Goal: Task Accomplishment & Management: Manage account settings

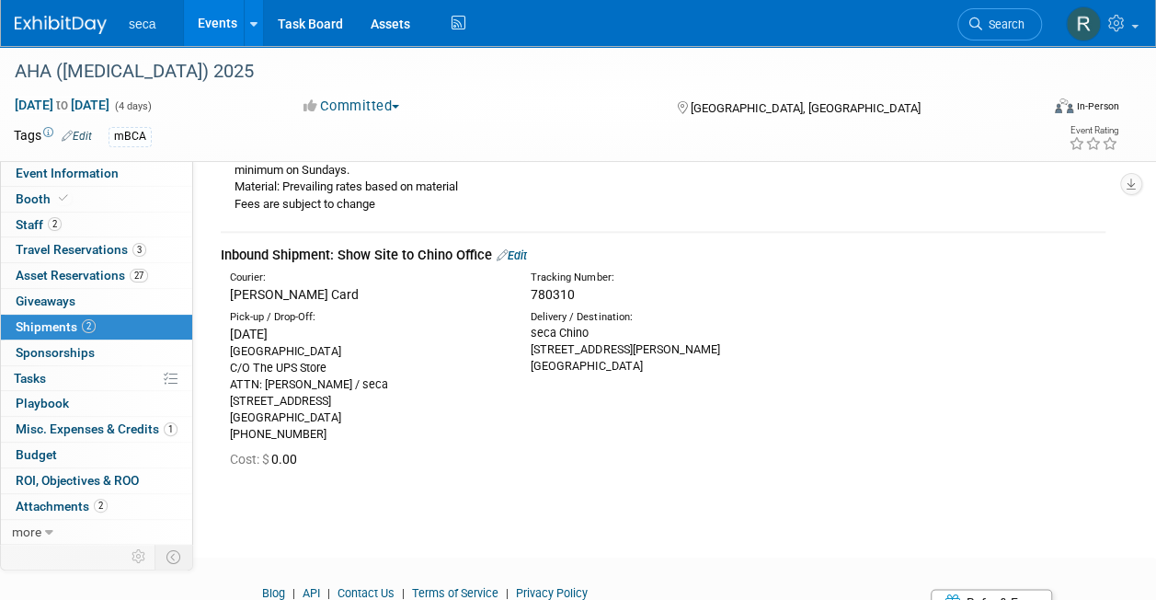
click at [211, 23] on link "Events" at bounding box center [217, 23] width 67 height 46
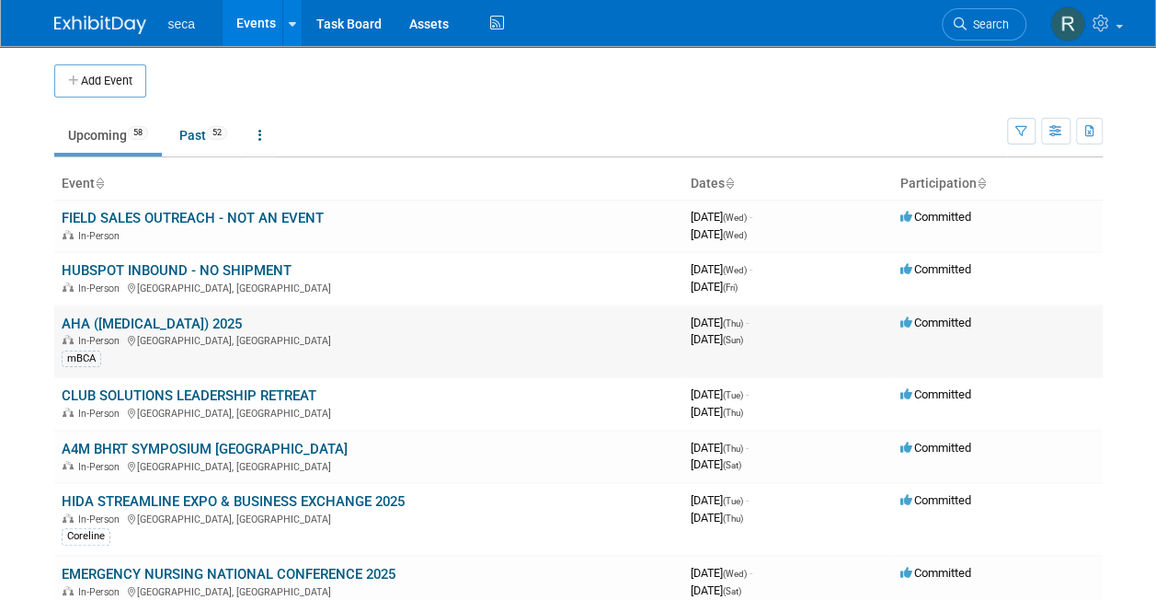
click at [172, 326] on link "AHA ([MEDICAL_DATA]) 2025" at bounding box center [152, 323] width 180 height 17
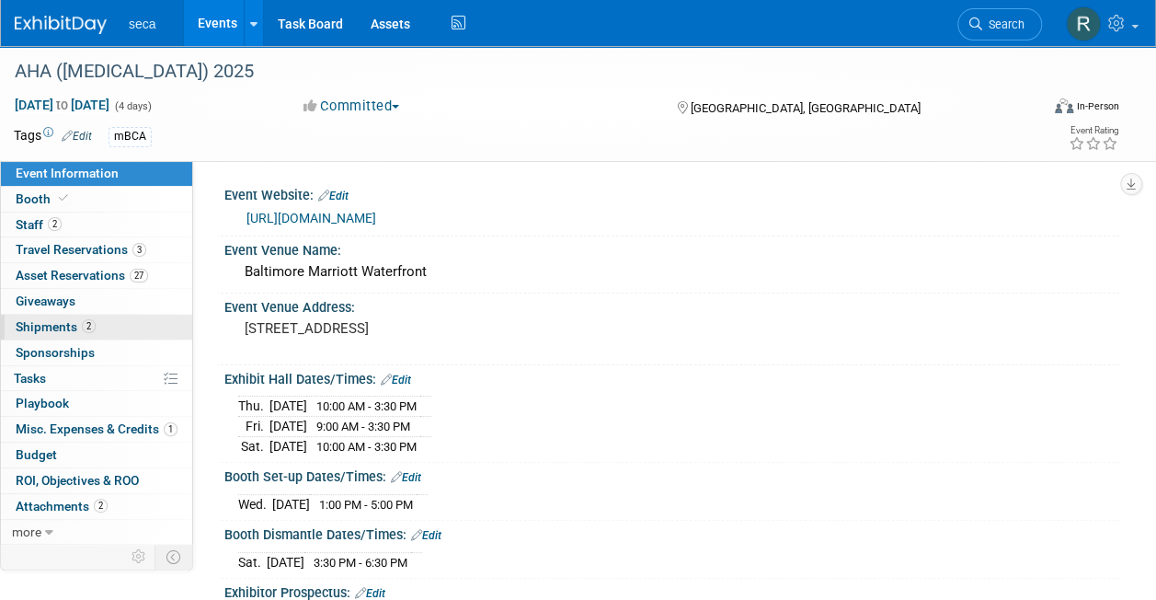
click at [82, 325] on span "2" at bounding box center [89, 326] width 14 height 14
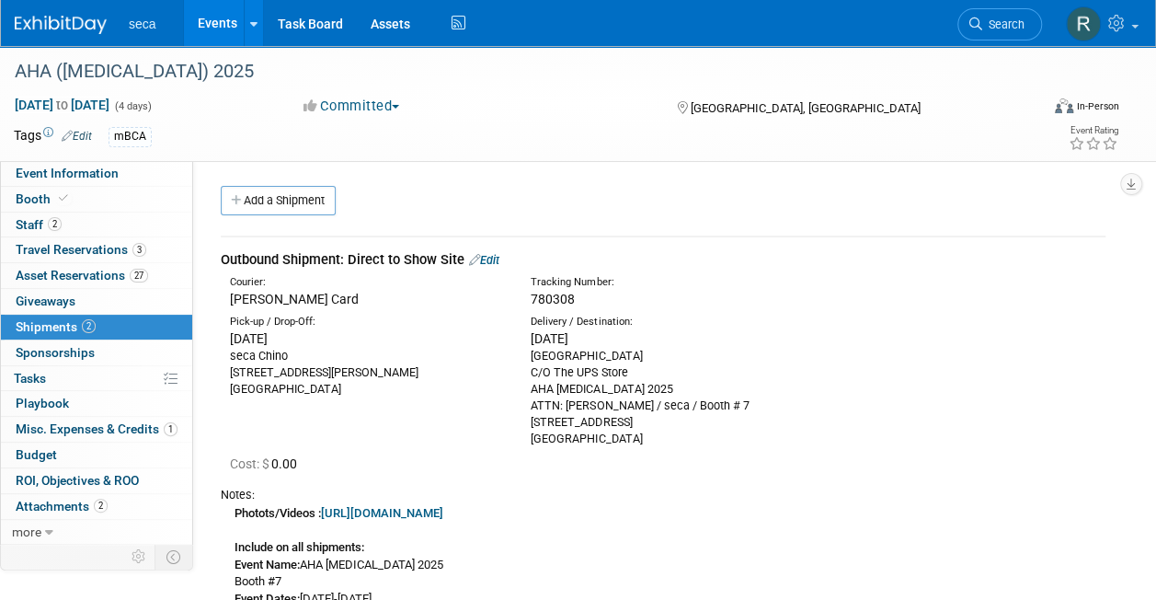
click at [540, 298] on span "780308" at bounding box center [553, 298] width 44 height 15
copy span "780308"
click at [209, 22] on link "Events" at bounding box center [217, 23] width 67 height 46
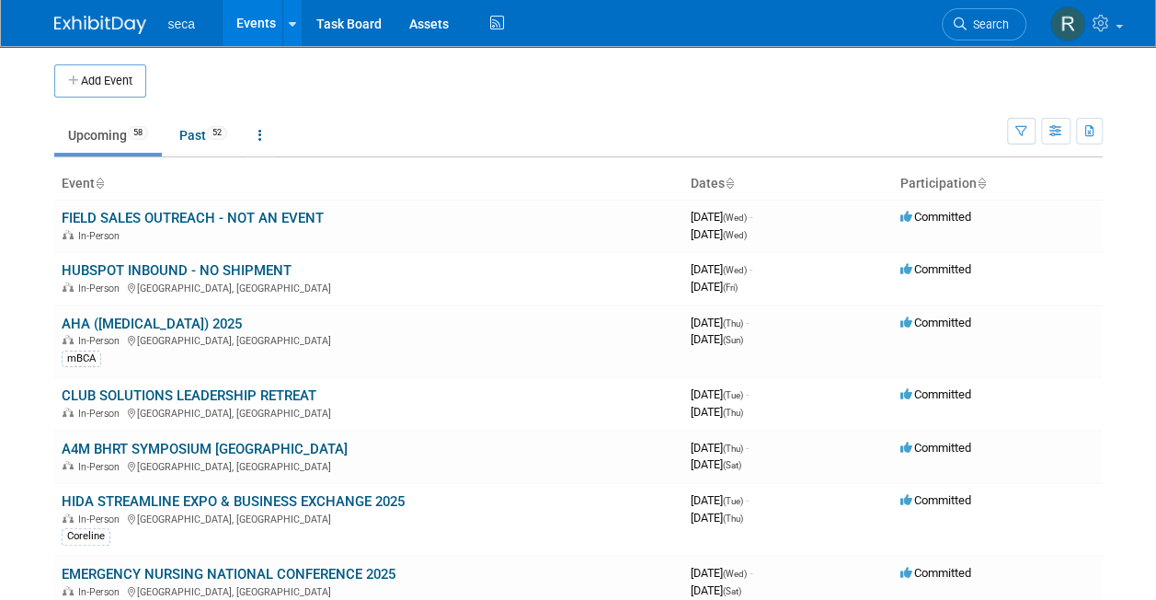
click at [209, 22] on li "seca" at bounding box center [195, 17] width 54 height 27
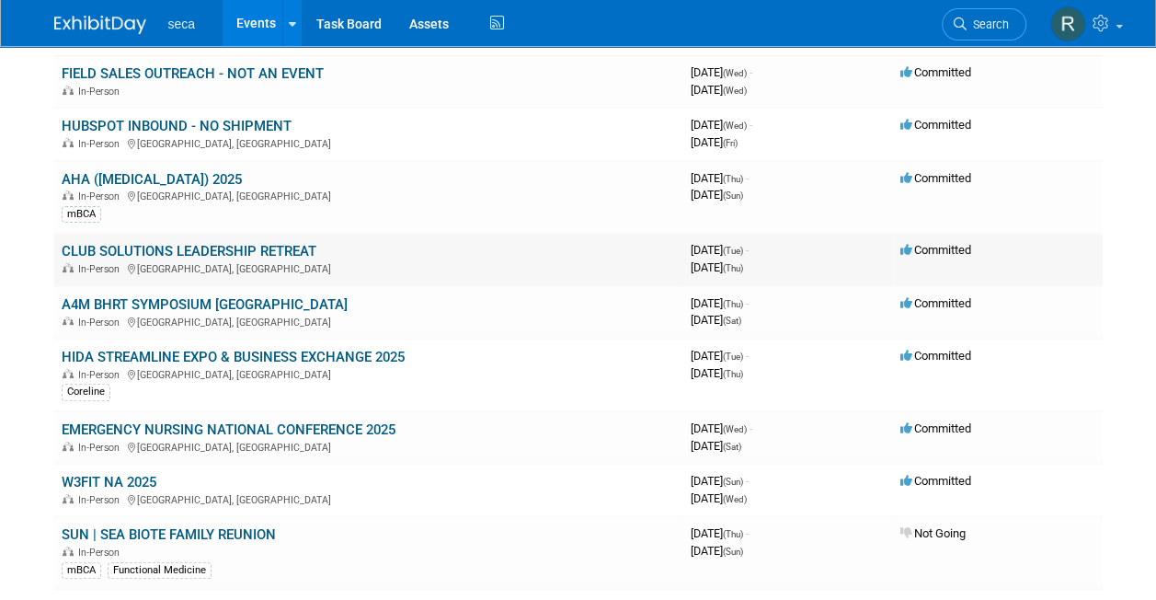
scroll to position [145, 0]
click at [191, 246] on link "CLUB SOLUTIONS LEADERSHIP RETREAT" at bounding box center [189, 250] width 255 height 17
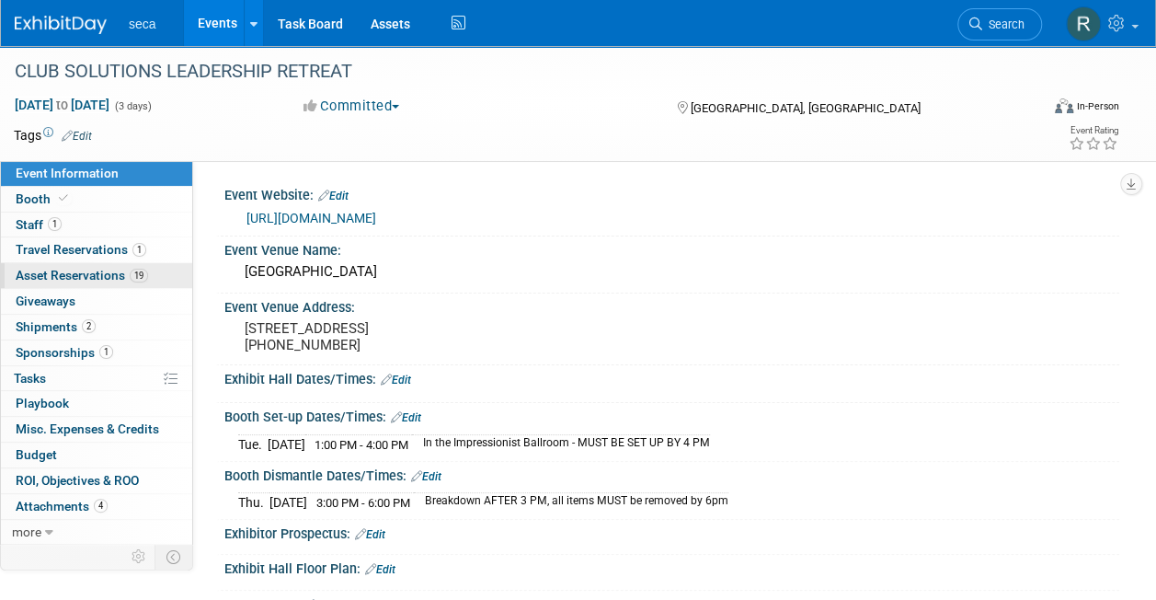
click at [101, 268] on span "Asset Reservations 19" at bounding box center [82, 275] width 132 height 15
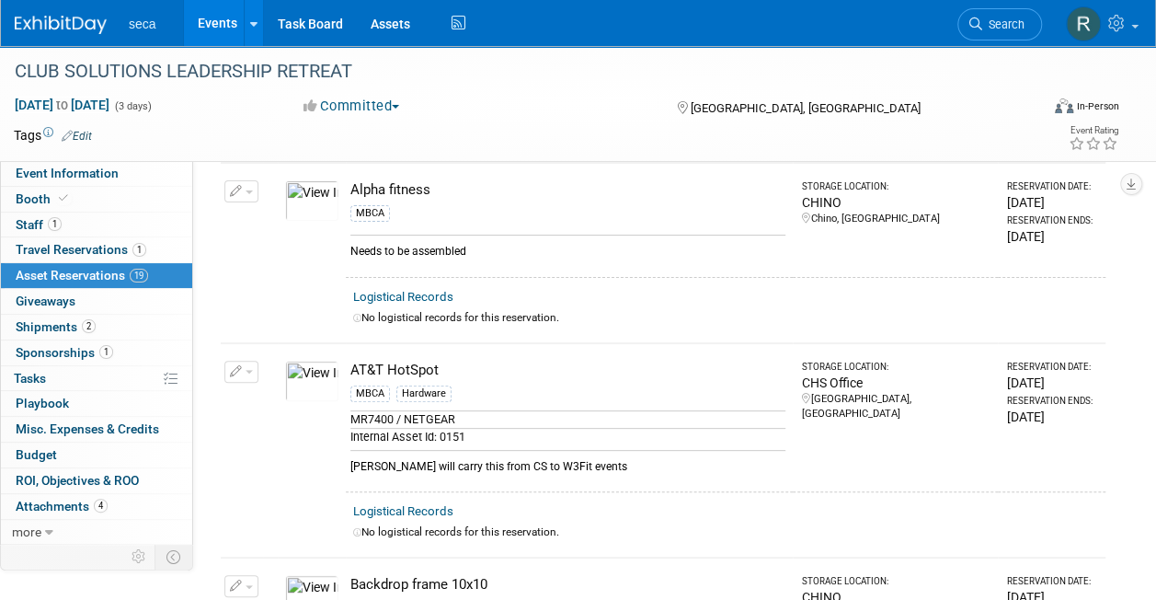
scroll to position [91, 0]
click at [386, 219] on div "MBCA" at bounding box center [567, 215] width 435 height 27
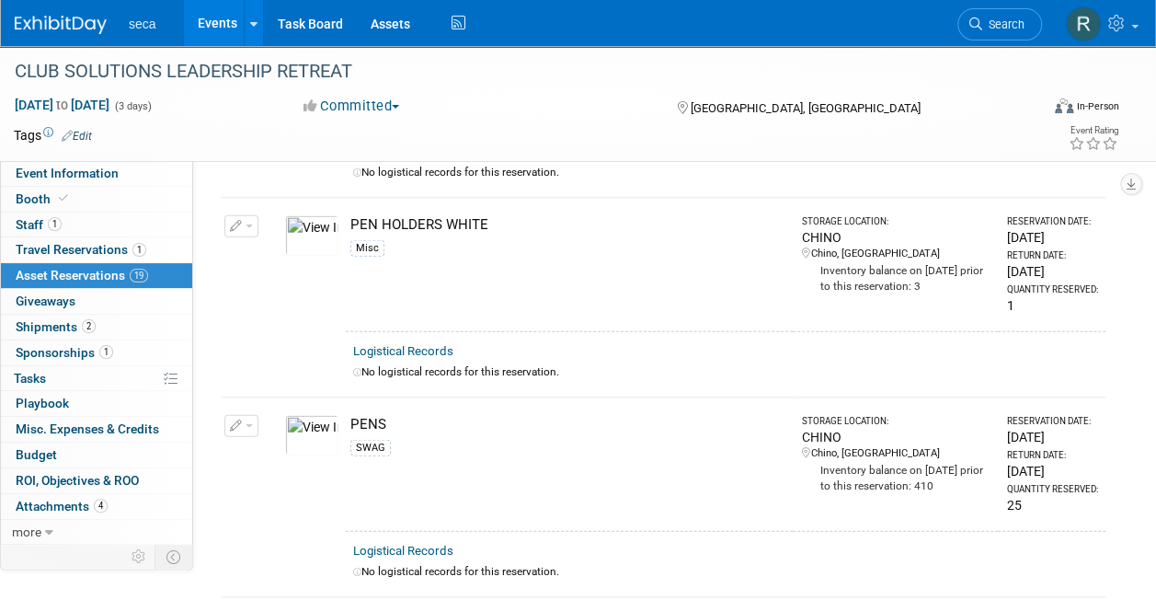
scroll to position [2194, 0]
click at [236, 214] on button "button" at bounding box center [241, 225] width 34 height 22
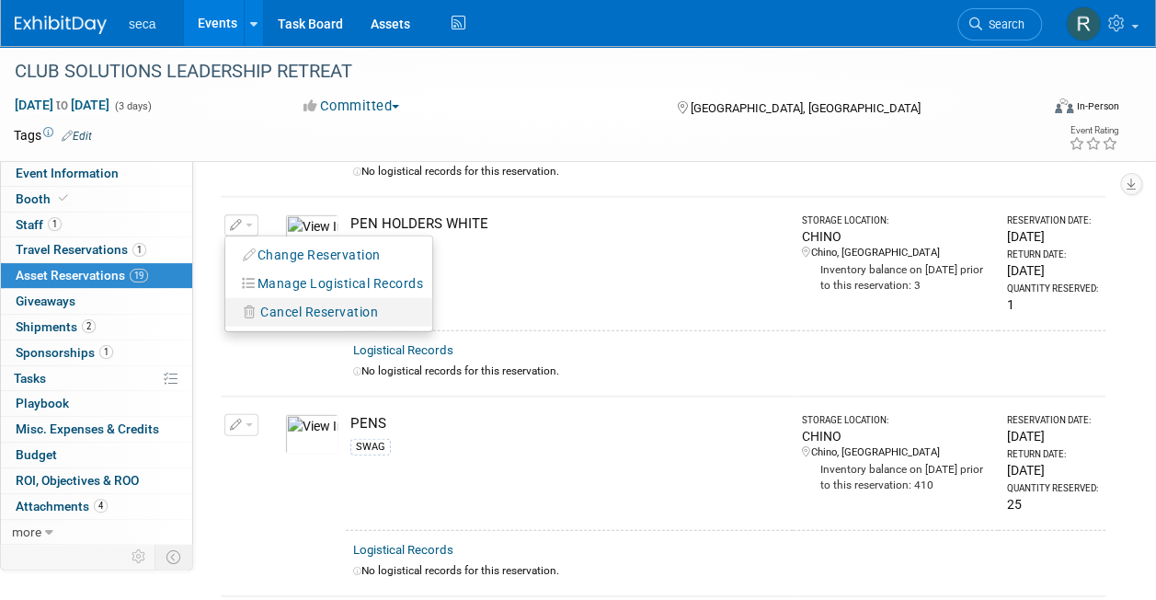
click at [285, 304] on span "Cancel Reservation" at bounding box center [319, 311] width 118 height 15
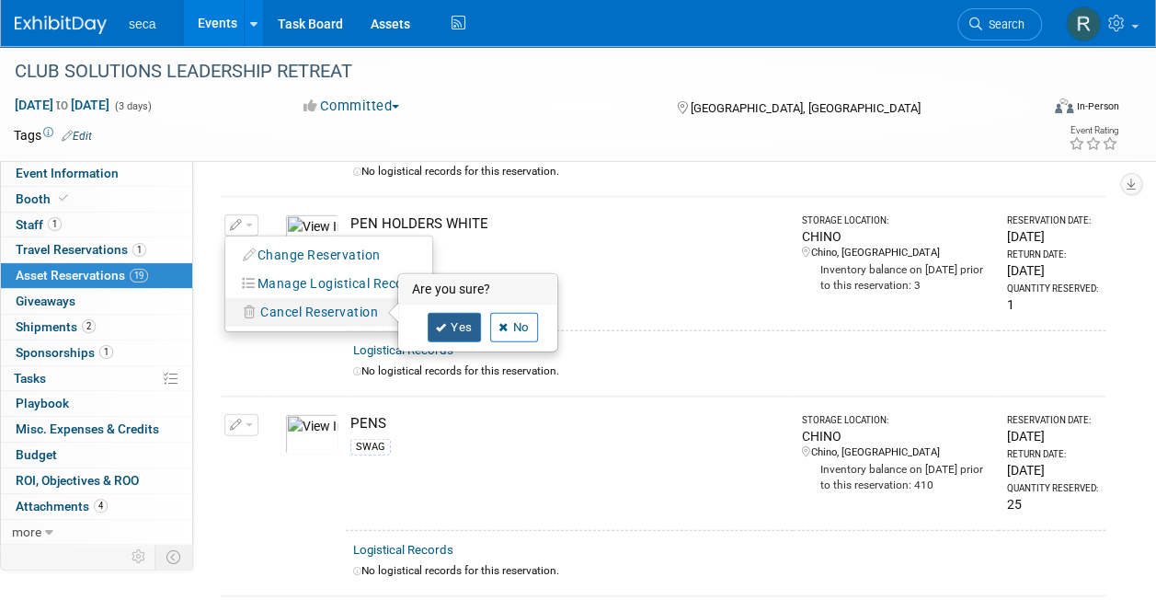
click at [447, 313] on link "Yes" at bounding box center [454, 327] width 53 height 29
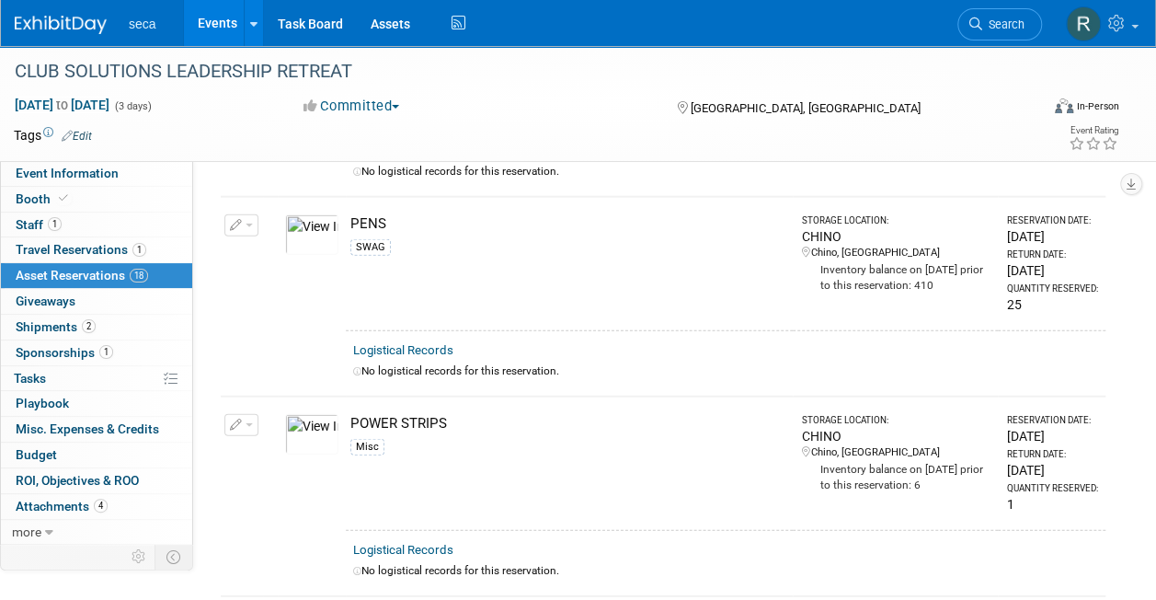
click at [237, 220] on icon "button" at bounding box center [236, 226] width 13 height 12
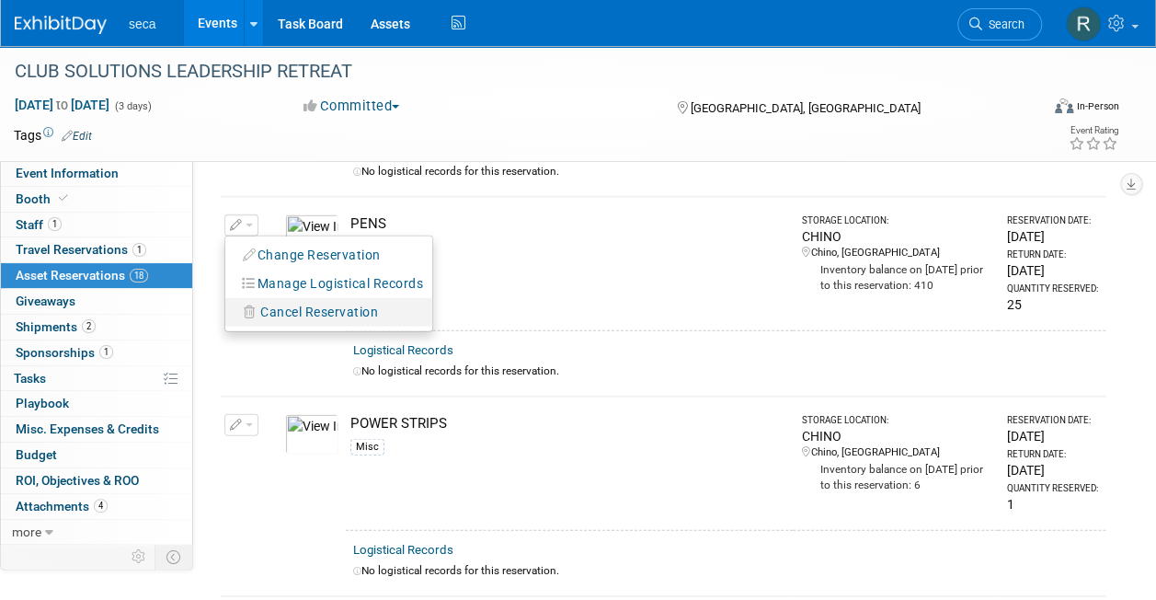
click at [288, 304] on span "Cancel Reservation" at bounding box center [319, 311] width 118 height 15
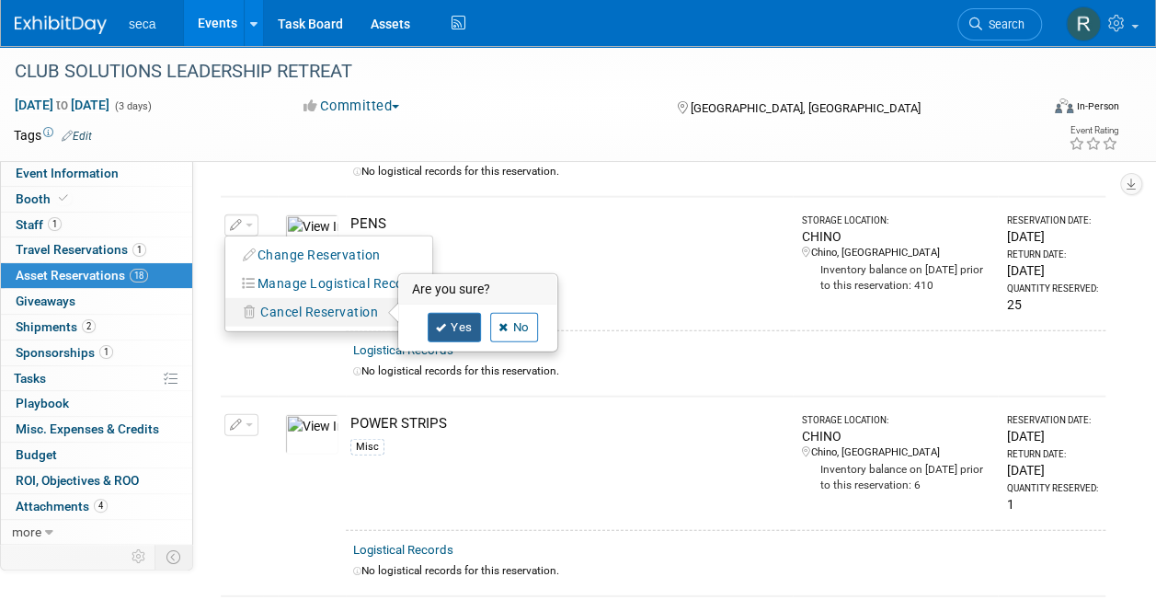
click at [445, 323] on icon at bounding box center [441, 328] width 11 height 10
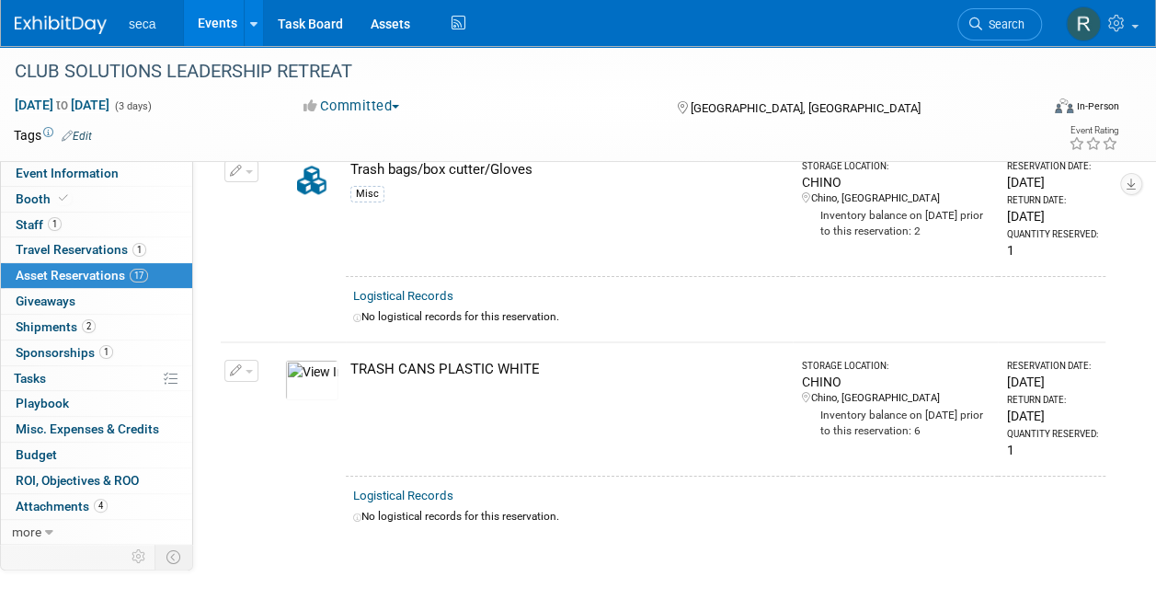
scroll to position [3046, 0]
click at [246, 369] on span "button" at bounding box center [249, 371] width 7 height 4
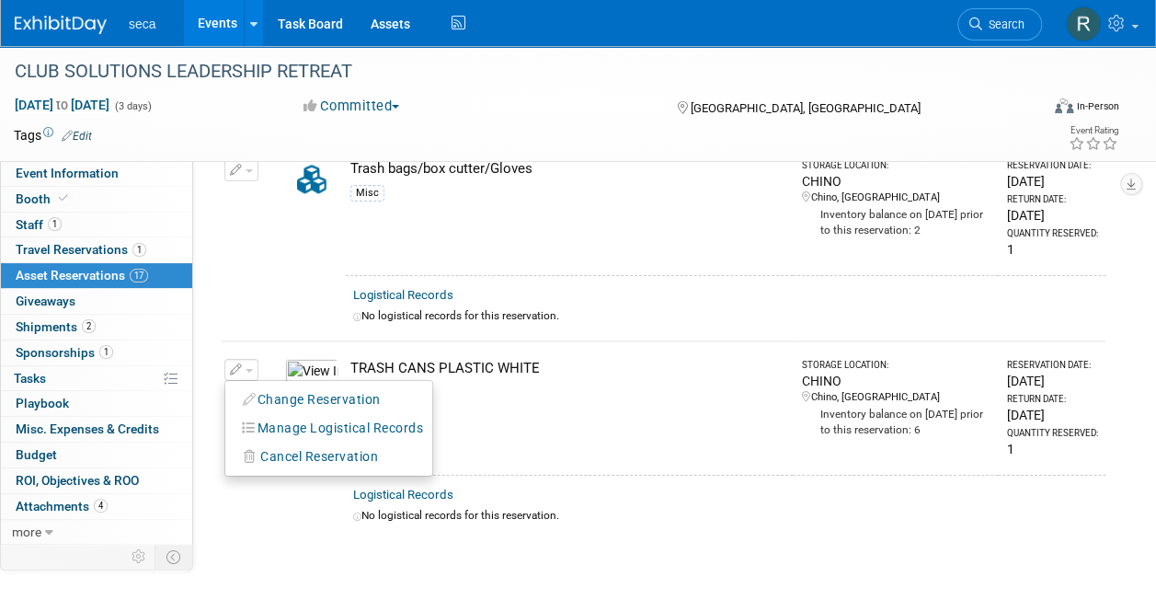
drag, startPoint x: 287, startPoint y: 373, endPoint x: 243, endPoint y: 289, distance: 95.4
click at [243, 289] on td at bounding box center [242, 308] width 42 height 65
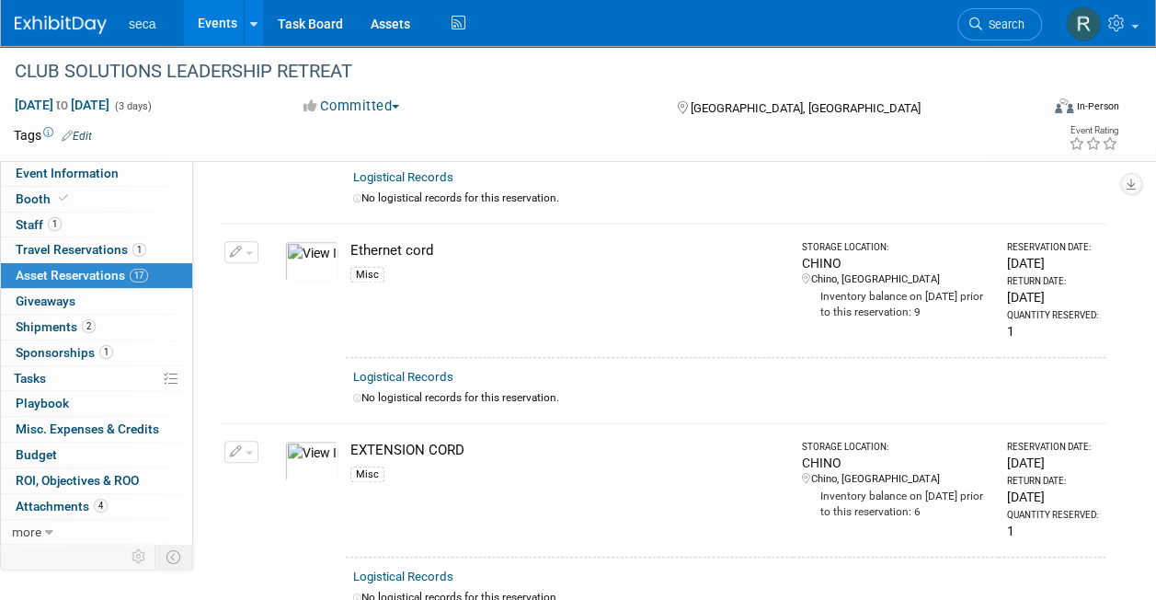
scroll to position [811, 0]
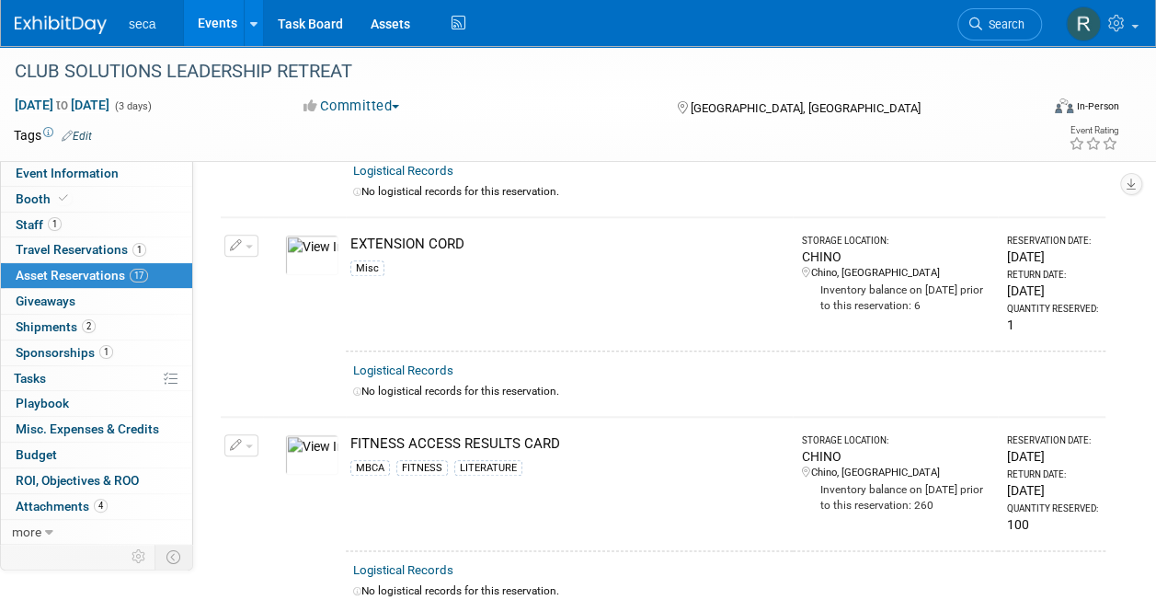
click at [269, 528] on td at bounding box center [270, 483] width 15 height 133
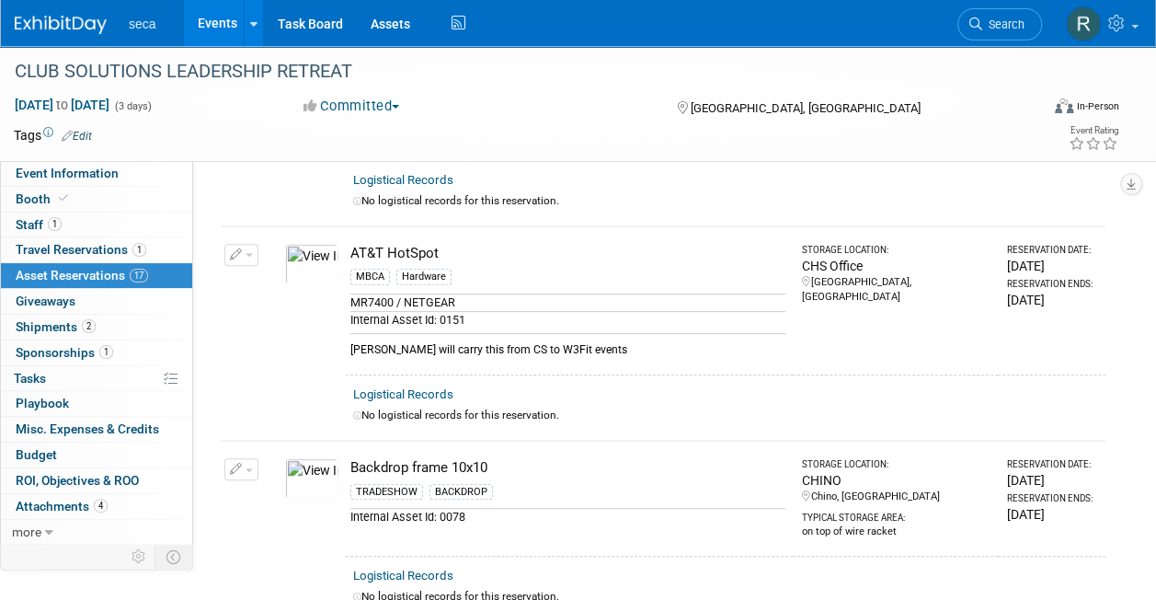
scroll to position [0, 0]
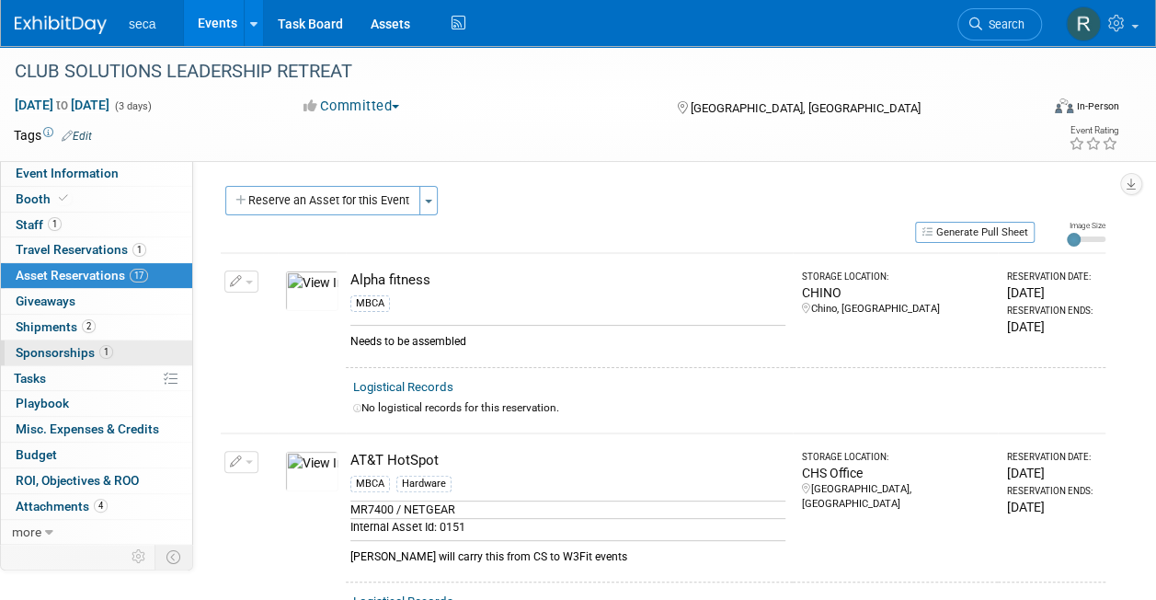
click at [103, 360] on link "1 Sponsorships 1" at bounding box center [96, 352] width 191 height 25
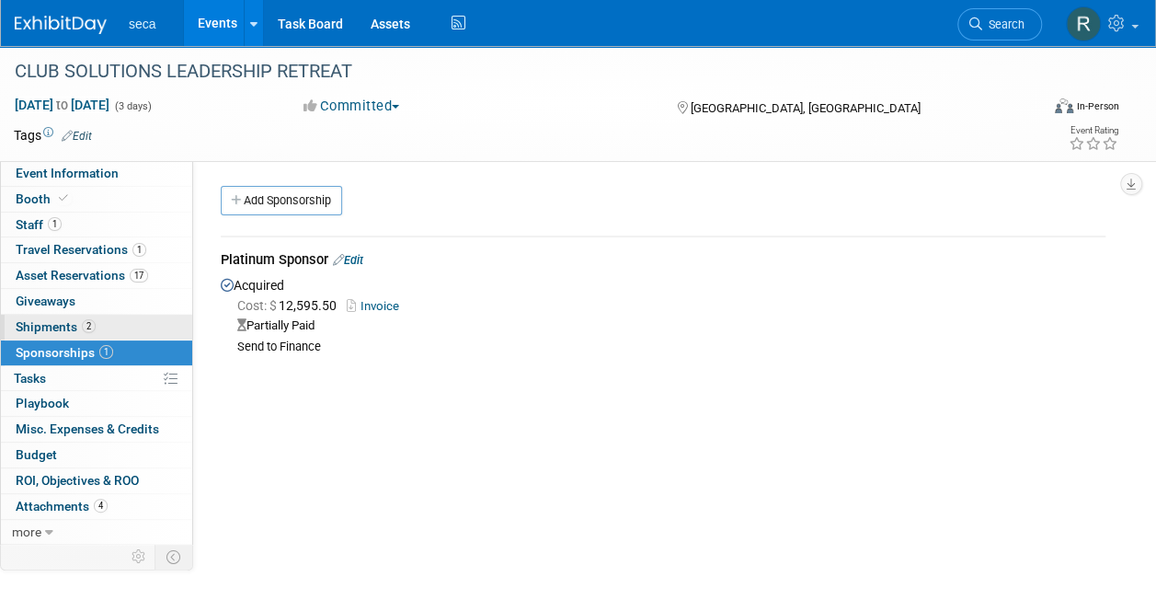
click at [78, 326] on span "Shipments 2" at bounding box center [56, 326] width 80 height 15
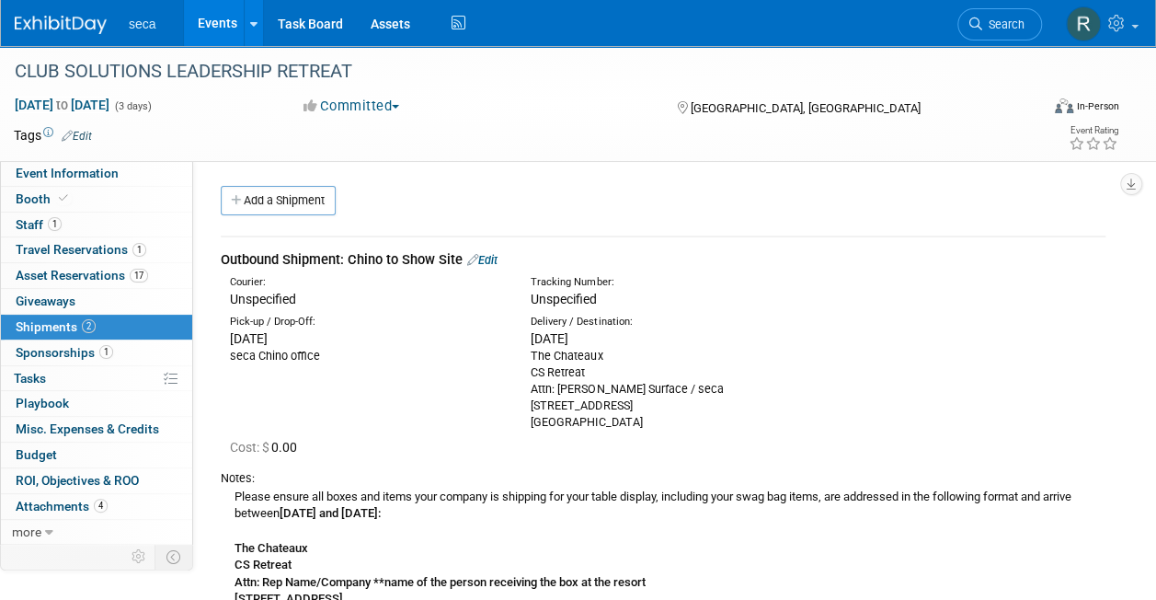
click at [219, 29] on link "Events" at bounding box center [217, 23] width 67 height 46
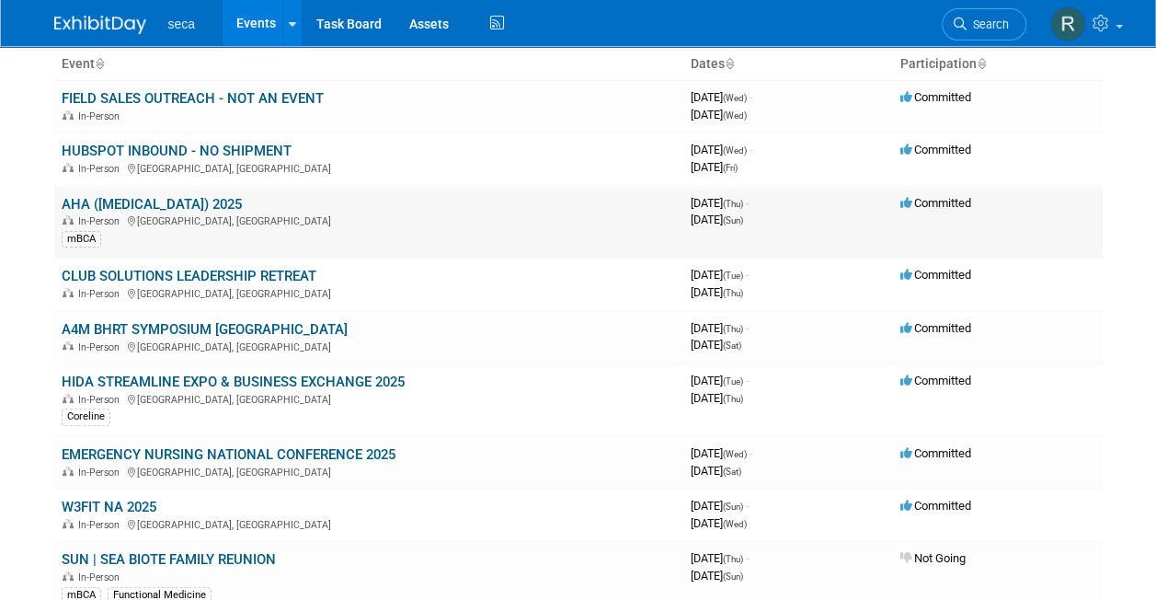
scroll to position [120, 0]
click at [219, 325] on link "A4M BHRT SYMPOSIUM [GEOGRAPHIC_DATA]" at bounding box center [205, 328] width 286 height 17
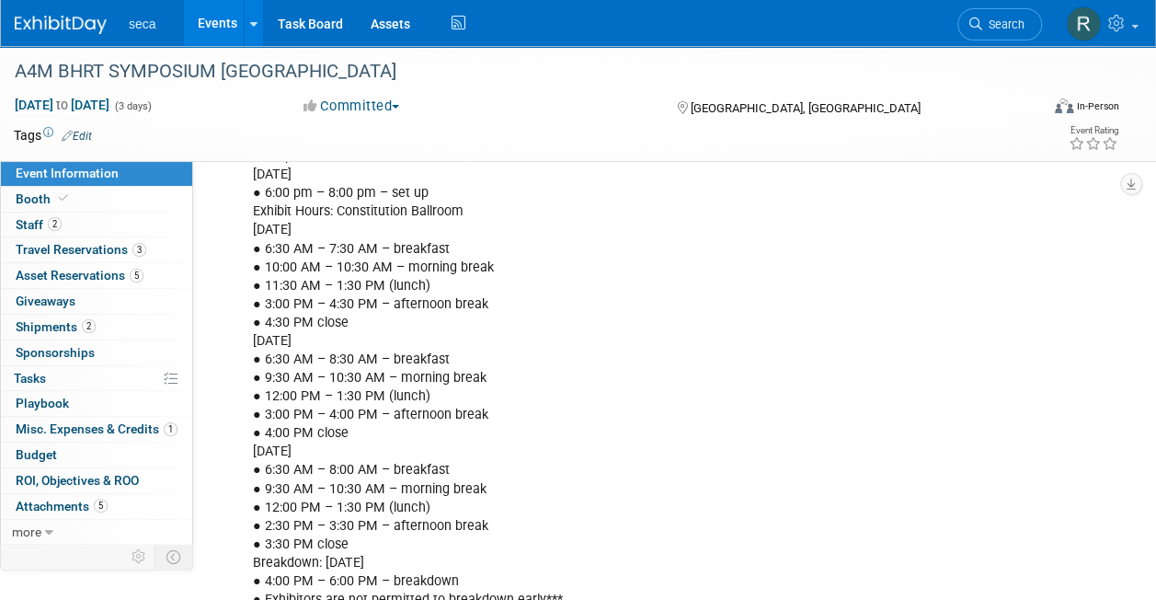
scroll to position [418, 0]
click at [230, 48] on div at bounding box center [523, 54] width 1030 height 16
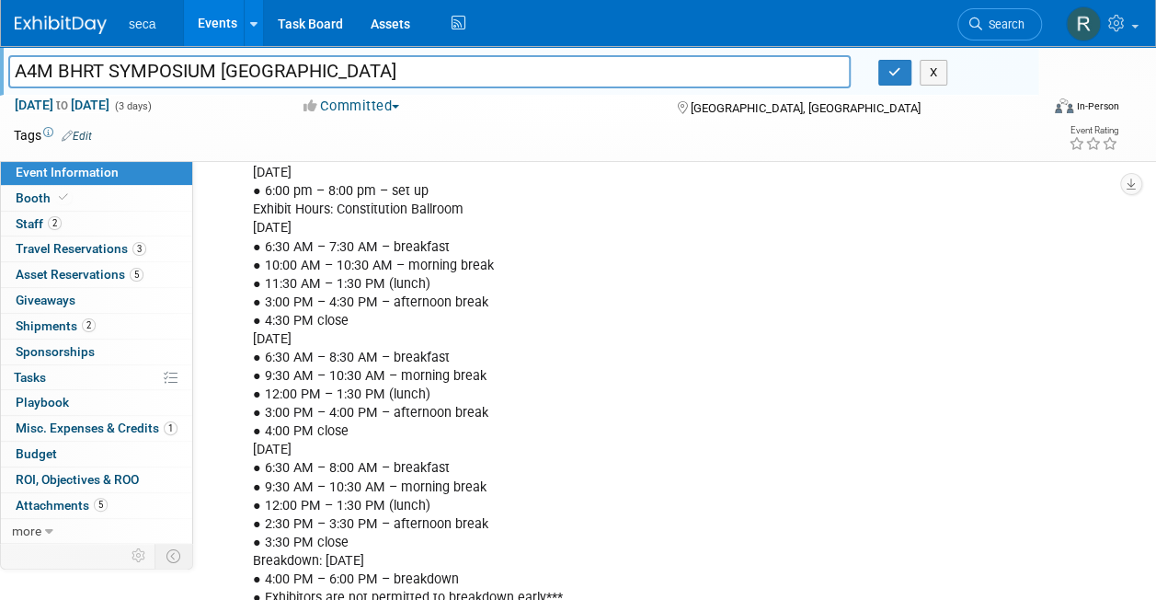
click at [223, 23] on link "Events" at bounding box center [217, 23] width 67 height 46
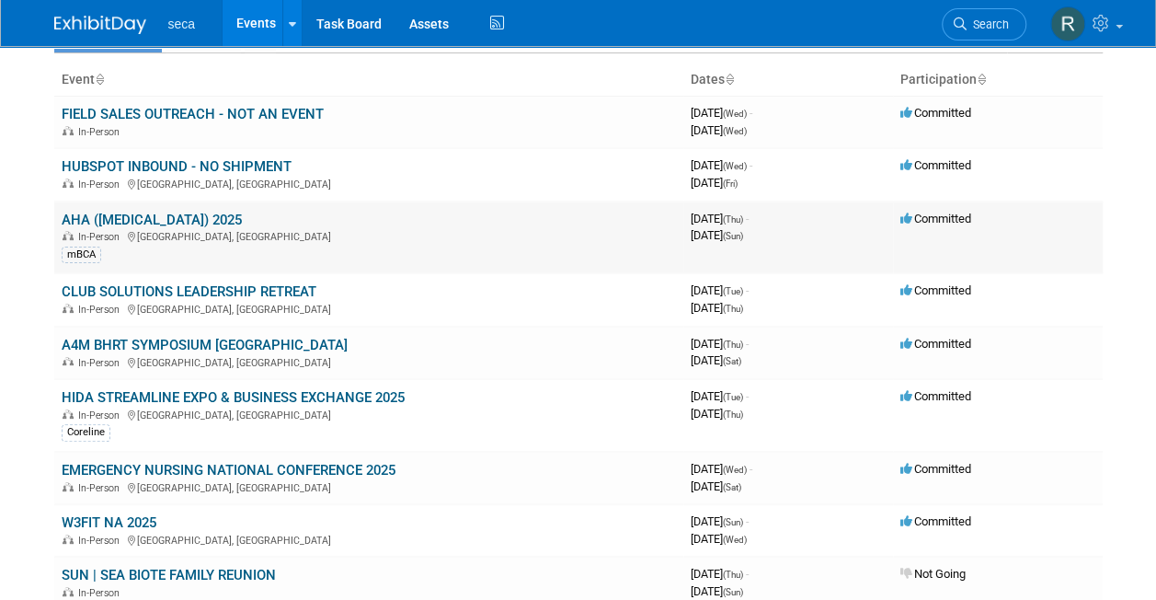
scroll to position [105, 0]
click at [178, 342] on link "A4M BHRT SYMPOSIUM [GEOGRAPHIC_DATA]" at bounding box center [205, 344] width 286 height 17
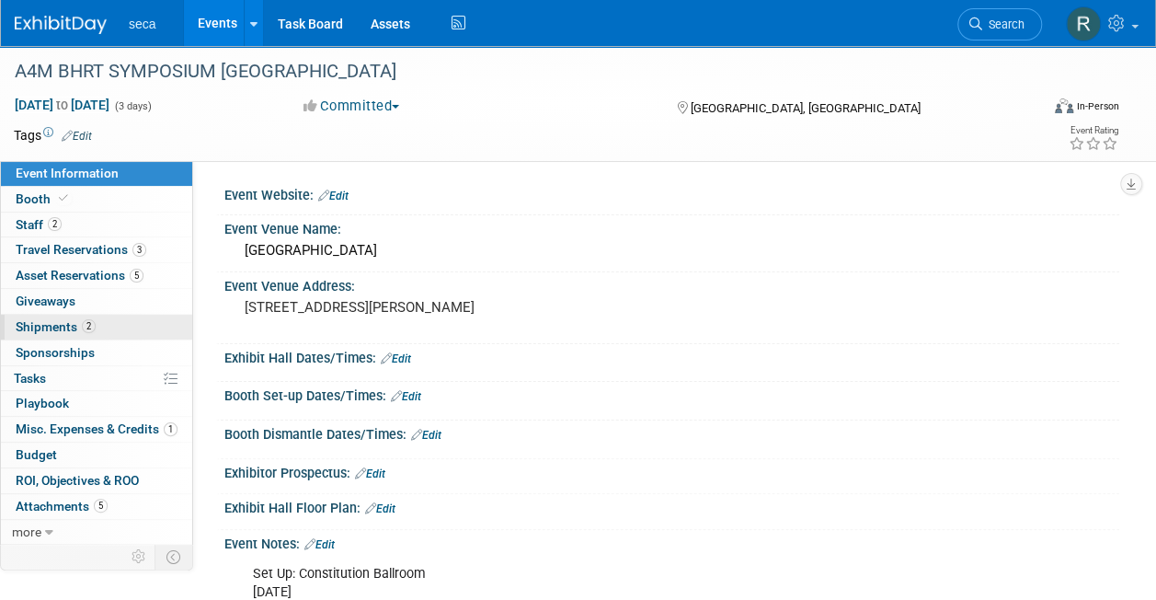
click at [94, 322] on link "2 Shipments 2" at bounding box center [96, 326] width 191 height 25
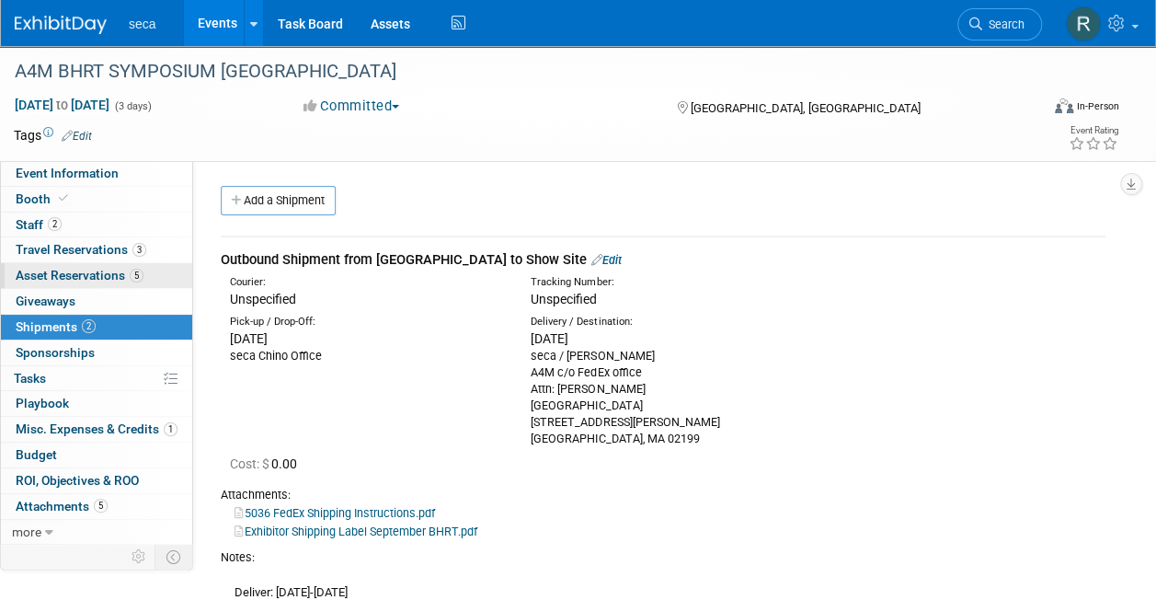
click at [105, 279] on span "Asset Reservations 5" at bounding box center [80, 275] width 128 height 15
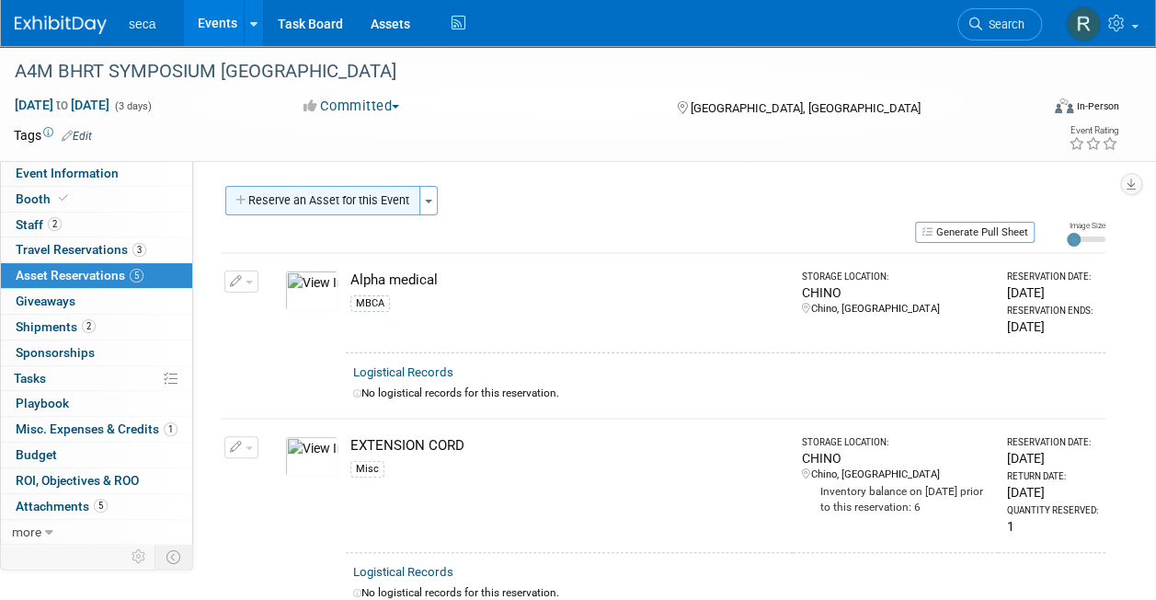
click at [313, 202] on button "Reserve an Asset for this Event" at bounding box center [322, 200] width 195 height 29
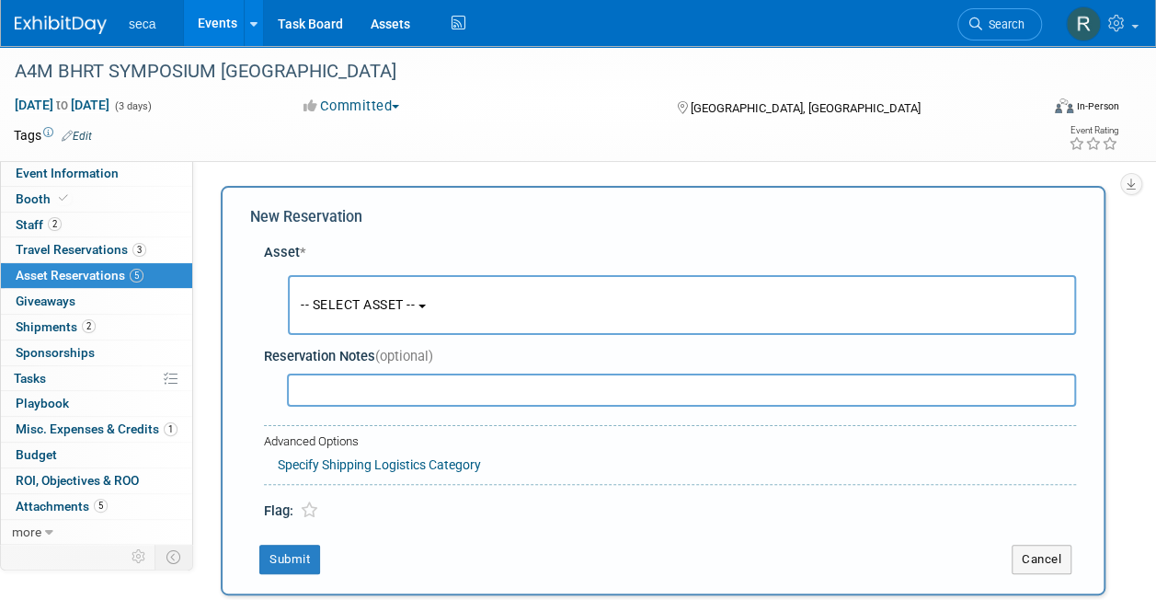
scroll to position [17, 0]
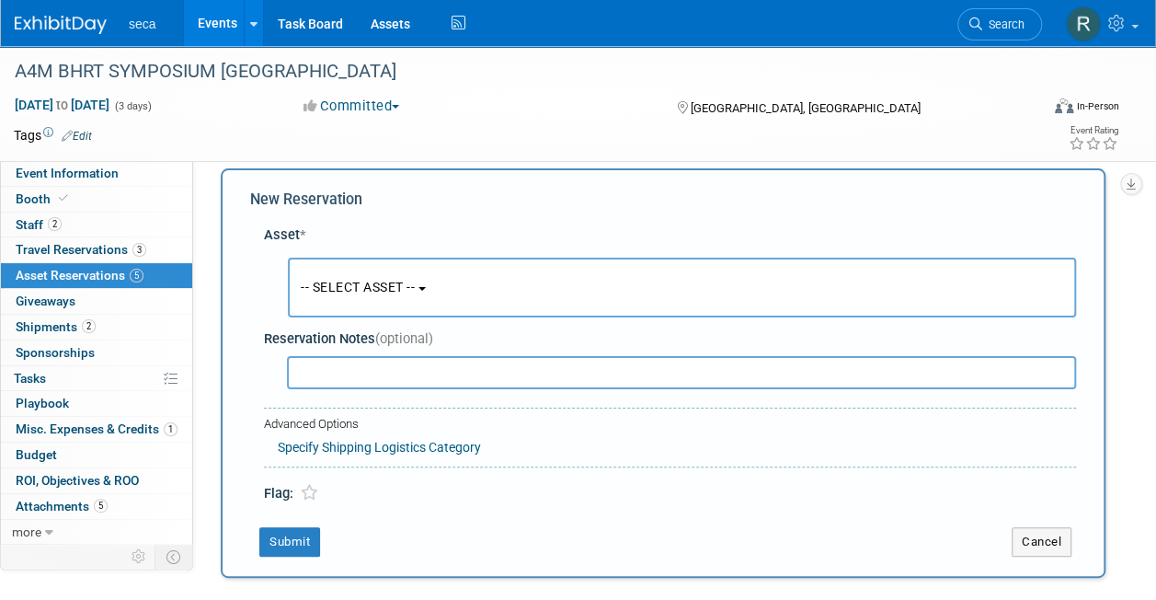
click at [333, 280] on span "-- SELECT ASSET --" at bounding box center [358, 287] width 114 height 15
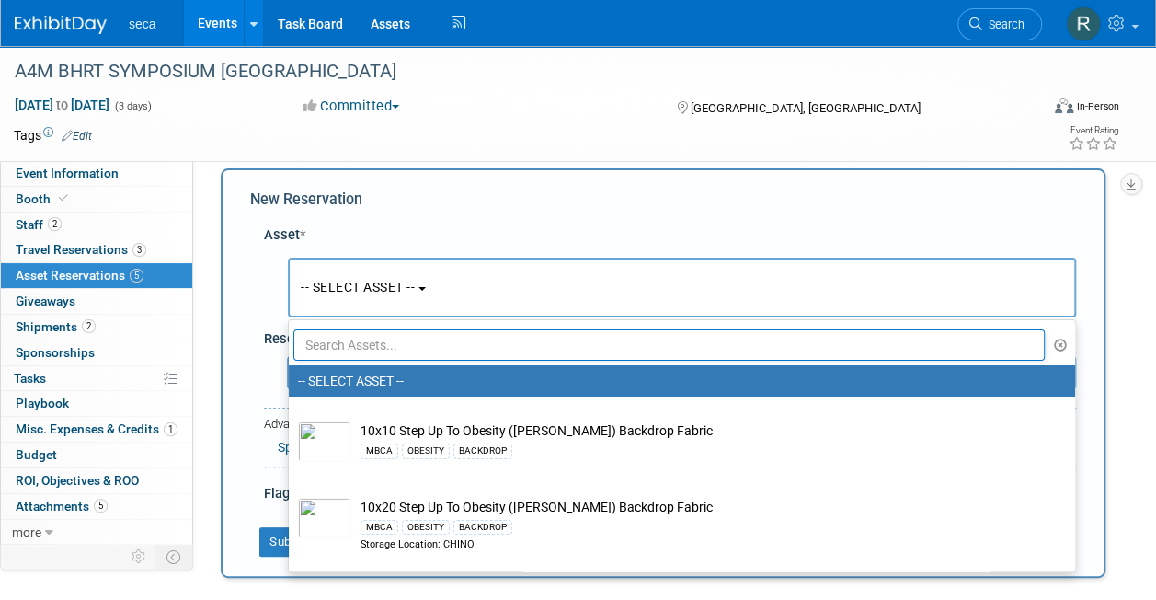
click at [346, 337] on input "text" at bounding box center [668, 344] width 751 height 31
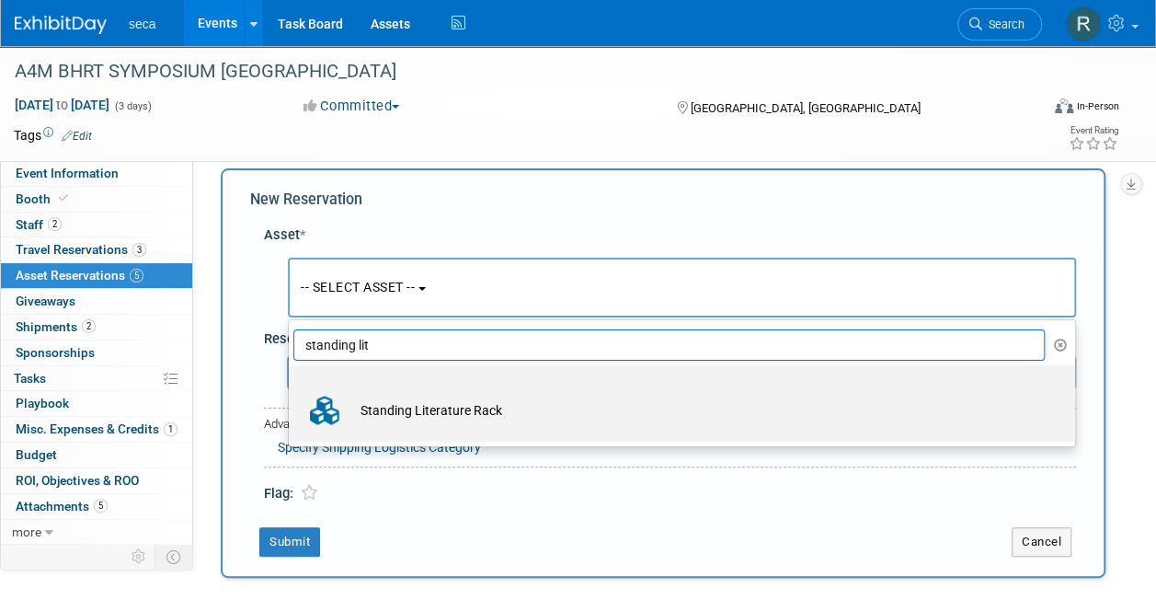
type input "standing lit"
click at [401, 418] on td "Standing Literature Rack" at bounding box center [694, 410] width 687 height 40
click at [291, 387] on input "Standing Literature Rack" at bounding box center [286, 381] width 12 height 12
select select "10727721"
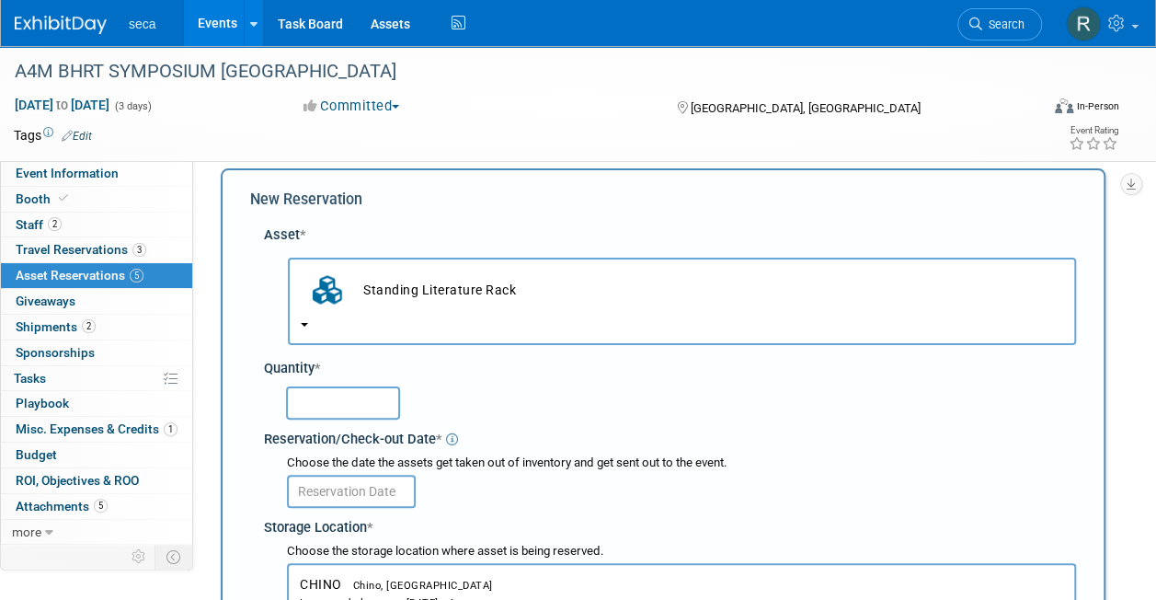
click at [347, 397] on input "text" at bounding box center [343, 402] width 114 height 33
type input "1"
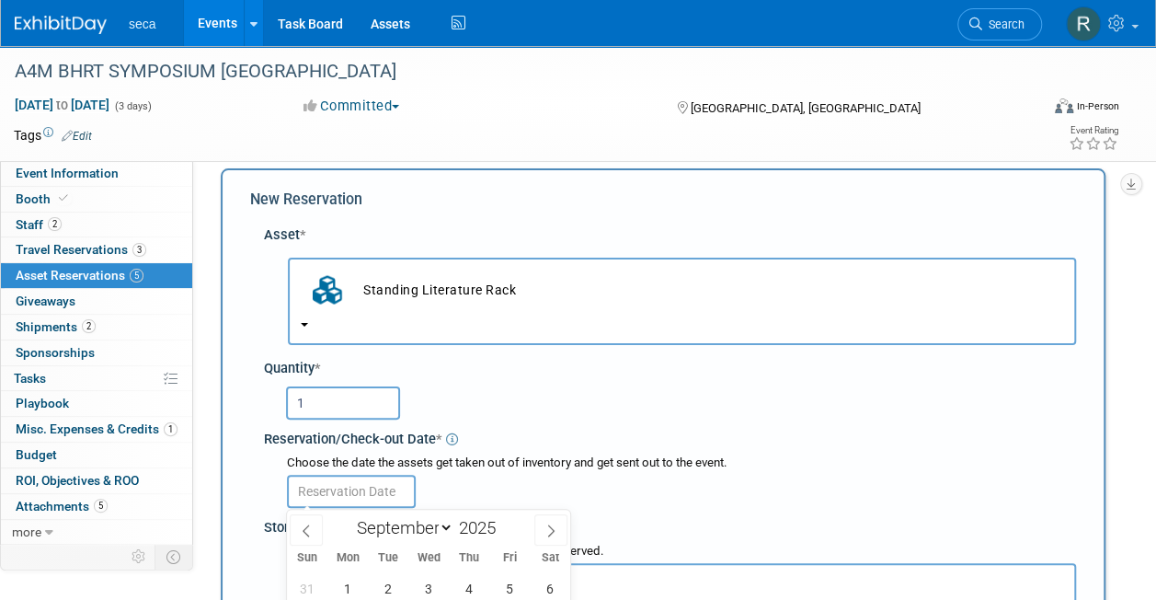
click at [327, 493] on input "text" at bounding box center [351, 490] width 129 height 33
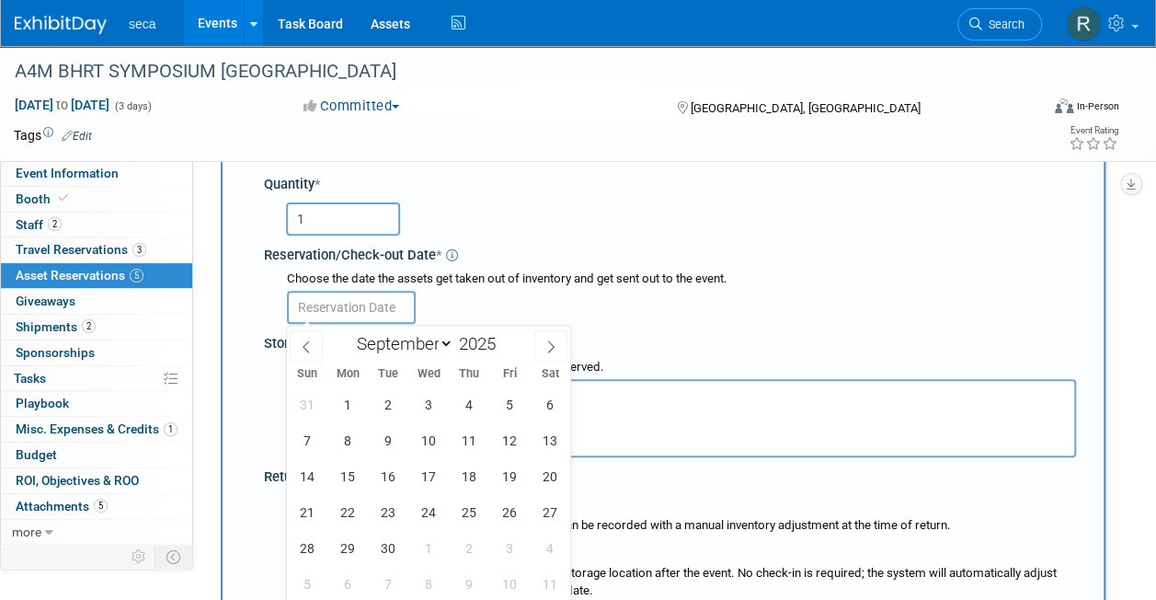
scroll to position [417, 0]
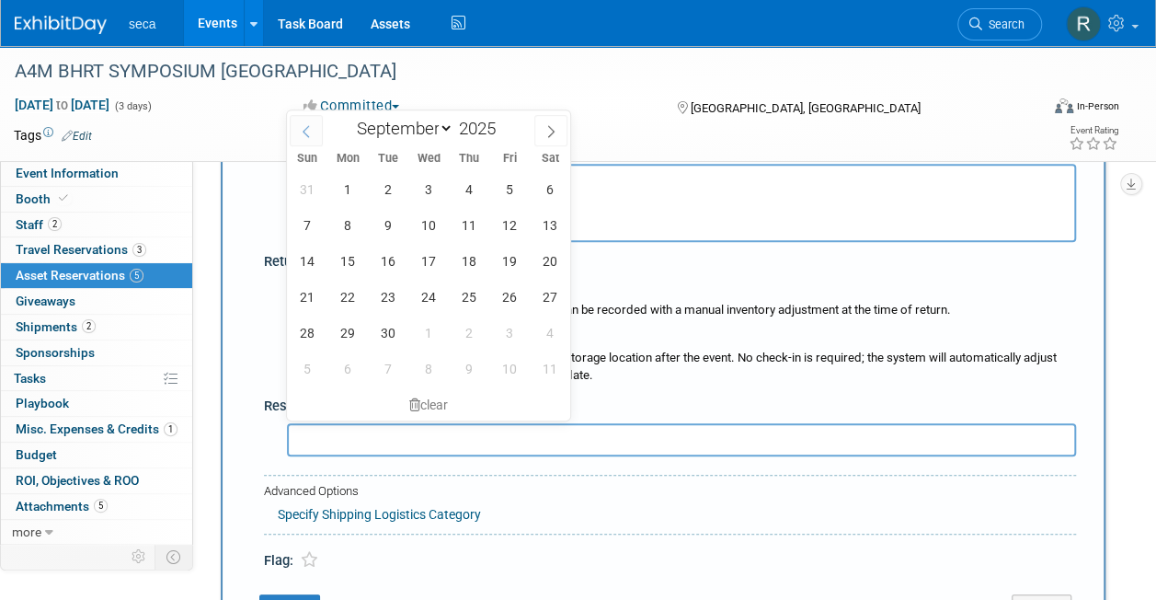
click at [308, 125] on icon at bounding box center [306, 131] width 13 height 13
select select "7"
click at [504, 332] on span "29" at bounding box center [509, 332] width 36 height 36
type input "[DATE]"
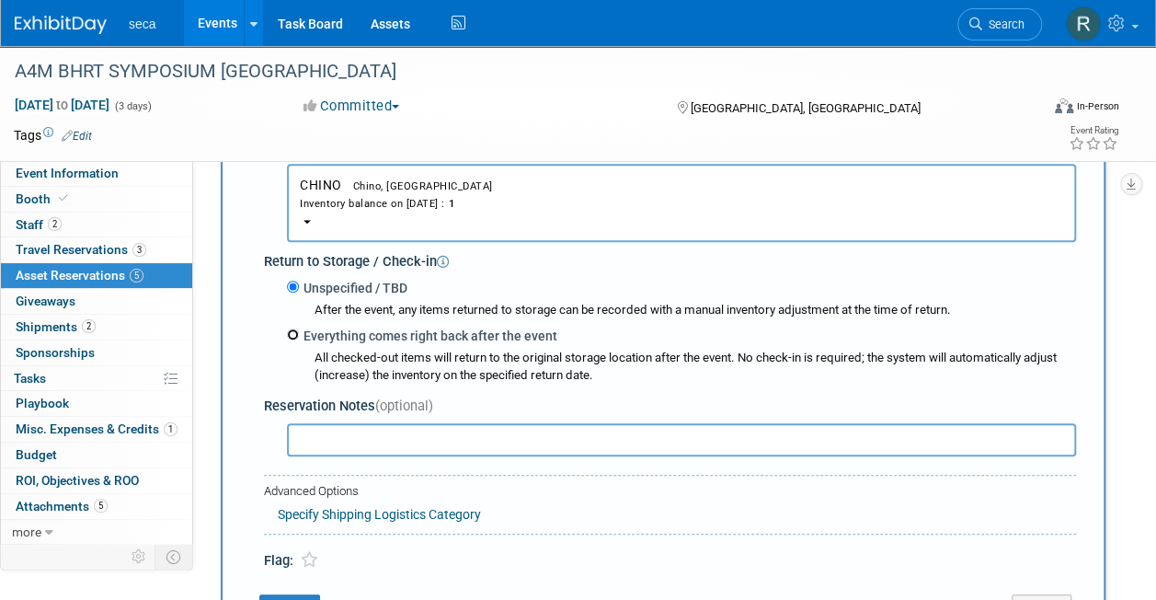
click at [293, 333] on input "Everything comes right back after the event" at bounding box center [293, 334] width 12 height 12
radio input "true"
select select "8"
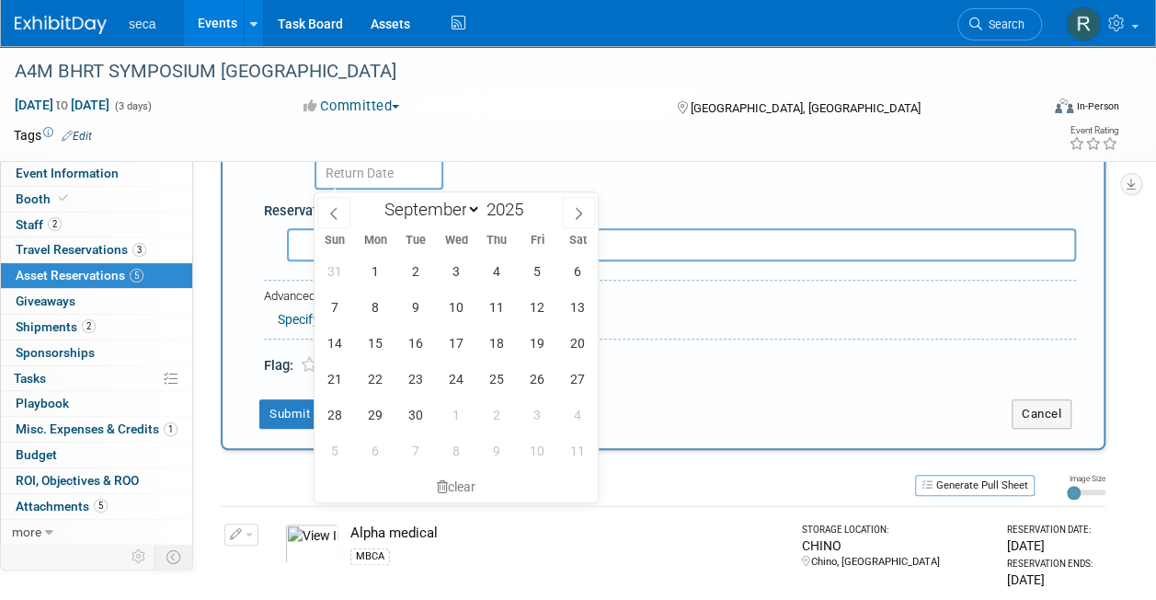
scroll to position [669, 0]
click at [375, 380] on span "22" at bounding box center [375, 378] width 36 height 36
type input "[DATE]"
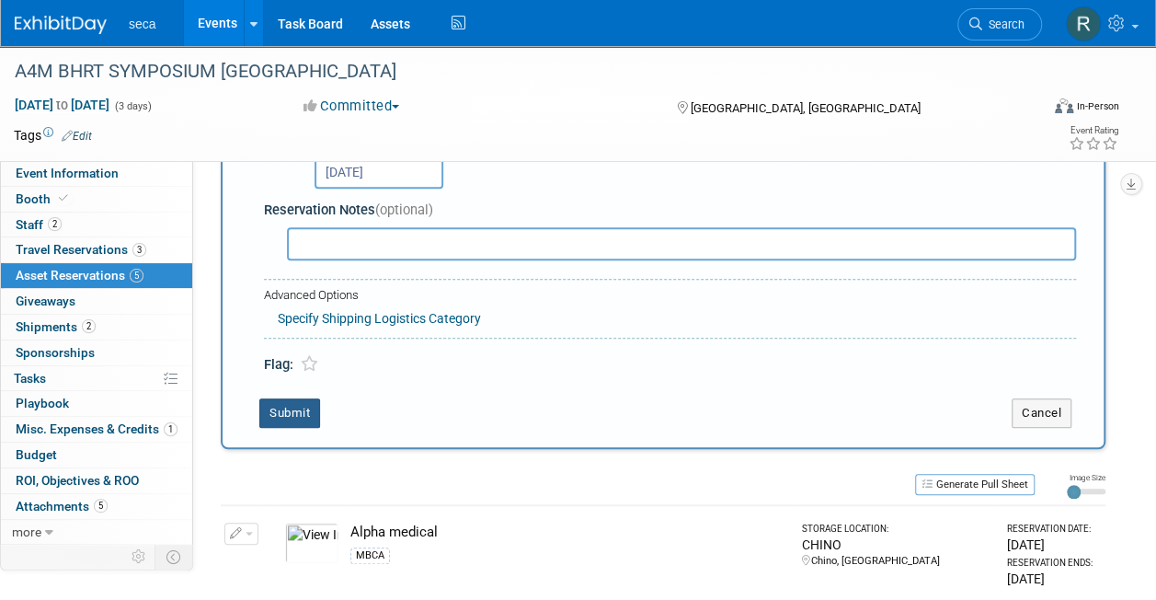
click at [280, 417] on button "Submit" at bounding box center [289, 412] width 61 height 29
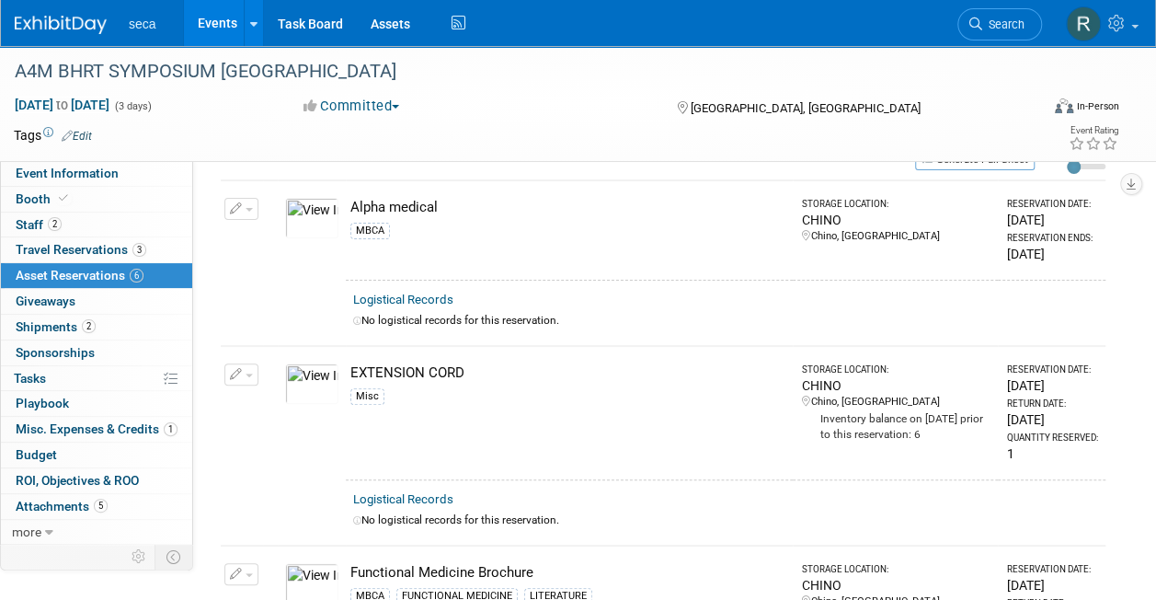
scroll to position [0, 0]
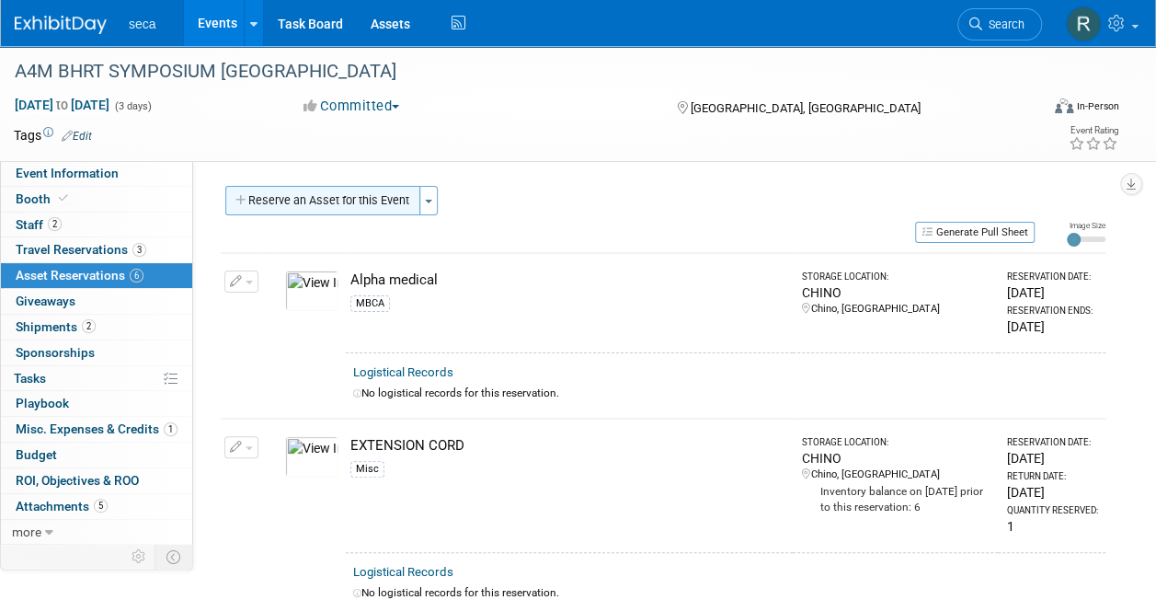
click at [312, 208] on button "Reserve an Asset for this Event" at bounding box center [322, 200] width 195 height 29
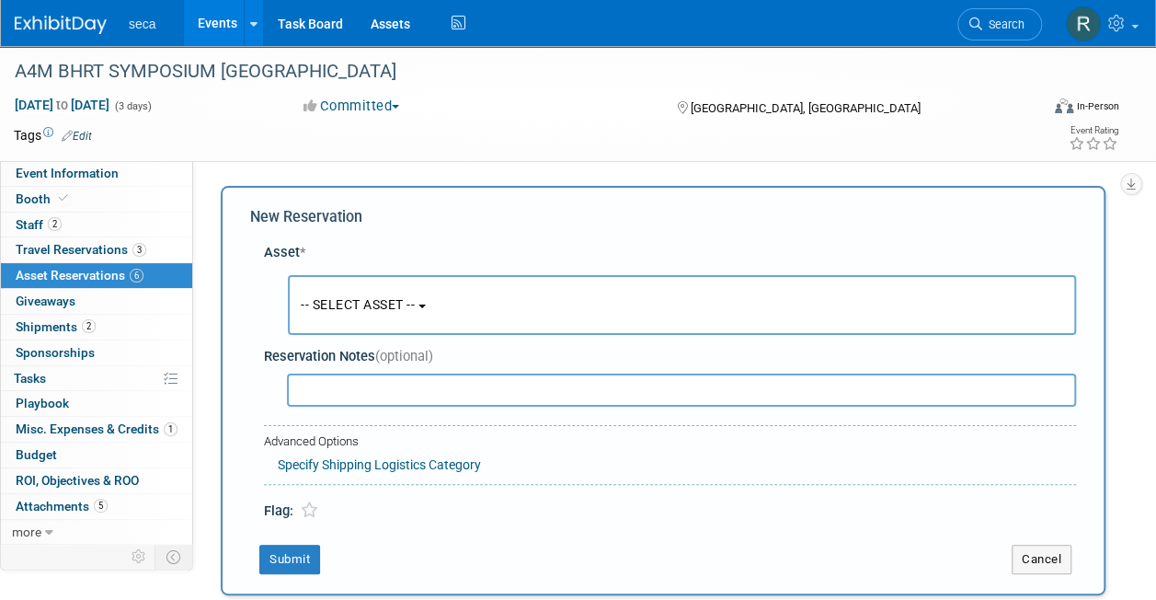
scroll to position [17, 0]
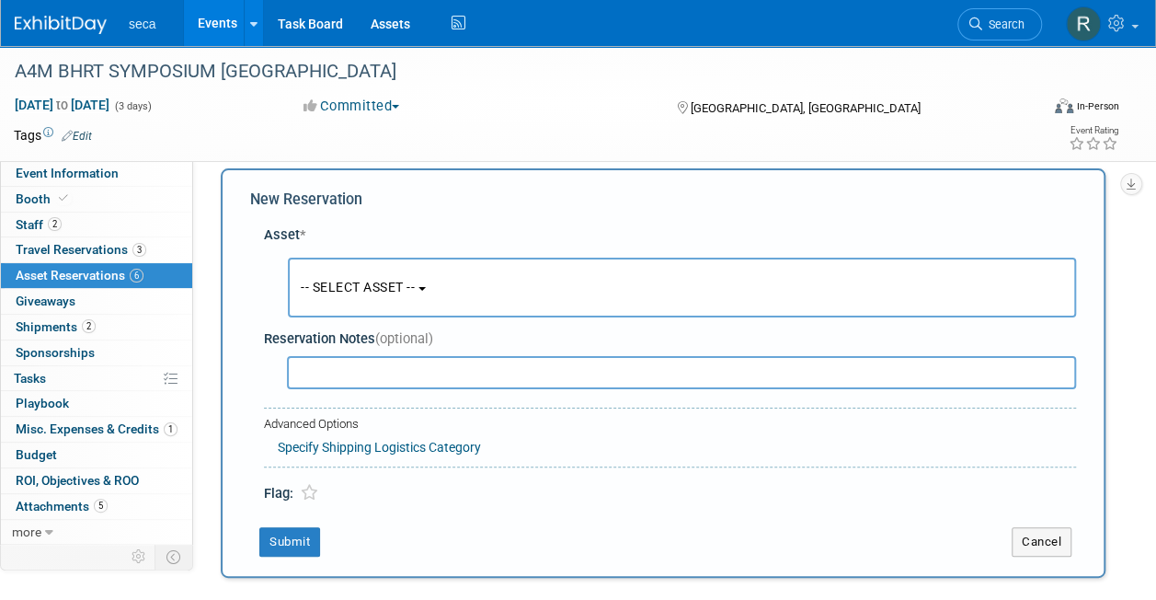
click at [345, 287] on span "-- SELECT ASSET --" at bounding box center [358, 287] width 114 height 15
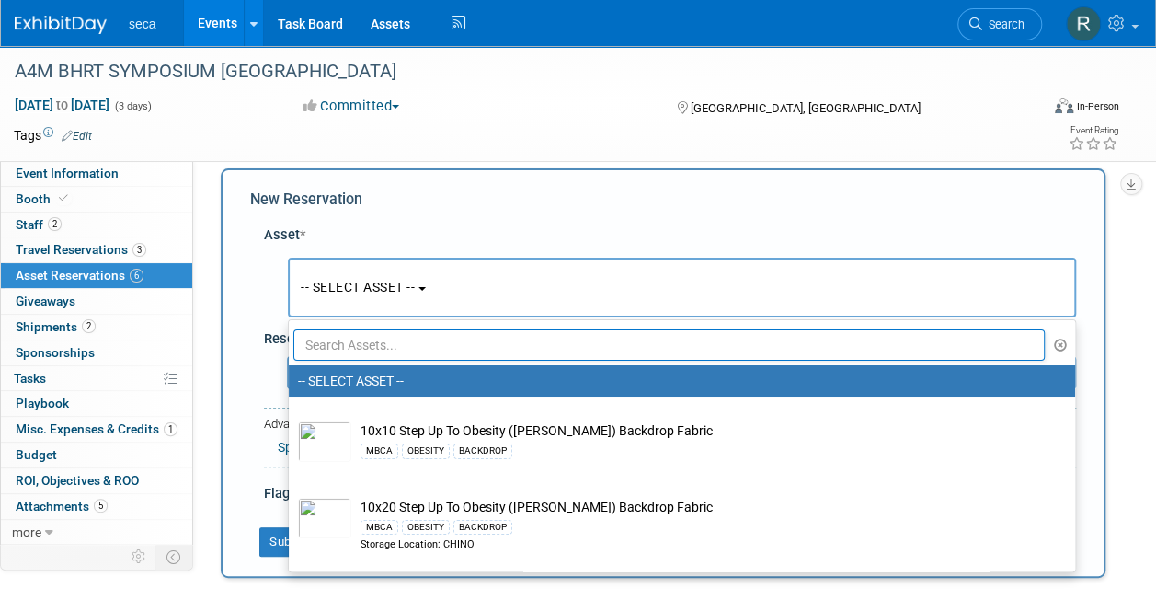
click at [346, 343] on input "text" at bounding box center [668, 344] width 751 height 31
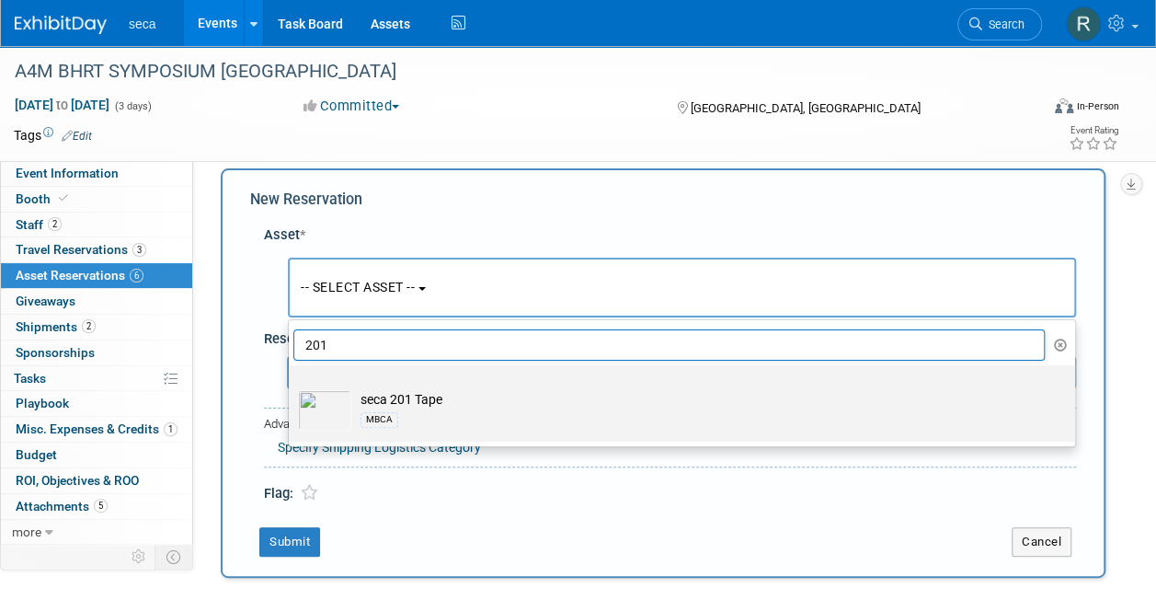
type input "201"
click at [361, 398] on td "seca 201 Tape MBCA" at bounding box center [694, 410] width 687 height 40
click at [291, 387] on input "seca 201 Tape MBCA" at bounding box center [286, 381] width 12 height 12
select select "10727576"
select select "8"
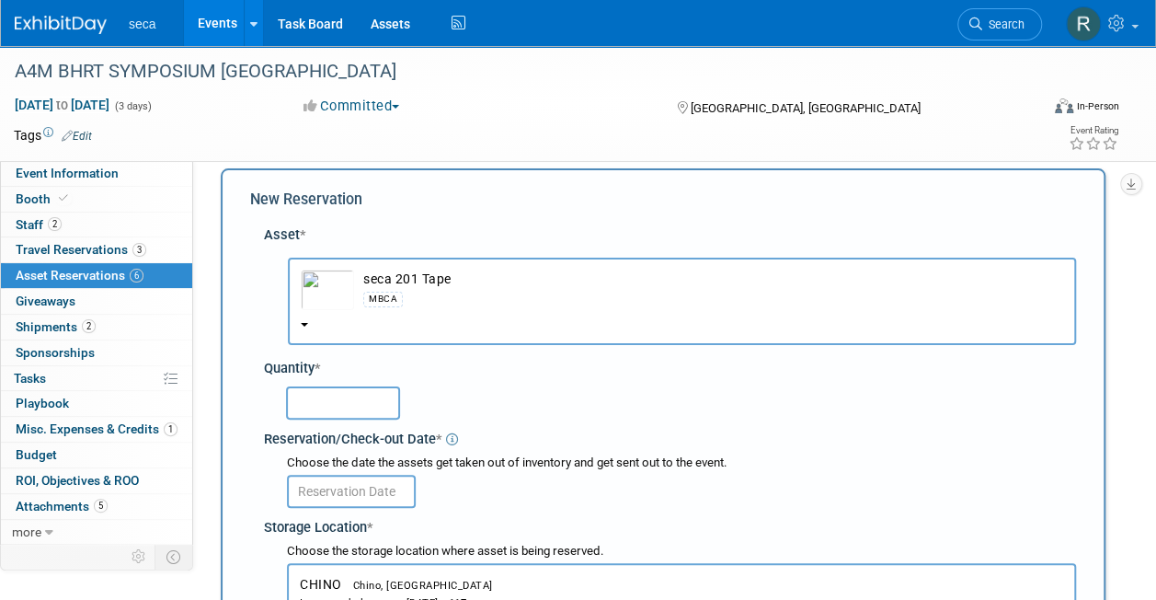
click at [330, 408] on input "text" at bounding box center [343, 402] width 114 height 33
type input "1"
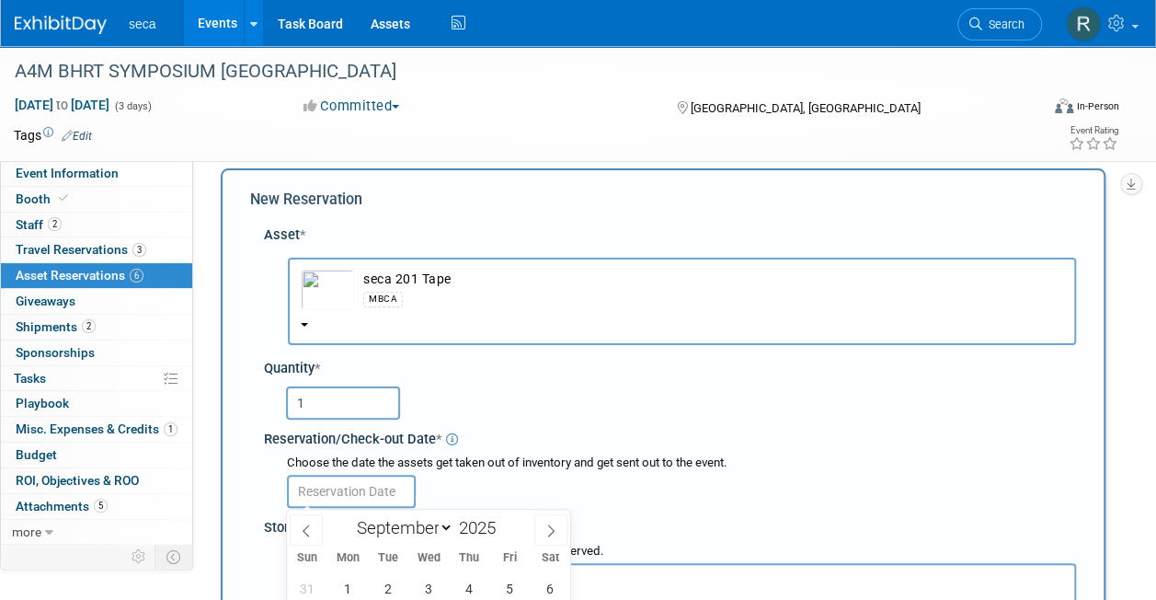
click at [349, 496] on input "text" at bounding box center [351, 490] width 129 height 33
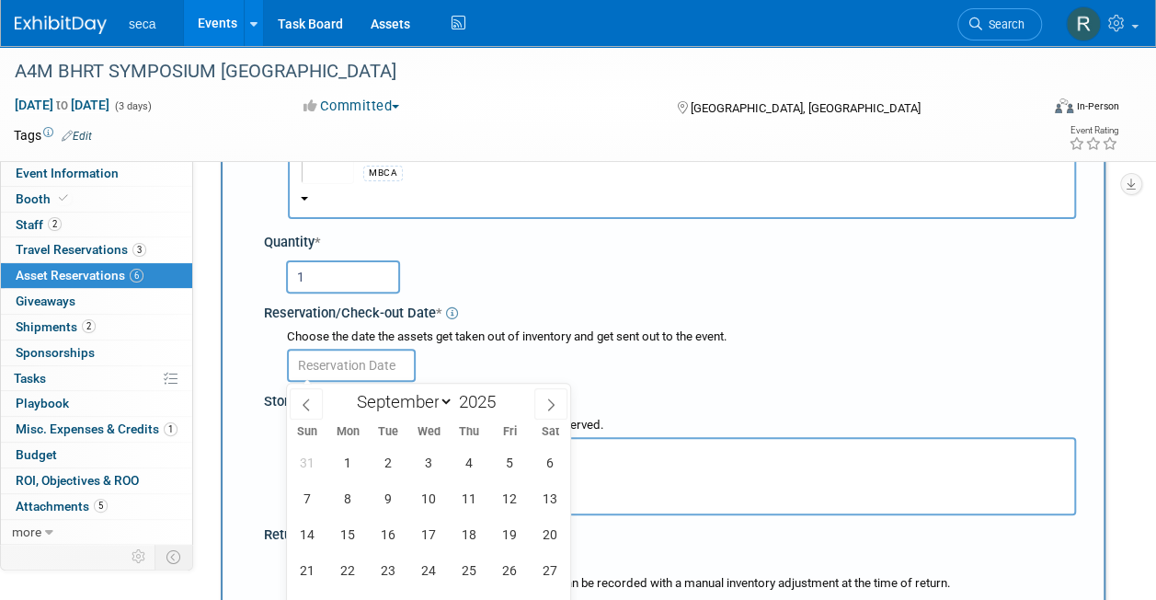
scroll to position [169, 0]
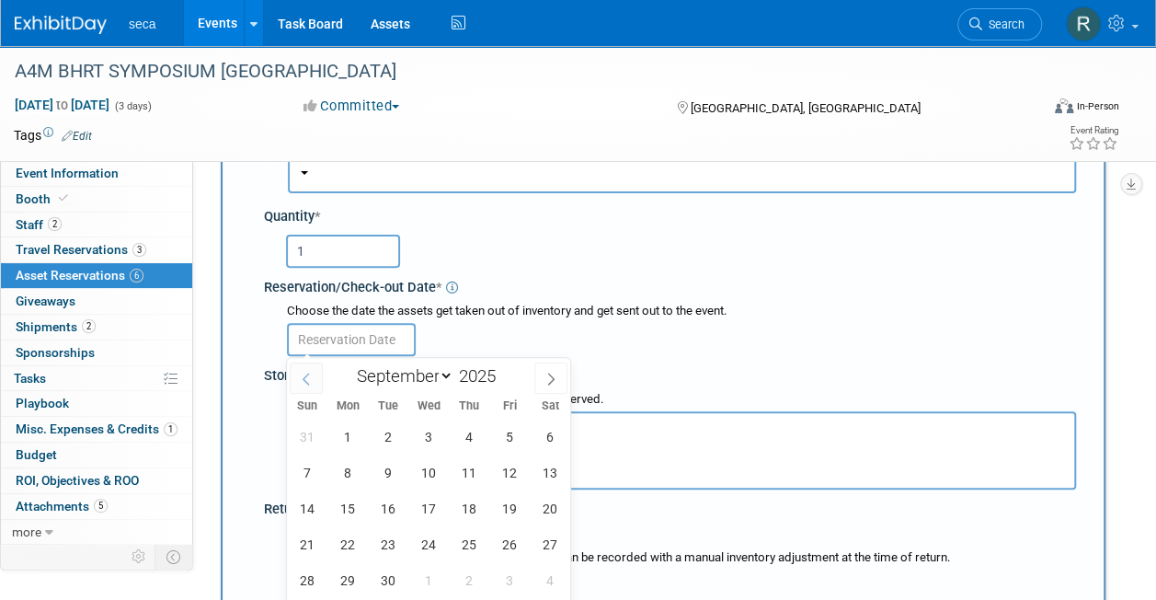
click at [309, 373] on icon at bounding box center [306, 378] width 13 height 13
select select "7"
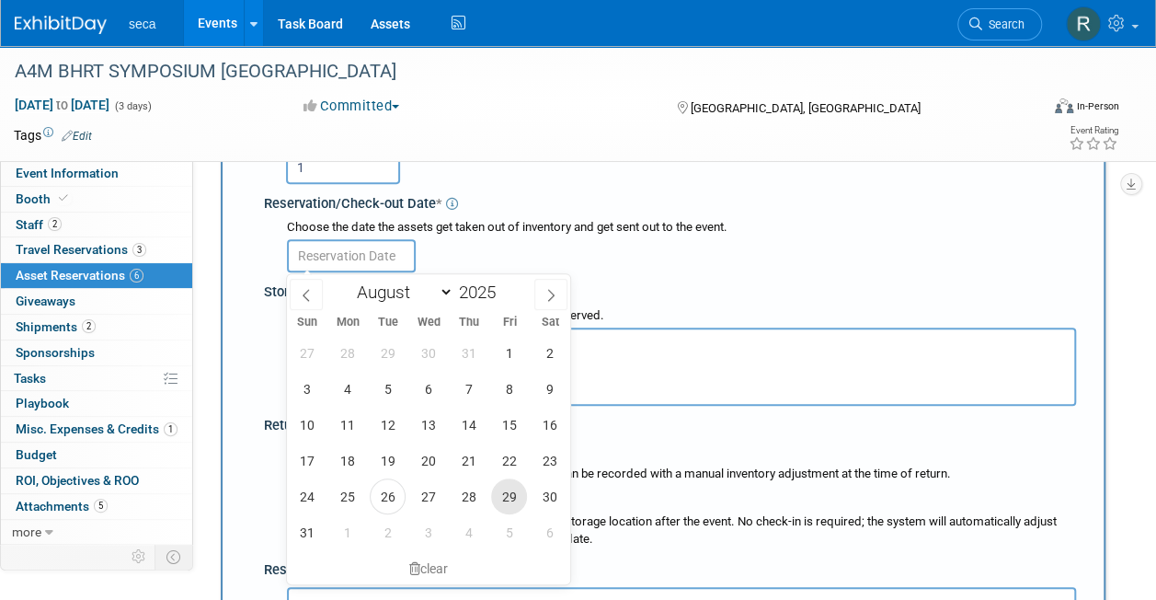
click at [509, 484] on span "29" at bounding box center [509, 496] width 36 height 36
type input "[DATE]"
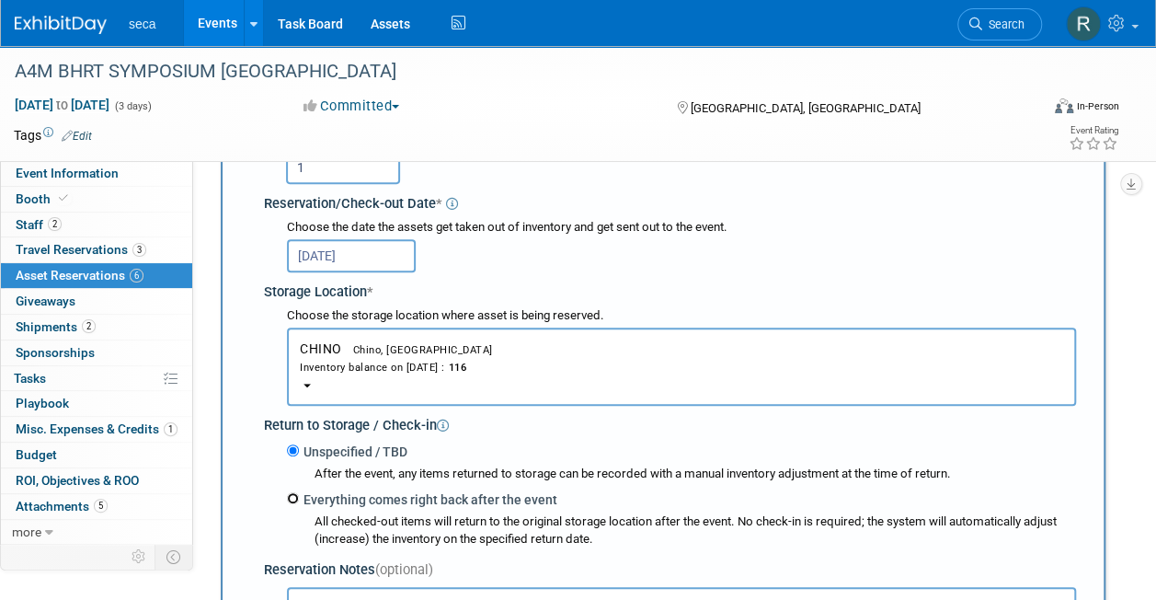
click at [292, 498] on input "Everything comes right back after the event" at bounding box center [293, 498] width 12 height 12
radio input "true"
select select "8"
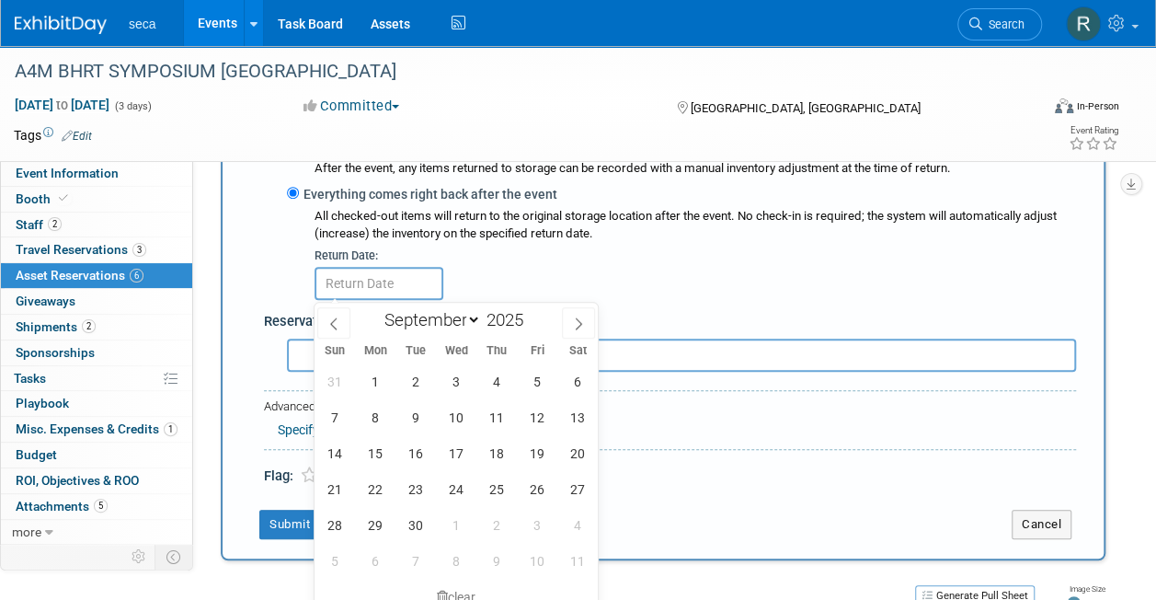
scroll to position [559, 0]
click at [372, 497] on span "22" at bounding box center [375, 488] width 36 height 36
type input "[DATE]"
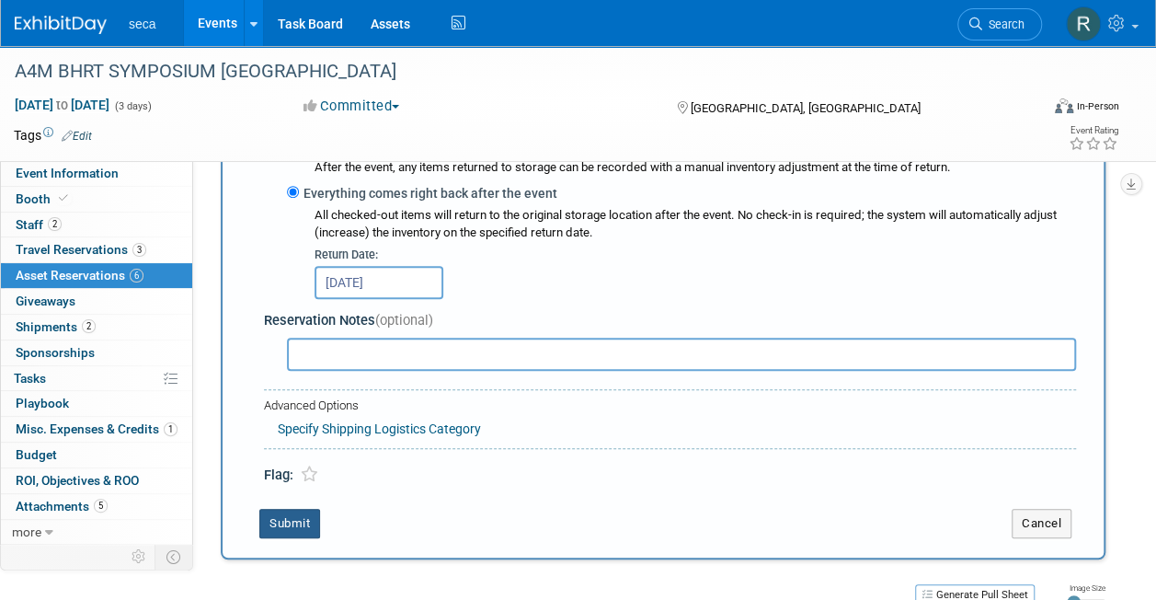
click at [300, 509] on button "Submit" at bounding box center [289, 522] width 61 height 29
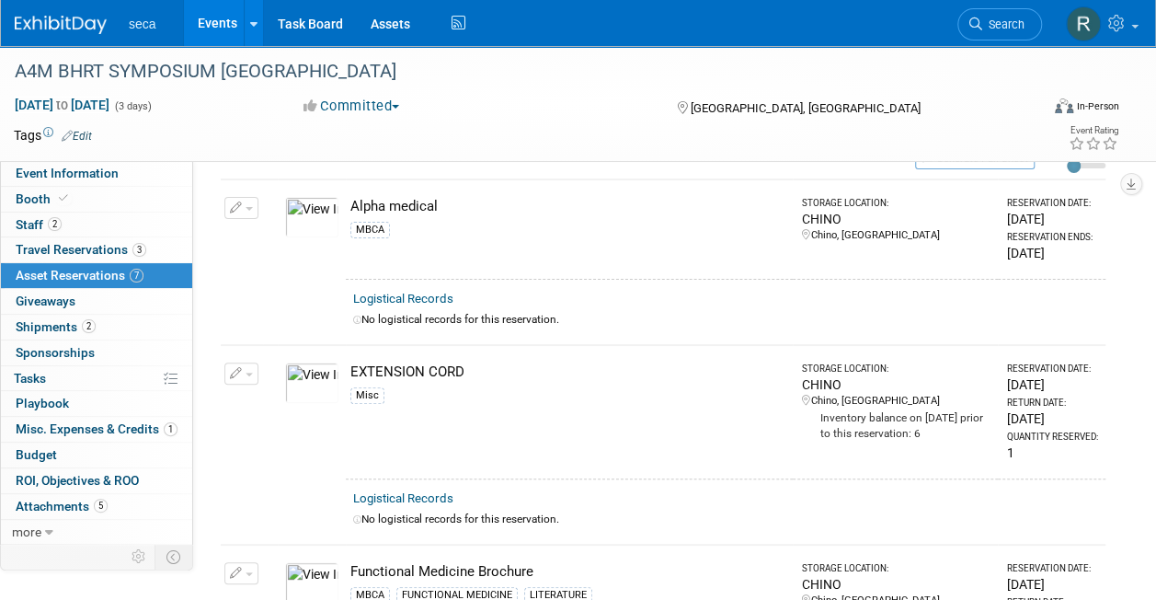
scroll to position [0, 0]
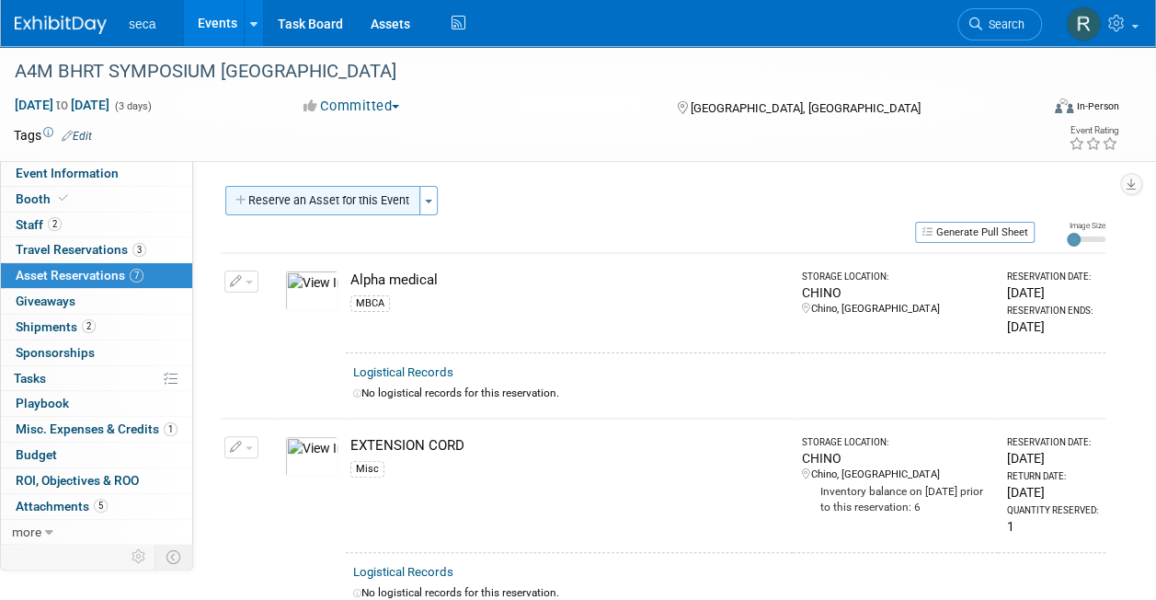
click at [333, 194] on button "Reserve an Asset for this Event" at bounding box center [322, 200] width 195 height 29
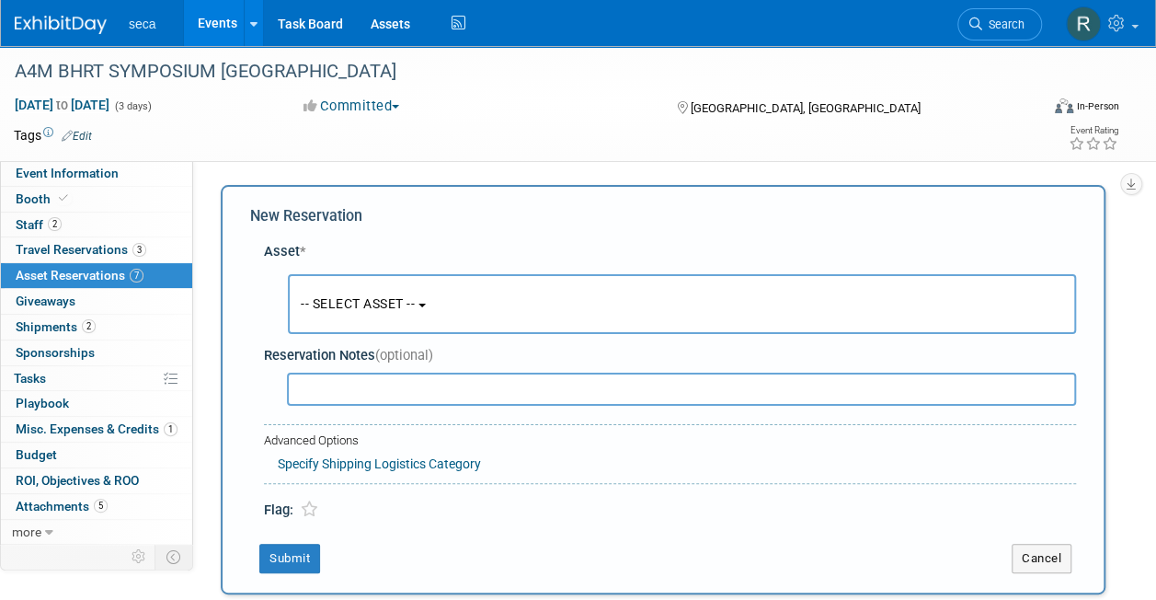
scroll to position [17, 0]
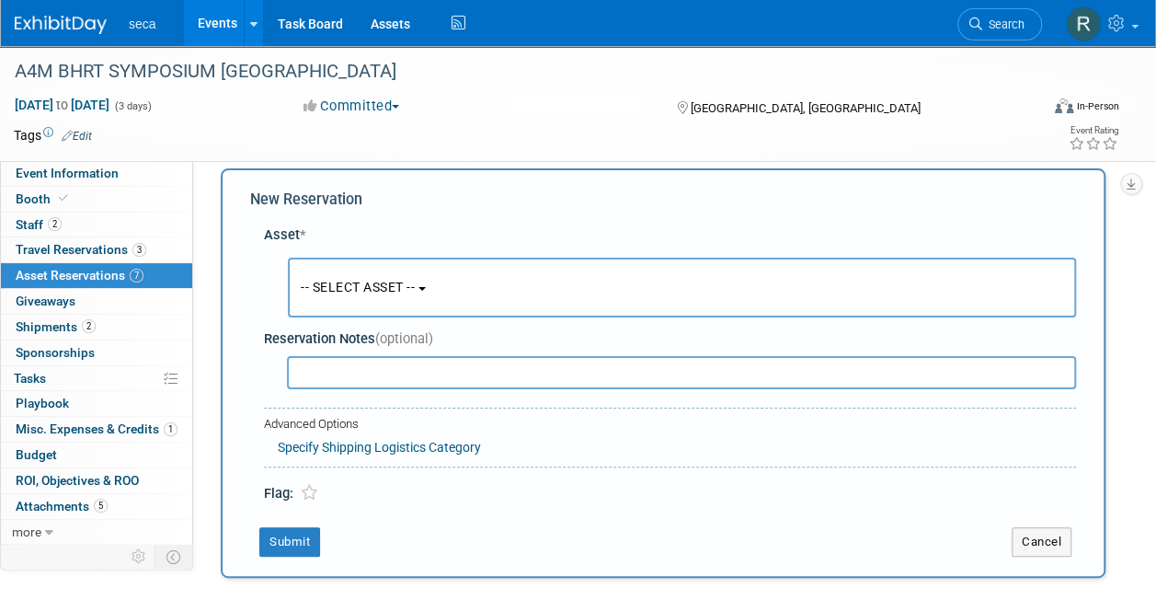
click at [336, 280] on span "-- SELECT ASSET --" at bounding box center [358, 287] width 114 height 15
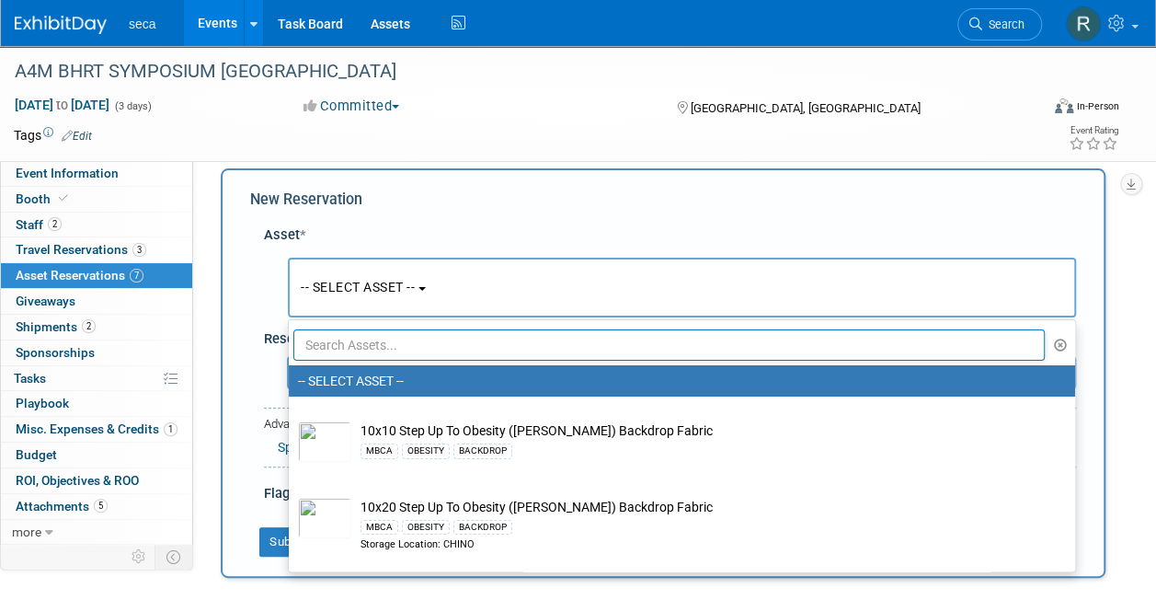
click at [344, 340] on input "text" at bounding box center [668, 344] width 751 height 31
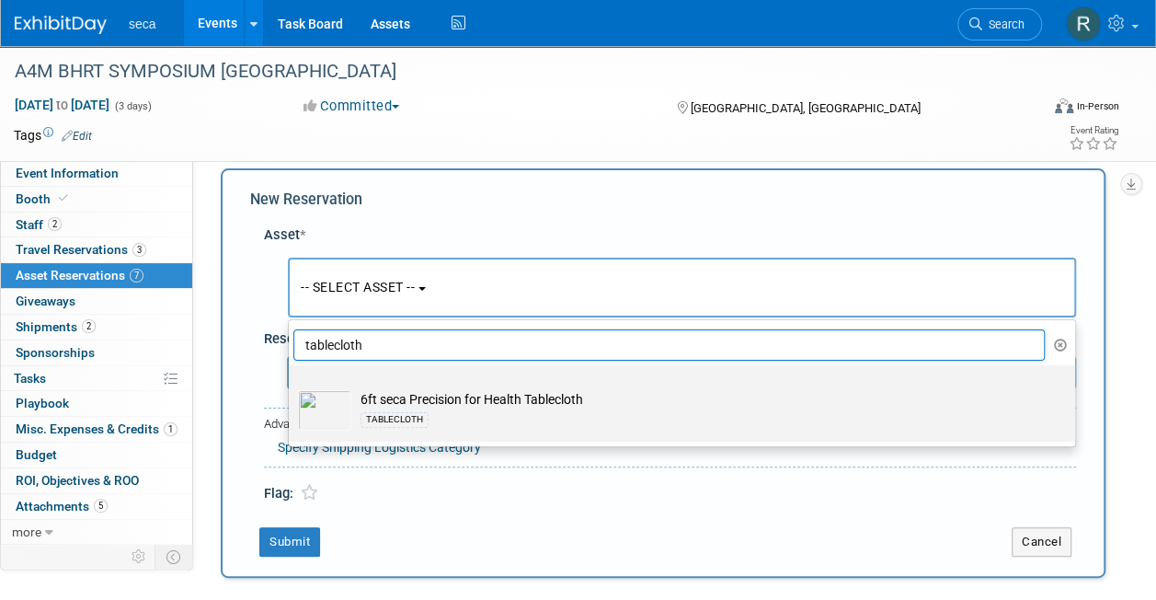
type input "tablecloth"
click at [371, 406] on td "6ft seca Precision for Health Tablecloth TABLECLOTH" at bounding box center [694, 410] width 687 height 40
click at [291, 387] on input "6ft seca Precision for Health Tablecloth TABLECLOTH" at bounding box center [286, 381] width 12 height 12
select select "10728270"
select select "8"
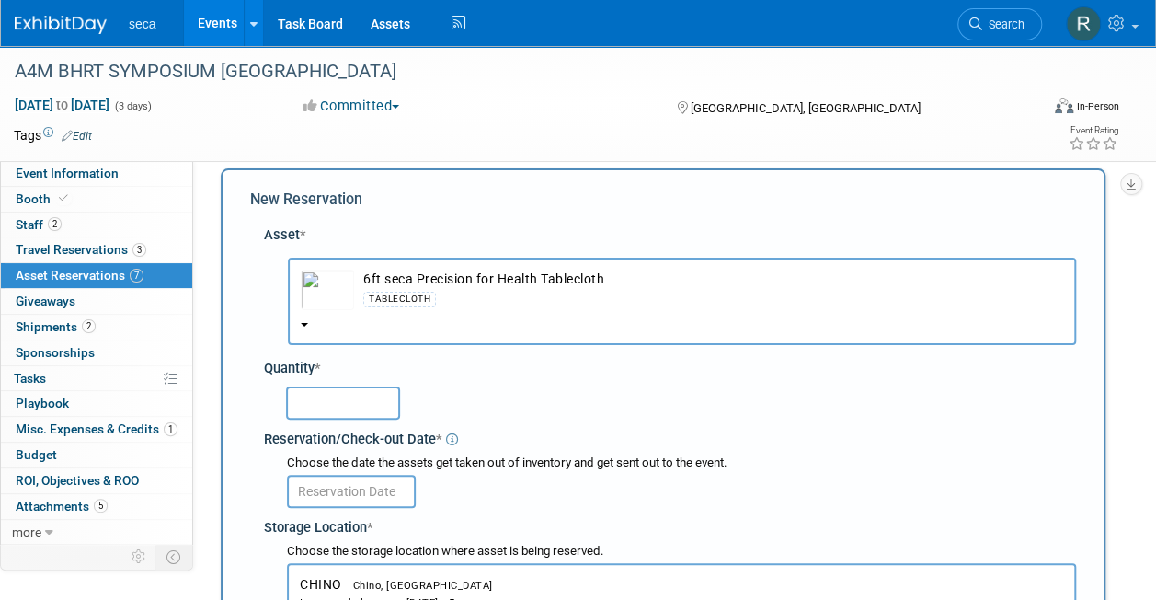
click at [365, 405] on input "text" at bounding box center [343, 402] width 114 height 33
type input "1"
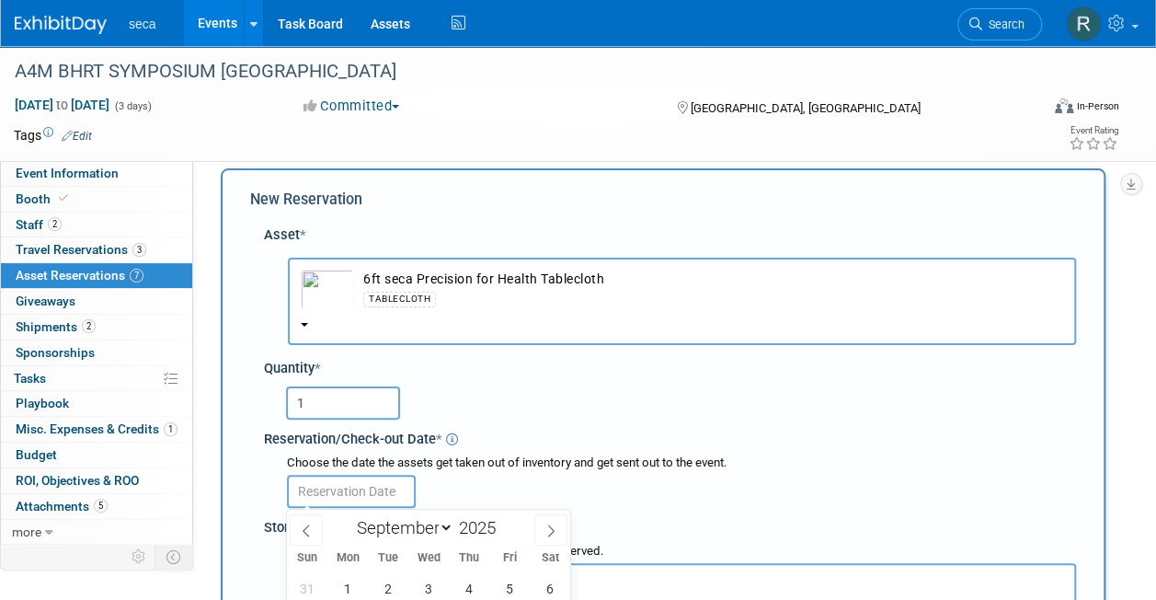
click at [360, 486] on input "text" at bounding box center [351, 490] width 129 height 33
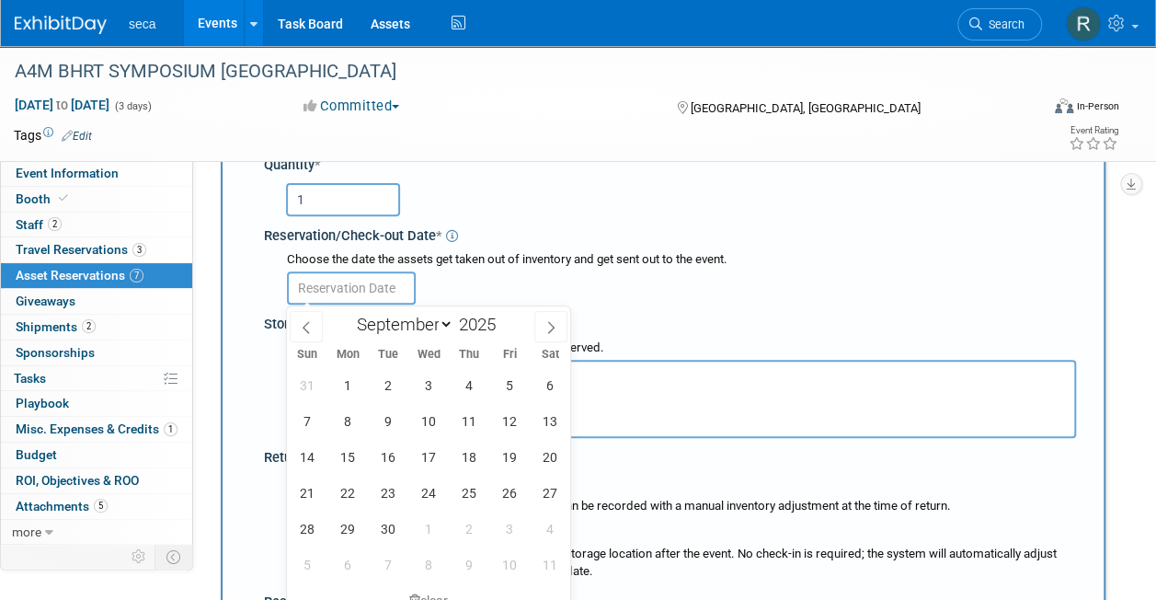
scroll to position [224, 0]
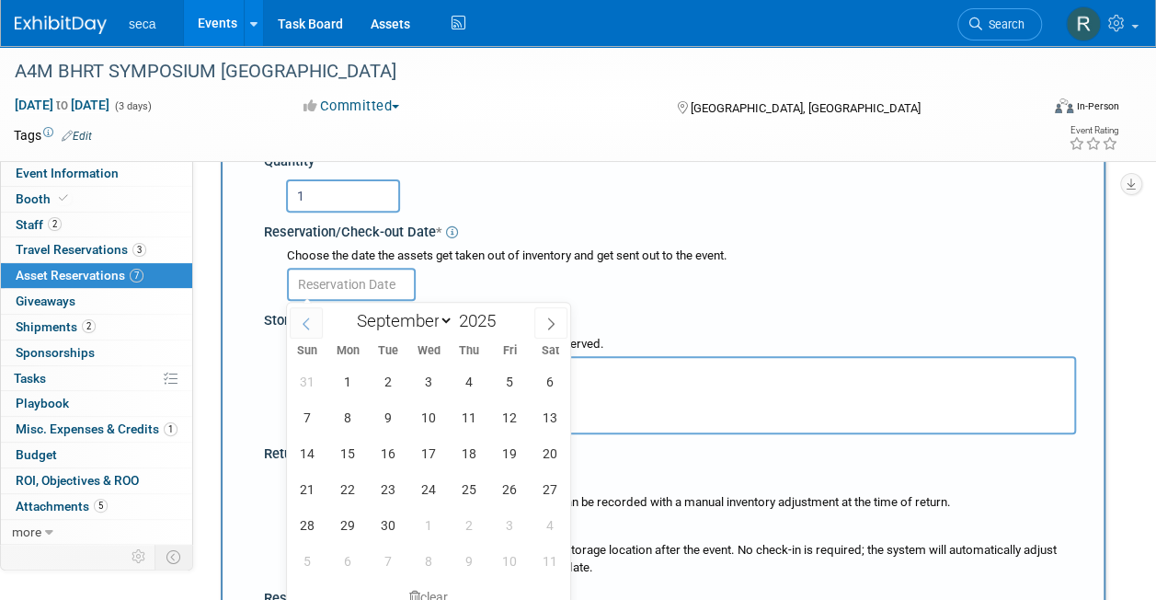
click at [303, 319] on icon at bounding box center [306, 323] width 13 height 13
select select "7"
click at [497, 528] on span "29" at bounding box center [509, 525] width 36 height 36
type input "[DATE]"
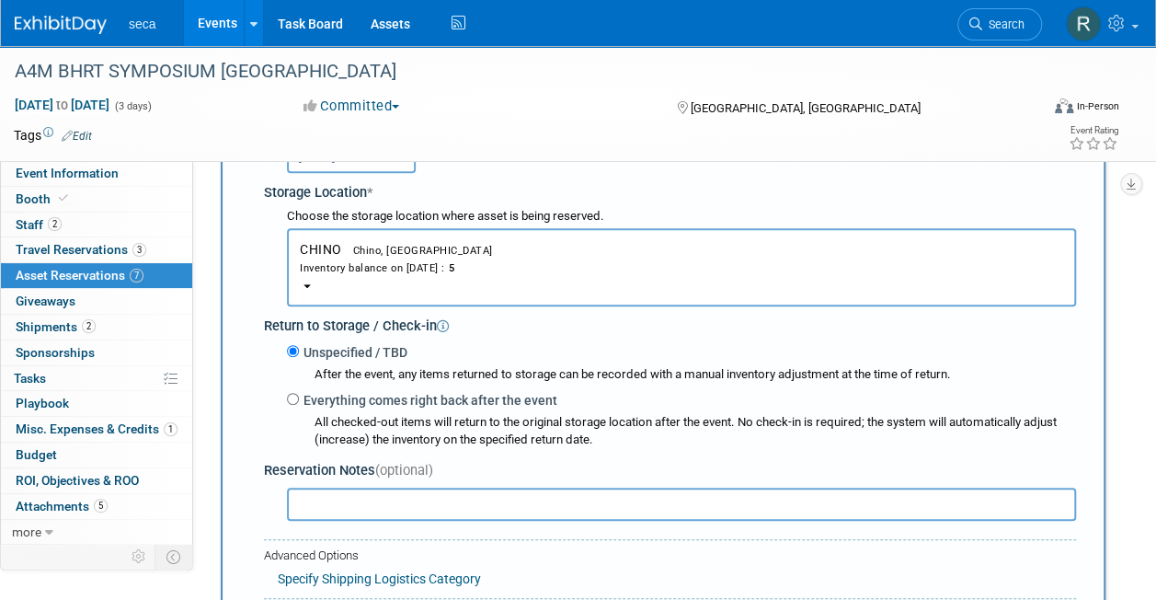
scroll to position [356, 0]
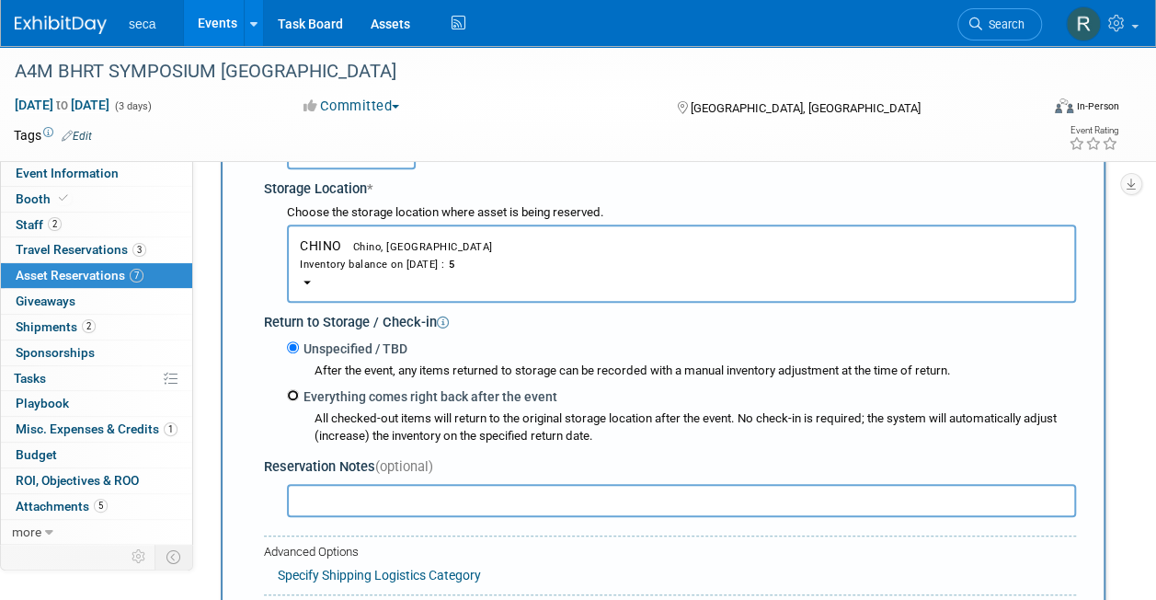
click at [292, 396] on input "Everything comes right back after the event" at bounding box center [293, 395] width 12 height 12
radio input "true"
select select "8"
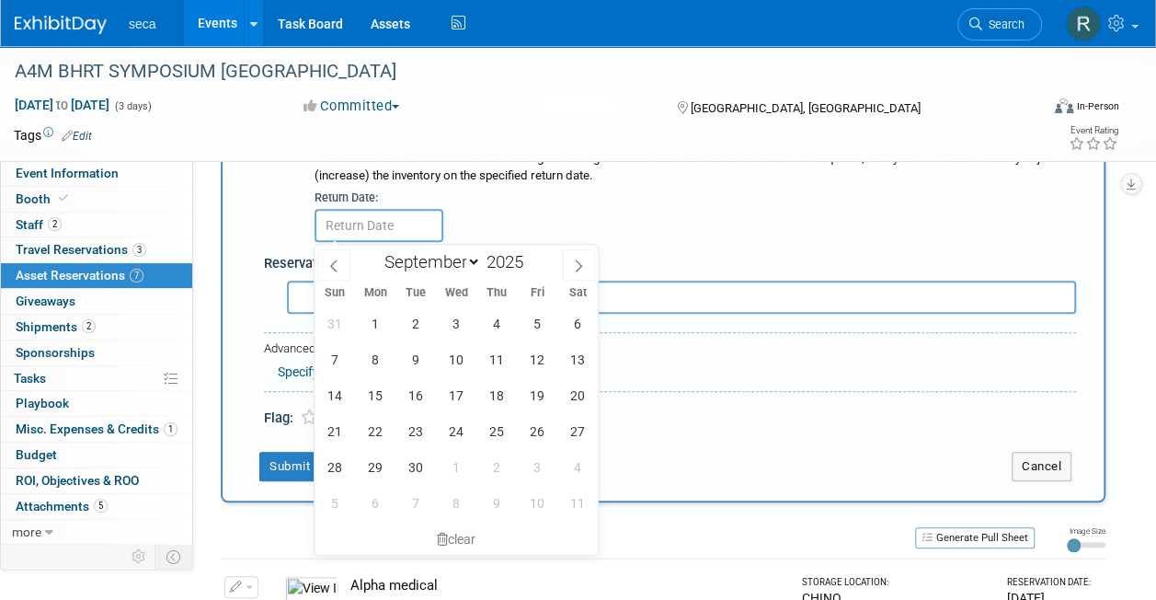
scroll to position [617, 0]
click at [378, 437] on span "22" at bounding box center [375, 430] width 36 height 36
type input "[DATE]"
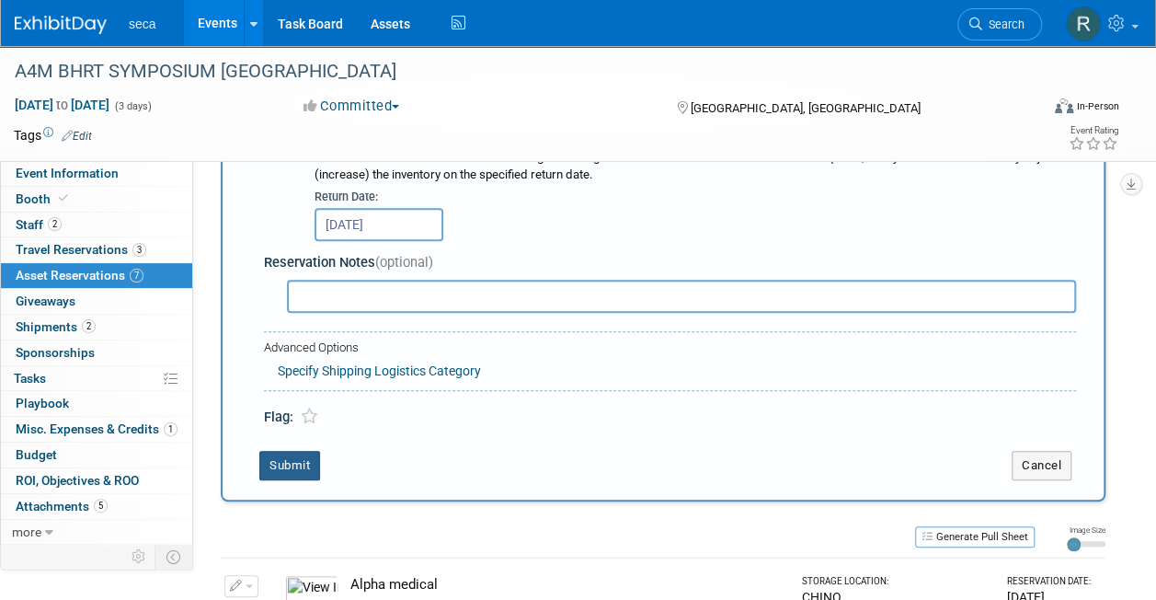
click at [291, 454] on button "Submit" at bounding box center [289, 465] width 61 height 29
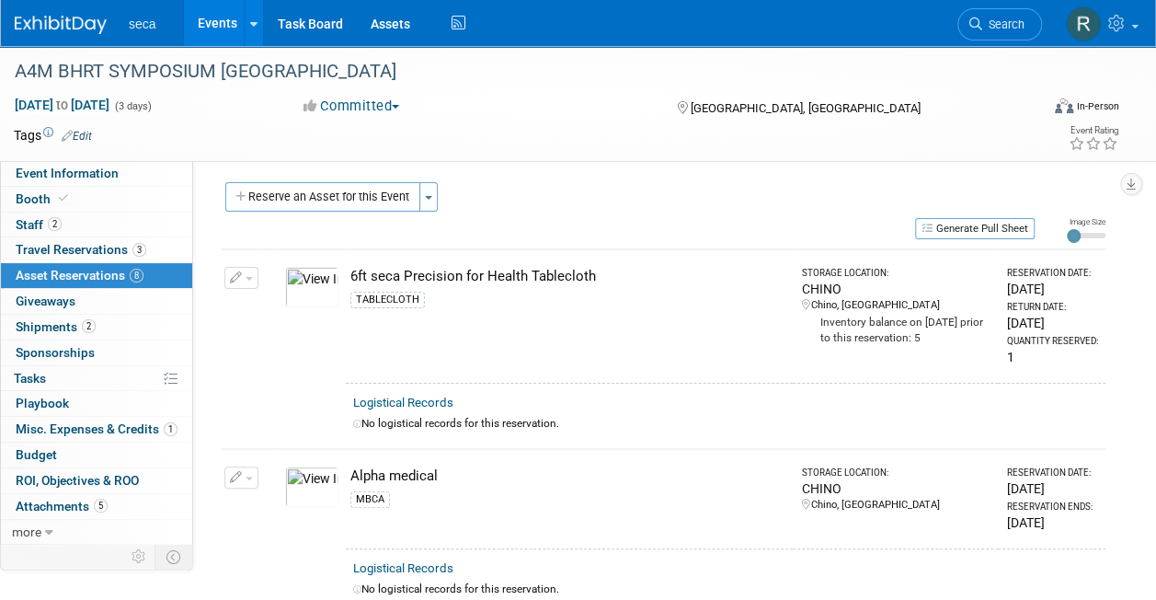
scroll to position [3, 0]
click at [335, 197] on button "Reserve an Asset for this Event" at bounding box center [322, 197] width 195 height 29
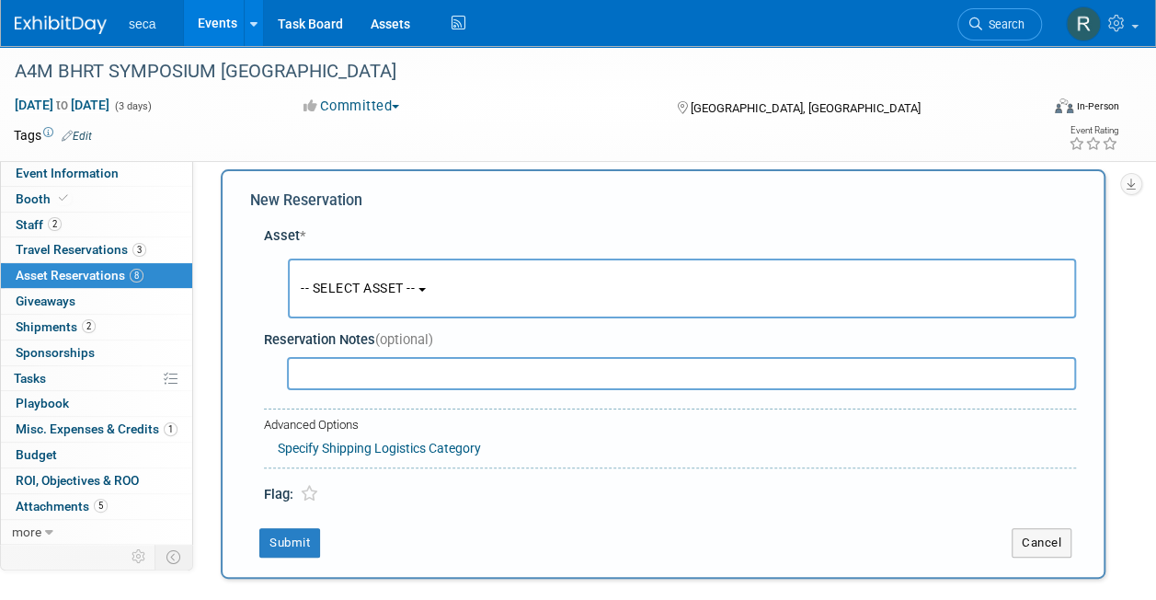
scroll to position [17, 0]
click at [360, 286] on span "-- SELECT ASSET --" at bounding box center [358, 287] width 114 height 15
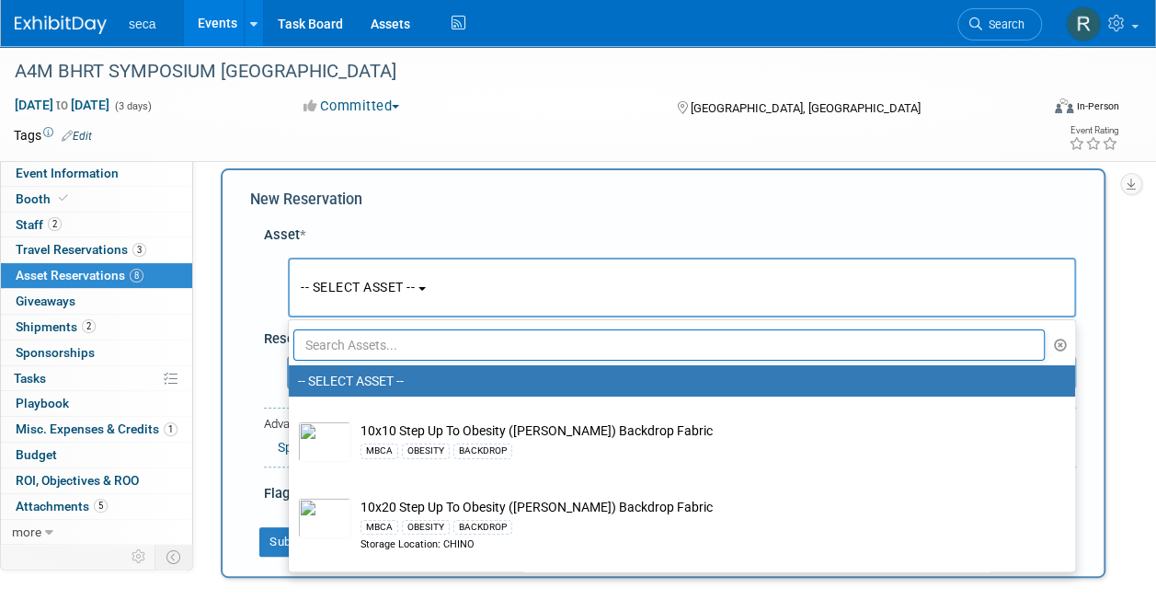
click at [355, 351] on input "text" at bounding box center [668, 344] width 751 height 31
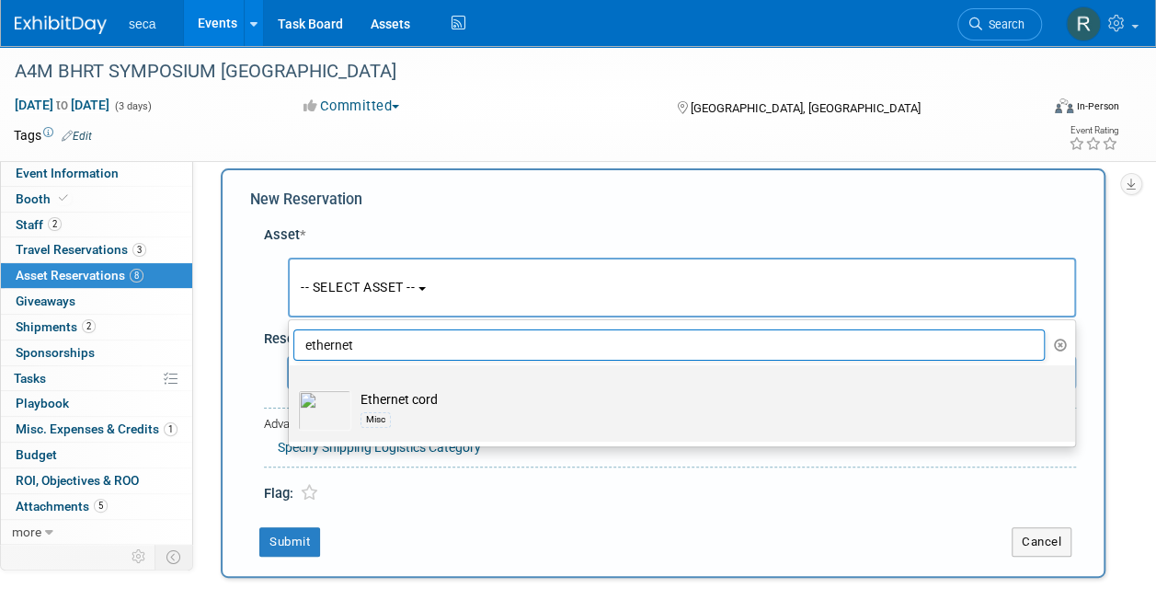
type input "ethernet"
click at [338, 401] on img at bounding box center [324, 410] width 53 height 40
click at [291, 387] on input "Ethernet cord Misc" at bounding box center [286, 381] width 12 height 12
select select "10727529"
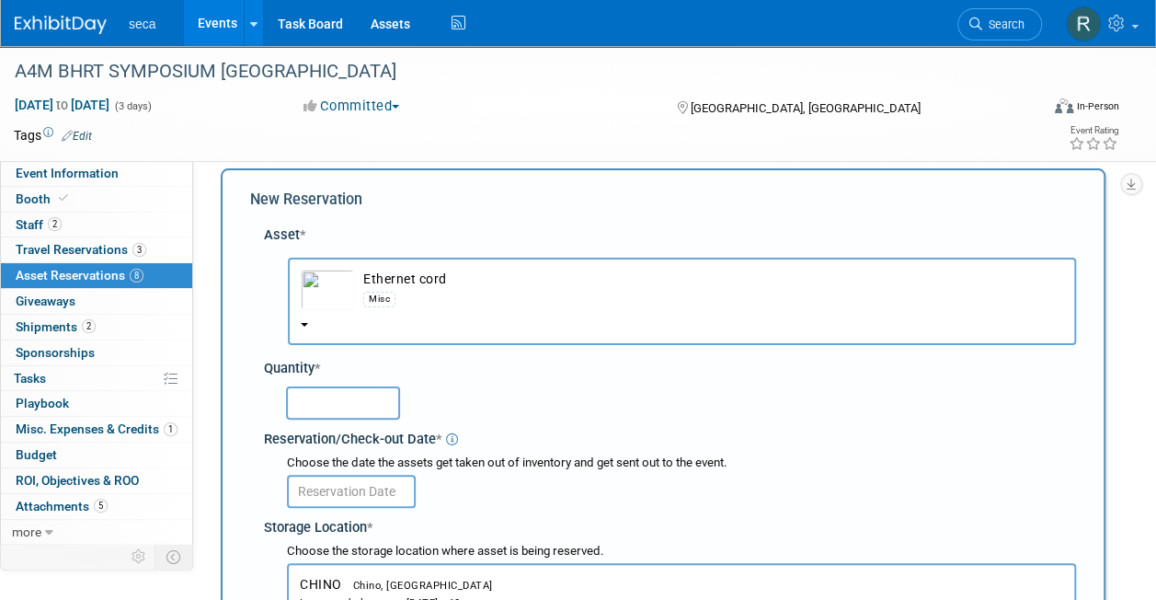
click at [330, 394] on input "text" at bounding box center [343, 402] width 114 height 33
type input "1"
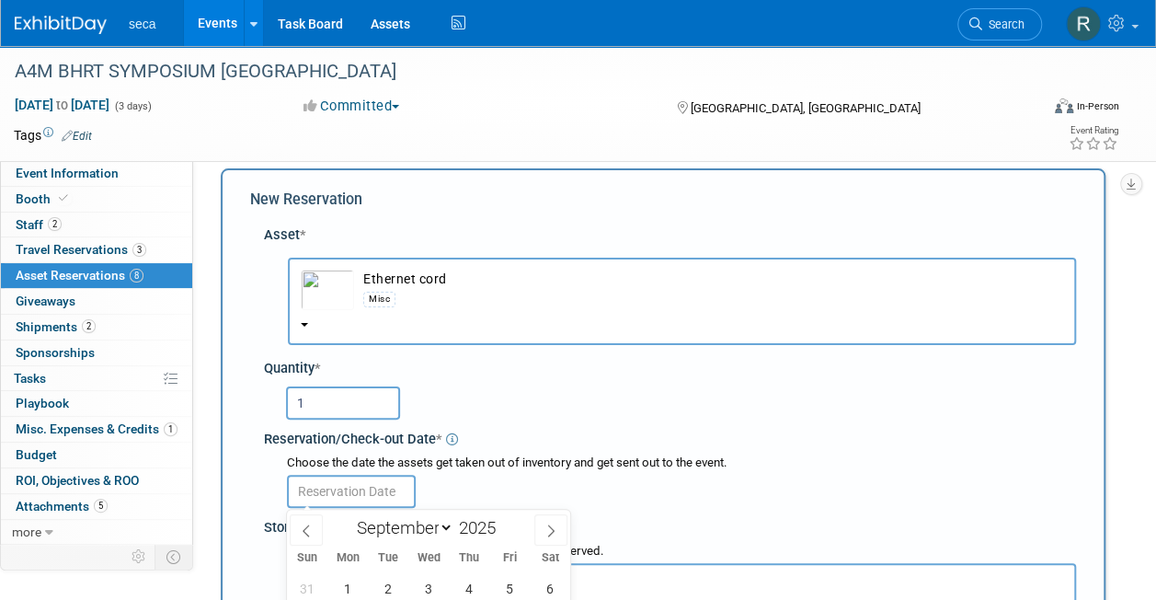
click at [325, 489] on input "text" at bounding box center [351, 490] width 129 height 33
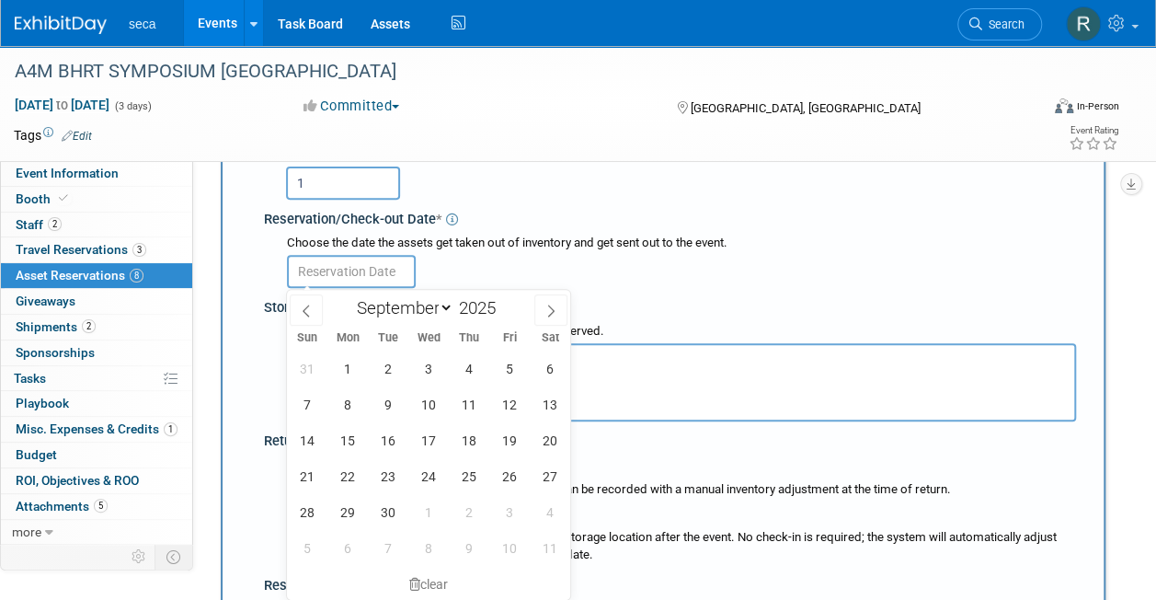
scroll to position [238, 0]
click at [307, 300] on span at bounding box center [306, 308] width 33 height 31
select select "7"
click at [506, 502] on span "29" at bounding box center [509, 511] width 36 height 36
type input "[DATE]"
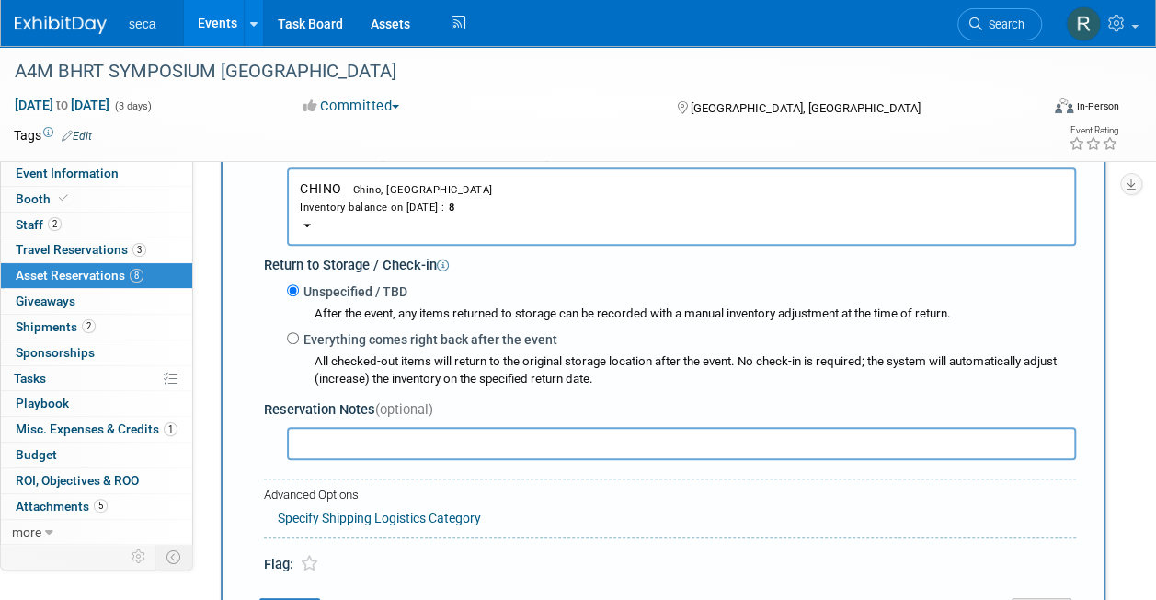
scroll to position [415, 0]
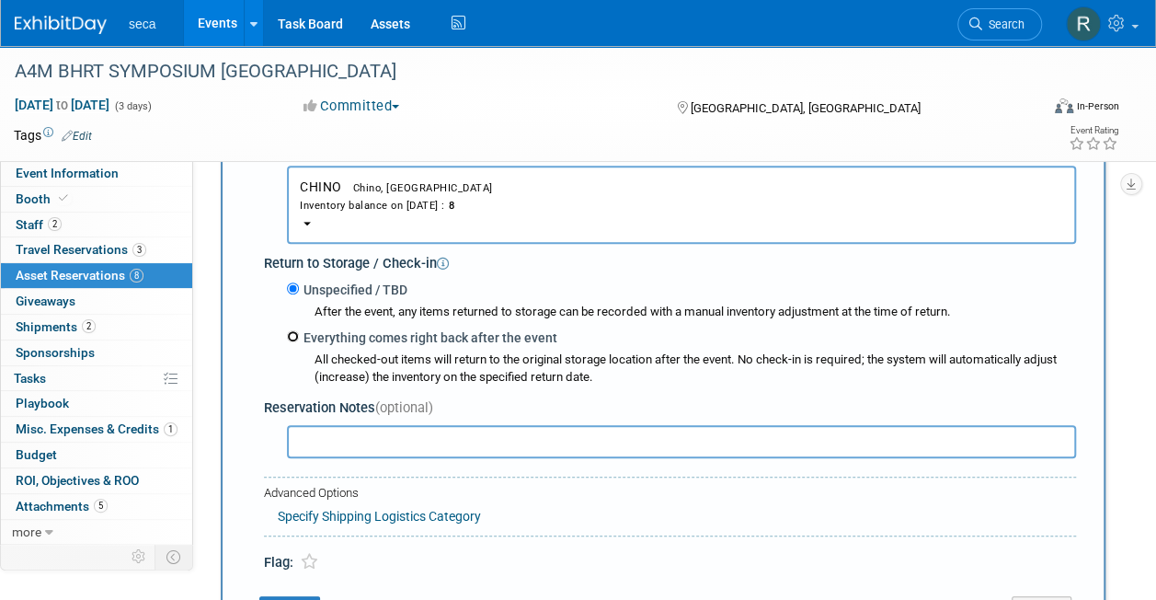
click at [291, 335] on input "Everything comes right back after the event" at bounding box center [293, 336] width 12 height 12
radio input "true"
select select "8"
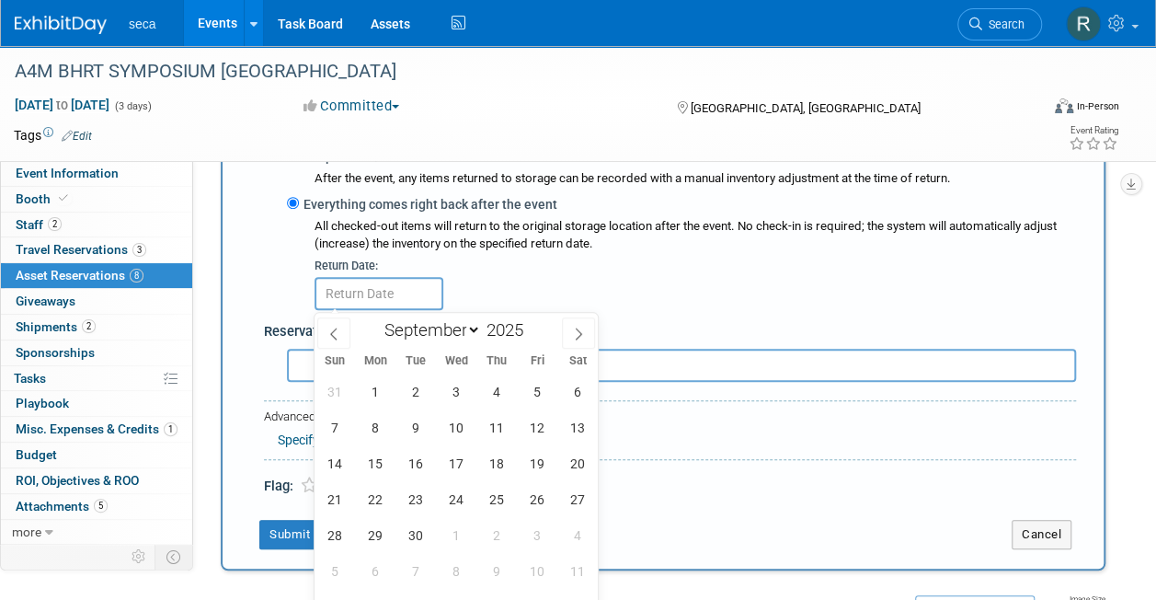
scroll to position [549, 0]
click at [376, 493] on span "22" at bounding box center [375, 498] width 36 height 36
type input "[DATE]"
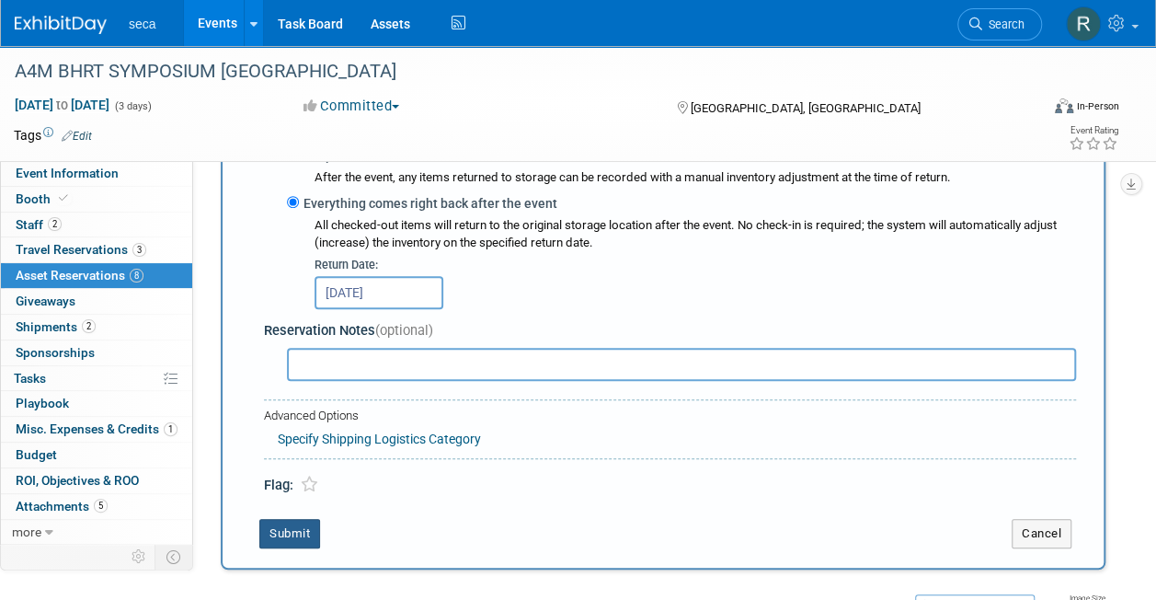
click at [295, 527] on button "Submit" at bounding box center [289, 533] width 61 height 29
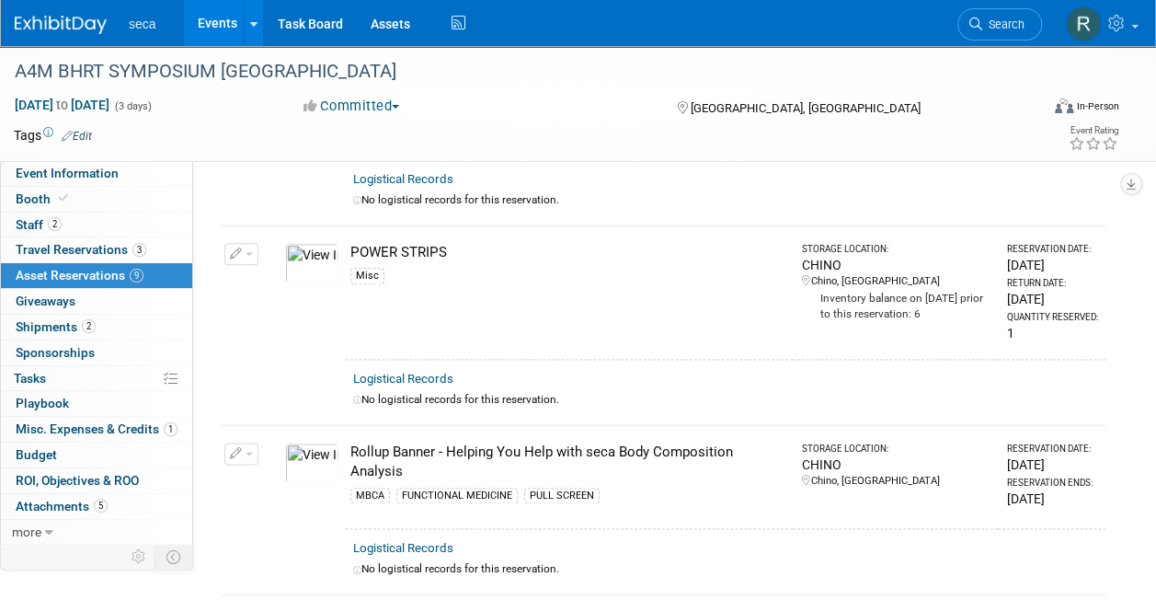
scroll to position [752, 0]
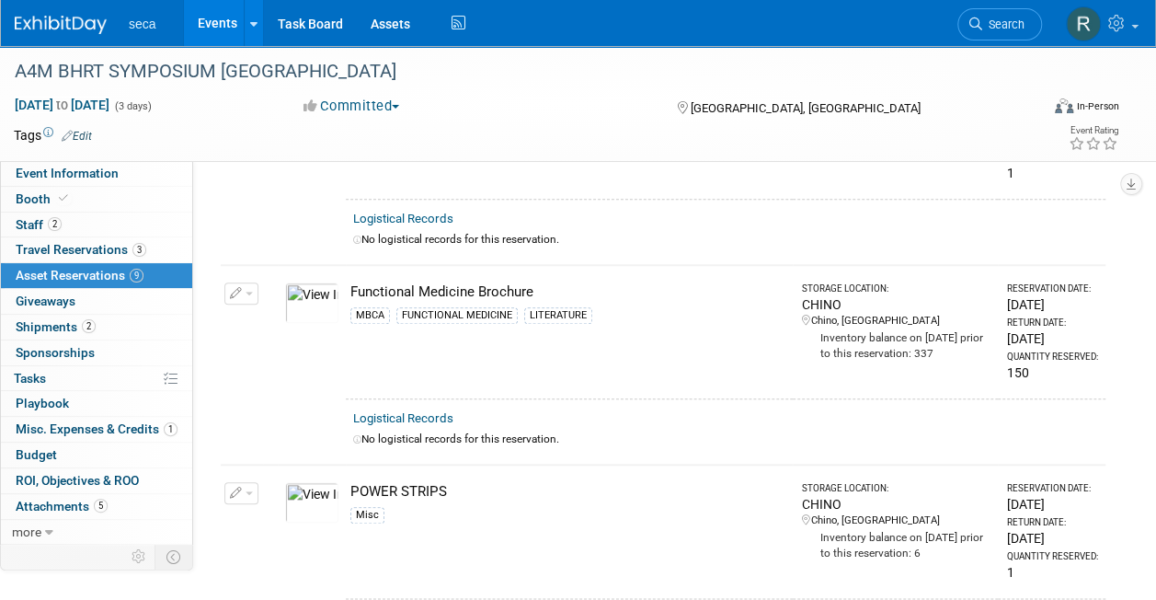
click at [429, 482] on div "POWER STRIPS" at bounding box center [567, 491] width 435 height 19
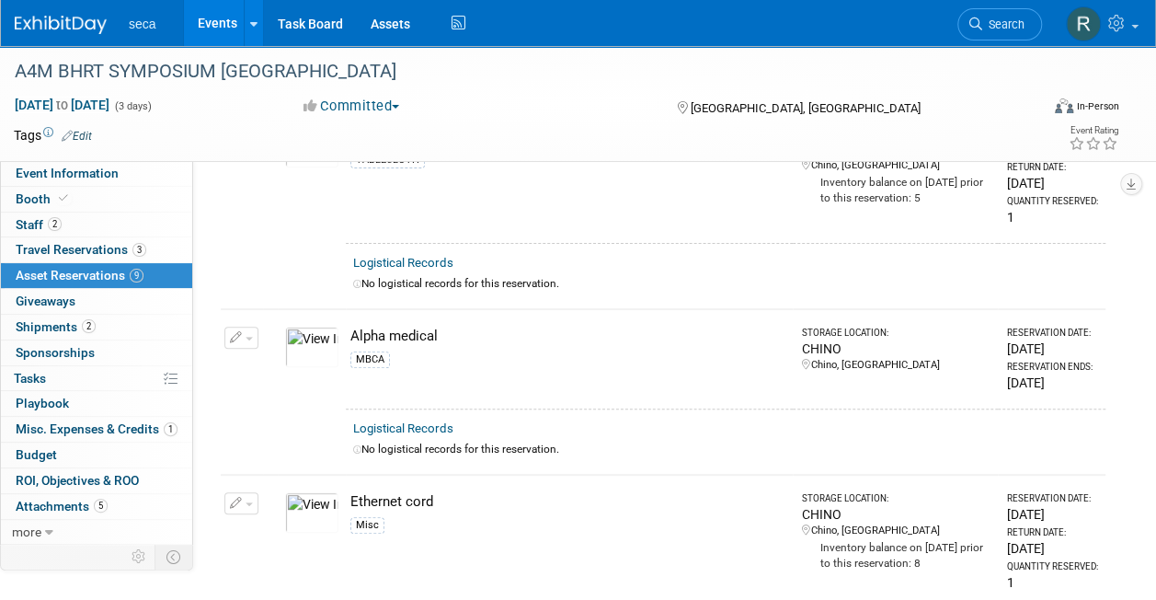
scroll to position [0, 0]
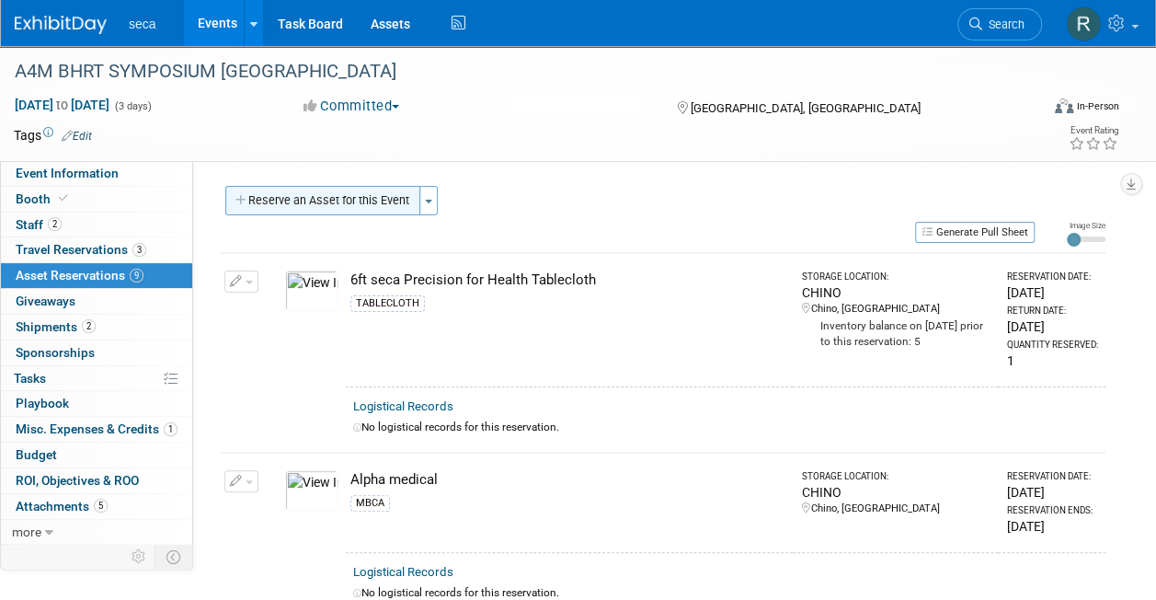
click at [314, 204] on button "Reserve an Asset for this Event" at bounding box center [322, 200] width 195 height 29
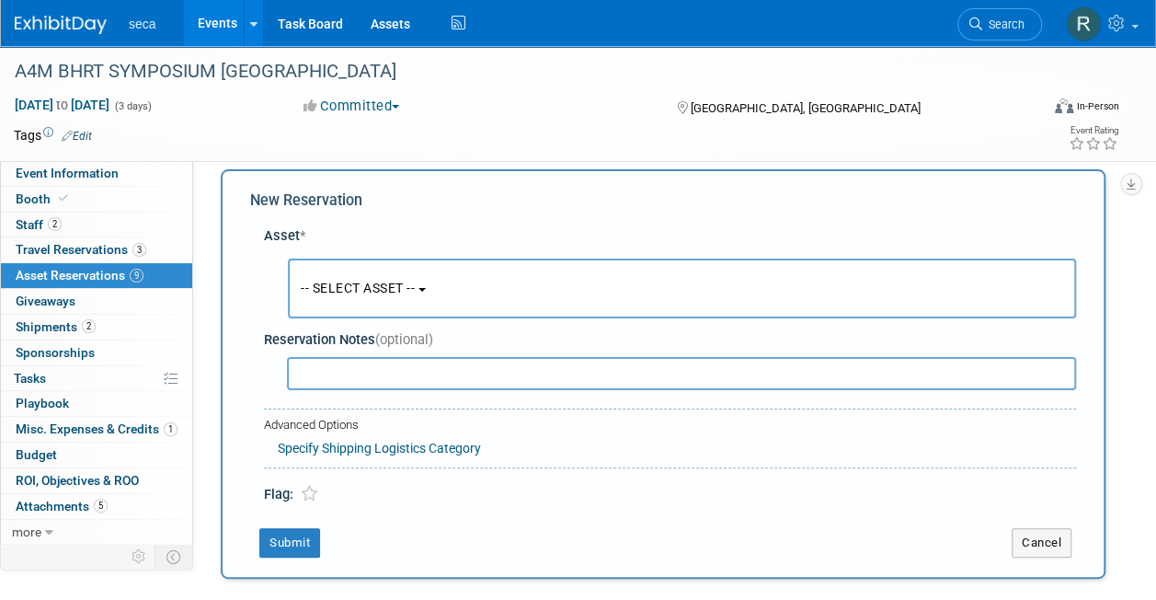
scroll to position [17, 0]
click at [336, 293] on span "-- SELECT ASSET --" at bounding box center [358, 287] width 114 height 15
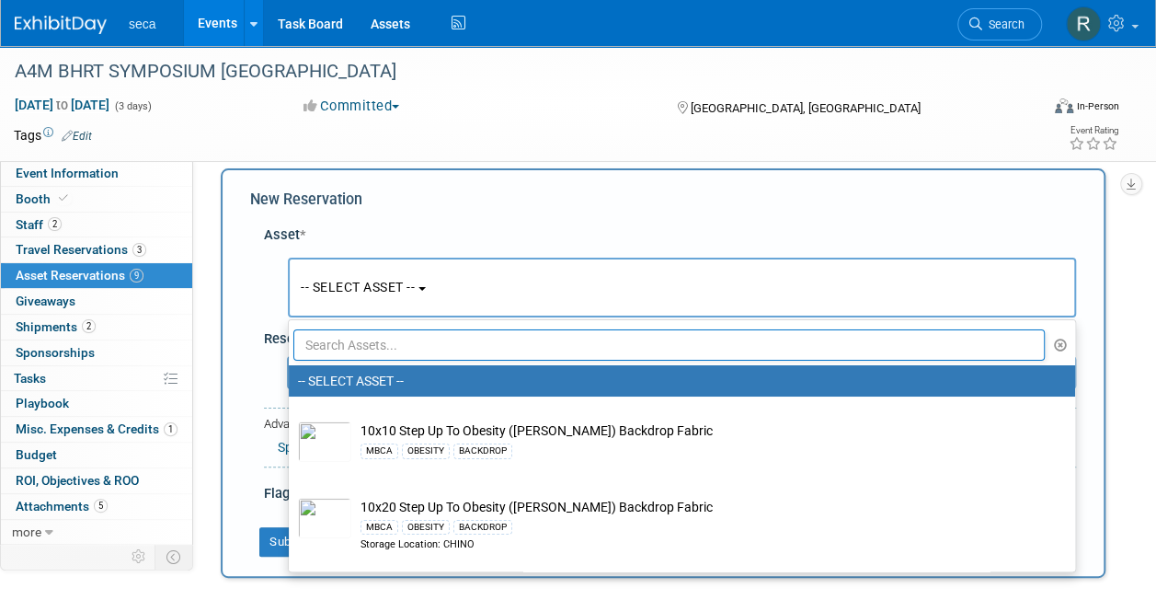
click at [337, 338] on input "text" at bounding box center [668, 344] width 751 height 31
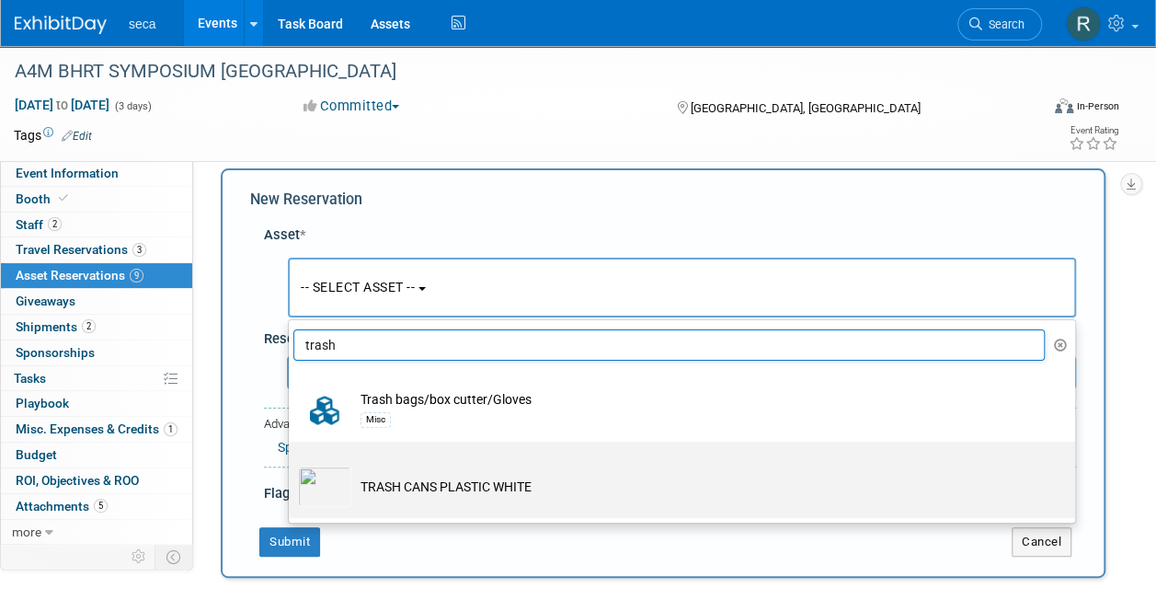
type input "trash"
click at [365, 479] on td "TRASH CANS PLASTIC WHITE" at bounding box center [694, 486] width 687 height 40
click at [291, 463] on input "TRASH CANS PLASTIC WHITE" at bounding box center [286, 457] width 12 height 12
select select "10727400"
select select "8"
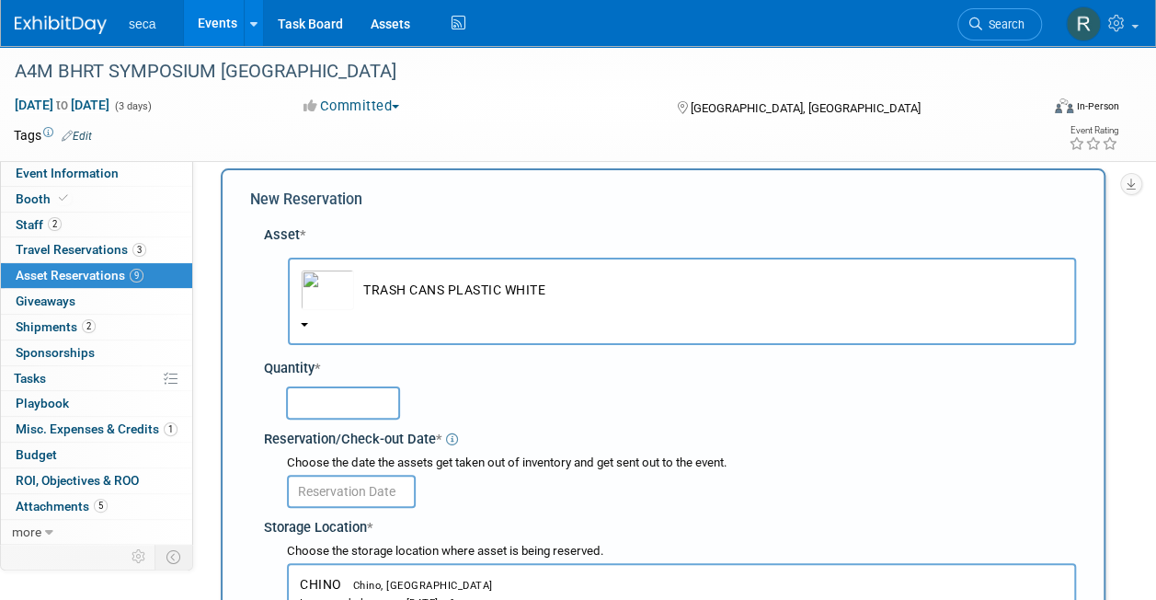
click at [345, 403] on input "text" at bounding box center [343, 402] width 114 height 33
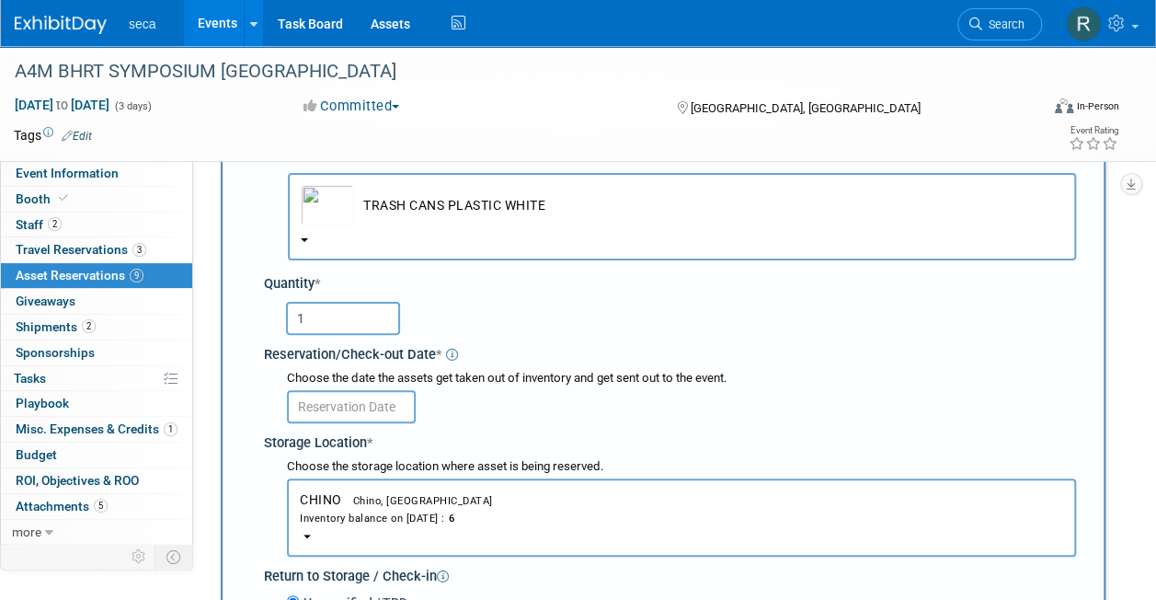
scroll to position [103, 0]
type input "1"
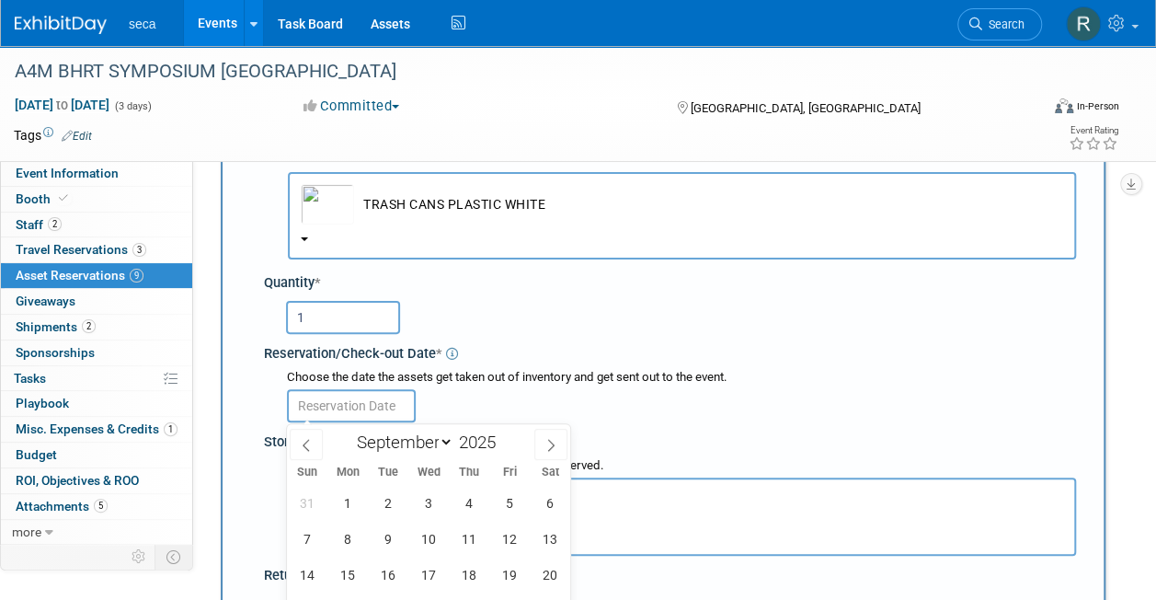
click at [328, 413] on input "text" at bounding box center [351, 405] width 129 height 33
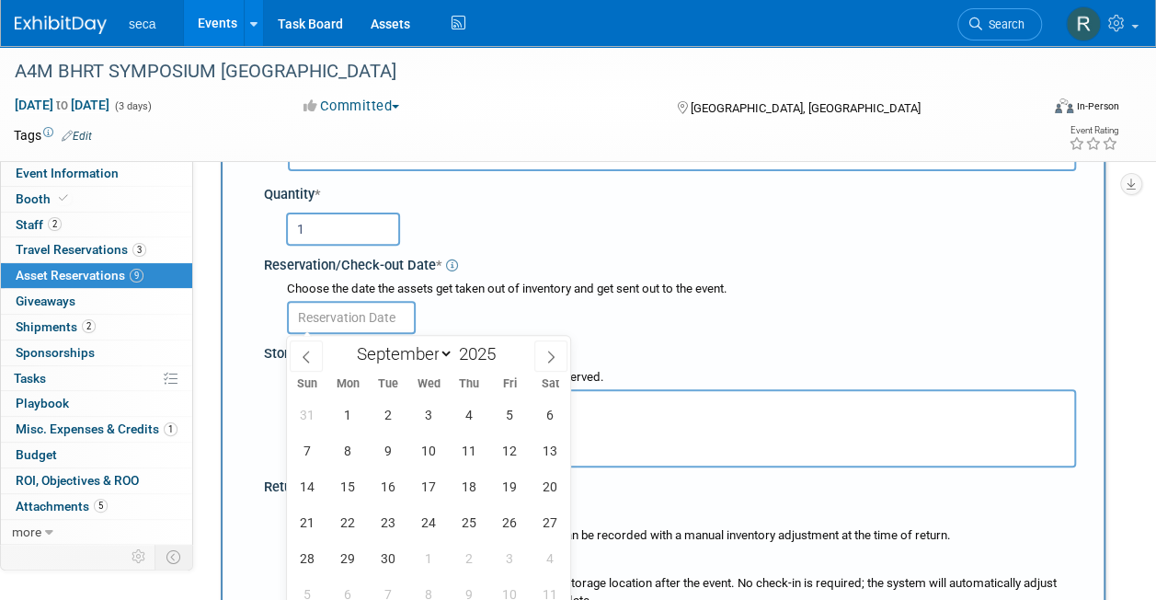
scroll to position [192, 0]
click at [309, 363] on span at bounding box center [306, 354] width 33 height 31
select select "7"
click at [508, 549] on span "29" at bounding box center [509, 557] width 36 height 36
type input "[DATE]"
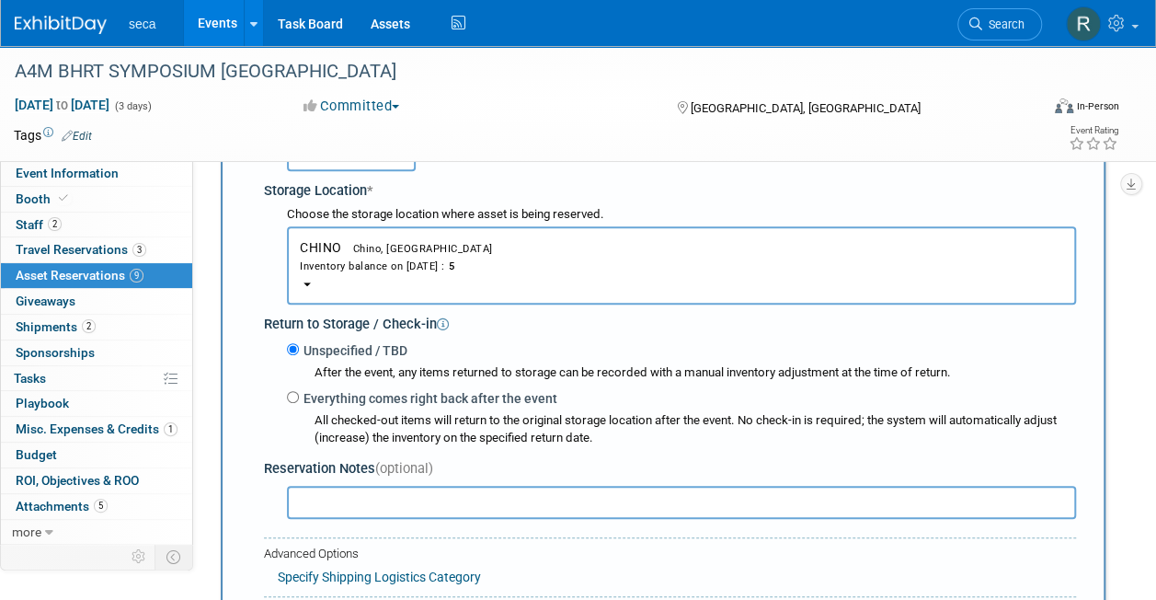
scroll to position [355, 0]
click at [294, 390] on input "Everything comes right back after the event" at bounding box center [293, 396] width 12 height 12
radio input "true"
select select "8"
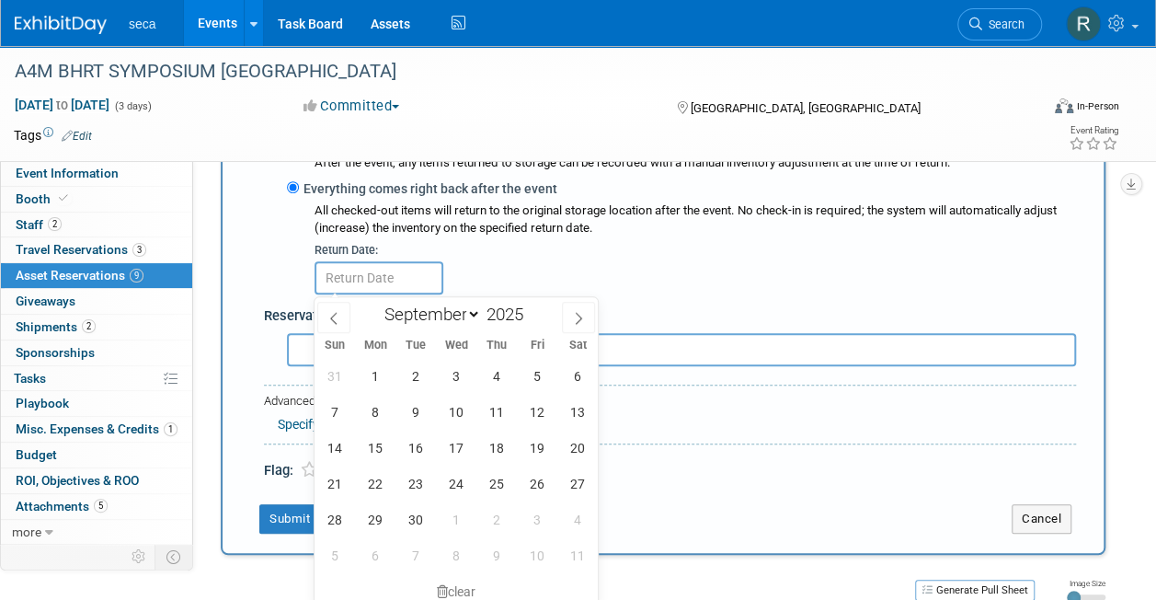
scroll to position [576, 0]
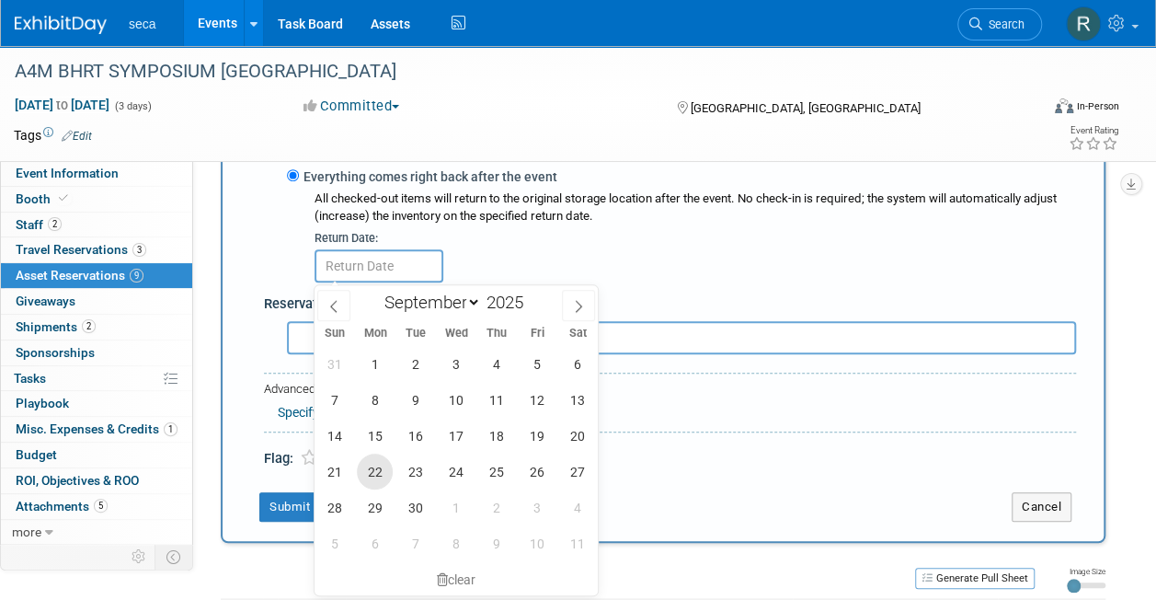
click at [380, 459] on span "22" at bounding box center [375, 471] width 36 height 36
type input "[DATE]"
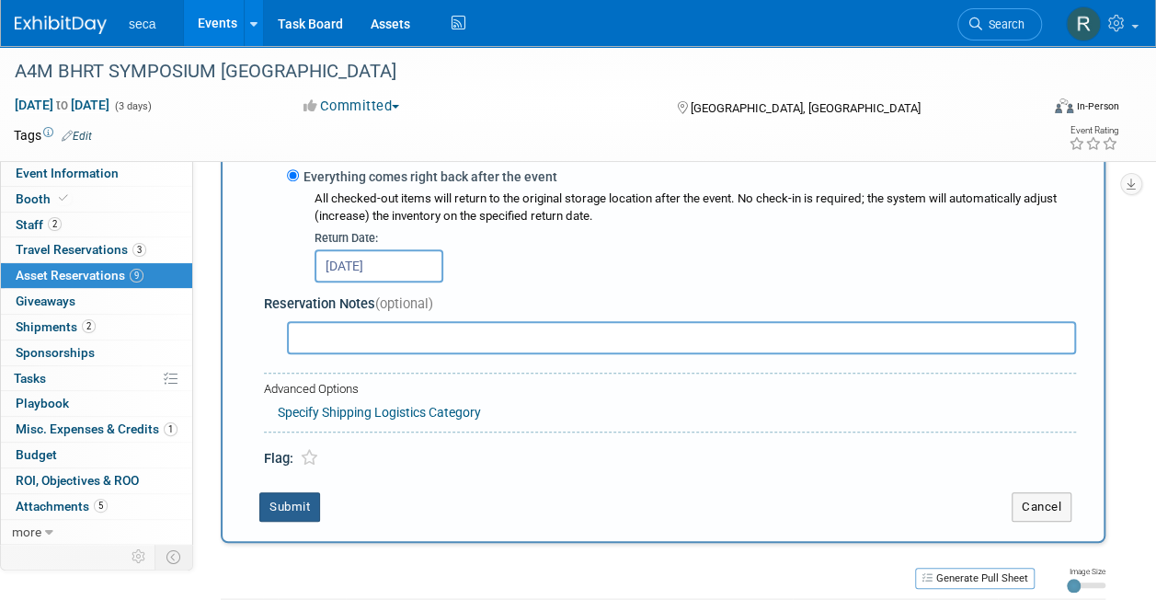
click at [291, 492] on button "Submit" at bounding box center [289, 506] width 61 height 29
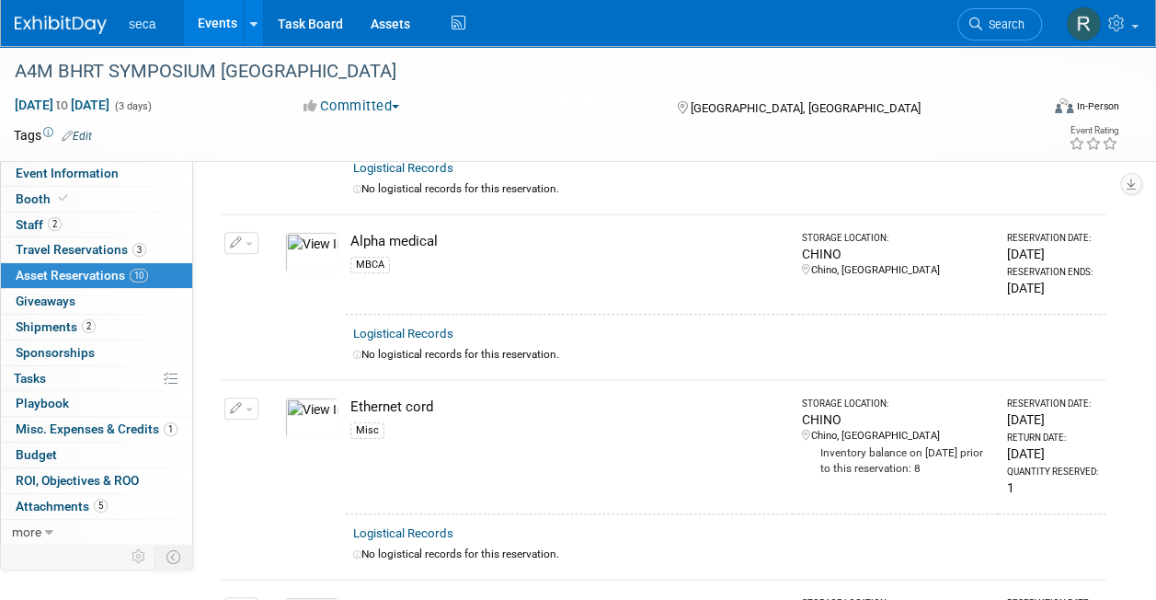
scroll to position [0, 0]
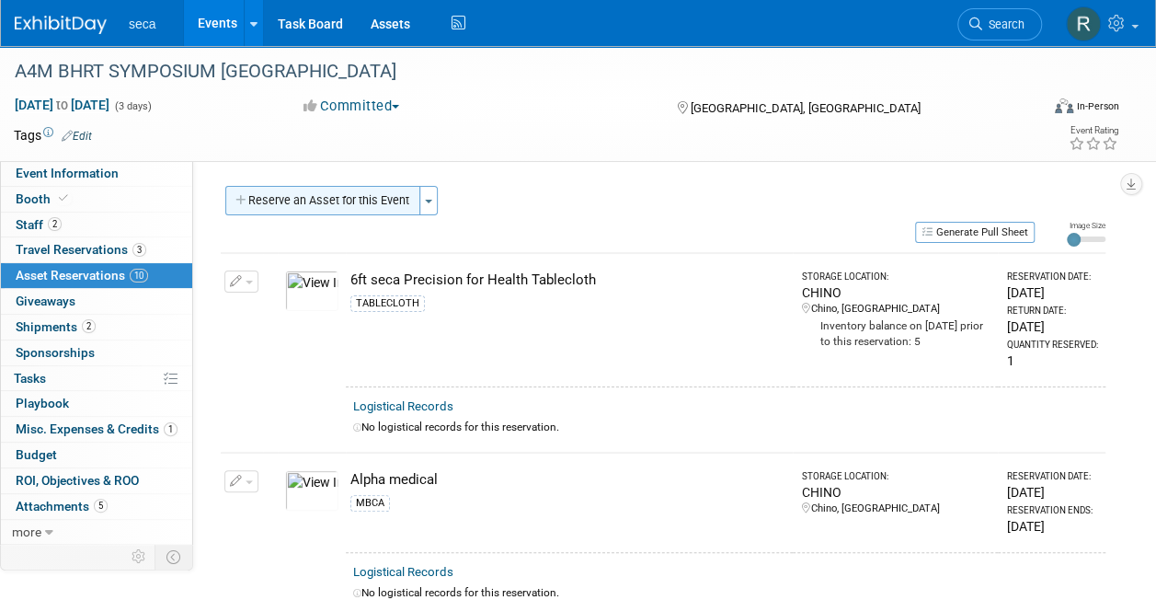
click at [315, 197] on button "Reserve an Asset for this Event" at bounding box center [322, 200] width 195 height 29
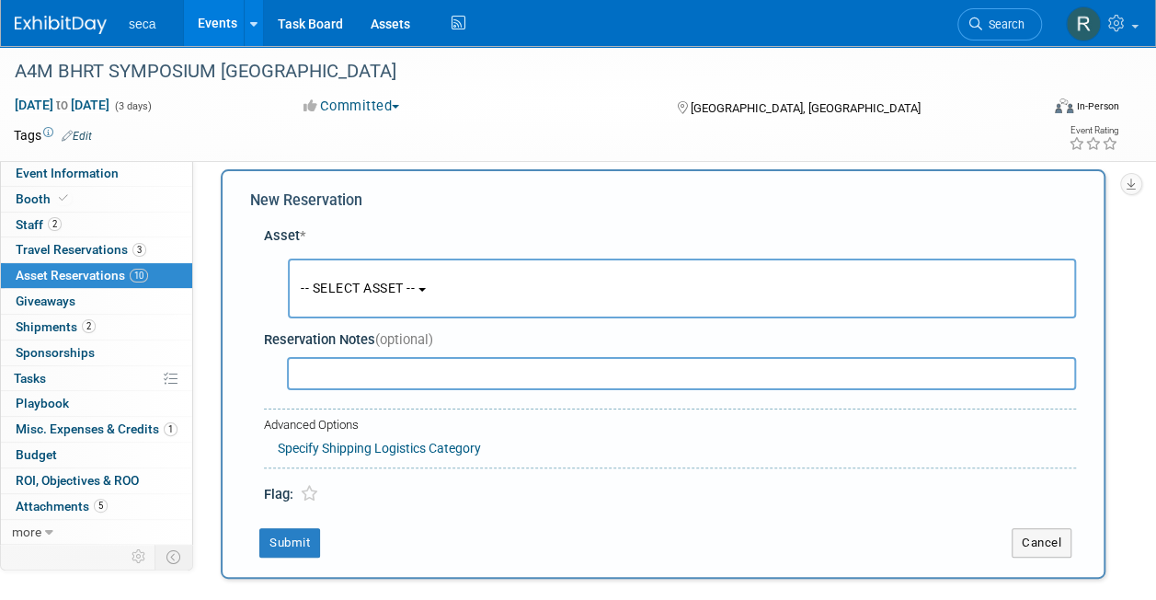
scroll to position [17, 0]
click at [333, 290] on span "-- SELECT ASSET --" at bounding box center [358, 287] width 114 height 15
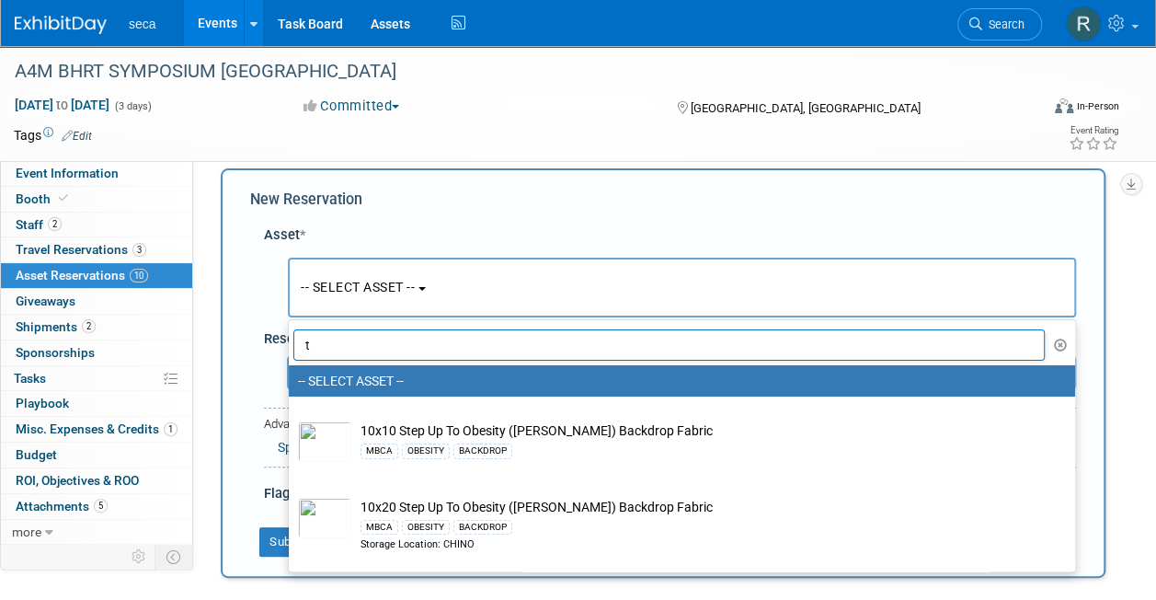
click at [338, 339] on input "t" at bounding box center [668, 344] width 751 height 31
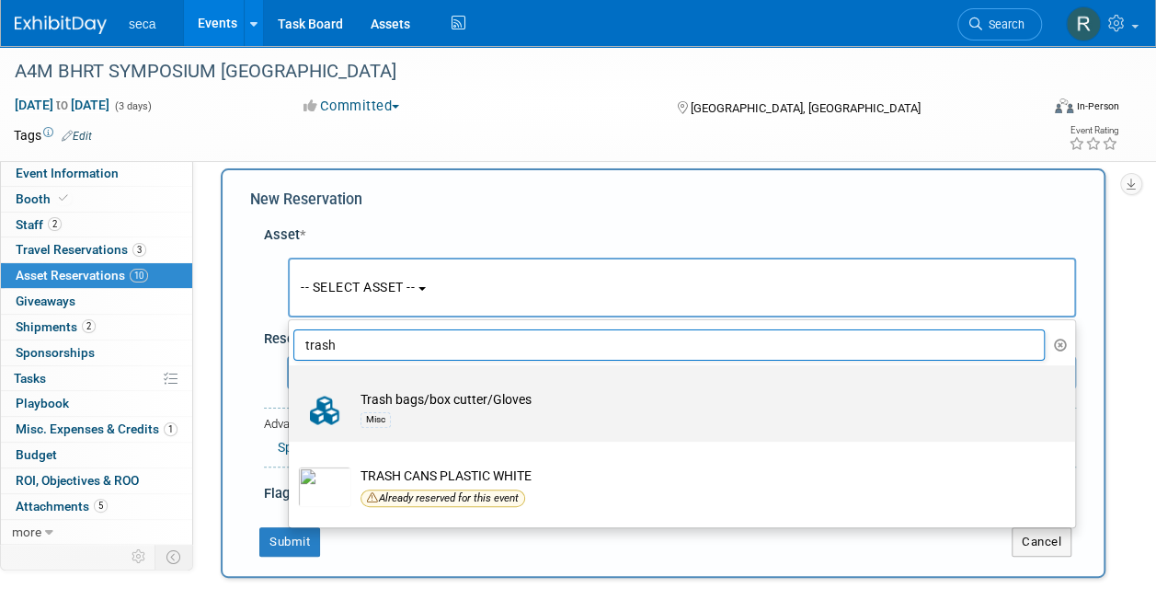
type input "trash"
click at [388, 417] on div "Misc" at bounding box center [375, 419] width 30 height 15
click at [291, 387] on input "Trash bags/box cutter/Gloves Misc" at bounding box center [286, 381] width 12 height 12
select select "10728121"
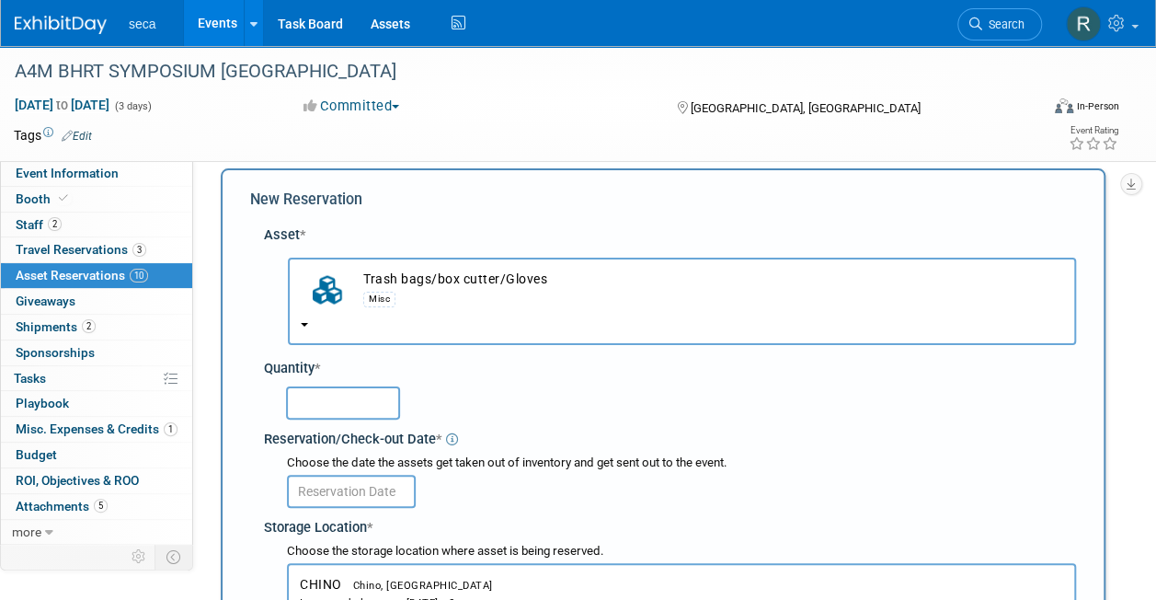
click at [357, 412] on input "text" at bounding box center [343, 402] width 114 height 33
type input "1"
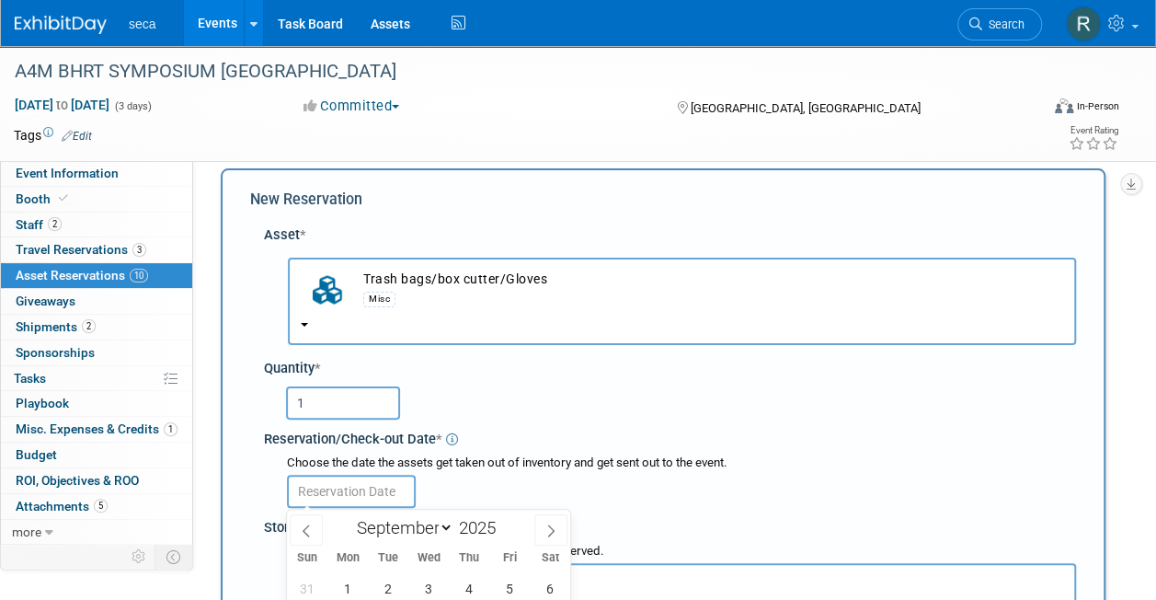
click at [371, 491] on input "text" at bounding box center [351, 490] width 129 height 33
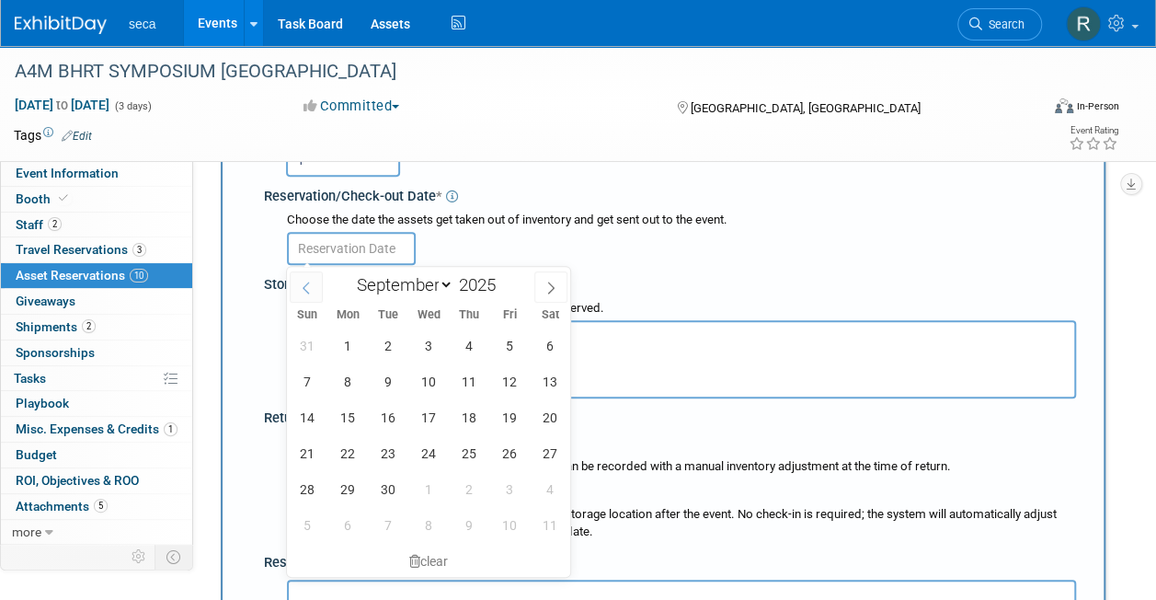
click at [315, 285] on span at bounding box center [306, 286] width 33 height 31
select select "7"
click at [498, 485] on span "29" at bounding box center [509, 489] width 36 height 36
type input "[DATE]"
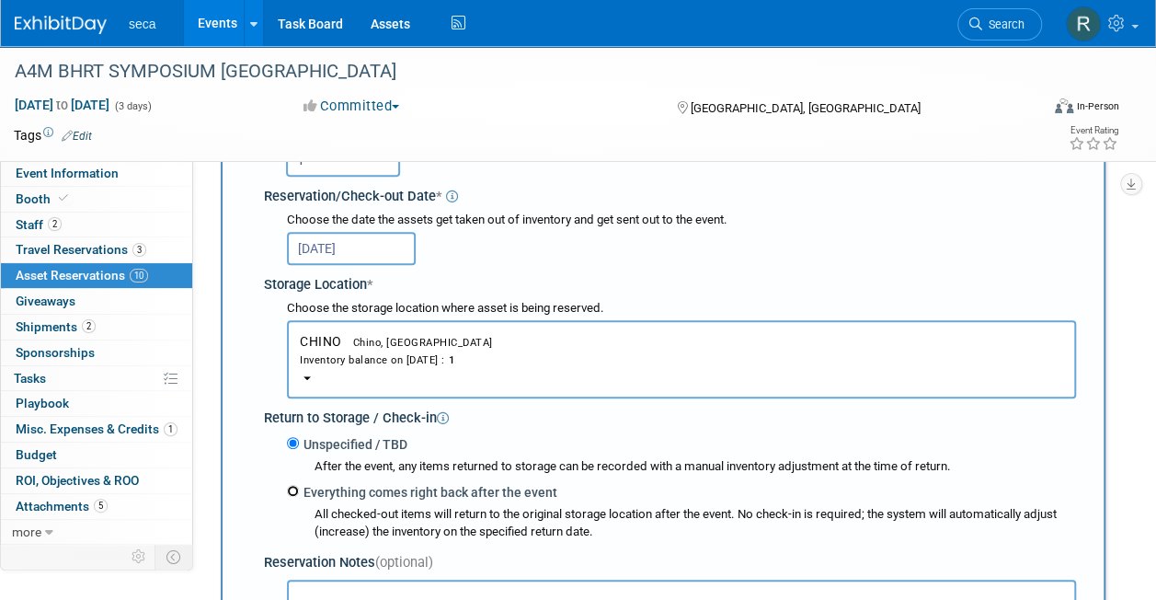
click at [291, 495] on input "Everything comes right back after the event" at bounding box center [293, 491] width 12 height 12
radio input "true"
select select "8"
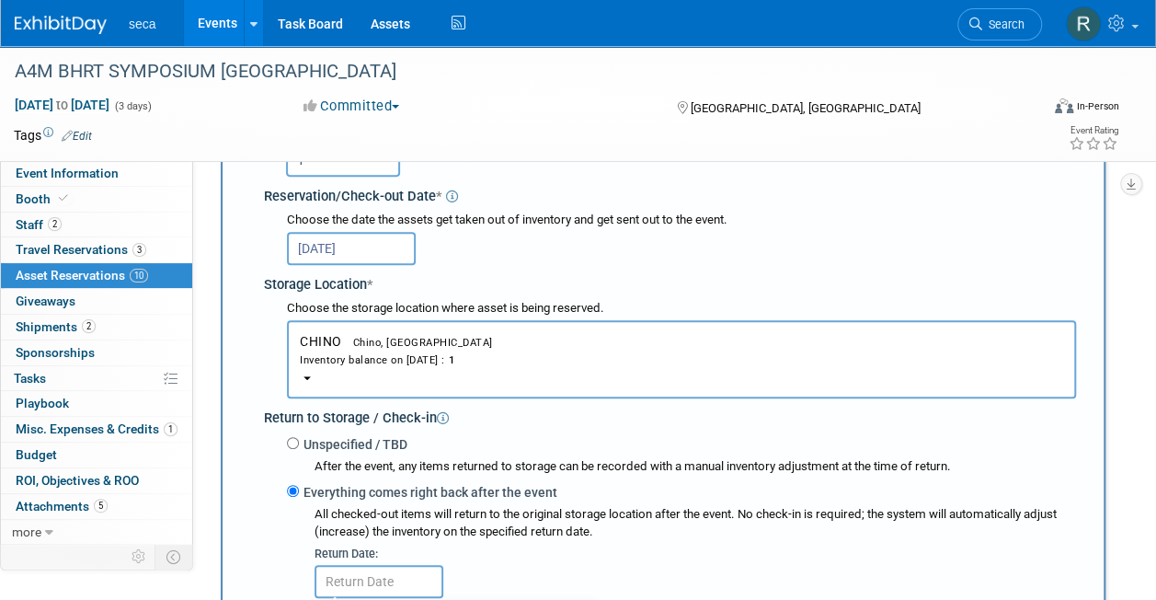
scroll to position [498, 0]
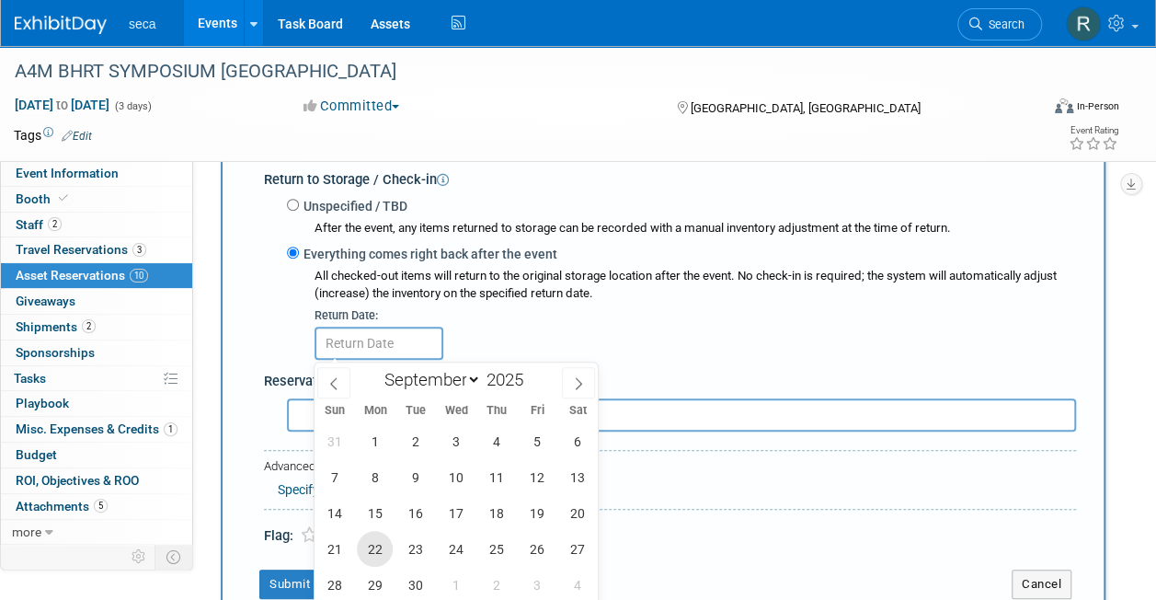
click at [367, 543] on span "22" at bounding box center [375, 549] width 36 height 36
type input "[DATE]"
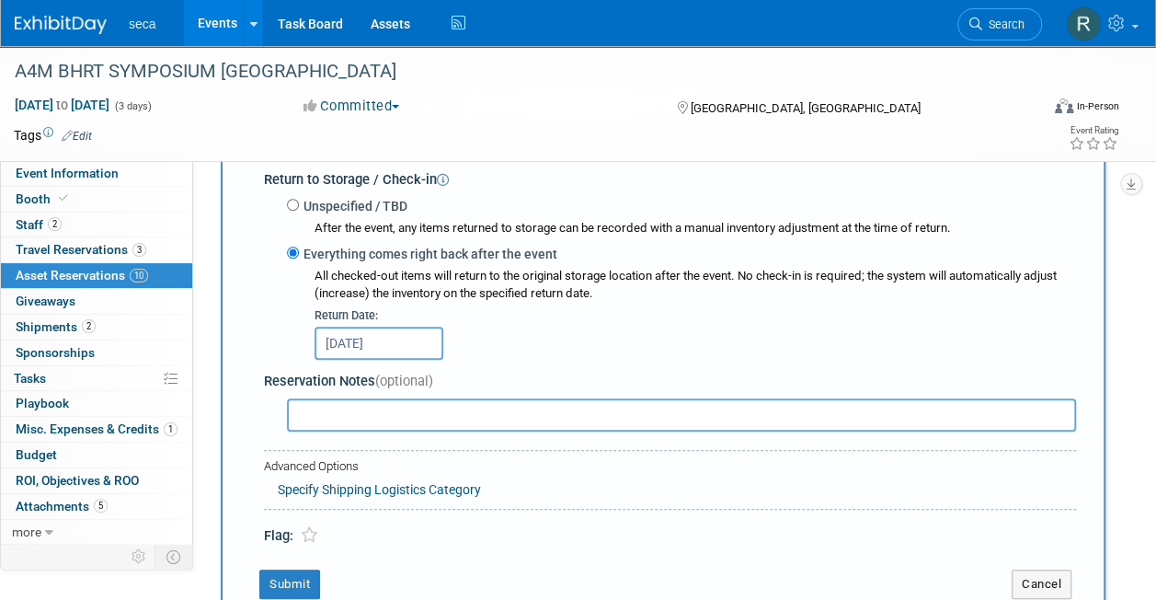
scroll to position [683, 0]
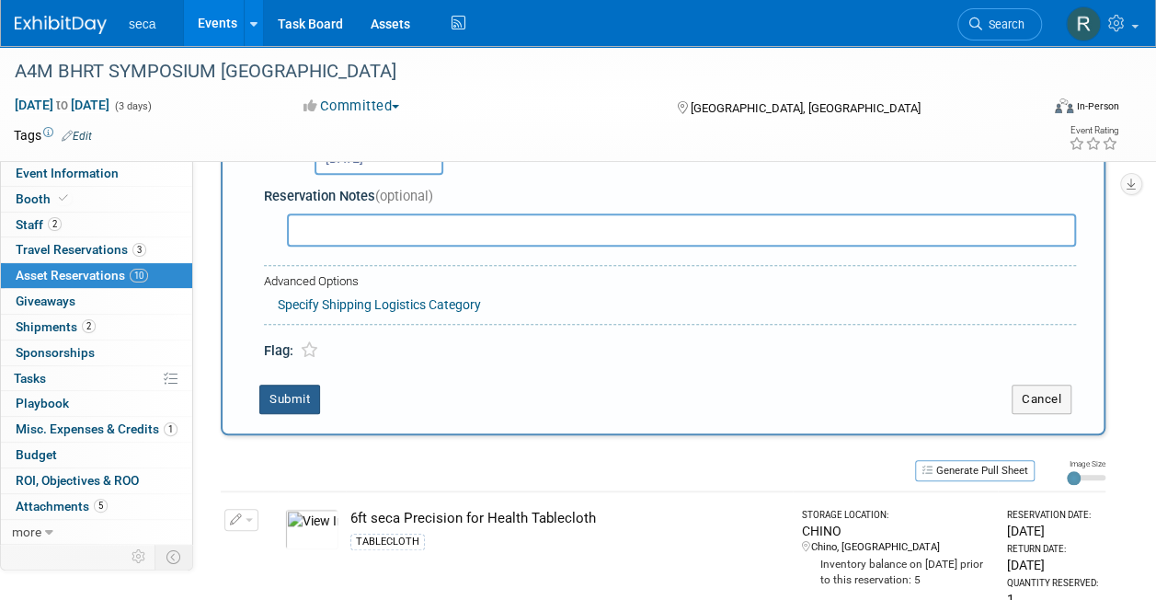
click at [303, 396] on button "Submit" at bounding box center [289, 398] width 61 height 29
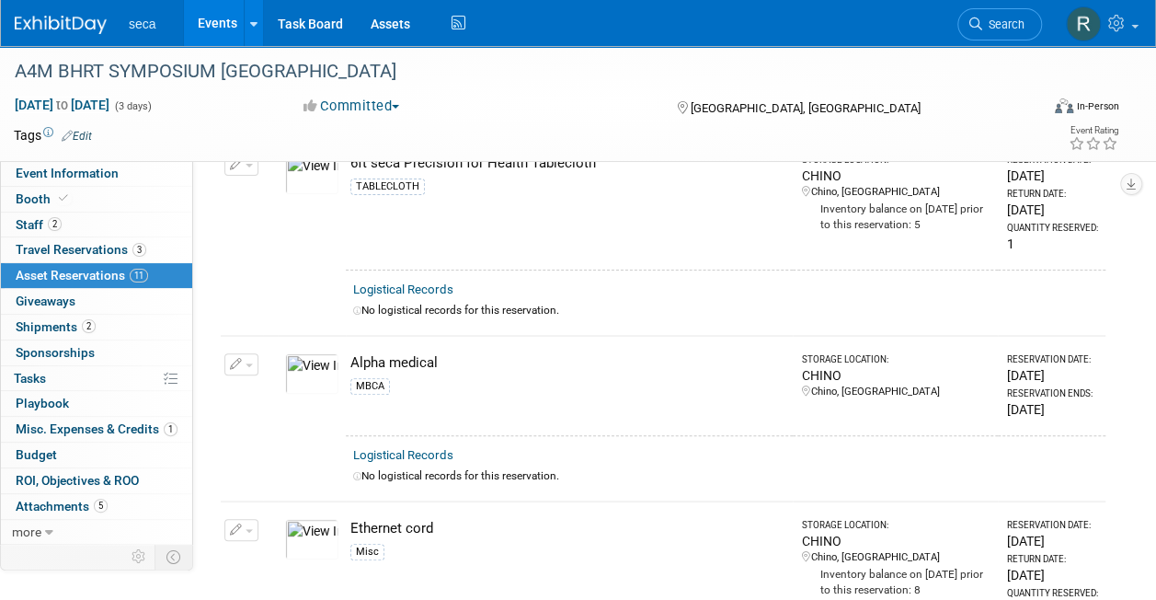
scroll to position [0, 0]
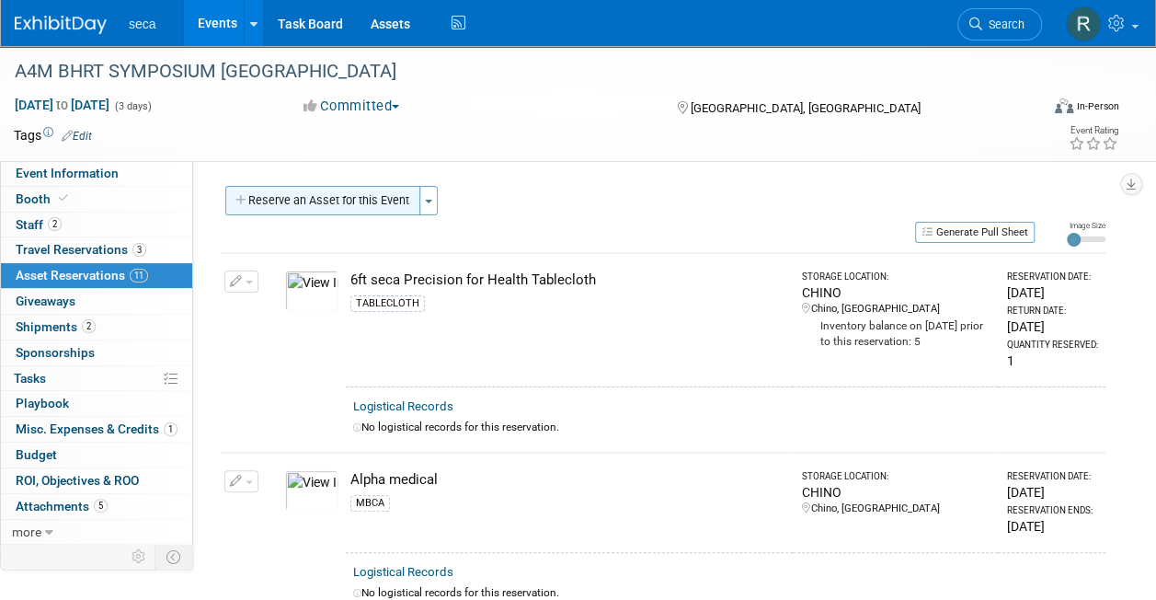
click at [329, 207] on button "Reserve an Asset for this Event" at bounding box center [322, 200] width 195 height 29
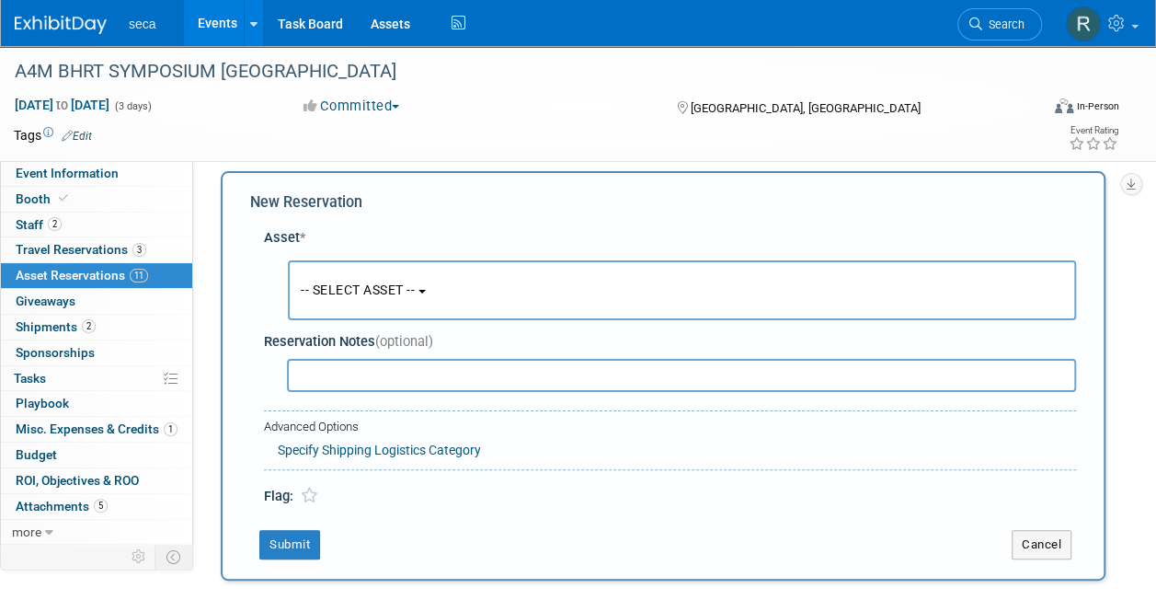
scroll to position [17, 0]
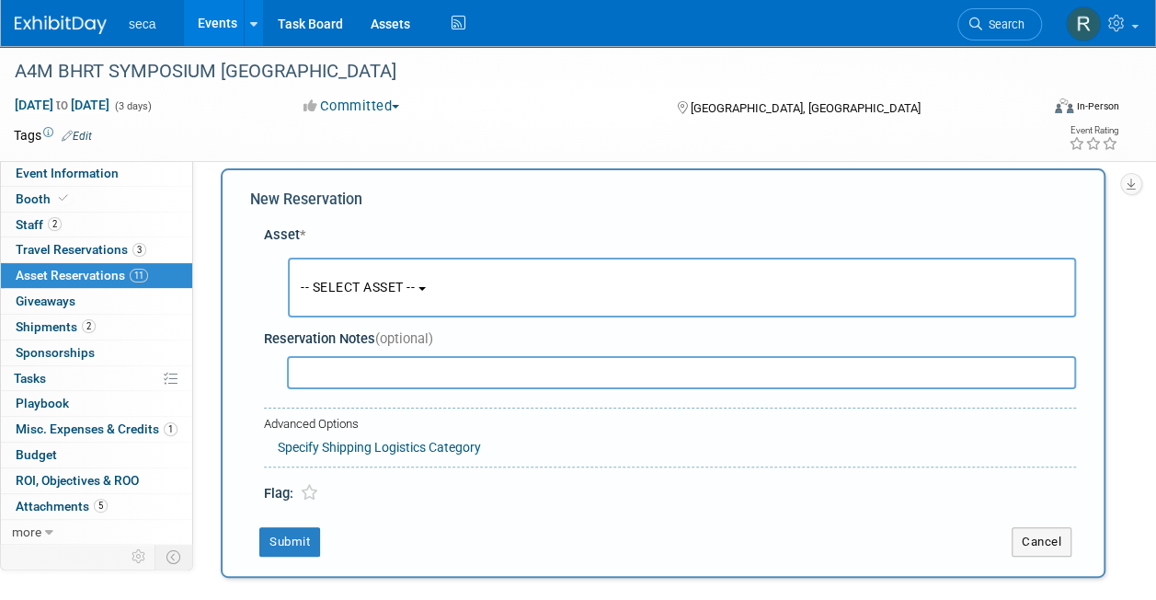
click at [333, 280] on span "-- SELECT ASSET --" at bounding box center [358, 287] width 114 height 15
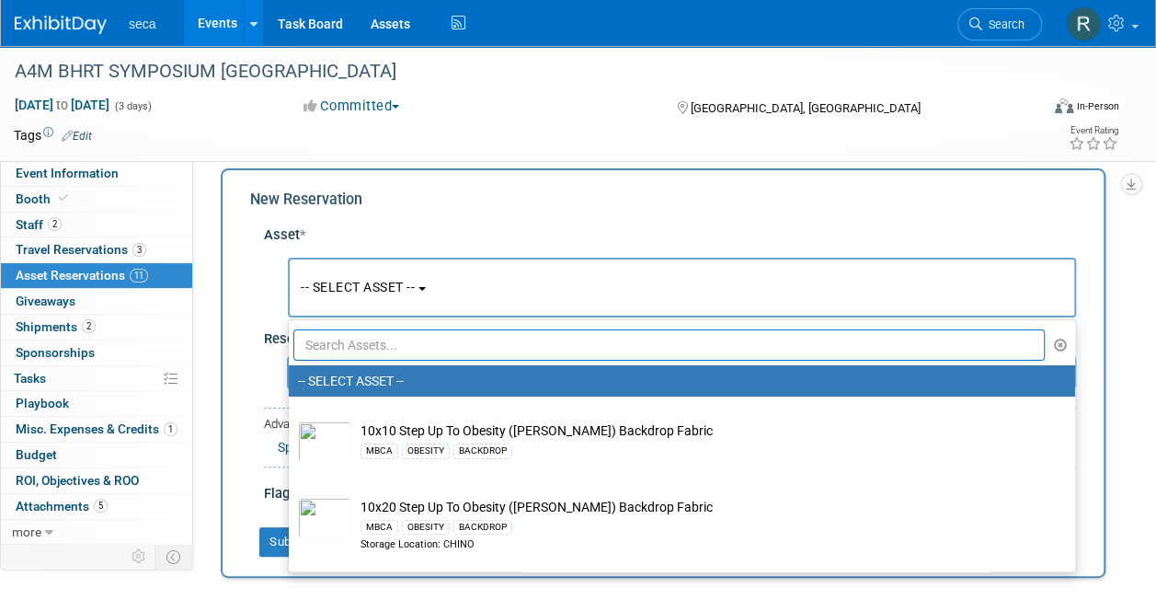
click at [337, 345] on input "text" at bounding box center [668, 344] width 751 height 31
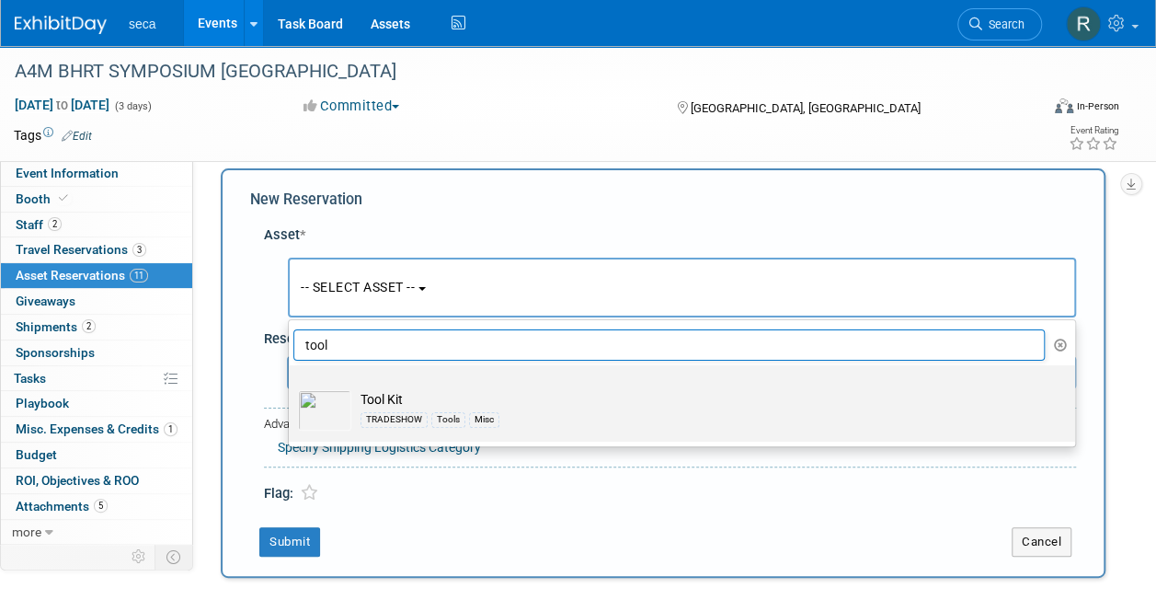
type input "tool"
click at [332, 401] on img at bounding box center [324, 410] width 53 height 40
click at [291, 387] on input "Tool Kit TRADESHOW Tools Misc" at bounding box center [286, 381] width 12 height 12
select select "10727120"
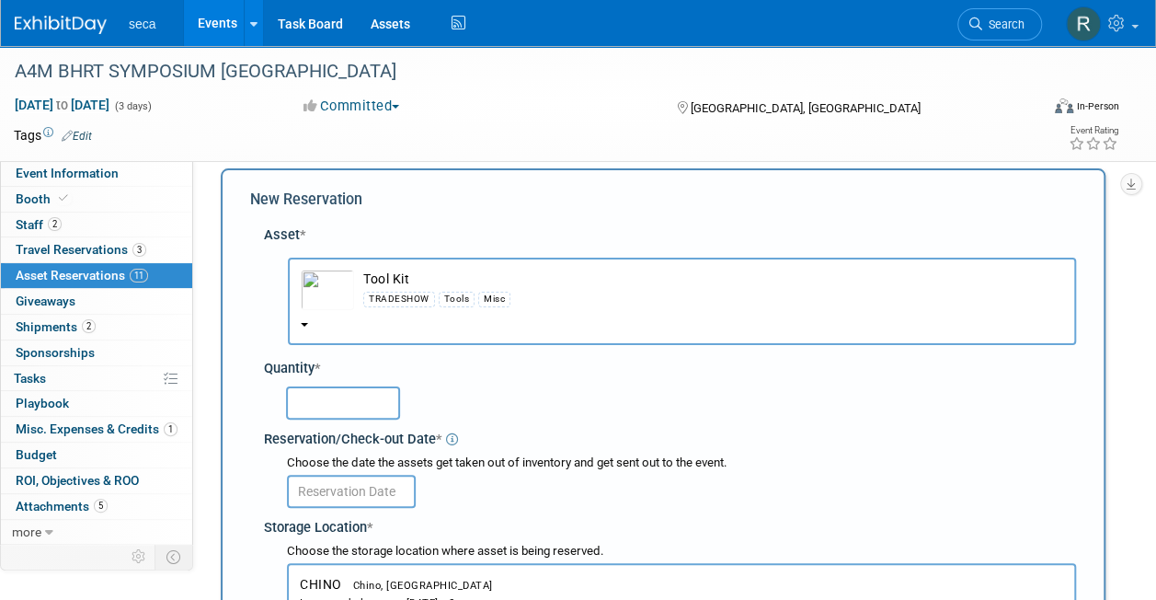
click at [331, 395] on input "text" at bounding box center [343, 402] width 114 height 33
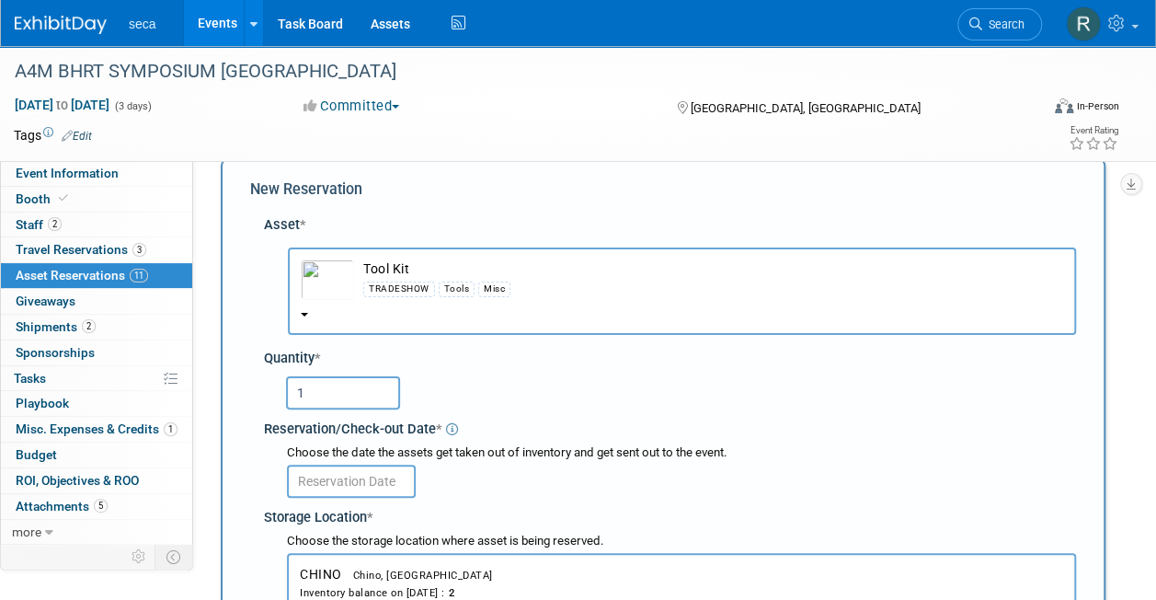
type input "1"
click at [324, 491] on input "text" at bounding box center [351, 480] width 129 height 33
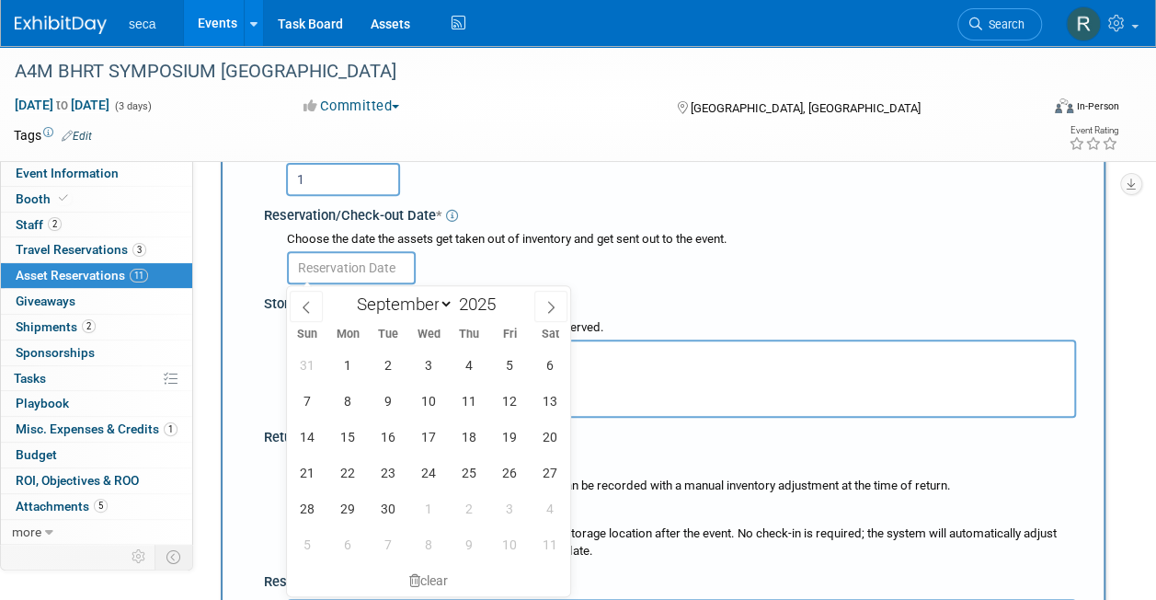
scroll to position [255, 0]
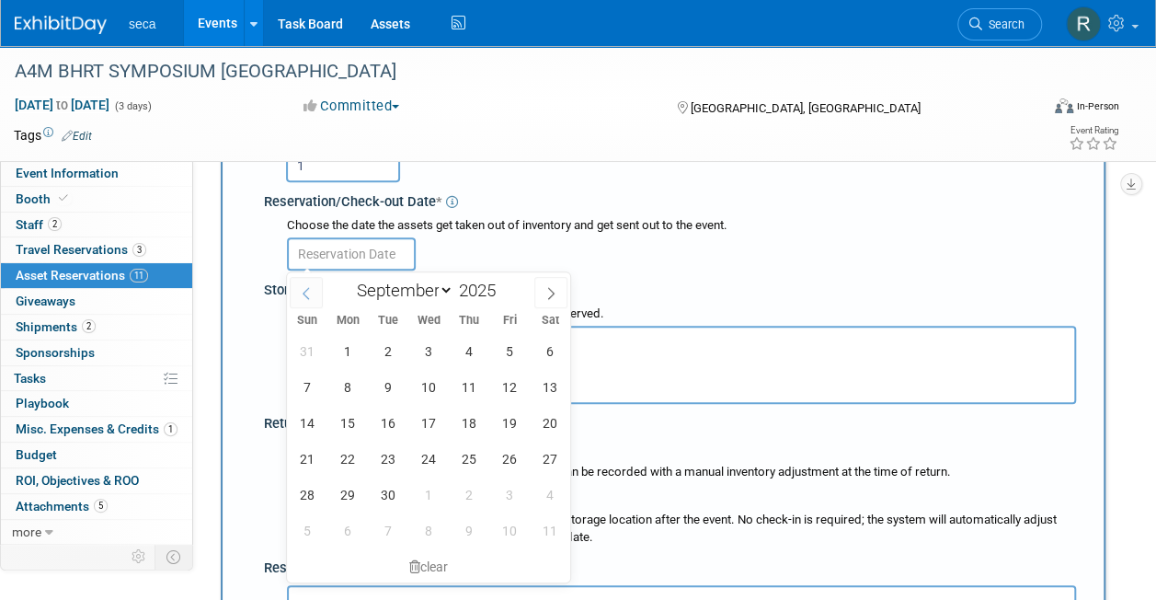
click at [314, 284] on span at bounding box center [306, 292] width 33 height 31
select select "7"
click at [501, 483] on span "29" at bounding box center [509, 494] width 36 height 36
type input "[DATE]"
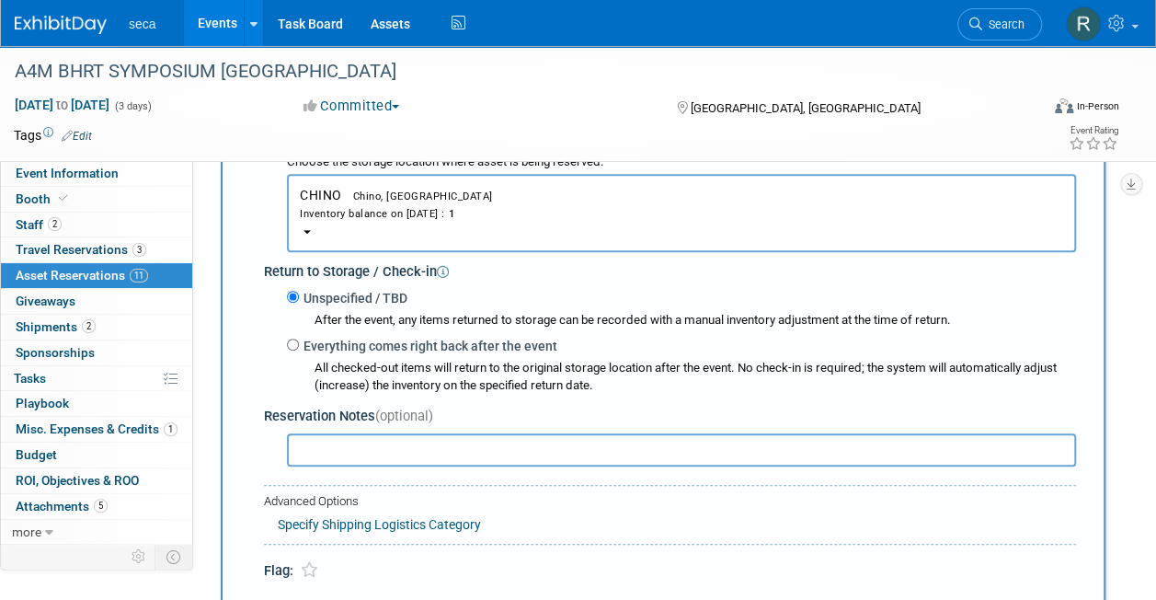
scroll to position [407, 0]
click at [291, 344] on input "Everything comes right back after the event" at bounding box center [293, 343] width 12 height 12
radio input "true"
select select "8"
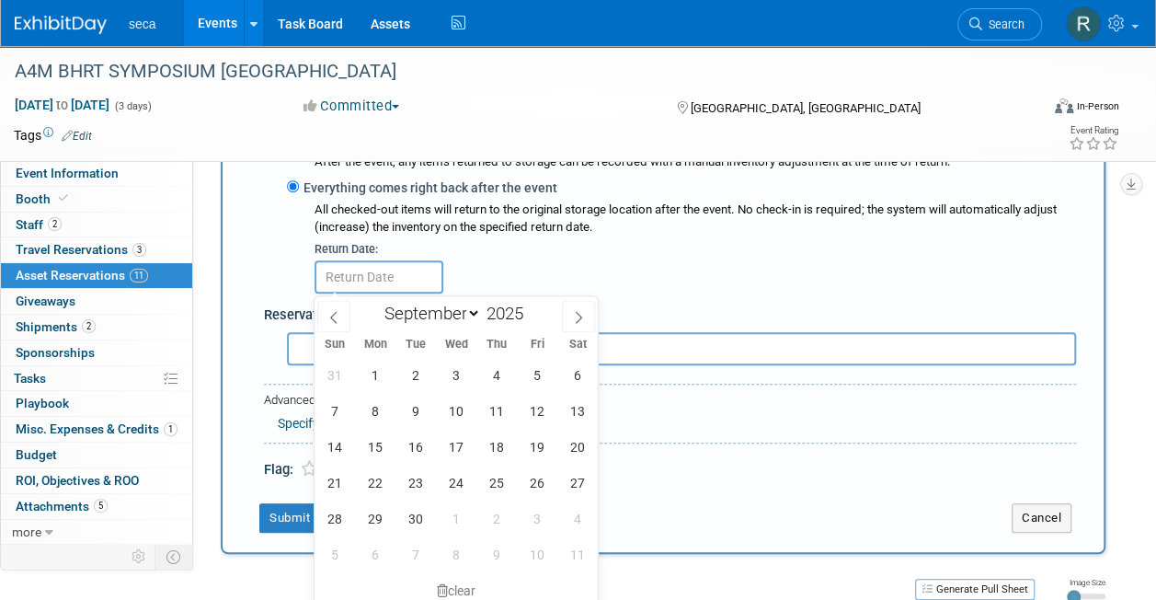
scroll to position [566, 0]
click at [373, 477] on span "22" at bounding box center [375, 481] width 36 height 36
type input "[DATE]"
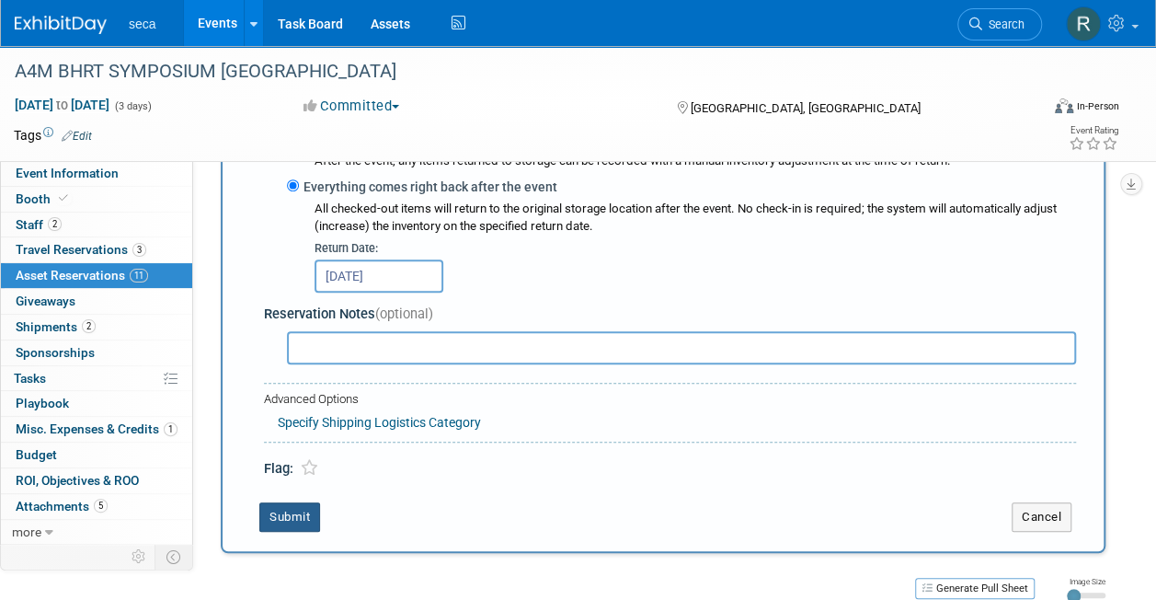
click at [281, 523] on button "Submit" at bounding box center [289, 516] width 61 height 29
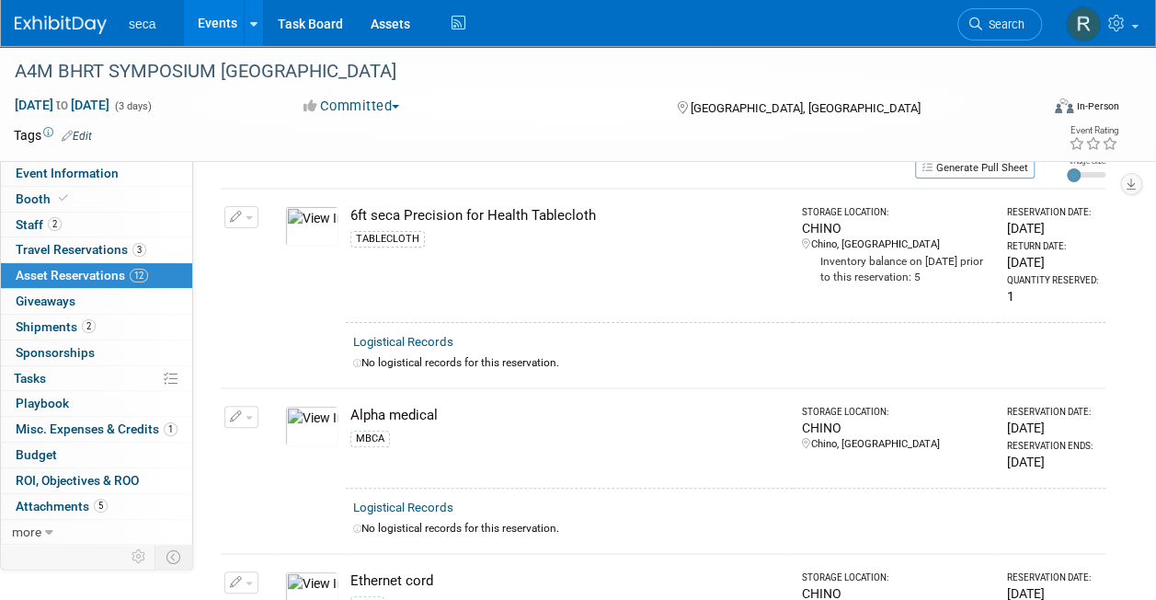
scroll to position [0, 0]
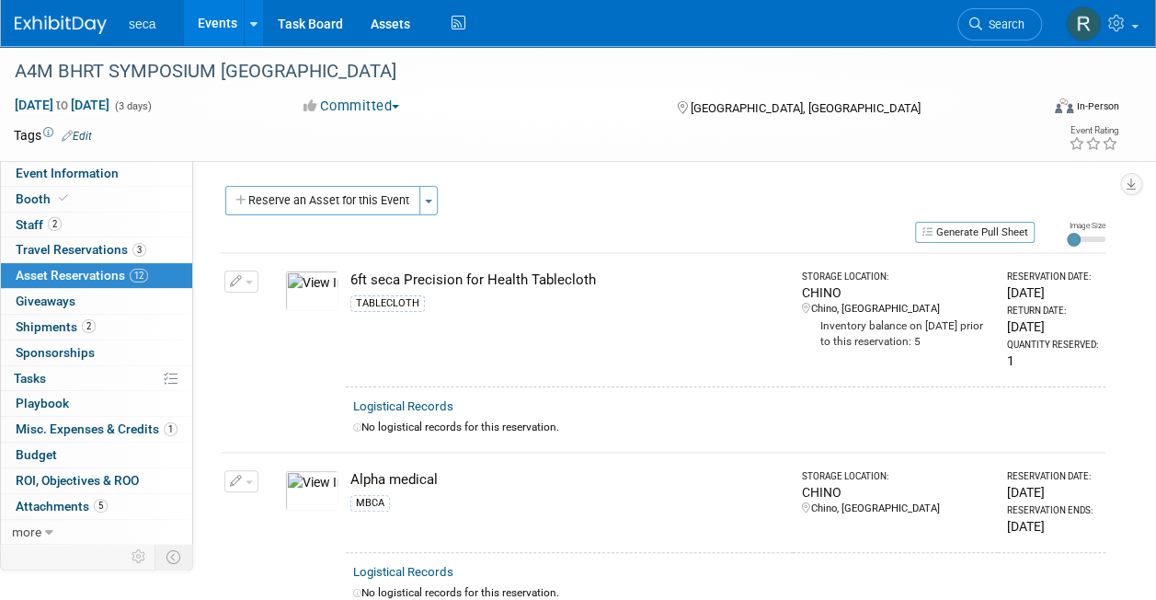
click at [281, 537] on td "10051572-10729180-1ba99e14-98e9-4d1c-be1d-f23b761caa5b.jpg" at bounding box center [312, 501] width 68 height 99
click at [327, 195] on button "Reserve an Asset for this Event" at bounding box center [322, 200] width 195 height 29
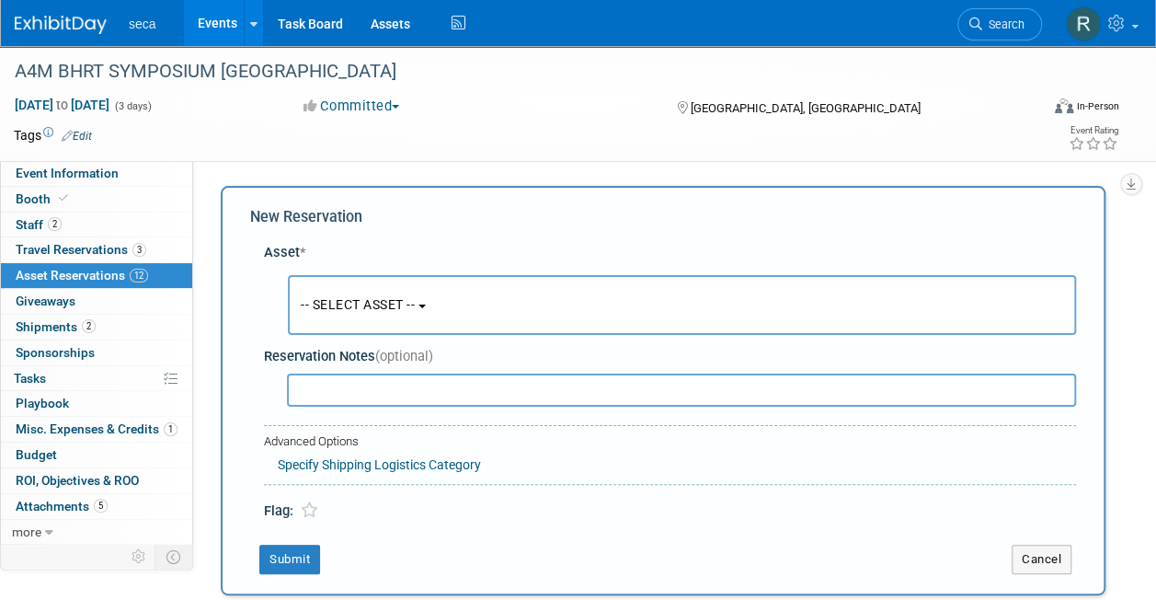
scroll to position [17, 0]
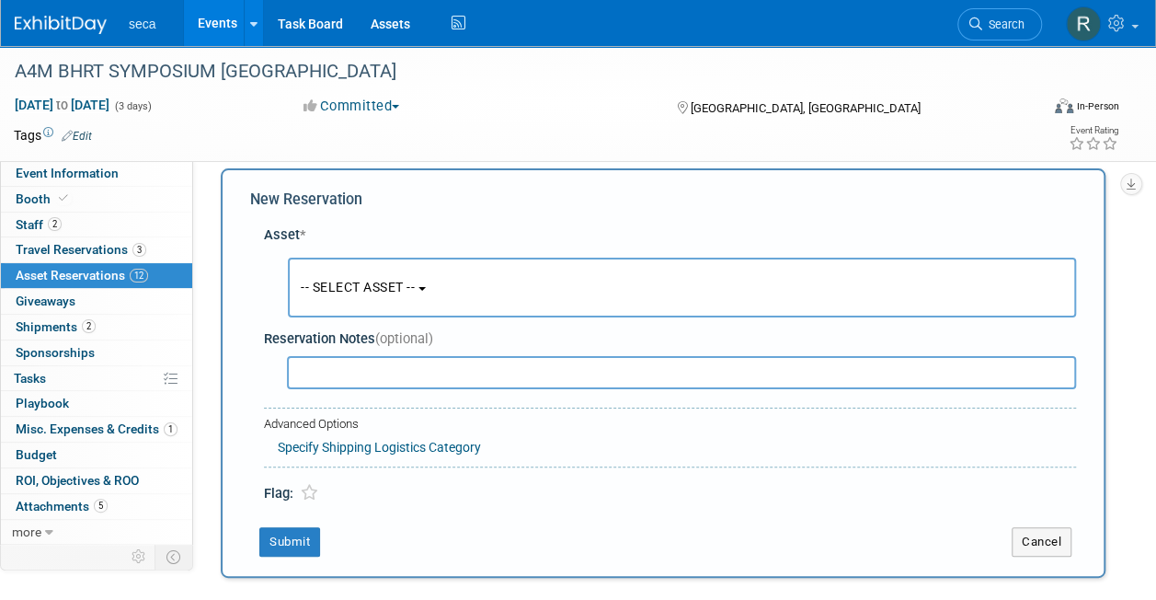
click at [338, 280] on span "-- SELECT ASSET --" at bounding box center [358, 287] width 114 height 15
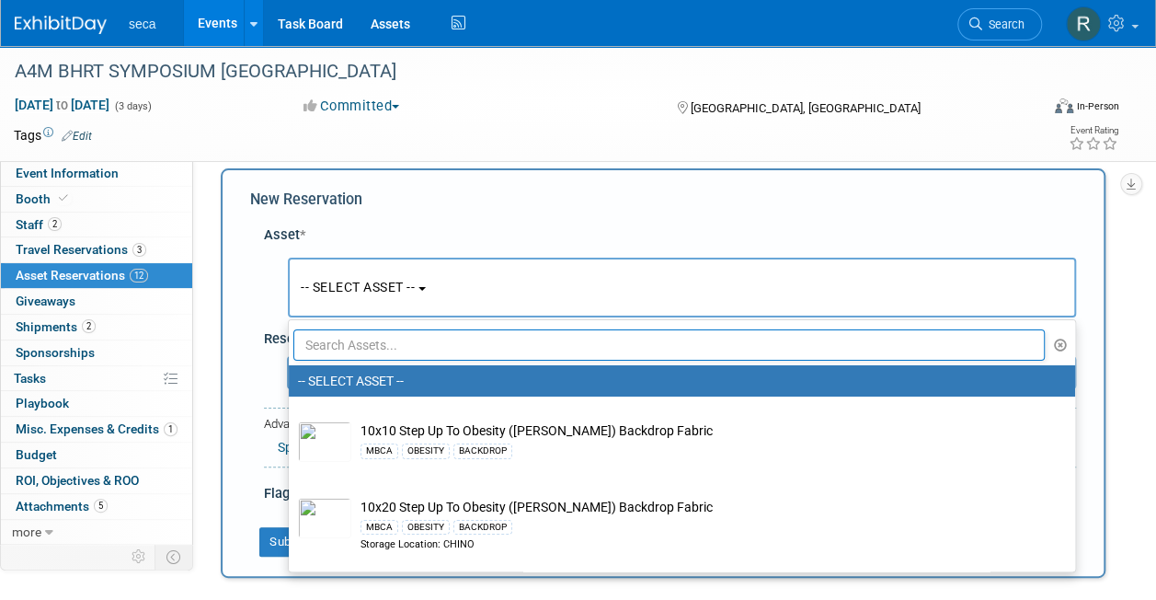
click at [364, 348] on input "text" at bounding box center [668, 344] width 751 height 31
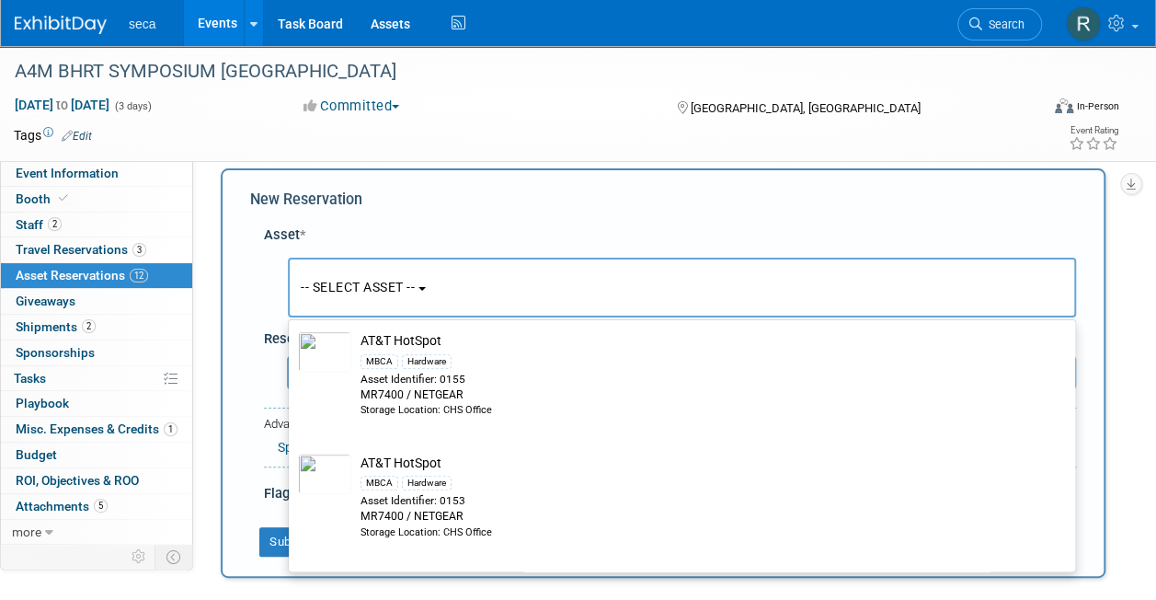
scroll to position [425, 0]
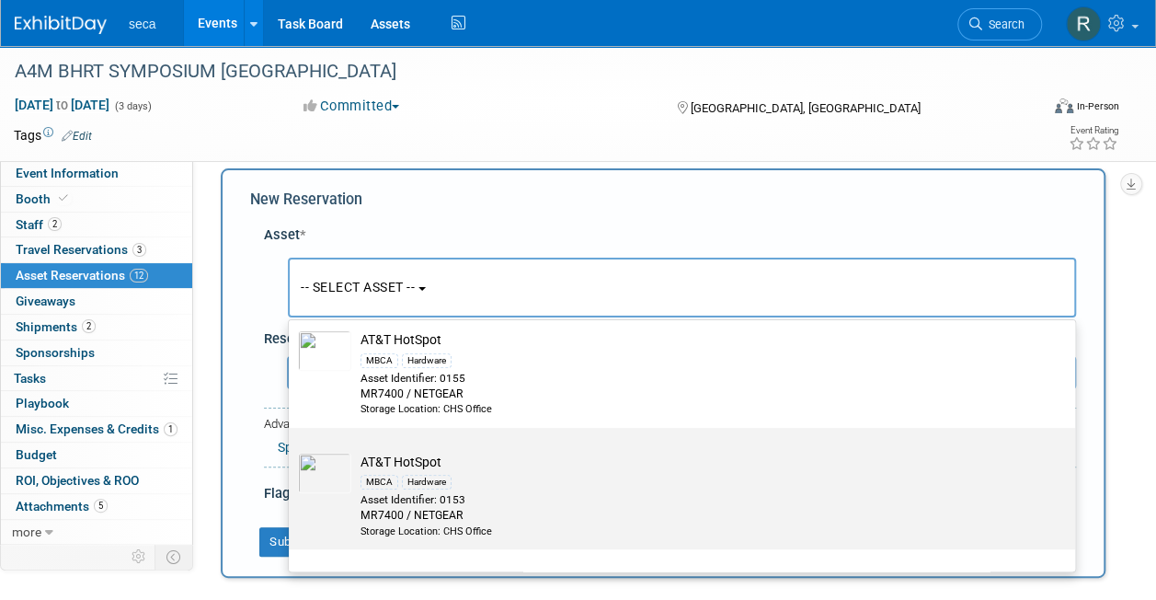
type input "hotsp"
click at [406, 464] on td "AT&T HotSpot MBCA Hardware Asset Identifier: 0153 MR7400 / NETGEAR Storage Loca…" at bounding box center [694, 495] width 687 height 86
click at [291, 450] on input "AT&T HotSpot MBCA Hardware Asset Identifier: 0153 MR7400 / NETGEAR Storage Loca…" at bounding box center [286, 444] width 12 height 12
select select "10727622"
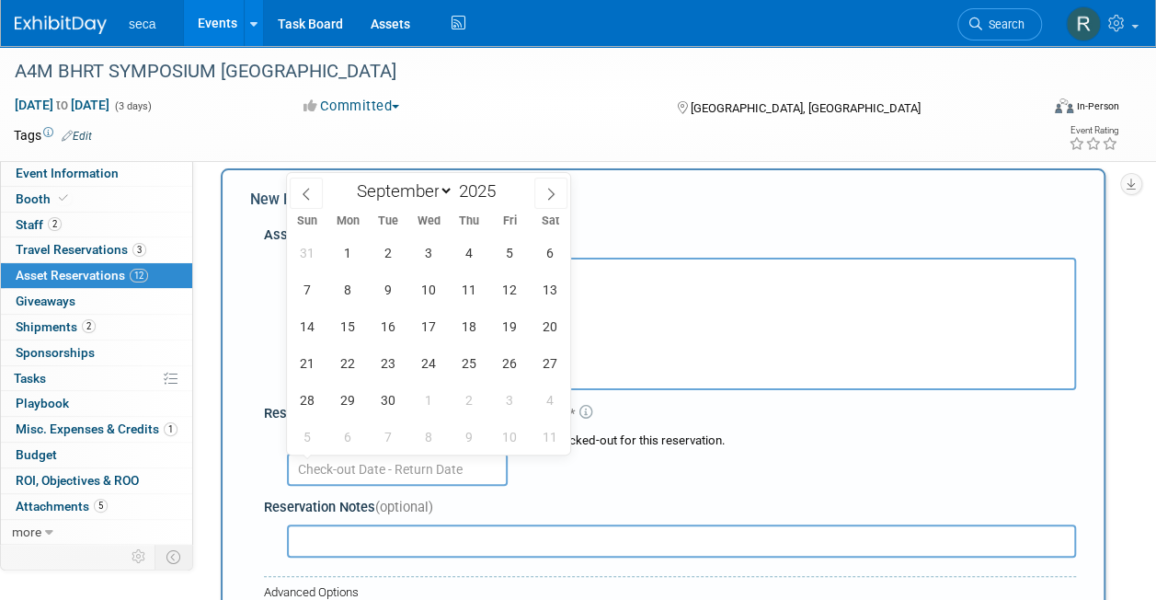
click at [384, 463] on input "text" at bounding box center [397, 468] width 221 height 33
click at [310, 189] on icon at bounding box center [306, 194] width 13 height 13
click at [543, 195] on span at bounding box center [550, 192] width 33 height 31
select select "8"
click at [351, 286] on span "8" at bounding box center [347, 289] width 36 height 36
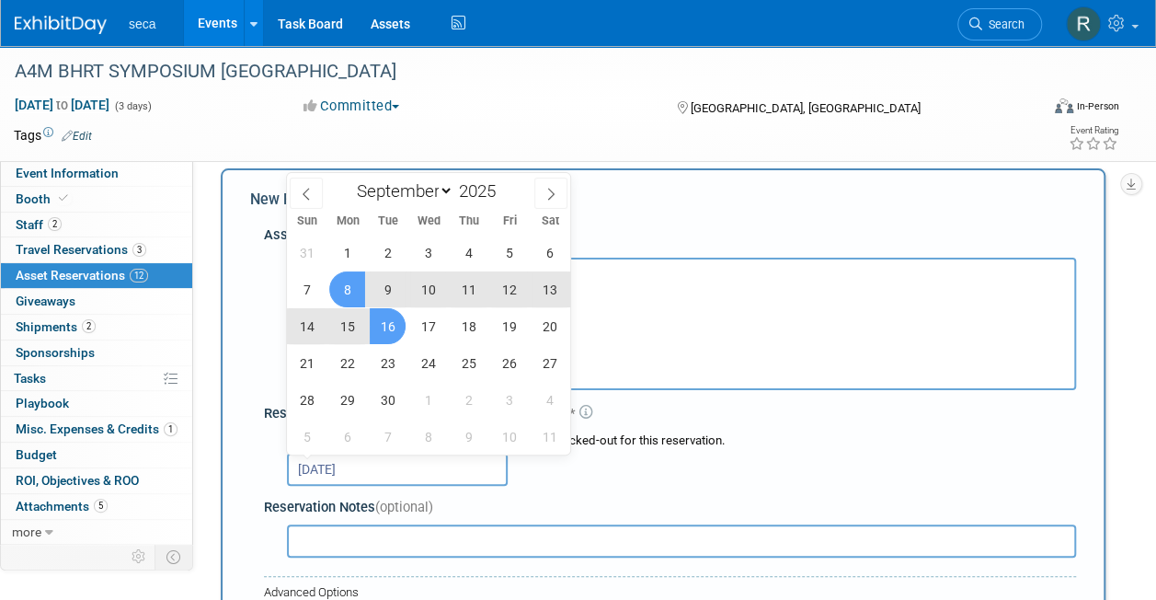
click at [385, 323] on span "16" at bounding box center [388, 326] width 36 height 36
type input "[DATE] to [DATE]"
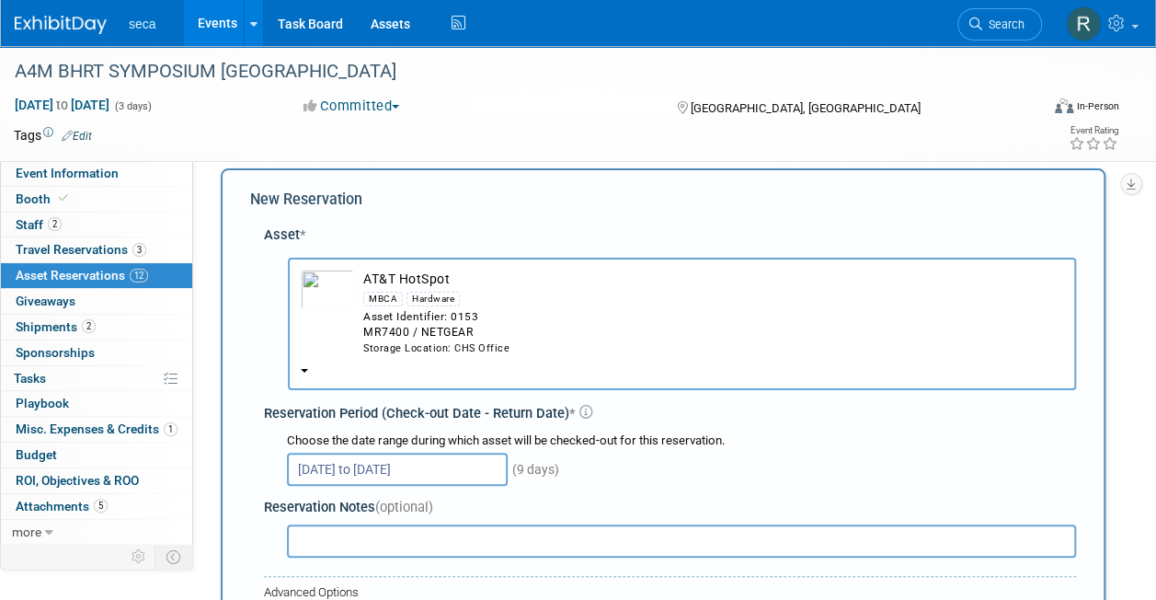
drag, startPoint x: 385, startPoint y: 323, endPoint x: 316, endPoint y: 463, distance: 156.7
click at [316, 463] on div "Asset * -- SELECT ASSET -- MBCA" at bounding box center [663, 444] width 826 height 456
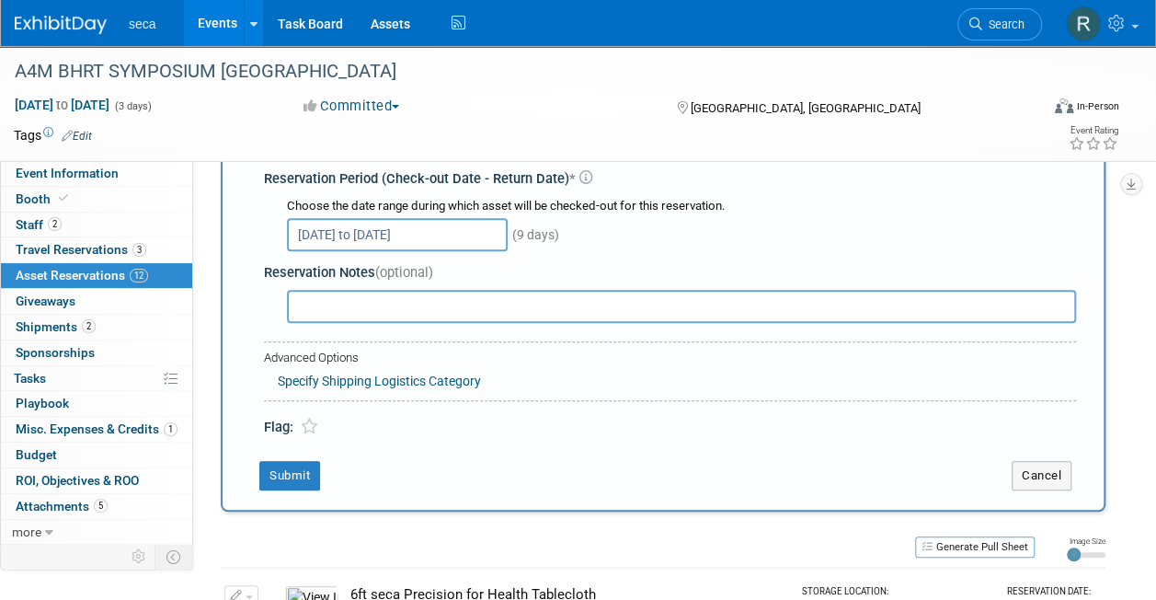
click at [369, 313] on input "text" at bounding box center [681, 306] width 789 height 33
type input "carried by TSC"
click at [303, 465] on button "Submit" at bounding box center [289, 475] width 61 height 29
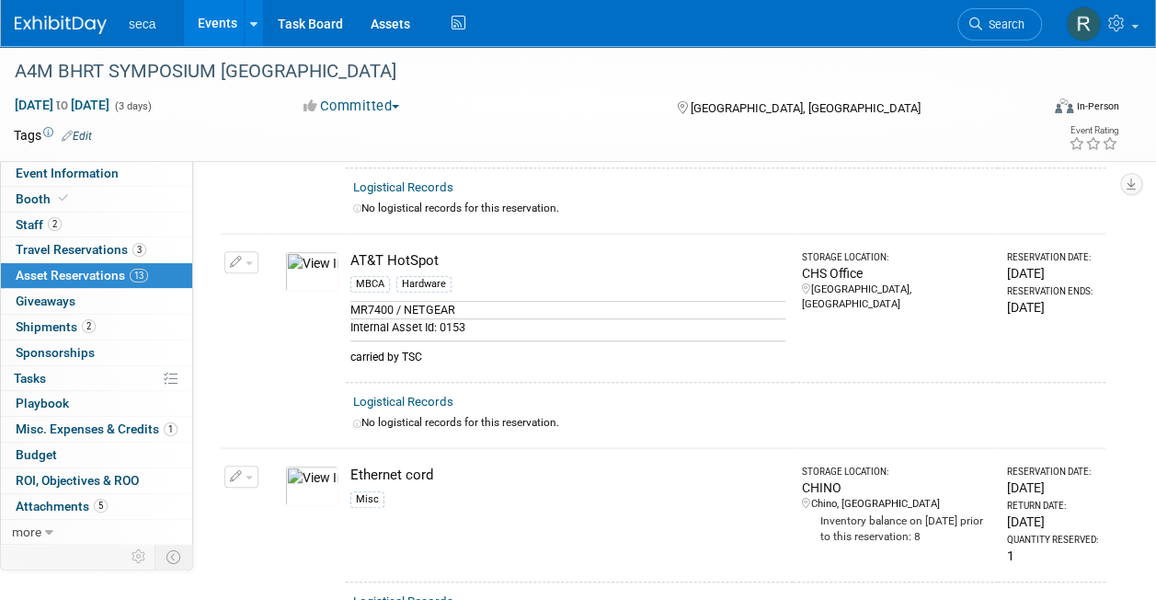
scroll to position [0, 0]
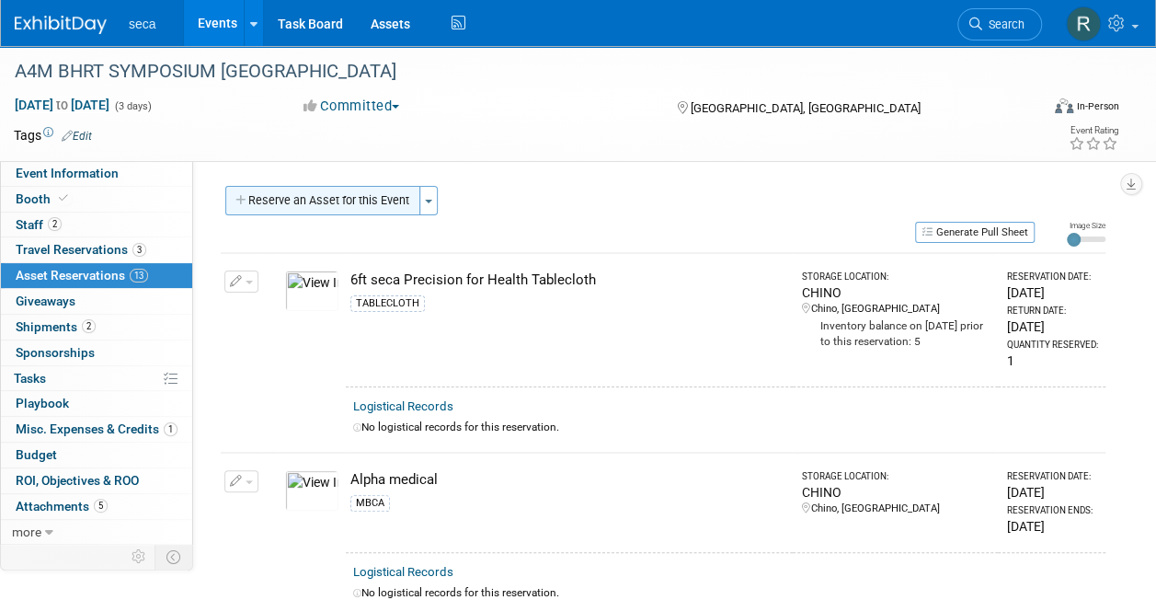
click at [318, 206] on button "Reserve an Asset for this Event" at bounding box center [322, 200] width 195 height 29
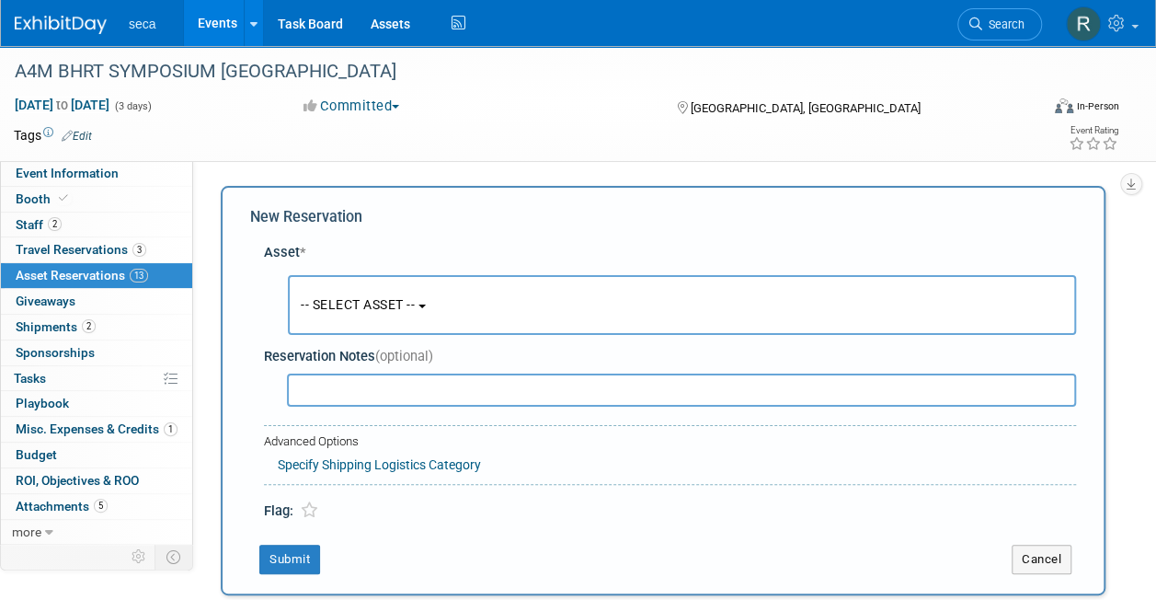
scroll to position [17, 0]
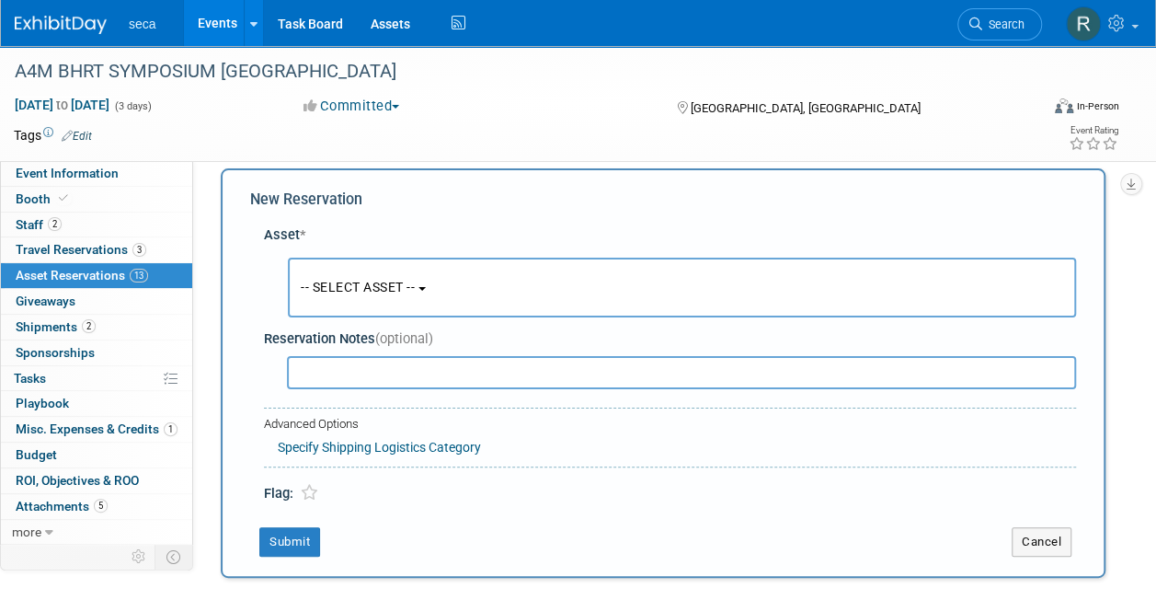
click at [335, 283] on span "-- SELECT ASSET --" at bounding box center [358, 287] width 114 height 15
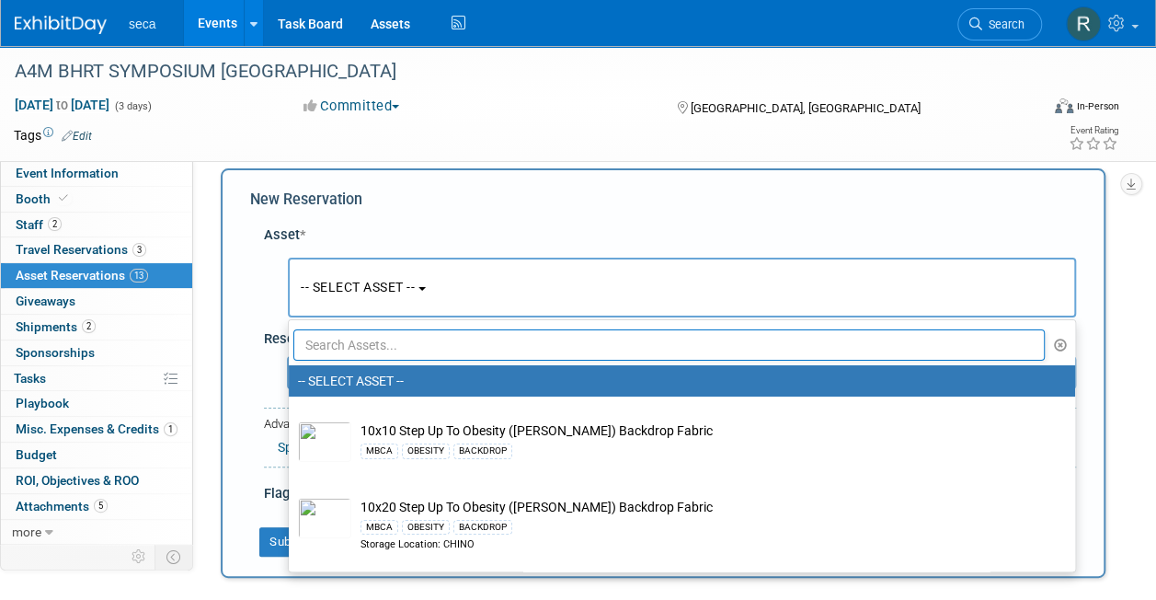
click at [337, 349] on input "text" at bounding box center [668, 344] width 751 height 31
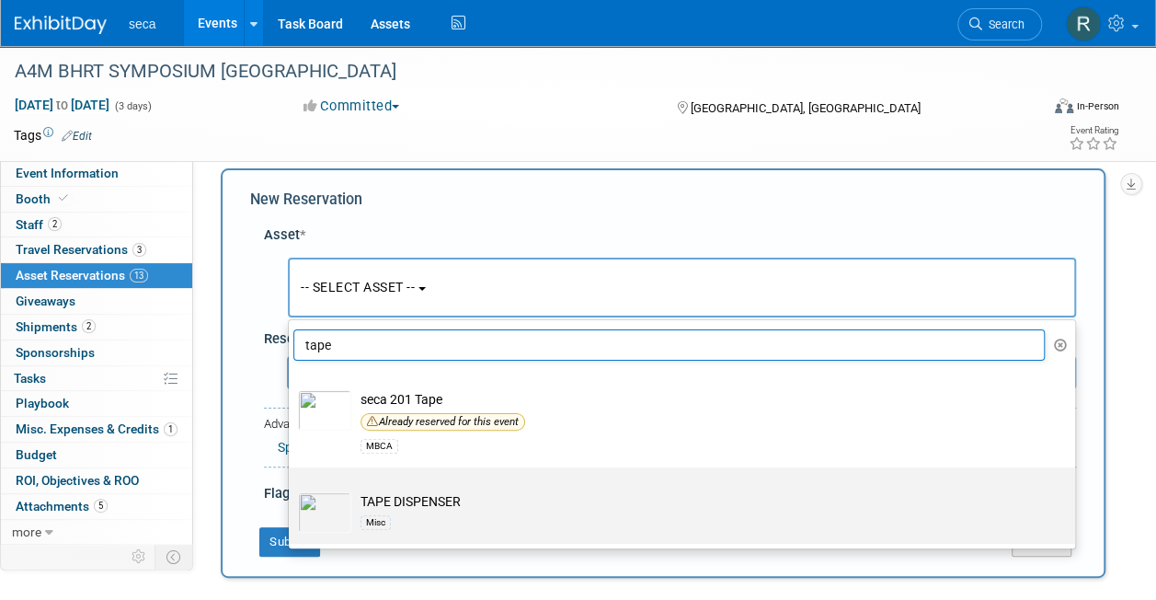
type input "tape"
click at [351, 492] on td "TAPE DISPENSER Misc" at bounding box center [694, 512] width 687 height 40
click at [291, 489] on input "TAPE DISPENSER Misc" at bounding box center [286, 483] width 12 height 12
select select "10727406"
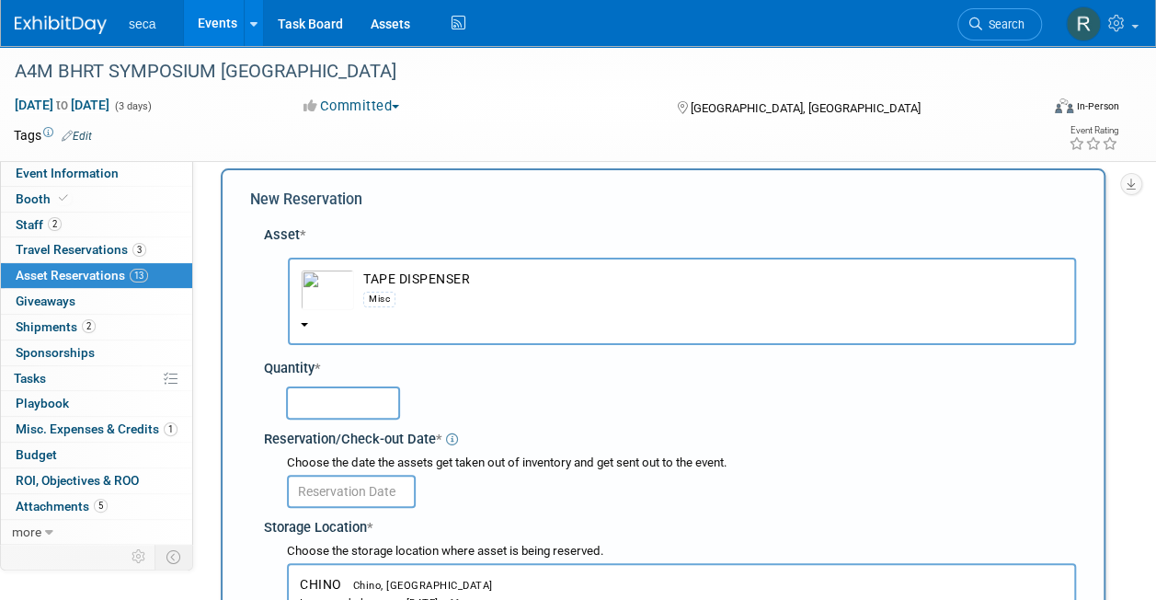
click at [349, 406] on input "text" at bounding box center [343, 402] width 114 height 33
type input "1"
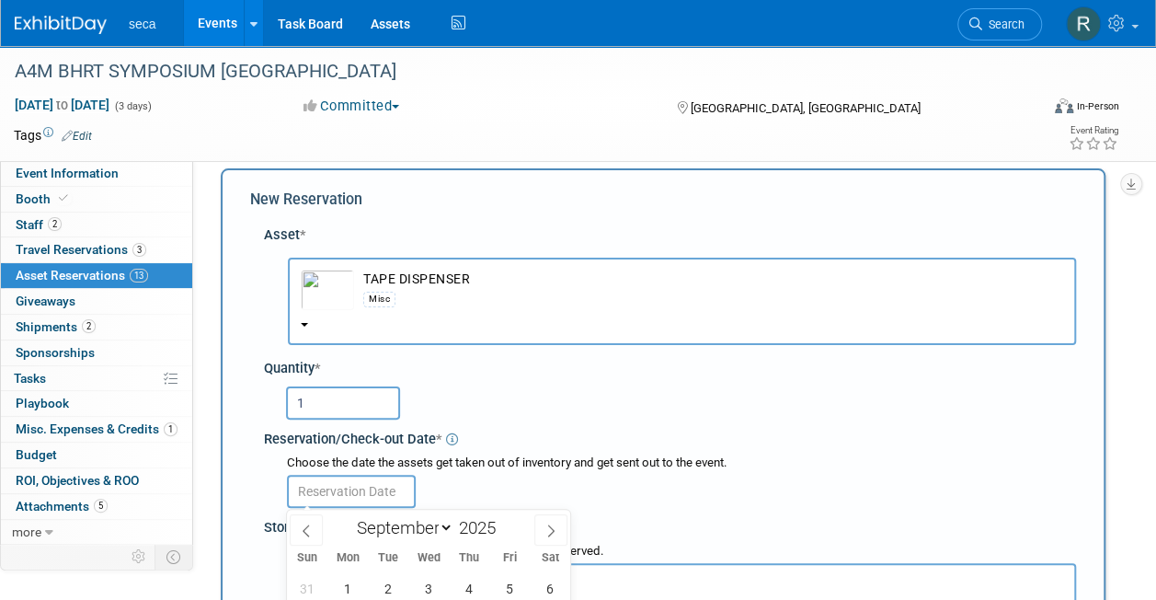
click at [347, 491] on input "text" at bounding box center [351, 490] width 129 height 33
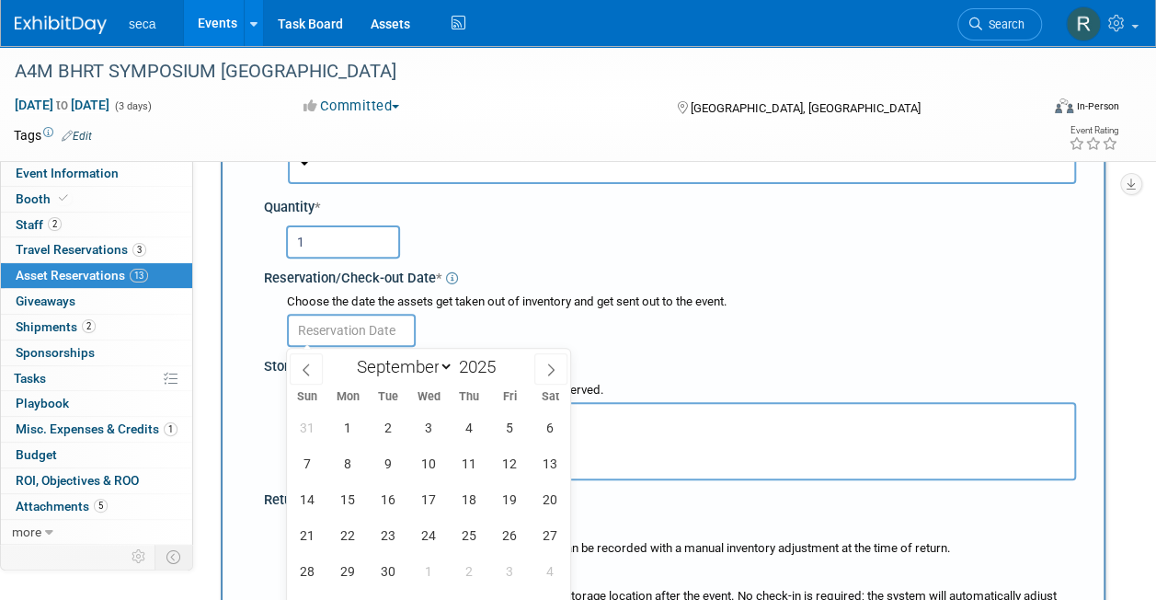
scroll to position [179, 0]
click at [309, 367] on icon at bounding box center [306, 368] width 13 height 13
select select "7"
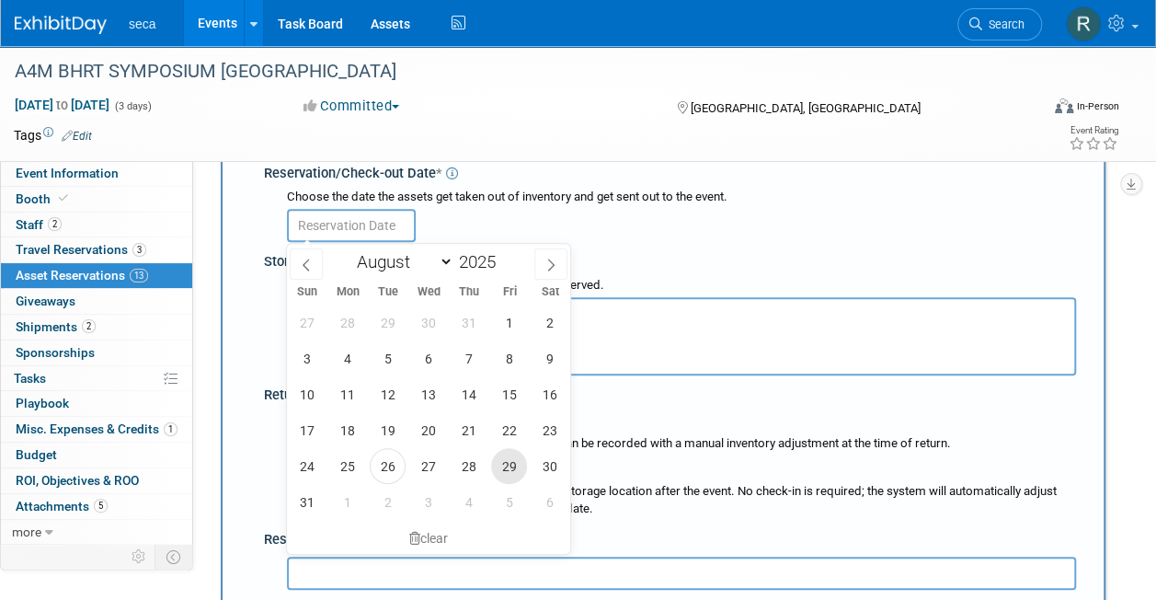
click at [517, 458] on span "29" at bounding box center [509, 466] width 36 height 36
type input "[DATE]"
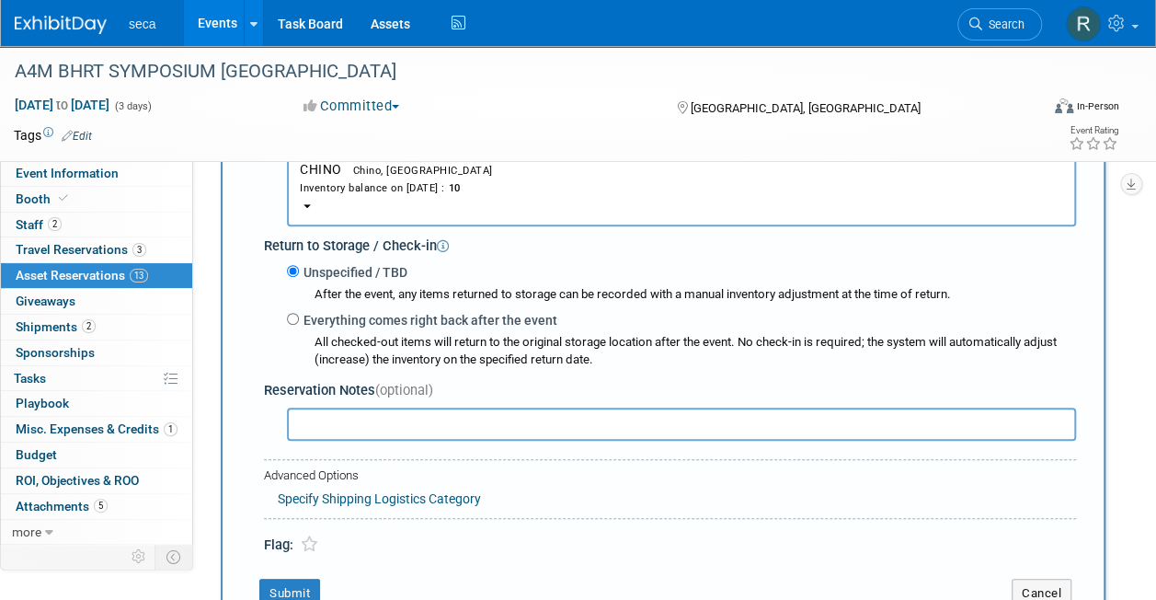
scroll to position [434, 0]
click at [296, 318] on input "Everything comes right back after the event" at bounding box center [293, 317] width 12 height 12
radio input "true"
select select "8"
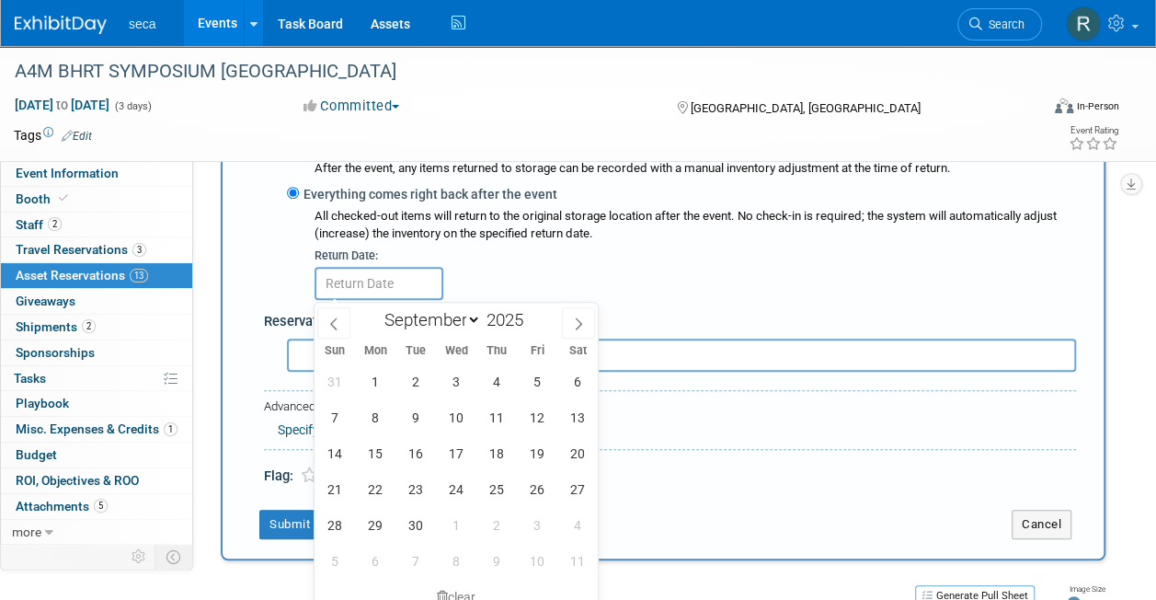
scroll to position [559, 0]
click at [387, 484] on span "22" at bounding box center [375, 488] width 36 height 36
type input "[DATE]"
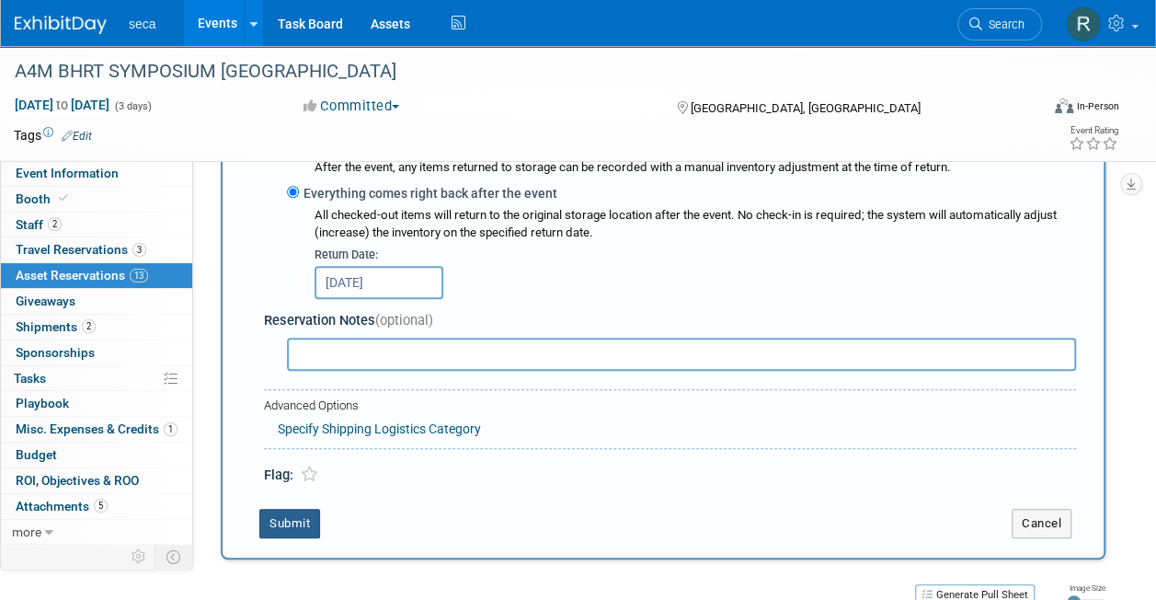
click at [298, 513] on button "Submit" at bounding box center [289, 522] width 61 height 29
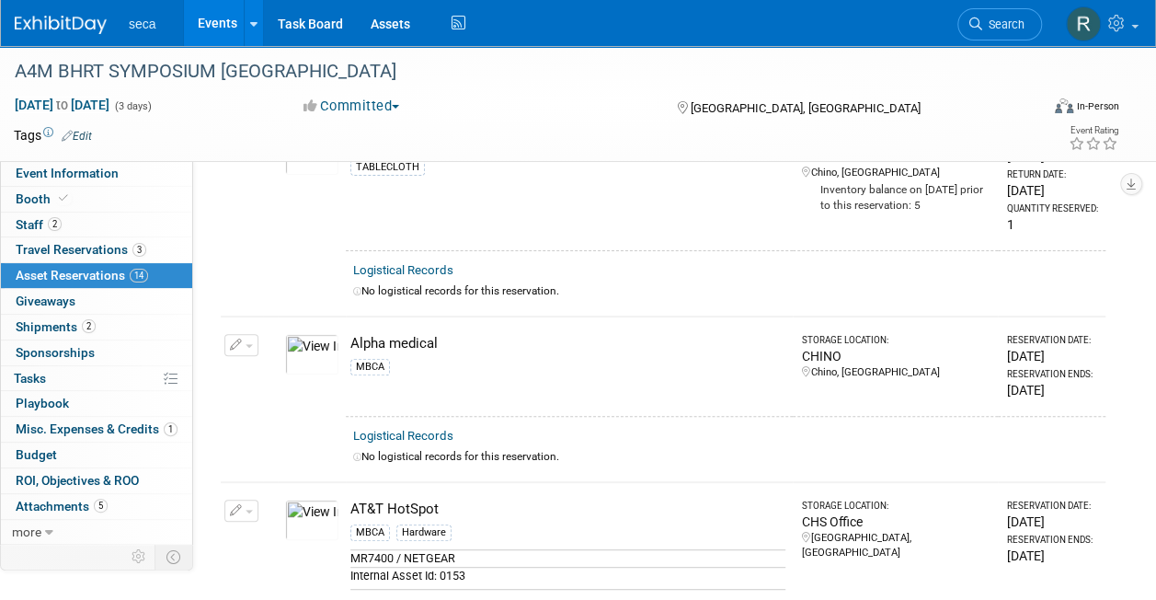
scroll to position [0, 0]
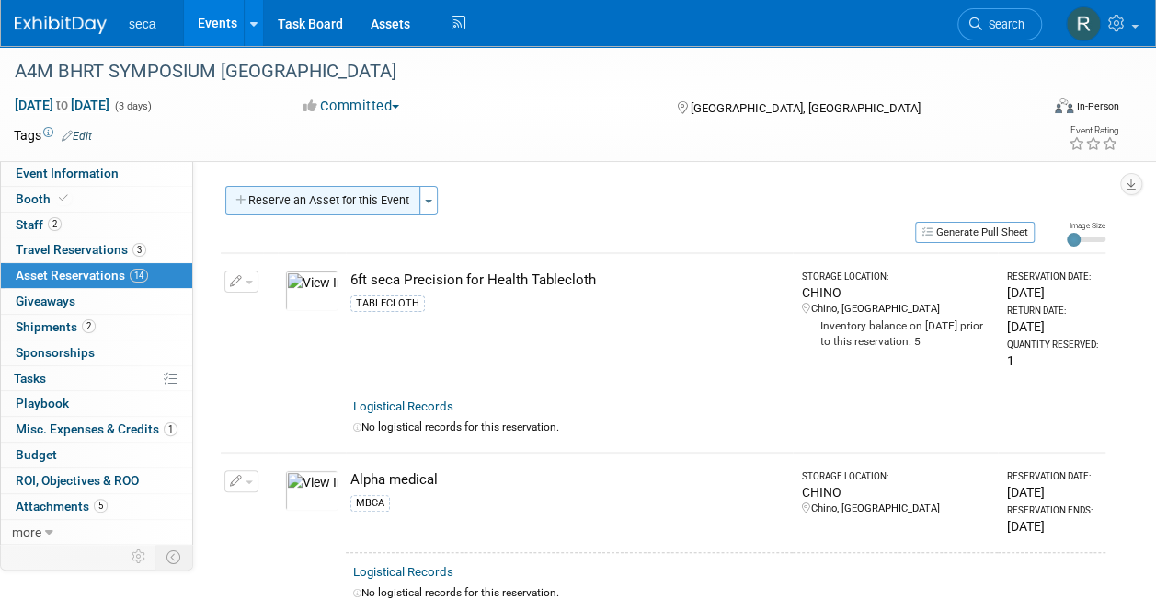
click at [298, 195] on button "Reserve an Asset for this Event" at bounding box center [322, 200] width 195 height 29
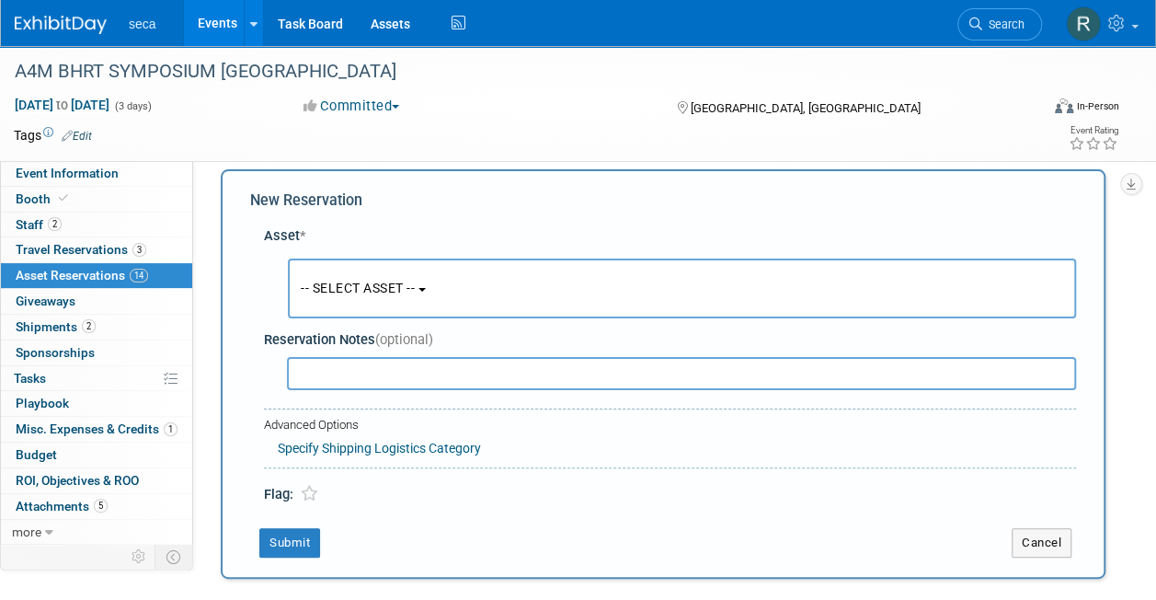
scroll to position [17, 0]
click at [341, 281] on span "-- SELECT ASSET --" at bounding box center [358, 287] width 114 height 15
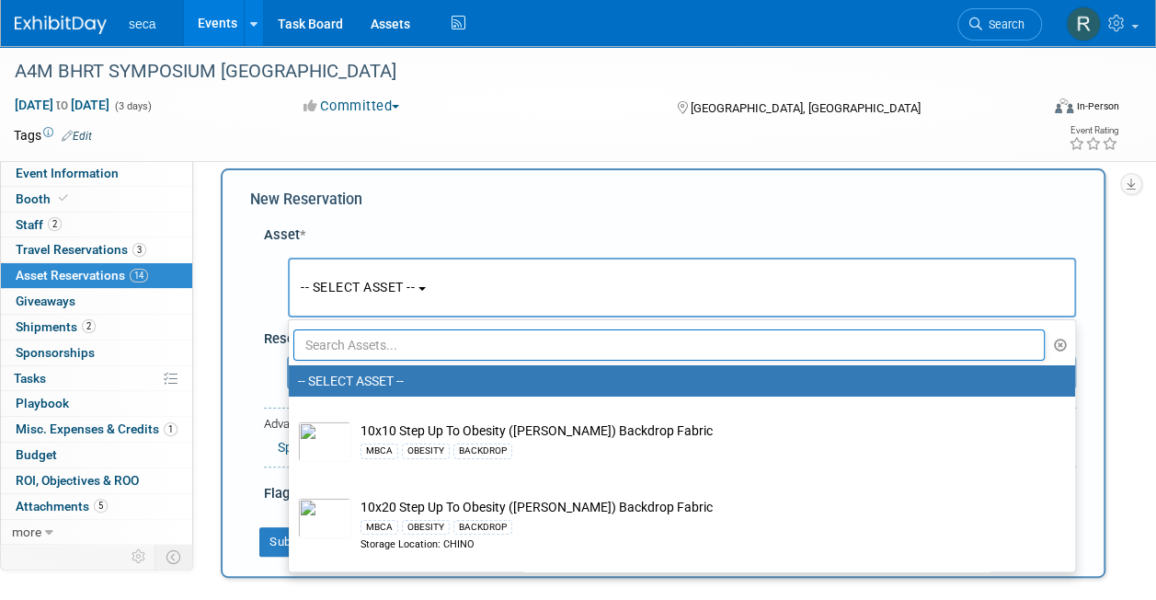
click at [341, 342] on input "text" at bounding box center [668, 344] width 751 height 31
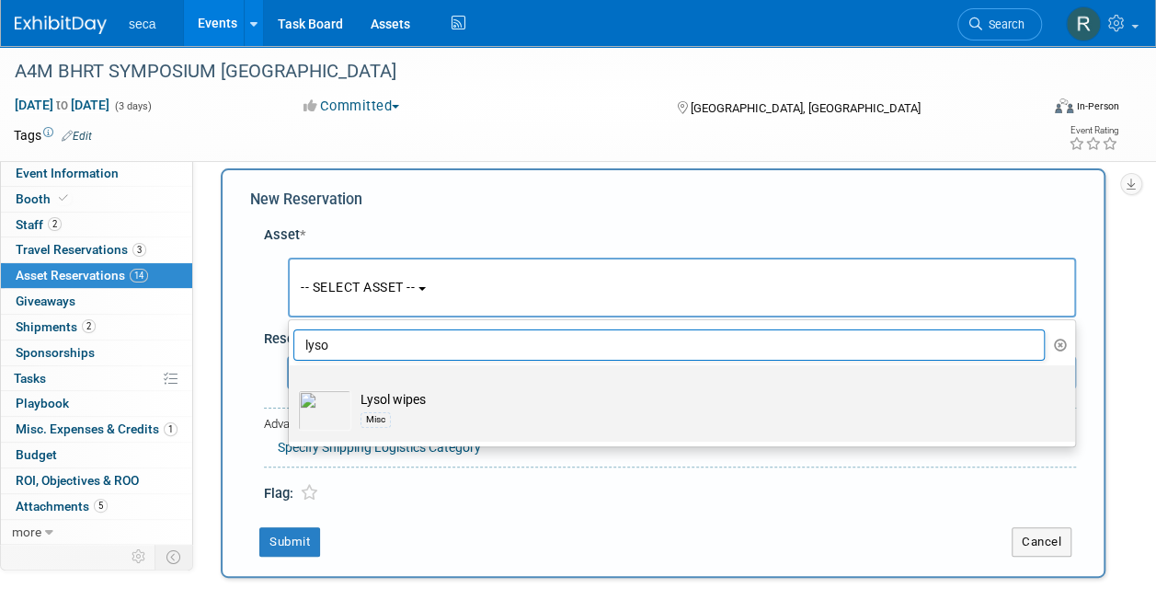
type input "lyso"
click at [335, 408] on img at bounding box center [324, 410] width 53 height 40
click at [291, 387] on input "Lysol wipes Misc" at bounding box center [286, 381] width 12 height 12
select select "10726846"
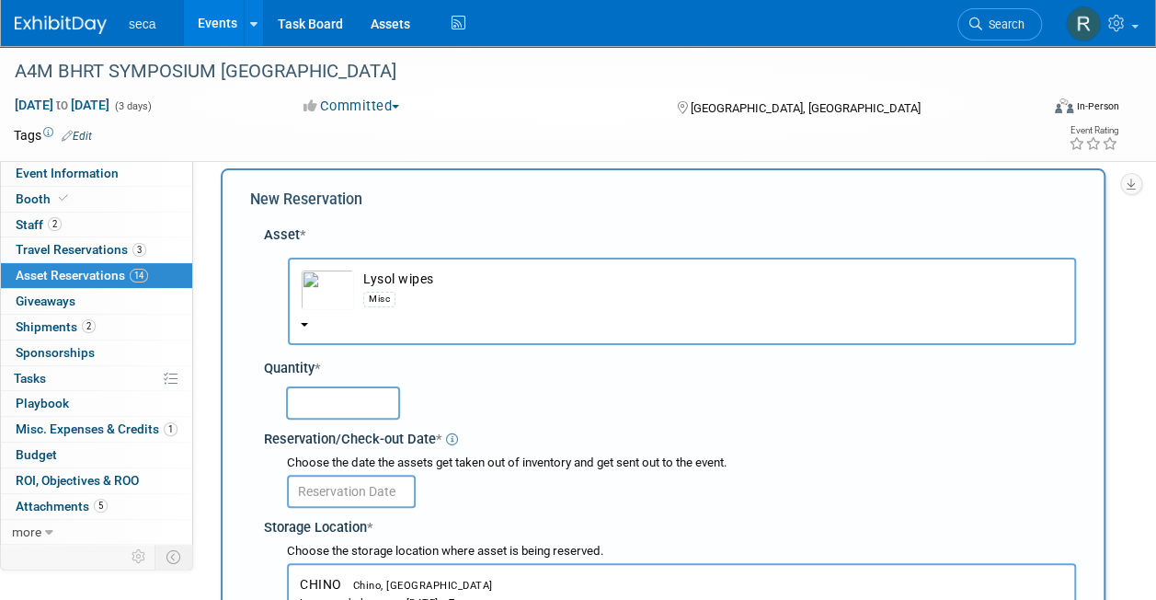
click at [335, 408] on input "text" at bounding box center [343, 402] width 114 height 33
type input "1"
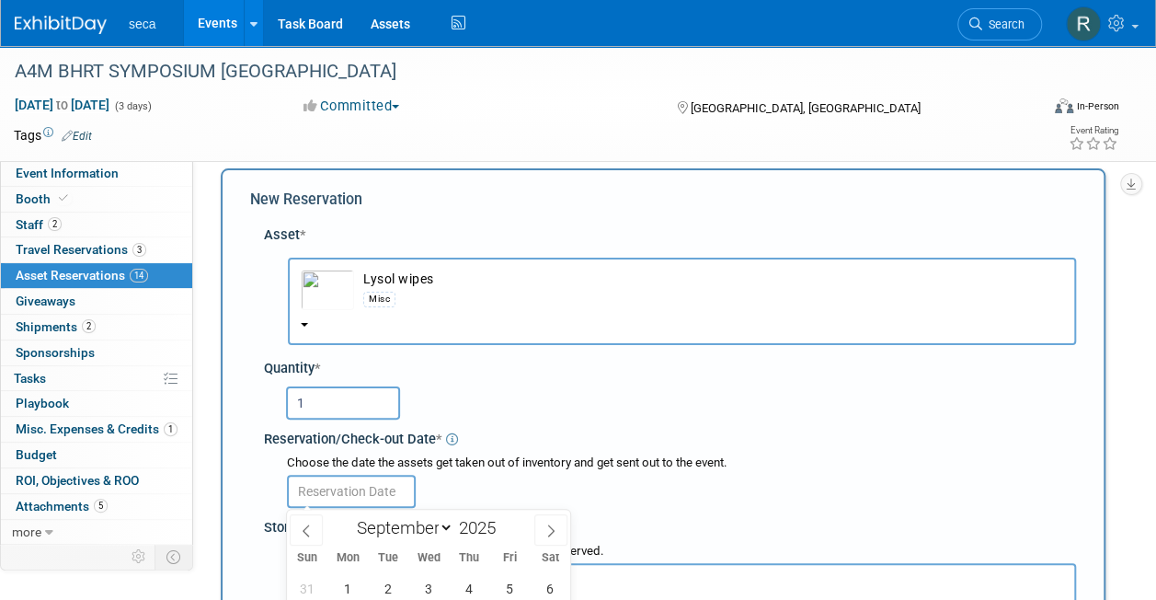
click at [331, 493] on input "text" at bounding box center [351, 490] width 129 height 33
click at [307, 520] on span at bounding box center [306, 529] width 33 height 31
select select "7"
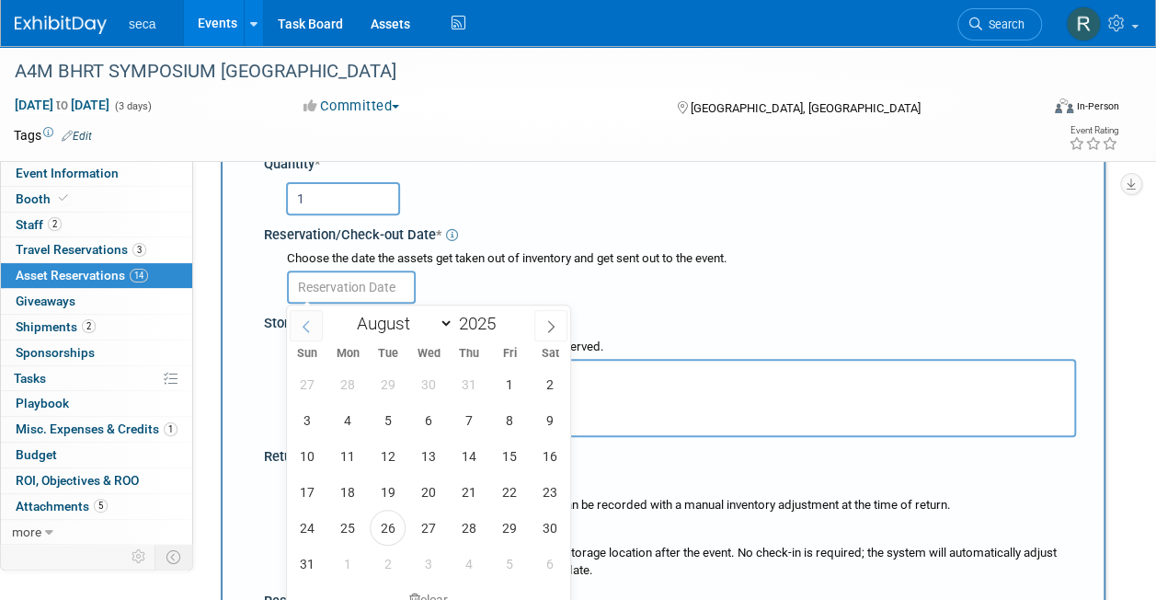
scroll to position [226, 0]
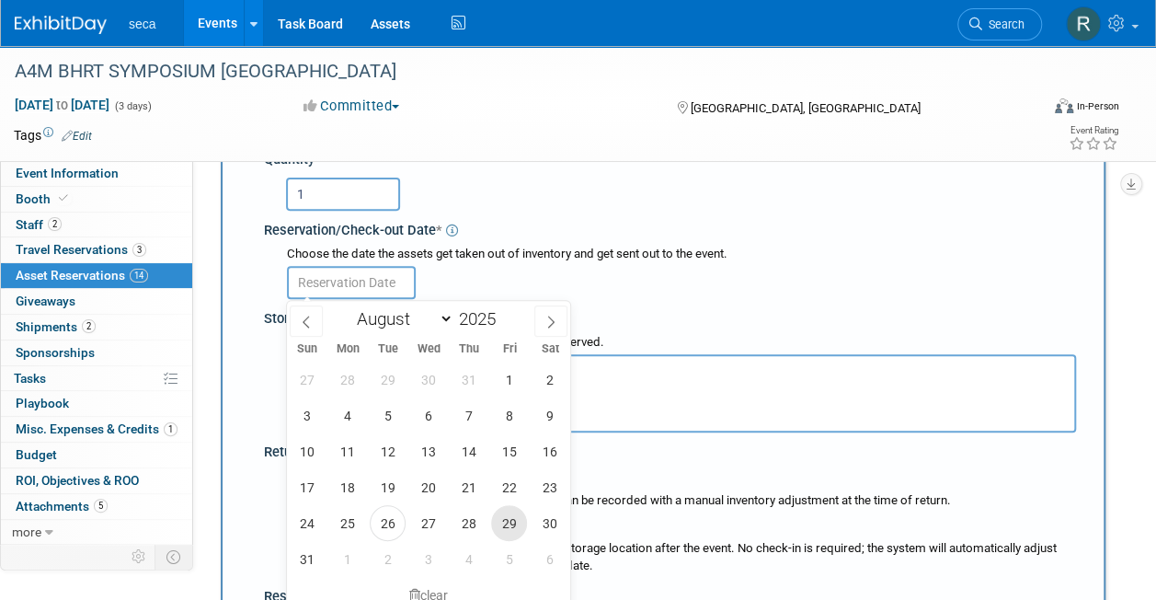
click at [518, 518] on span "29" at bounding box center [509, 523] width 36 height 36
type input "[DATE]"
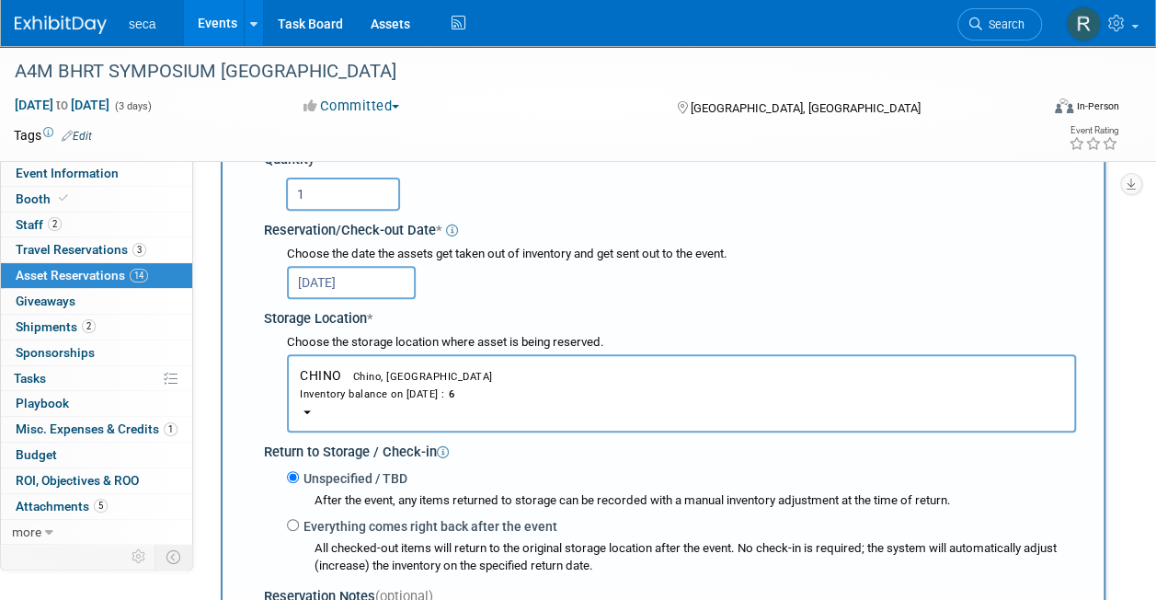
scroll to position [407, 0]
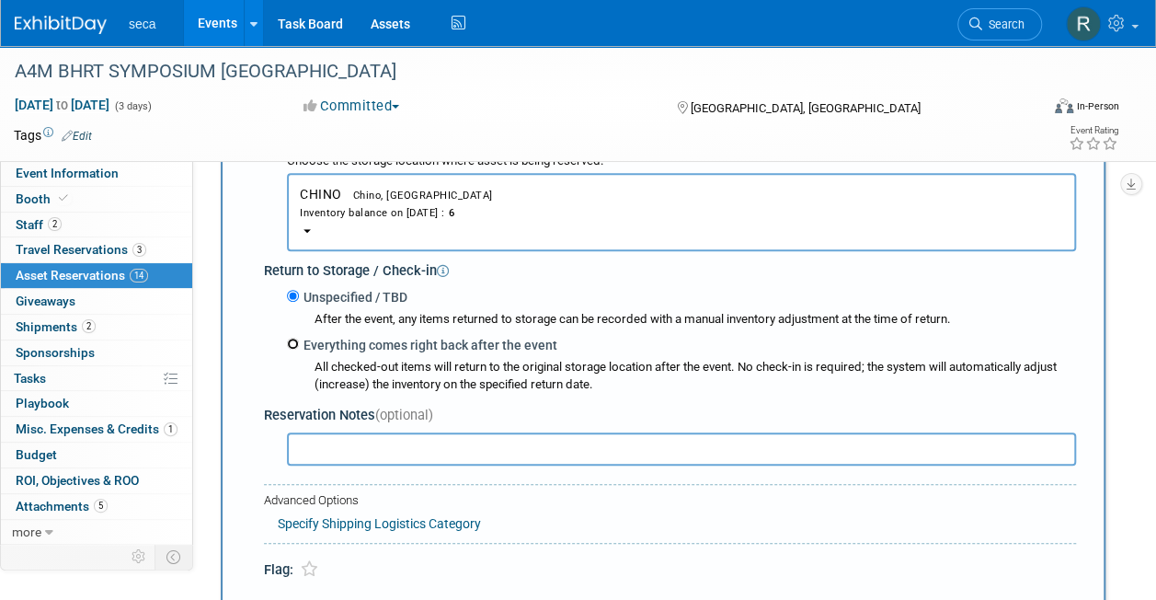
click at [294, 346] on input "Everything comes right back after the event" at bounding box center [293, 343] width 12 height 12
radio input "true"
select select "8"
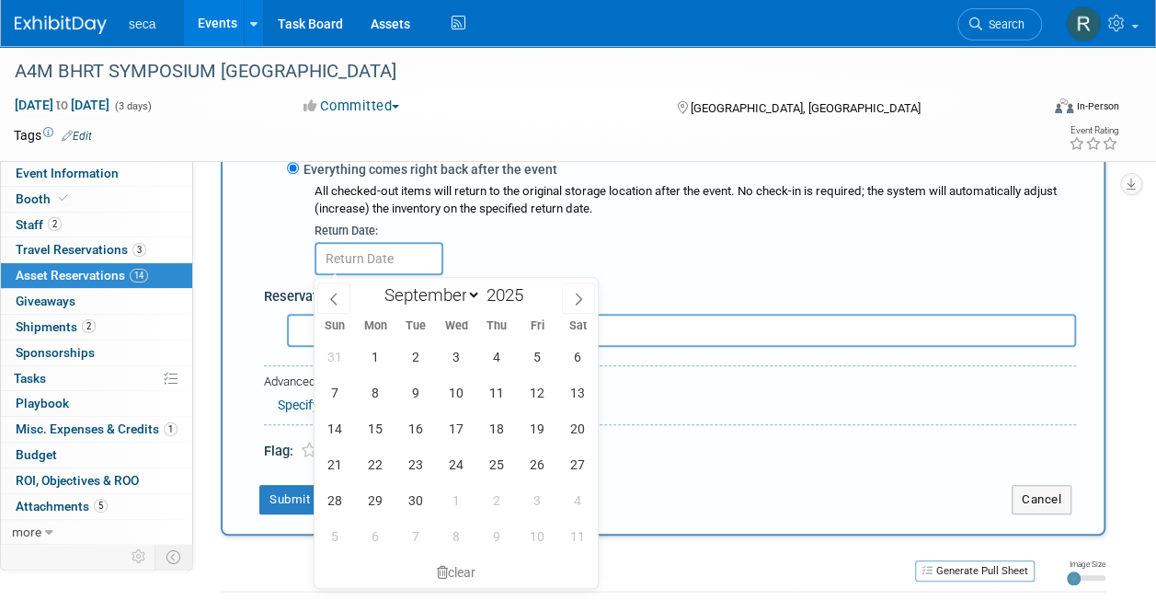
scroll to position [591, 0]
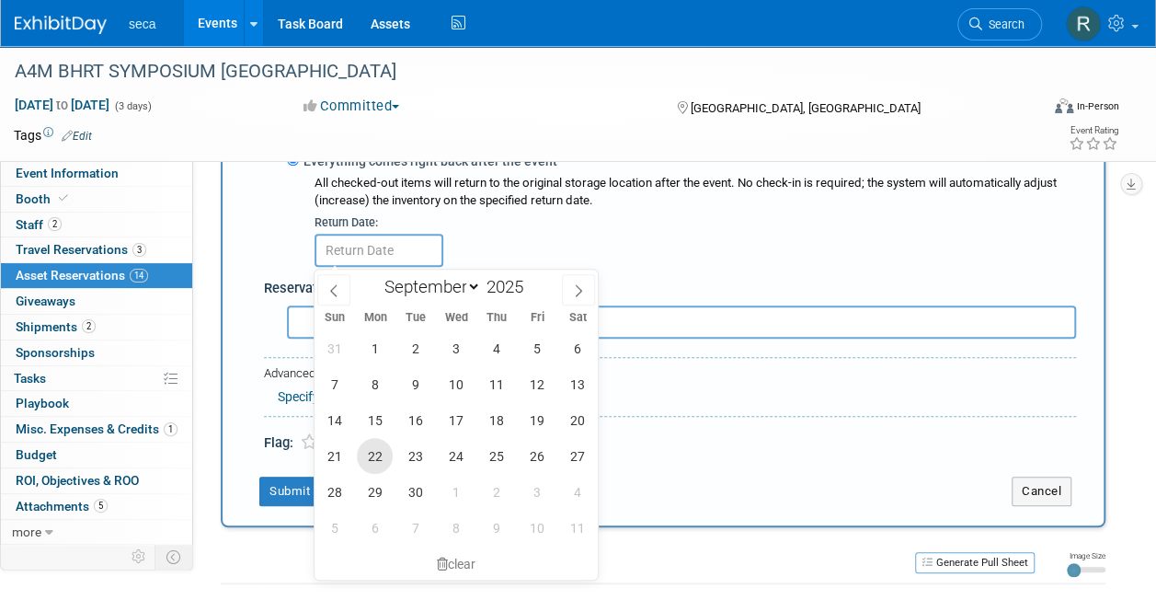
click at [370, 454] on span "22" at bounding box center [375, 456] width 36 height 36
type input "[DATE]"
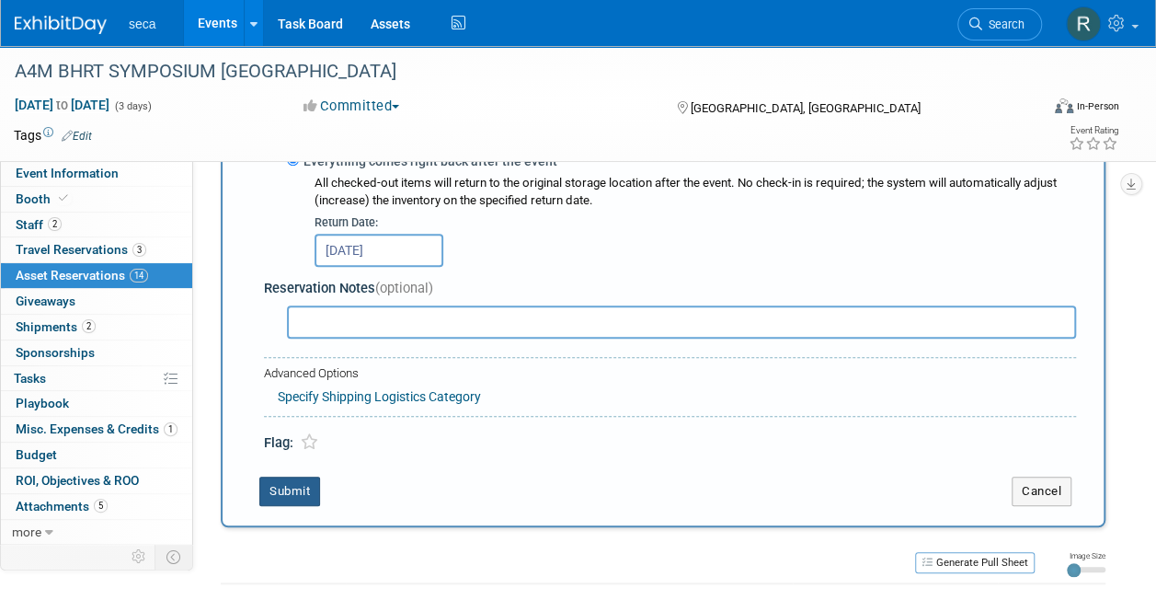
click at [268, 491] on button "Submit" at bounding box center [289, 490] width 61 height 29
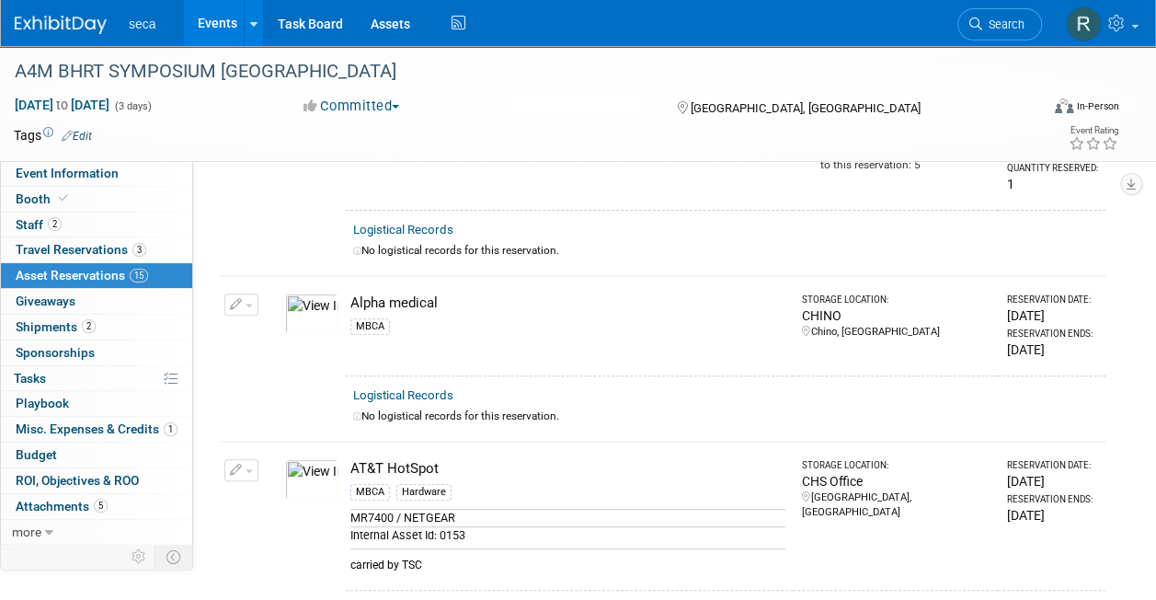
scroll to position [0, 0]
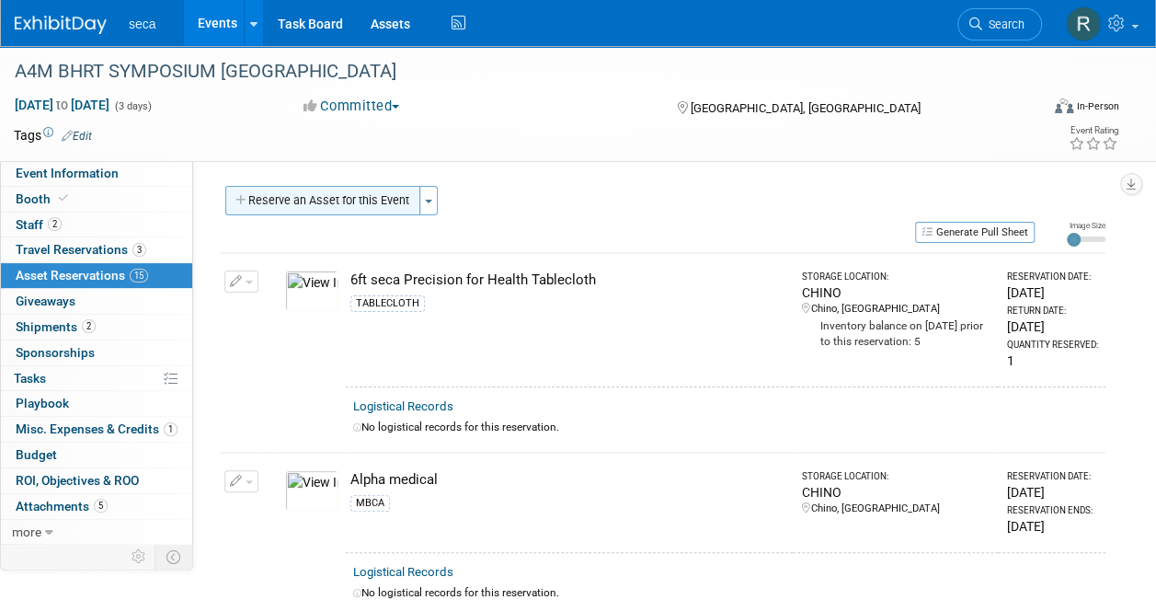
click at [319, 197] on button "Reserve an Asset for this Event" at bounding box center [322, 200] width 195 height 29
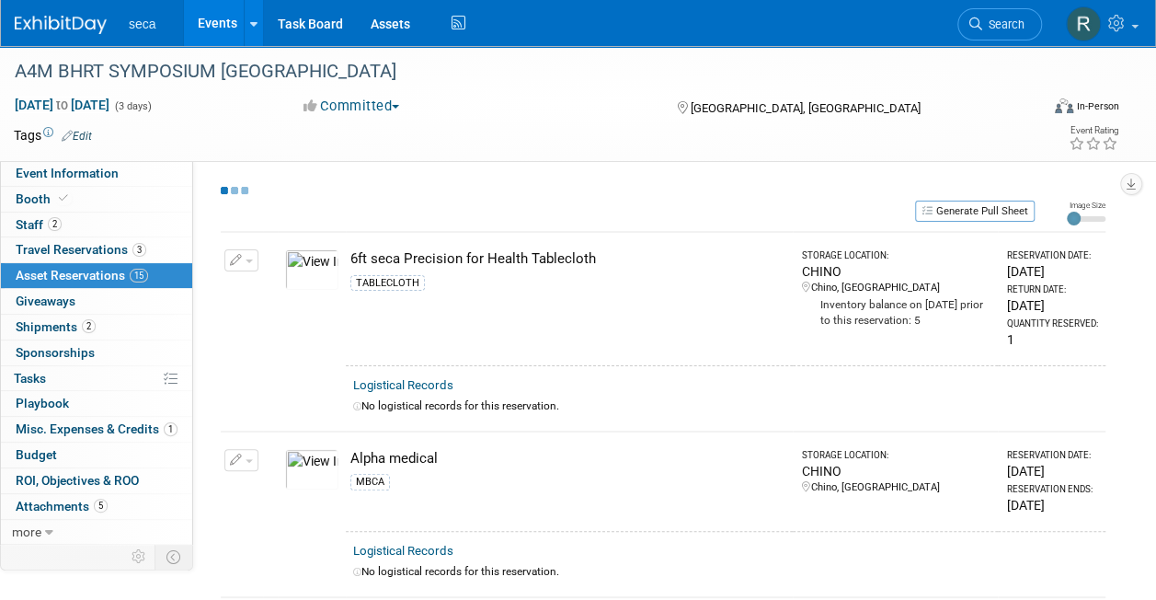
select select "8"
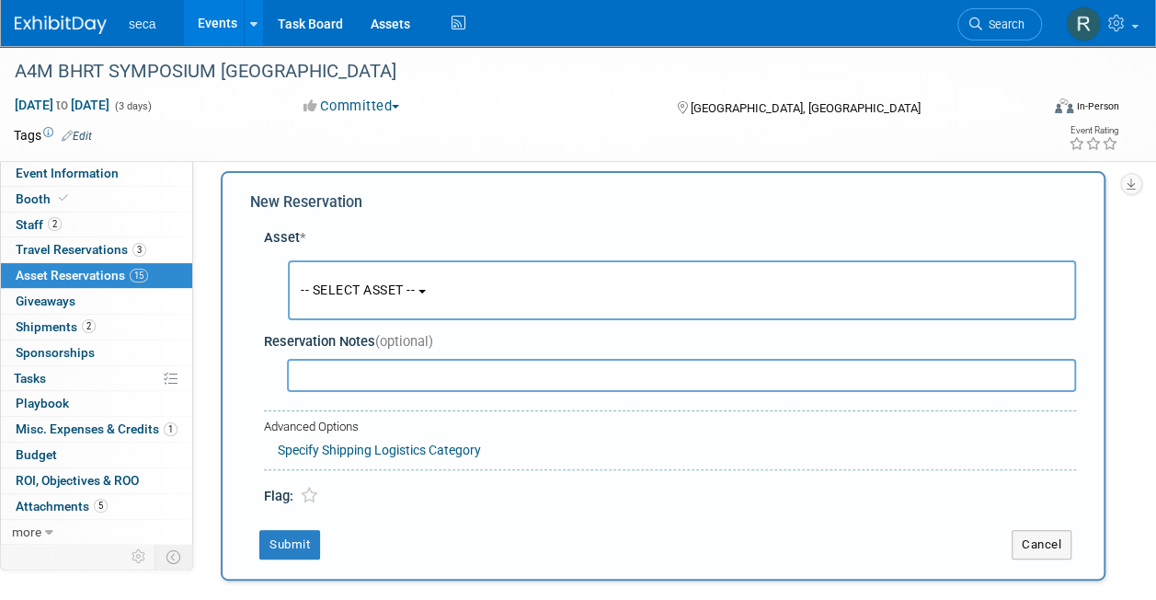
scroll to position [17, 0]
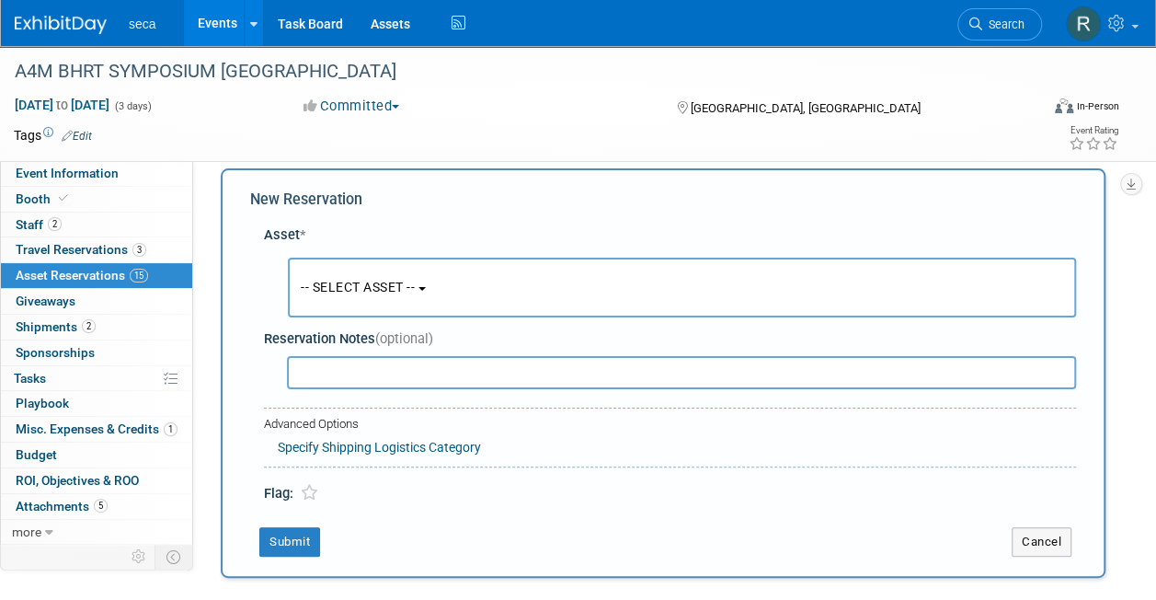
click at [328, 282] on span "-- SELECT ASSET --" at bounding box center [358, 287] width 114 height 15
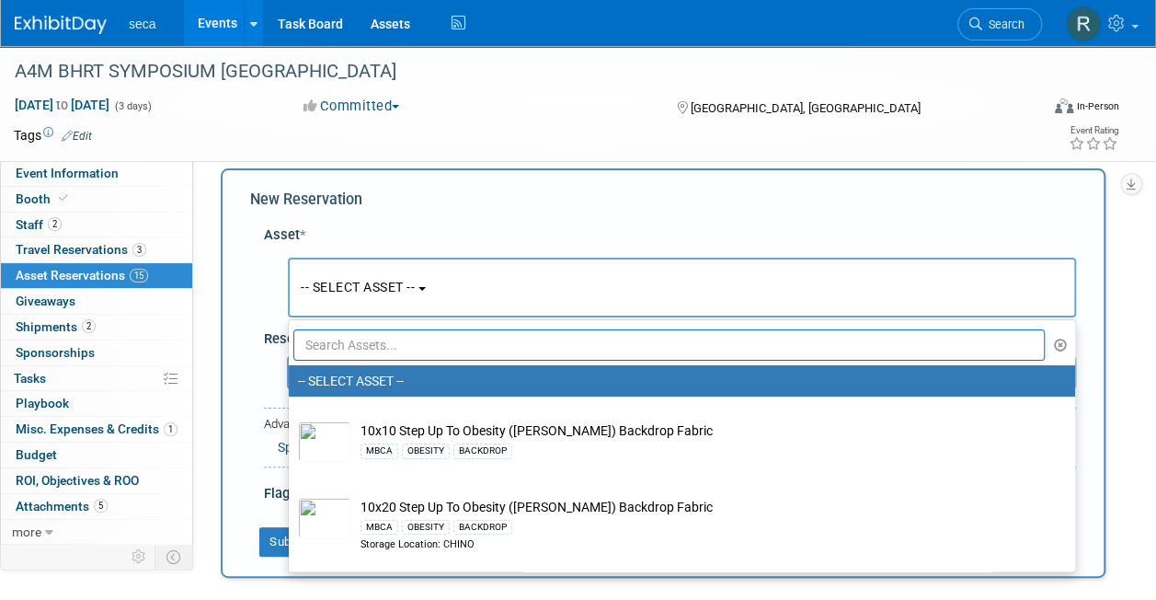
click at [337, 348] on input "text" at bounding box center [668, 344] width 751 height 31
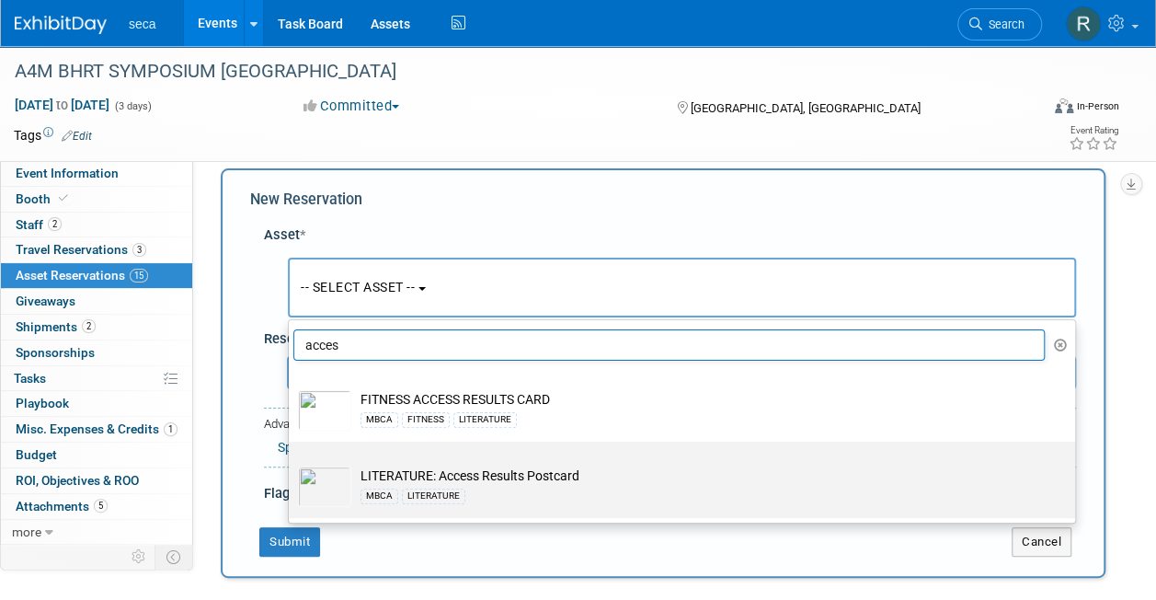
type input "acces"
click at [334, 475] on img at bounding box center [324, 486] width 53 height 40
click at [291, 463] on input "LITERATURE: Access Results Postcard MBCA LITERATURE" at bounding box center [286, 457] width 12 height 12
select select "10726924"
select select "8"
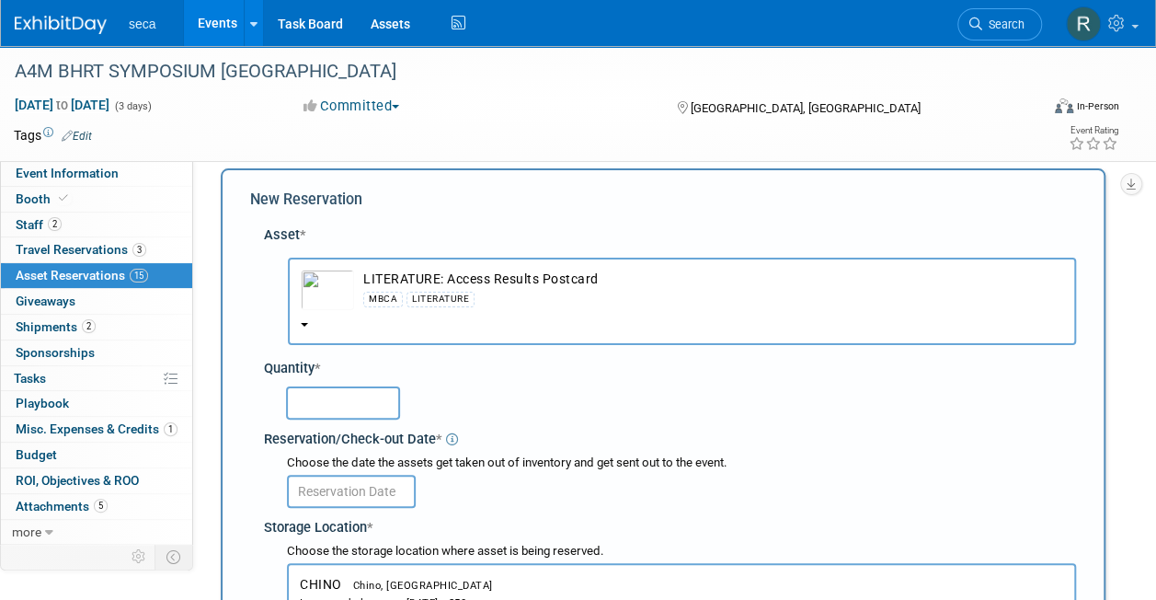
click at [333, 404] on input "text" at bounding box center [343, 402] width 114 height 33
type input "150"
click at [343, 480] on input "text" at bounding box center [351, 490] width 129 height 33
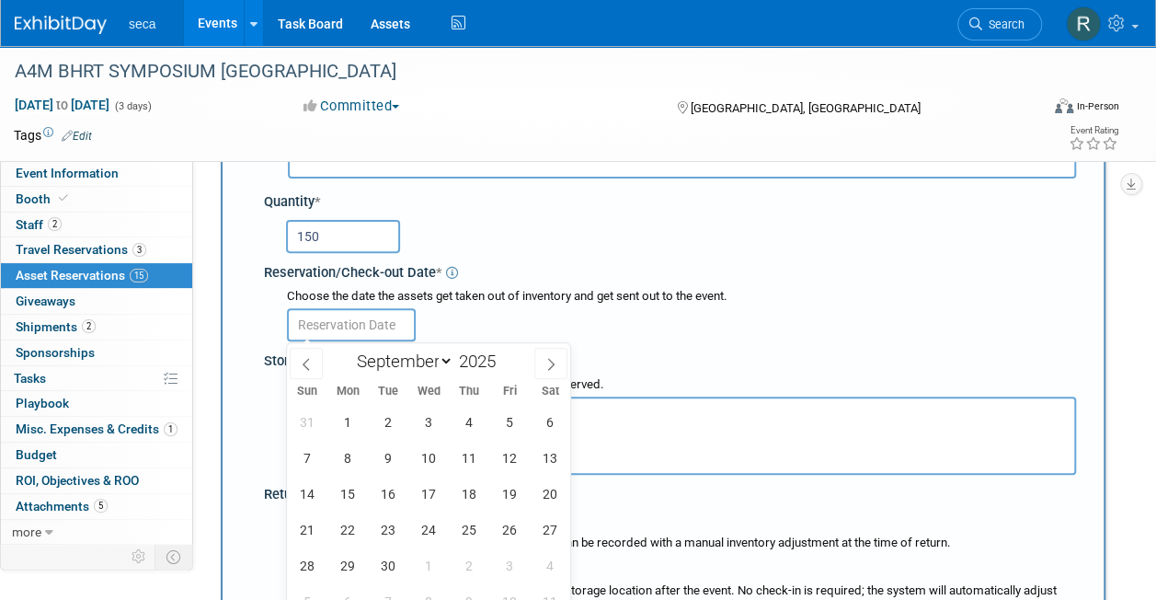
scroll to position [185, 0]
click at [303, 347] on span at bounding box center [306, 362] width 33 height 31
select select "7"
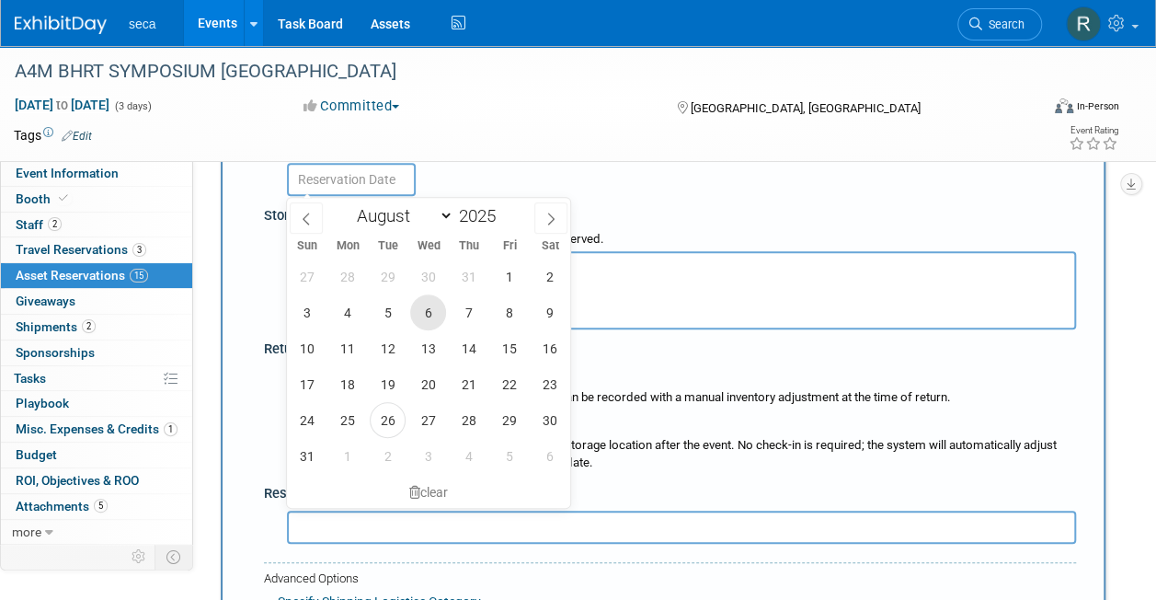
scroll to position [330, 0]
click at [498, 419] on span "29" at bounding box center [509, 419] width 36 height 36
type input "[DATE]"
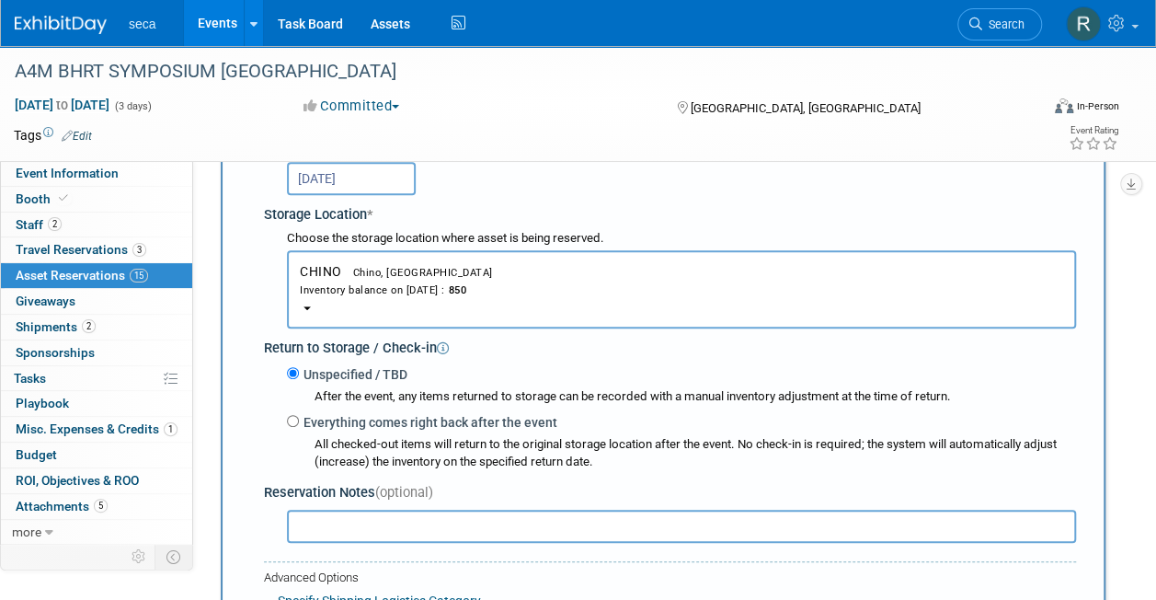
scroll to position [393, 0]
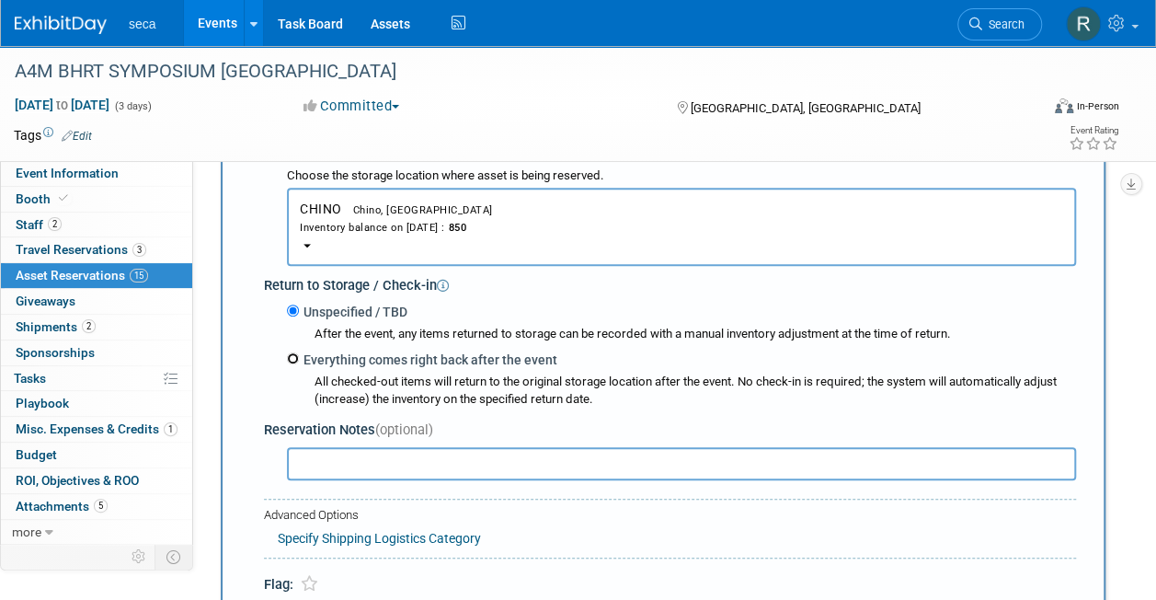
click at [292, 356] on input "Everything comes right back after the event" at bounding box center [293, 358] width 12 height 12
radio input "true"
select select "8"
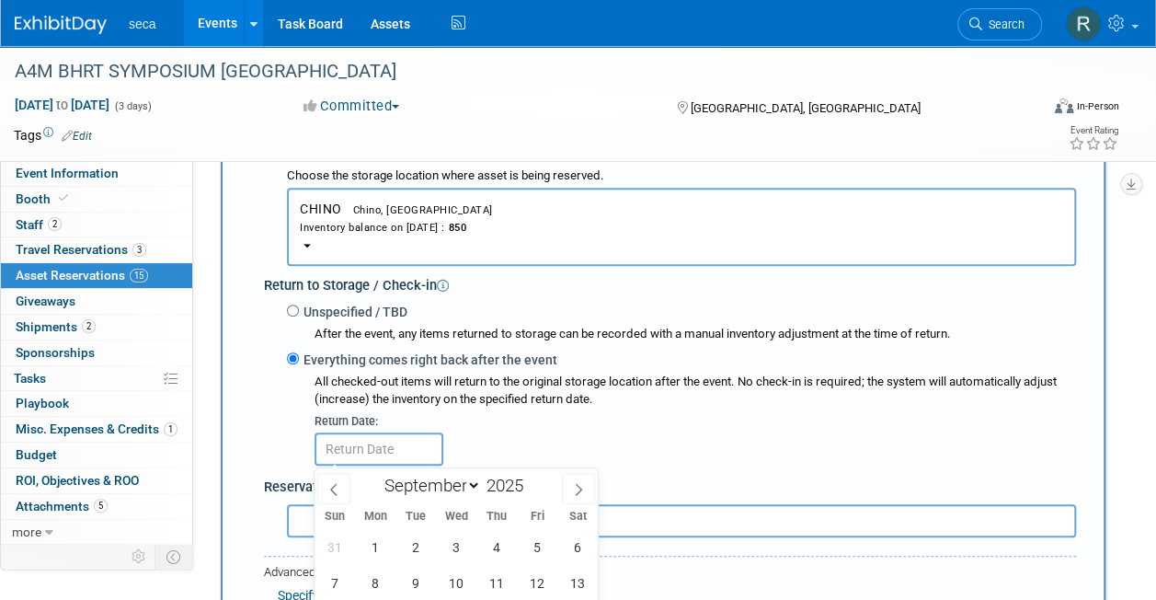
scroll to position [559, 0]
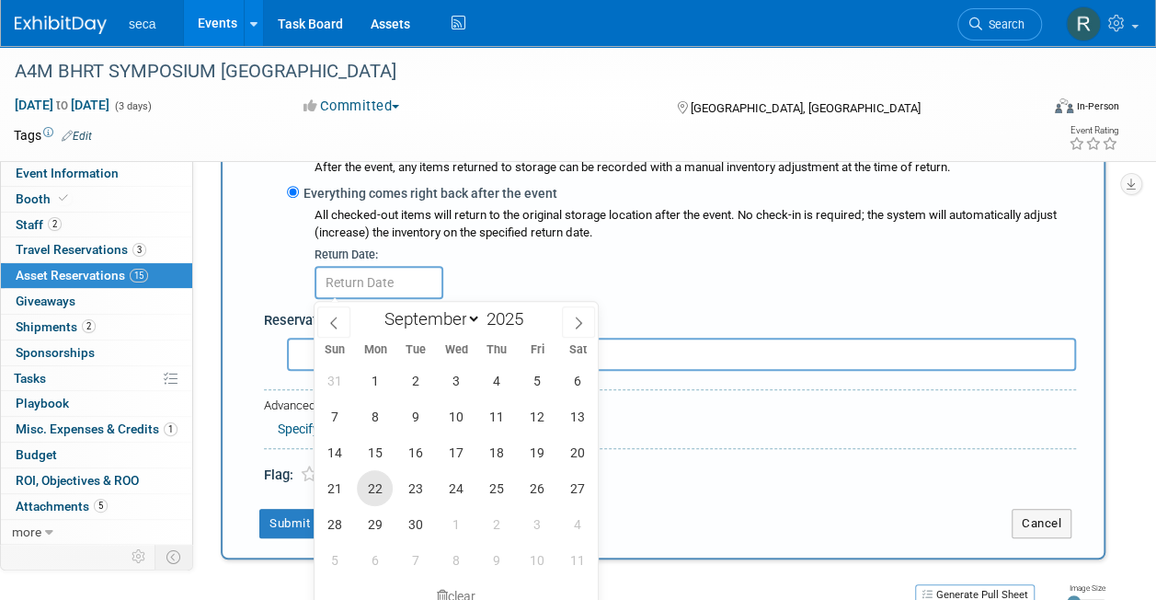
click at [386, 482] on span "22" at bounding box center [375, 488] width 36 height 36
type input "[DATE]"
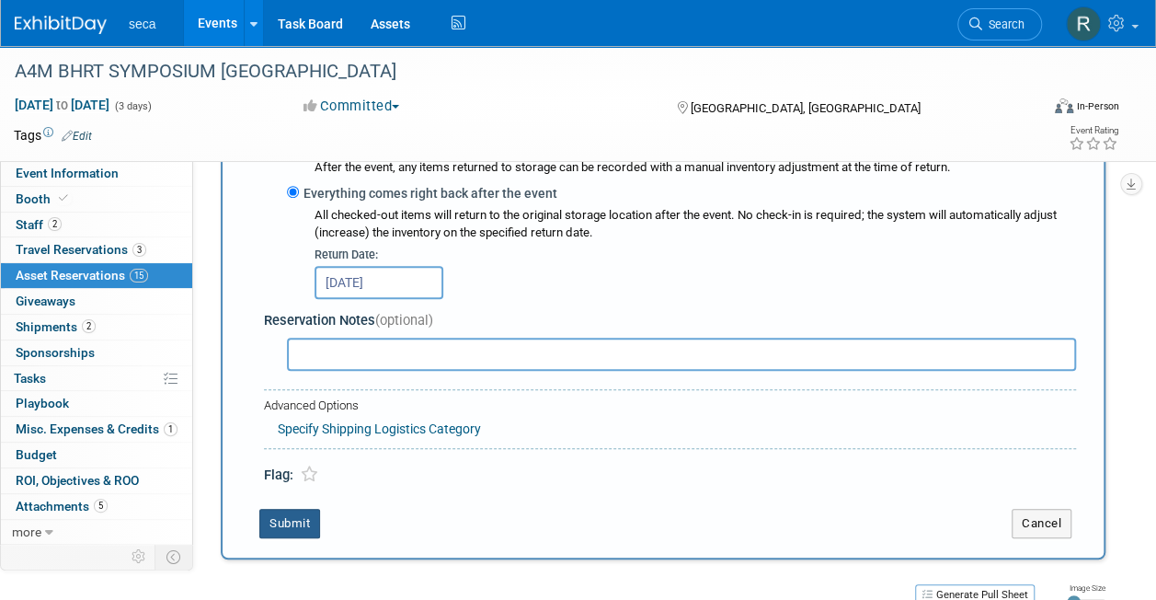
click at [280, 530] on button "Submit" at bounding box center [289, 522] width 61 height 29
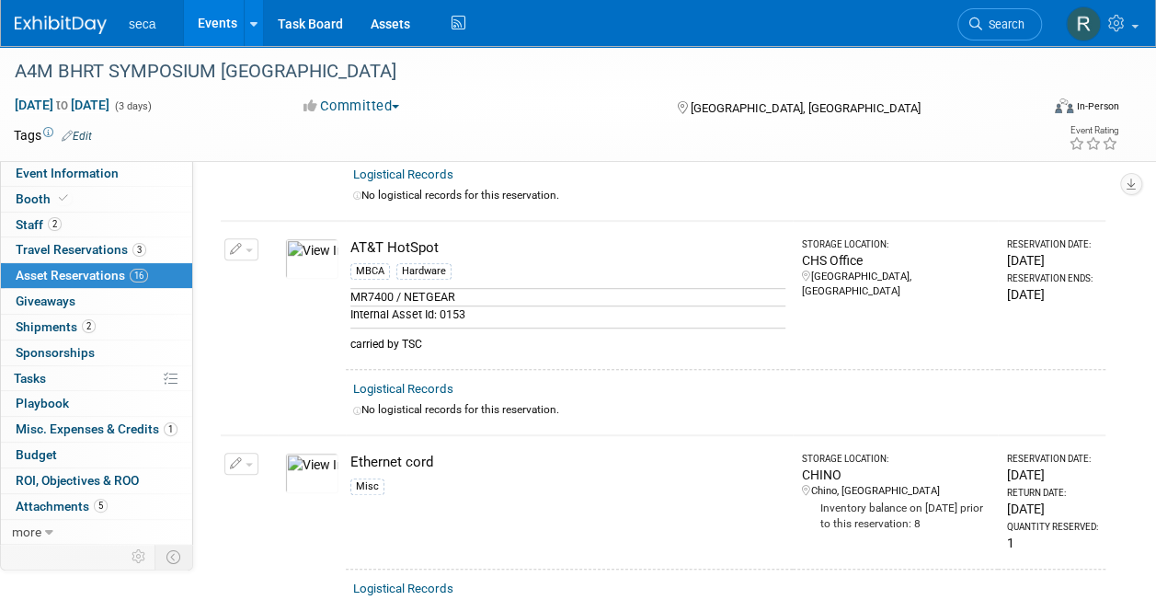
scroll to position [0, 0]
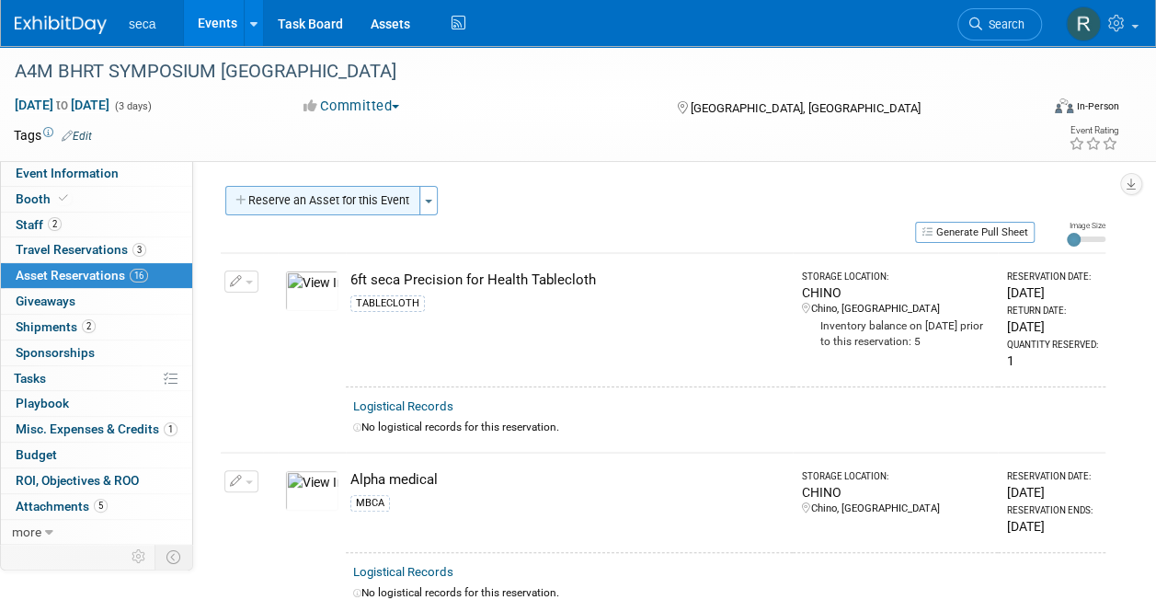
click at [340, 200] on button "Reserve an Asset for this Event" at bounding box center [322, 200] width 195 height 29
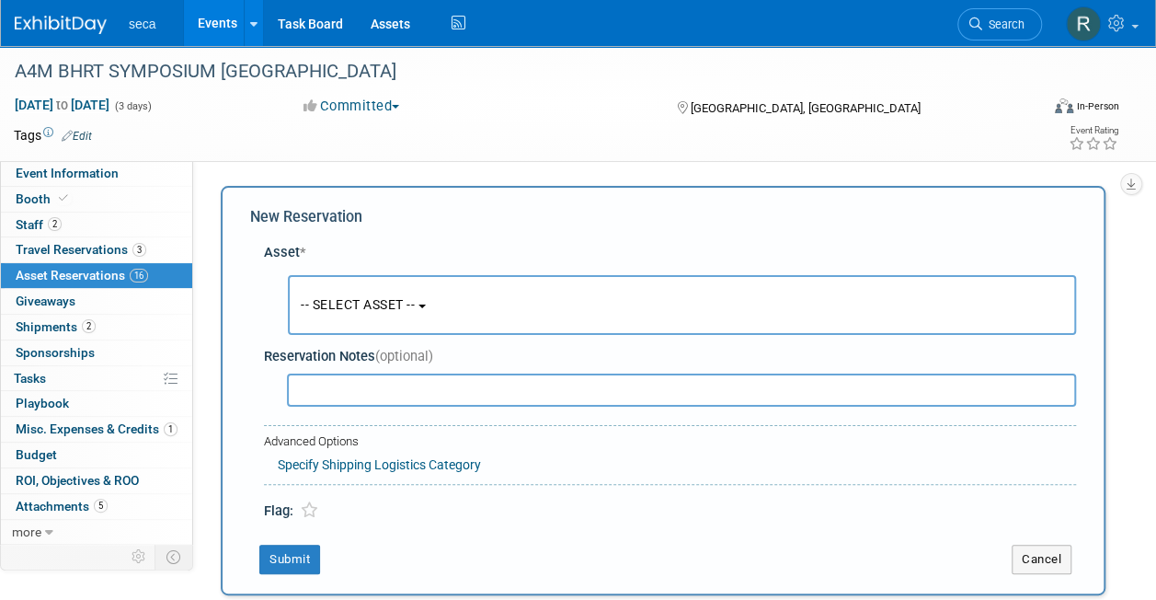
scroll to position [17, 0]
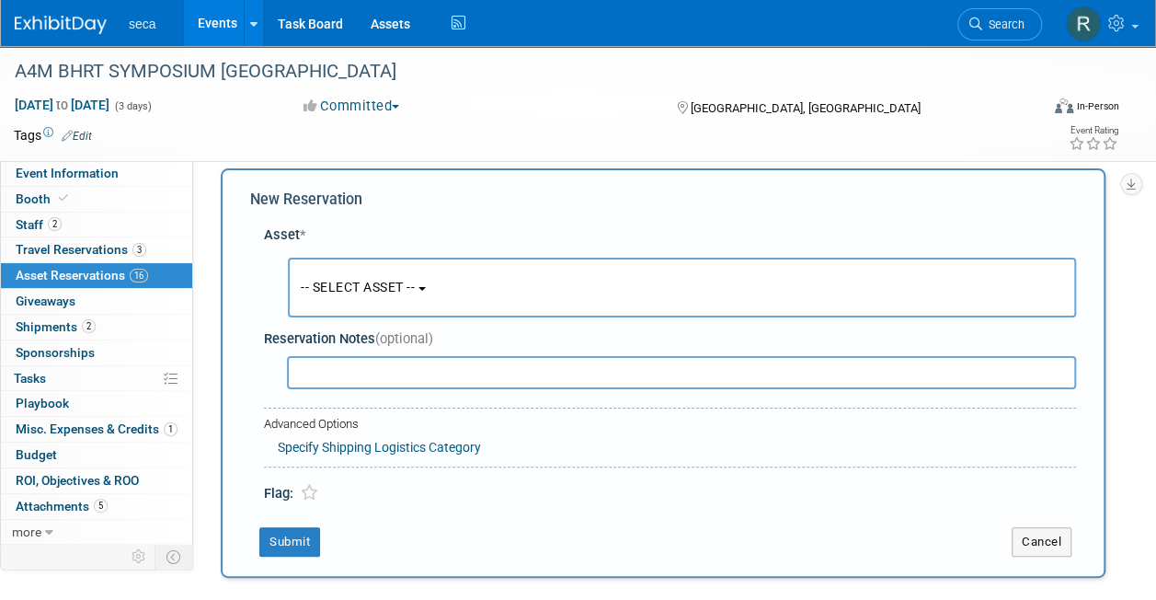
click at [335, 288] on span "-- SELECT ASSET --" at bounding box center [358, 287] width 114 height 15
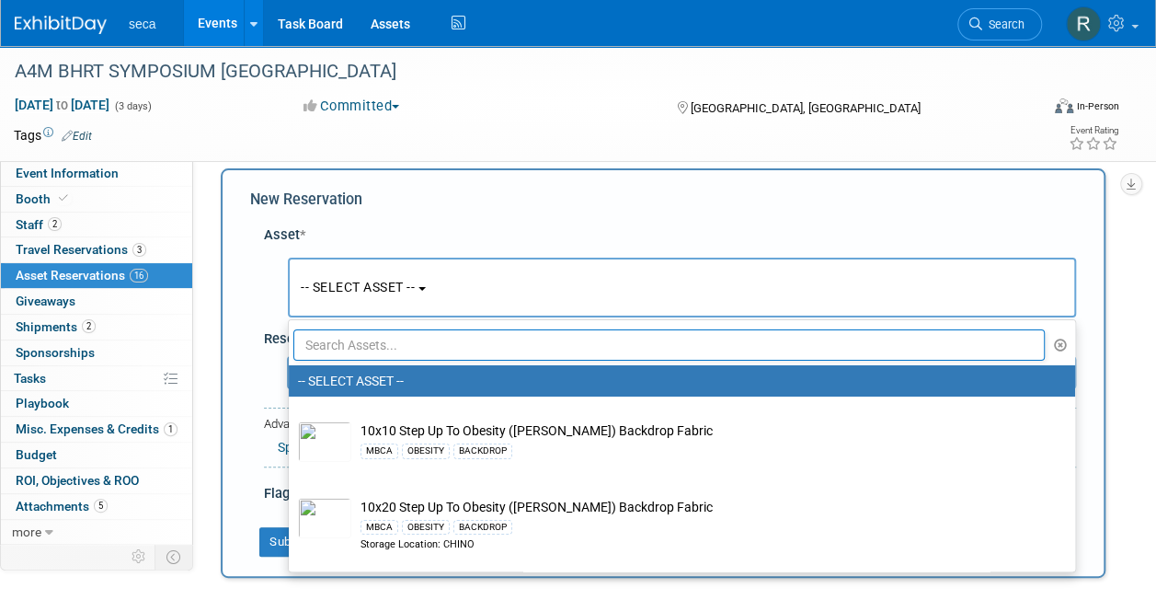
click at [337, 342] on input "text" at bounding box center [668, 344] width 751 height 31
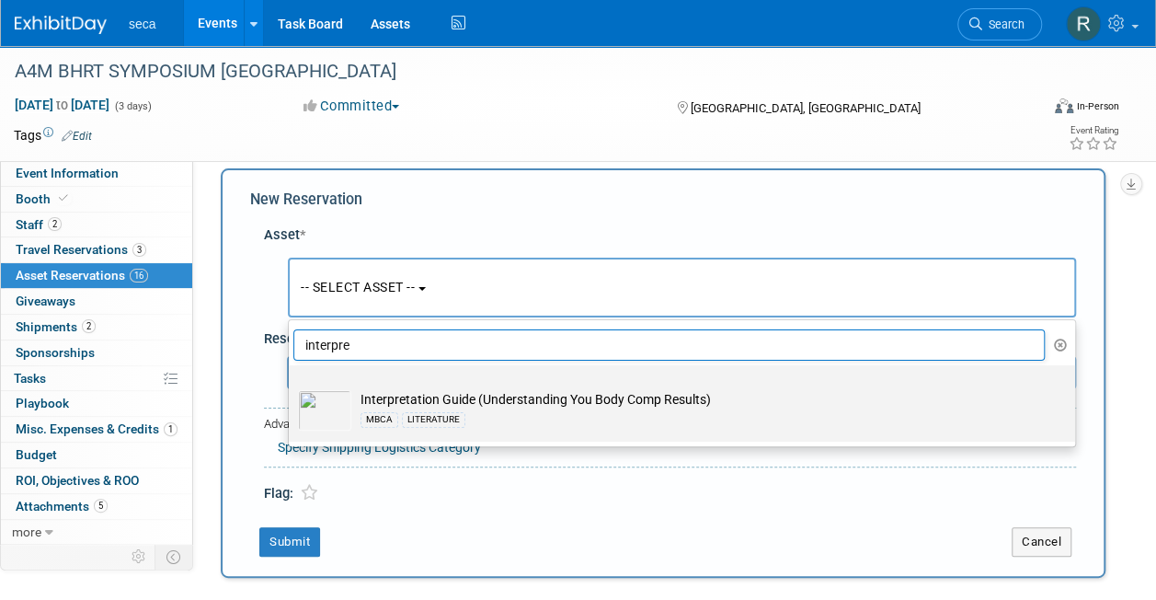
type input "interpre"
click at [474, 407] on td "Interpretation Guide (Understanding You Body Comp Results) MBCA LITERATURE" at bounding box center [694, 410] width 687 height 40
click at [291, 387] on input "Interpretation Guide (Understanding You Body Comp Results) MBCA LITERATURE" at bounding box center [286, 381] width 12 height 12
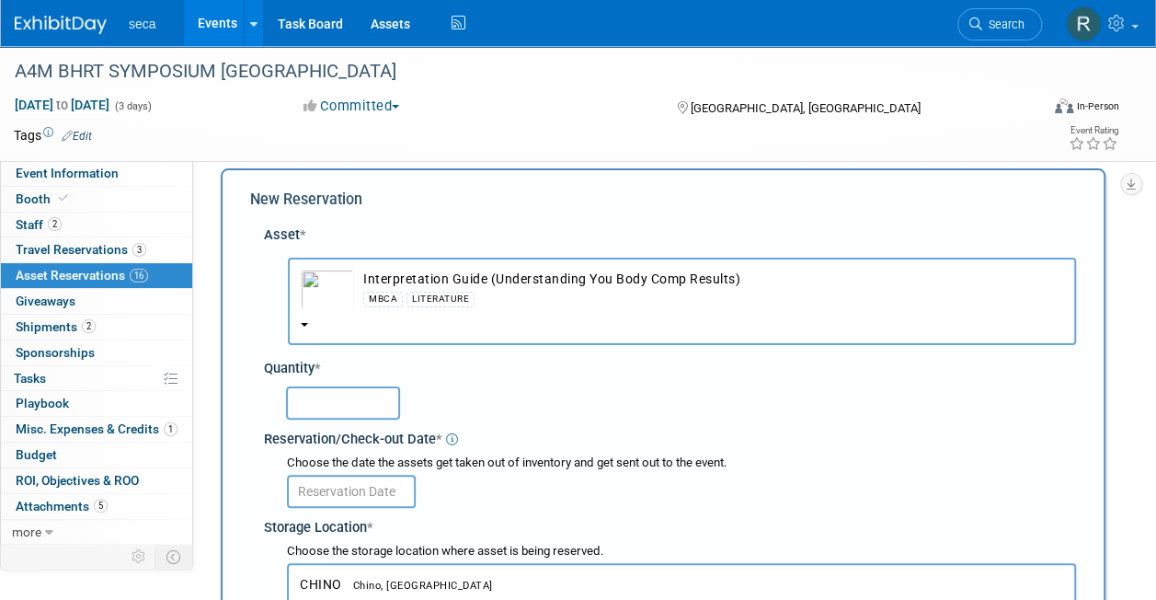
select select "10727575"
click at [337, 406] on input "text" at bounding box center [343, 402] width 114 height 33
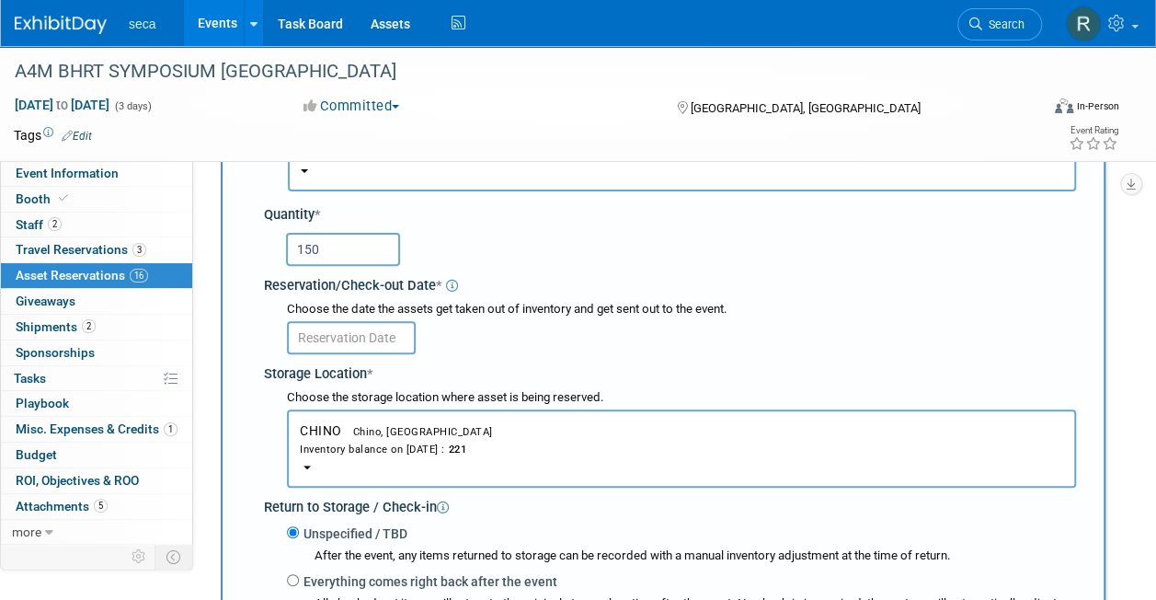
scroll to position [173, 0]
type input "150"
click at [342, 331] on input "text" at bounding box center [351, 335] width 129 height 33
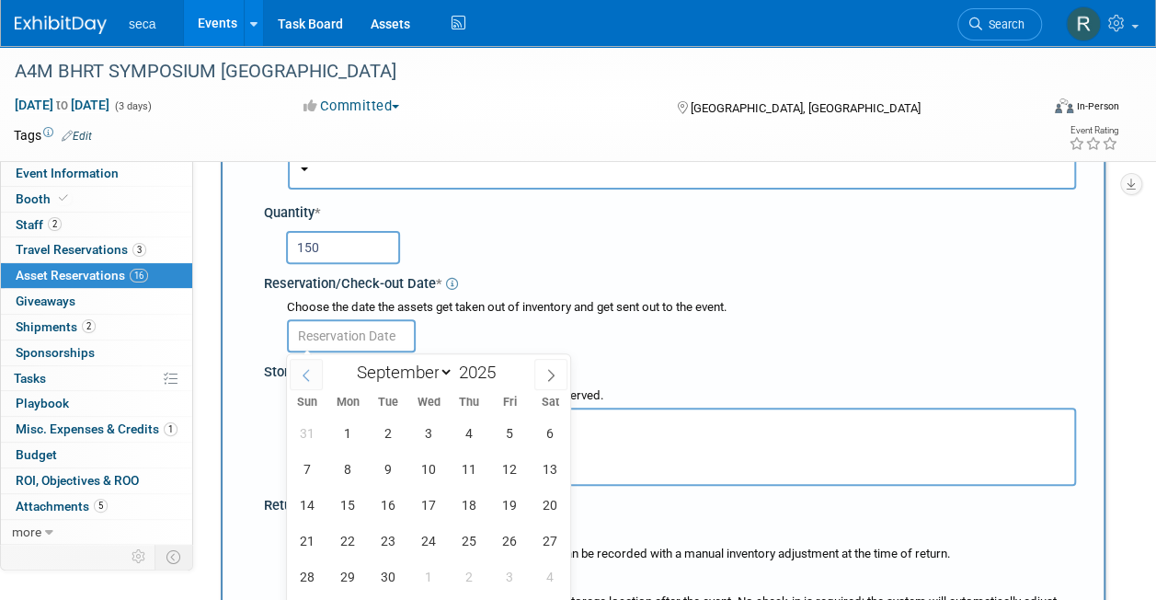
click at [303, 376] on icon at bounding box center [306, 376] width 6 height 12
select select "7"
click at [508, 567] on span "29" at bounding box center [509, 576] width 36 height 36
type input "[DATE]"
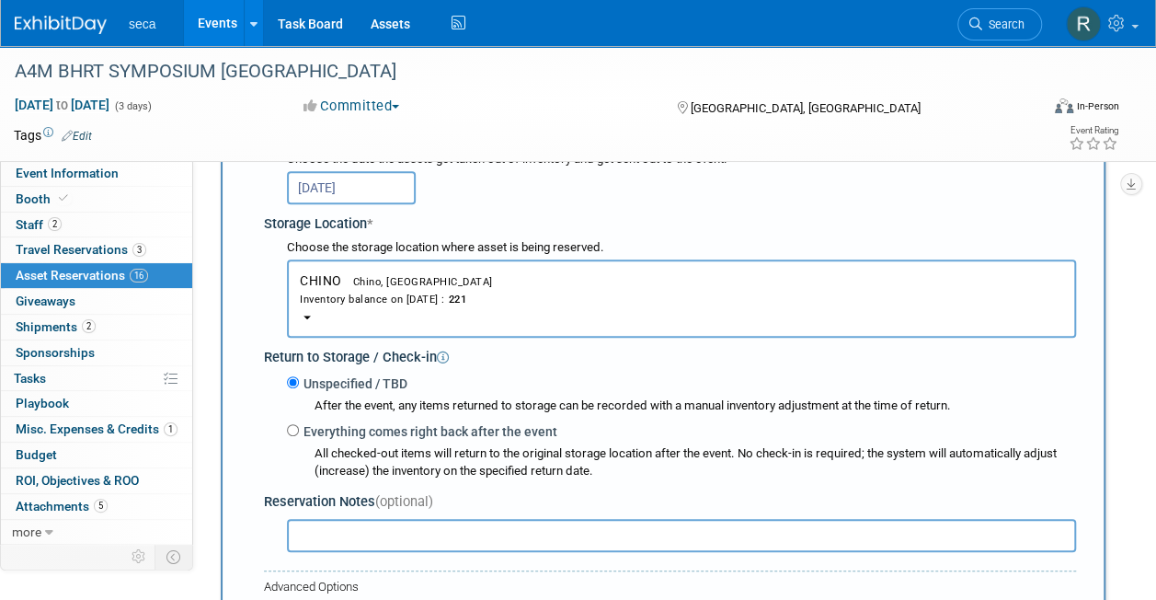
scroll to position [322, 0]
click at [294, 432] on input "Everything comes right back after the event" at bounding box center [293, 429] width 12 height 12
radio input "true"
select select "8"
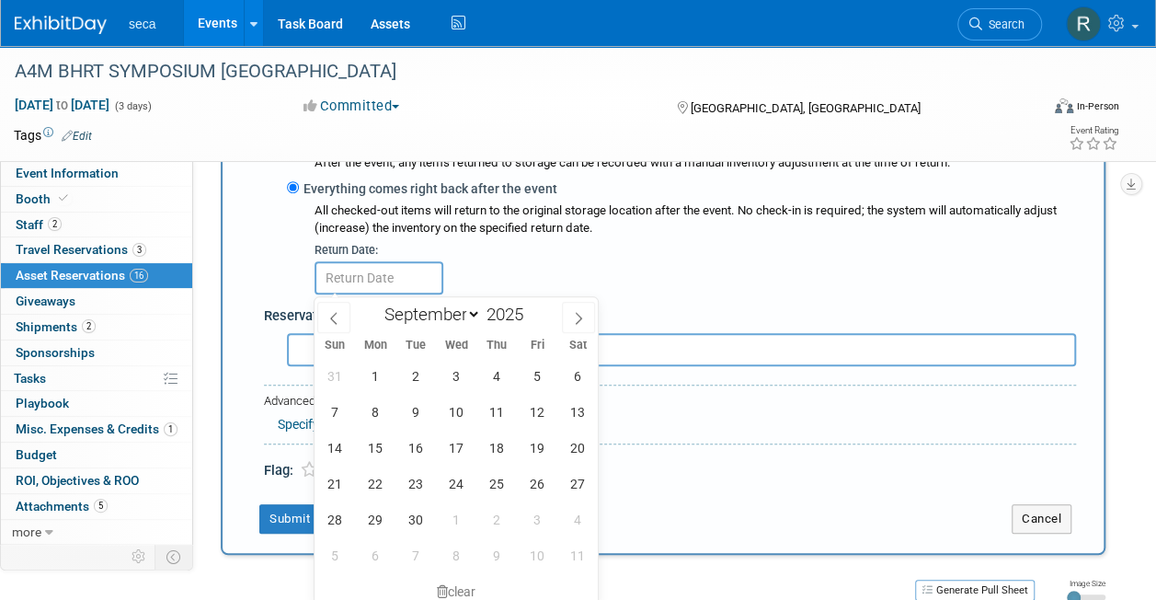
scroll to position [565, 0]
click at [374, 487] on span "22" at bounding box center [375, 482] width 36 height 36
type input "[DATE]"
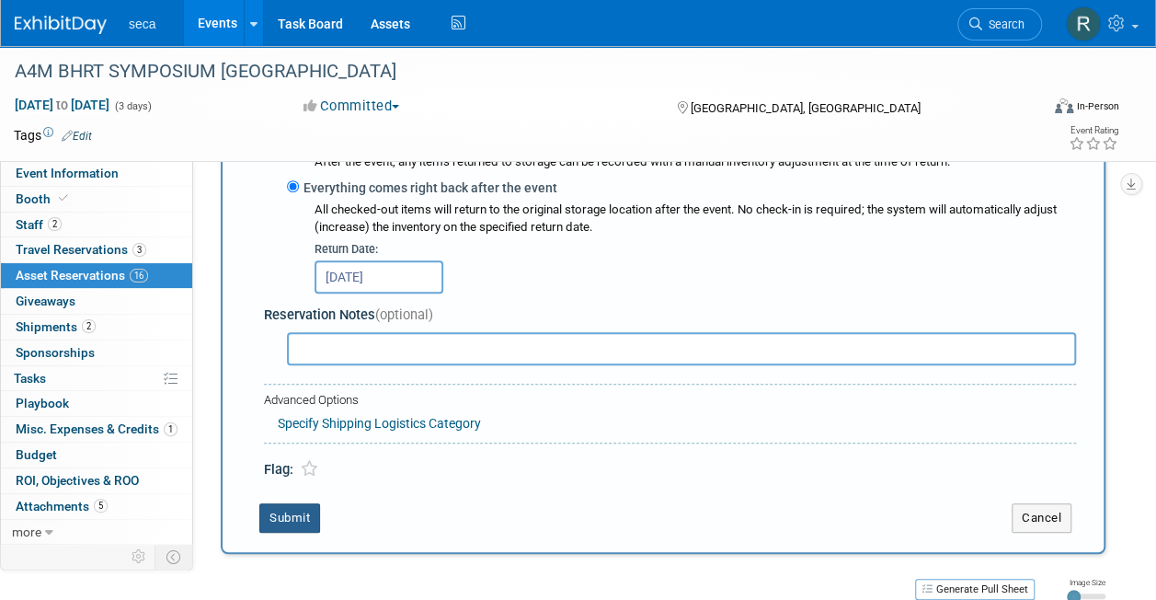
click at [303, 509] on button "Submit" at bounding box center [289, 517] width 61 height 29
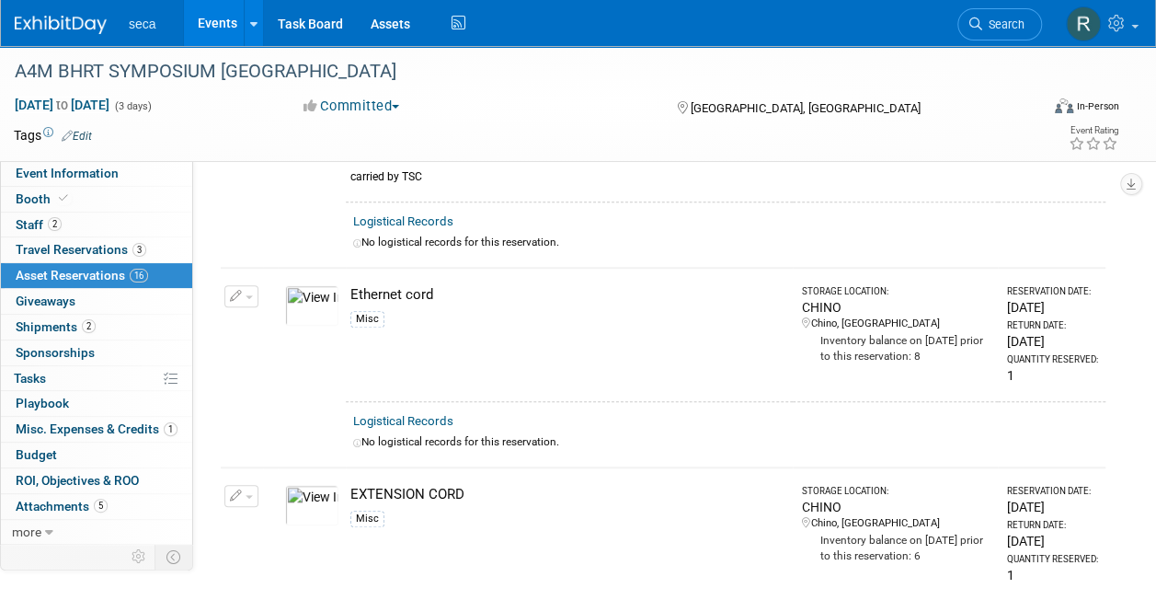
scroll to position [1192, 0]
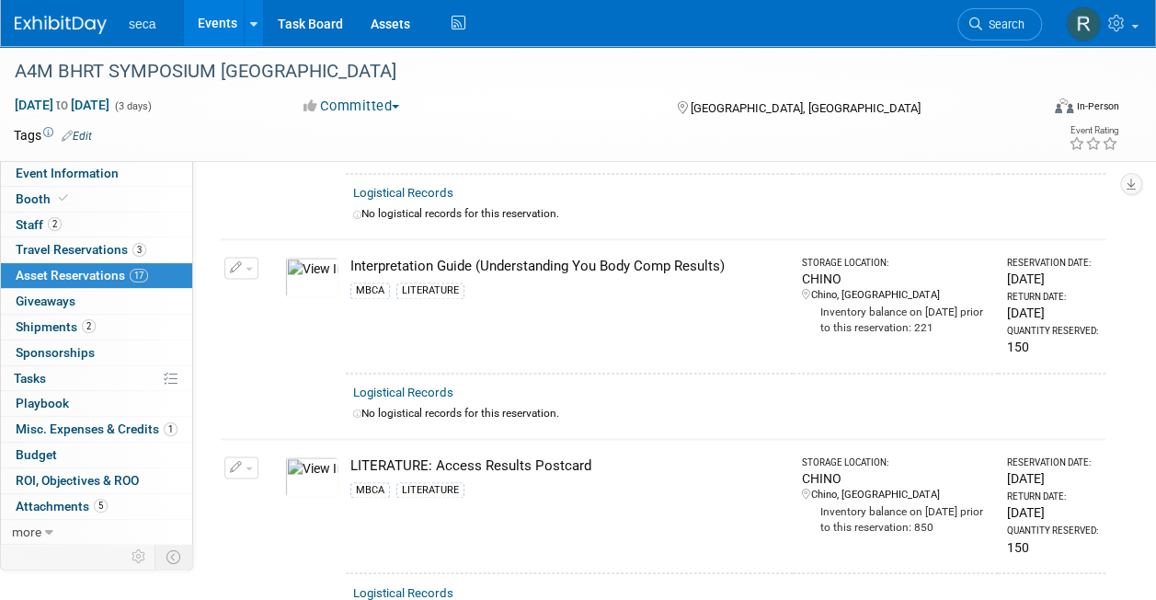
click at [344, 212] on td at bounding box center [312, 206] width 68 height 65
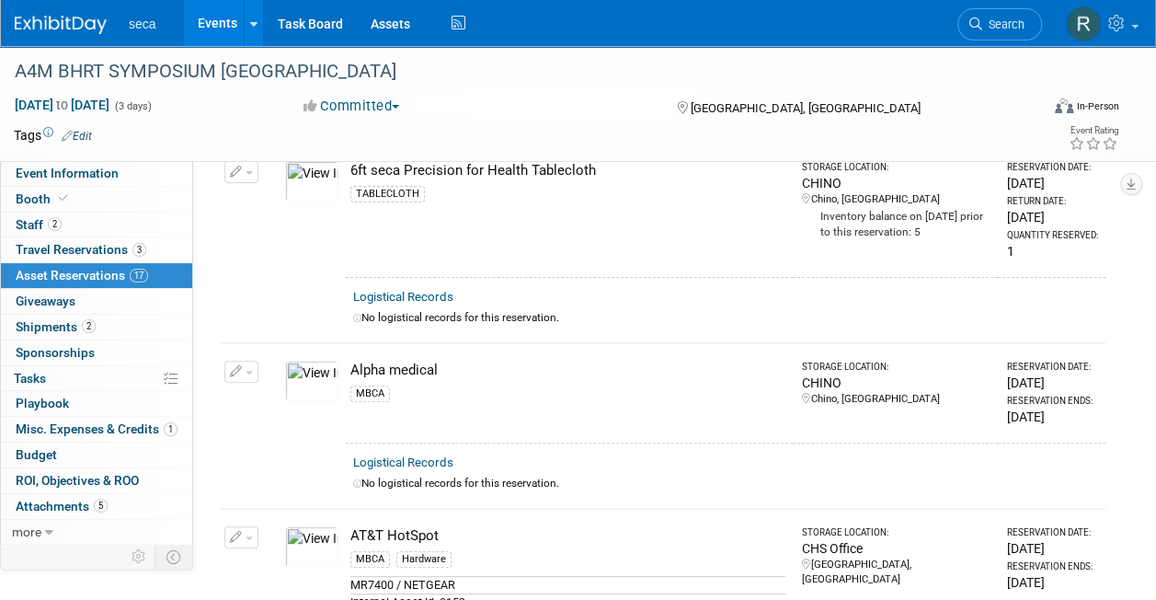
scroll to position [0, 0]
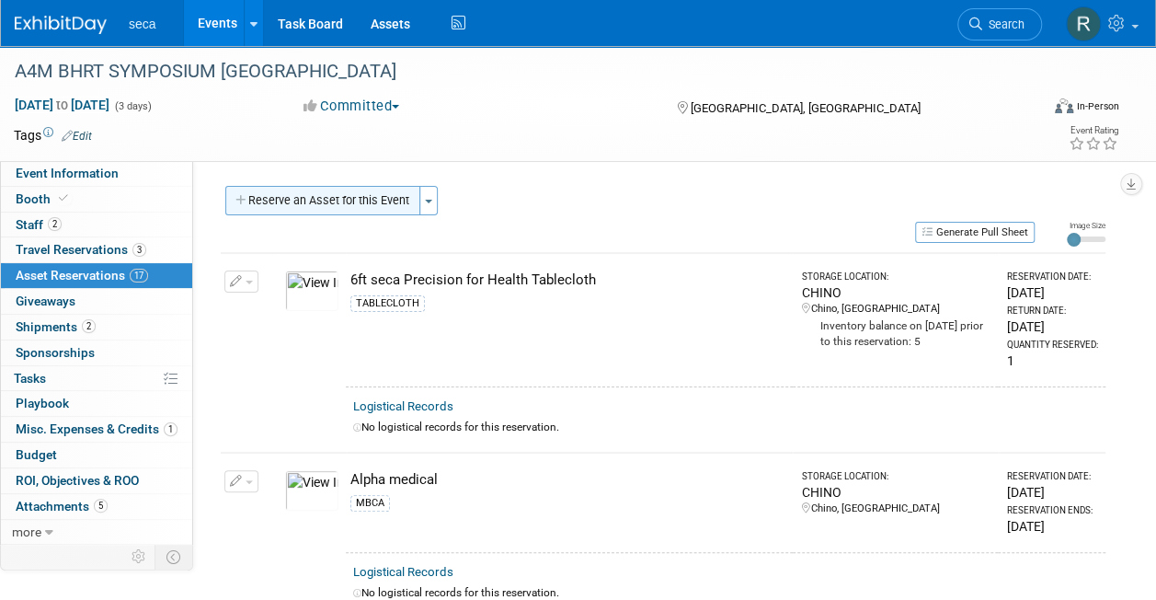
click at [324, 199] on button "Reserve an Asset for this Event" at bounding box center [322, 200] width 195 height 29
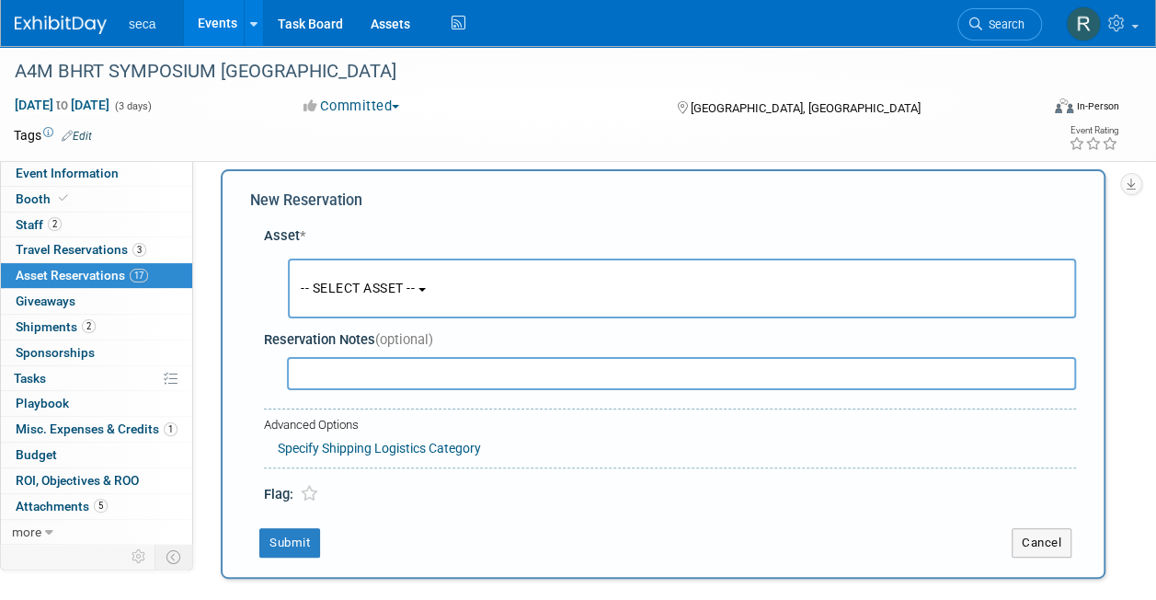
scroll to position [17, 0]
click at [334, 280] on span "-- SELECT ASSET --" at bounding box center [358, 287] width 114 height 15
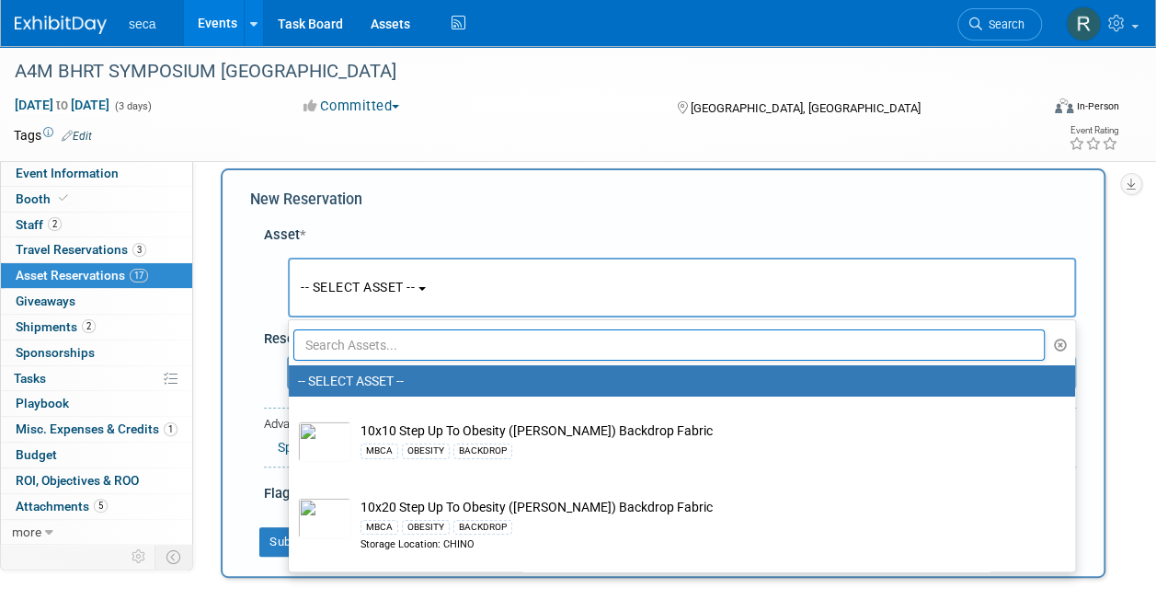
click at [348, 339] on input "text" at bounding box center [668, 344] width 751 height 31
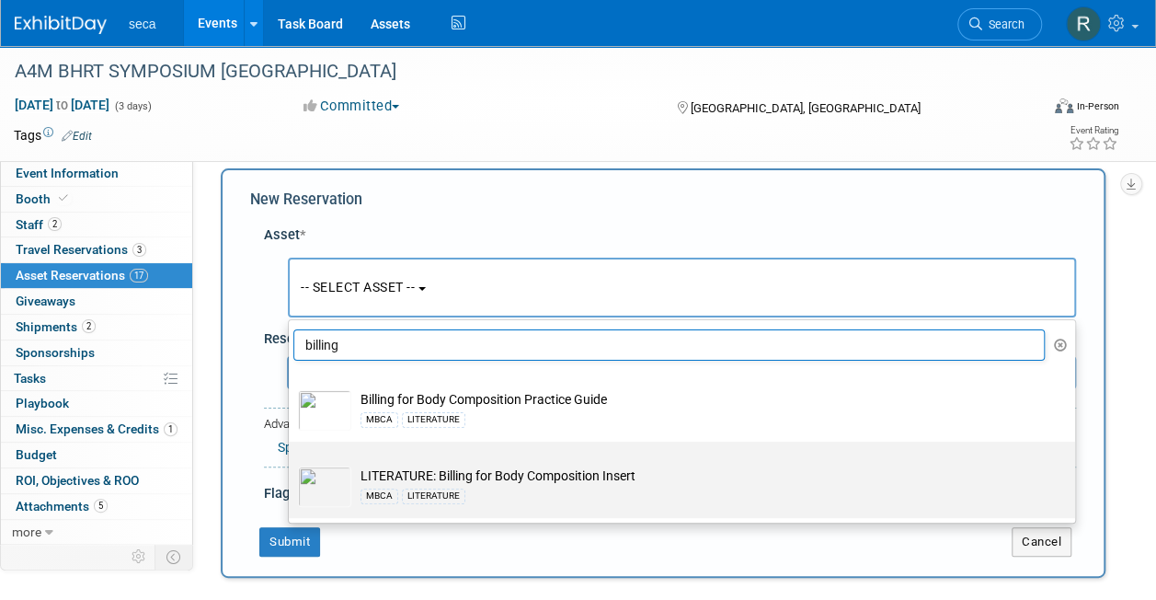
type input "billing"
click at [486, 468] on td "LITERATURE: Billing for Body Composition Insert MBCA LITERATURE" at bounding box center [694, 486] width 687 height 40
click at [291, 463] on input "LITERATURE: Billing for Body Composition Insert MBCA LITERATURE" at bounding box center [286, 457] width 12 height 12
select select "10727557"
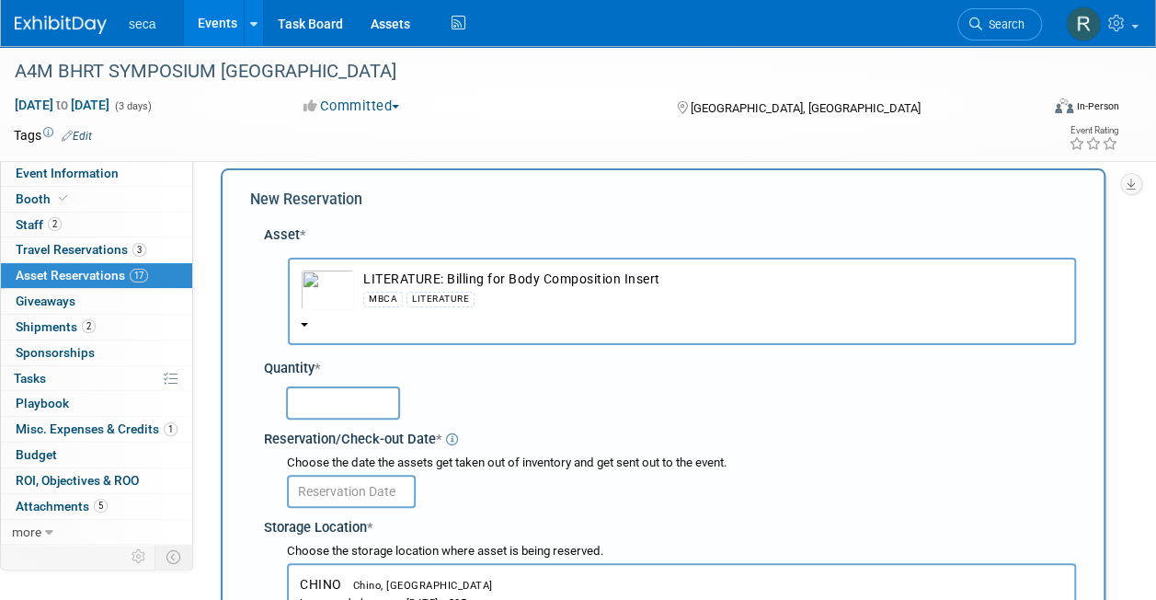
click at [357, 387] on input "text" at bounding box center [343, 402] width 114 height 33
type input "1"
click at [304, 316] on button "LITERATURE: Billing for Body Composition Insert MBCA LITERATURE" at bounding box center [682, 300] width 788 height 87
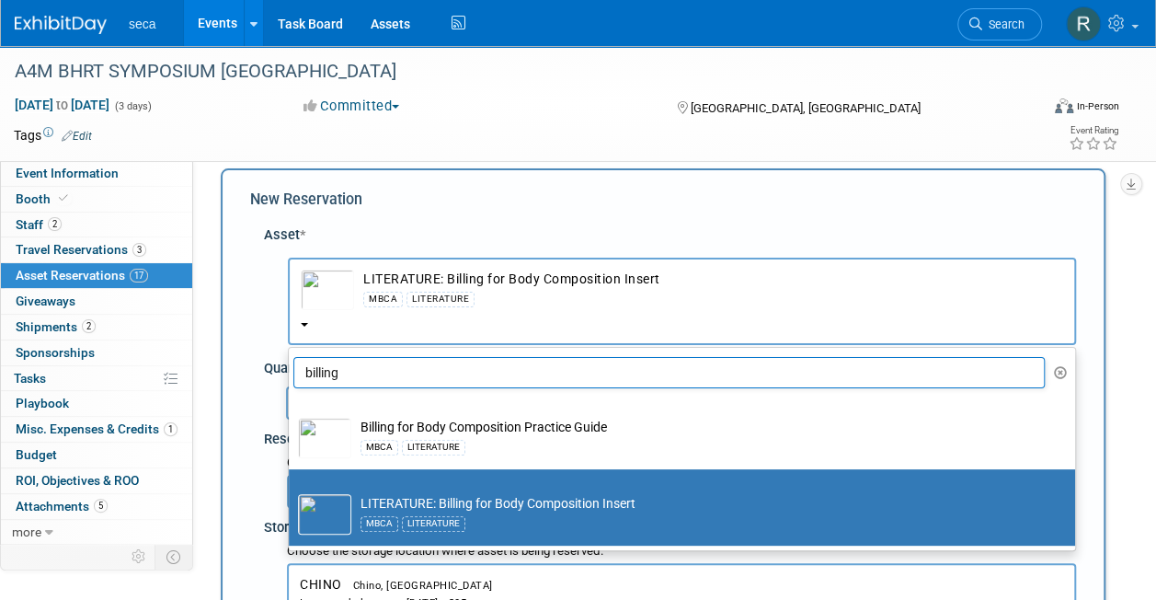
click at [366, 381] on input "billing" at bounding box center [668, 372] width 751 height 31
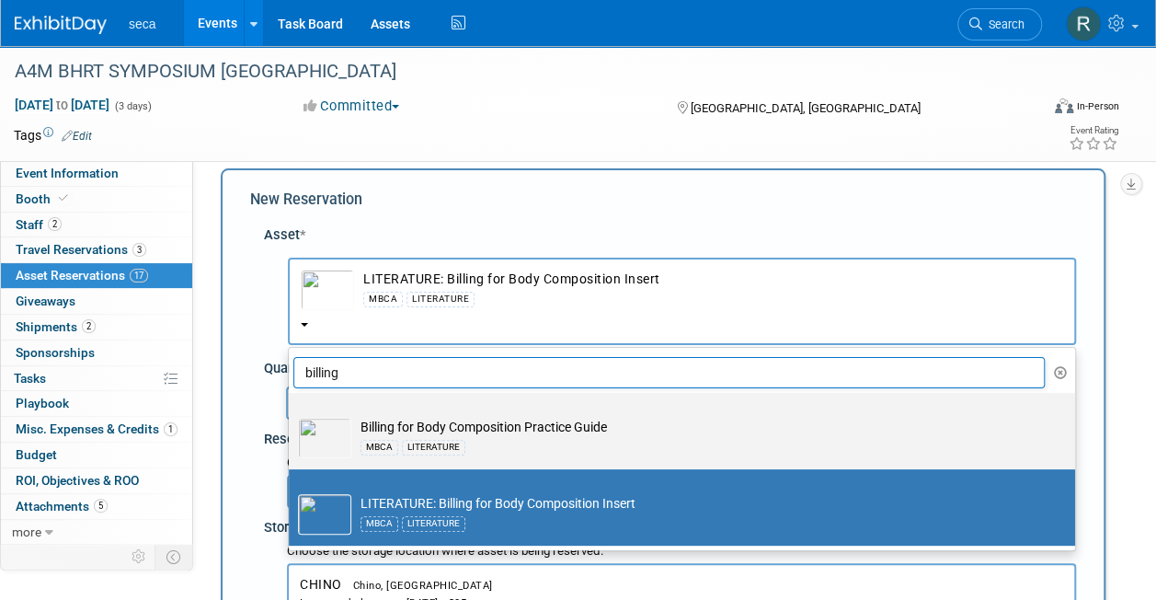
click at [353, 429] on td "Billing for Body Composition Practice Guide MBCA LITERATURE" at bounding box center [694, 437] width 687 height 40
click at [291, 415] on input "Billing for Body Composition Practice Guide MBCA LITERATURE" at bounding box center [286, 409] width 12 height 12
select select "10726601"
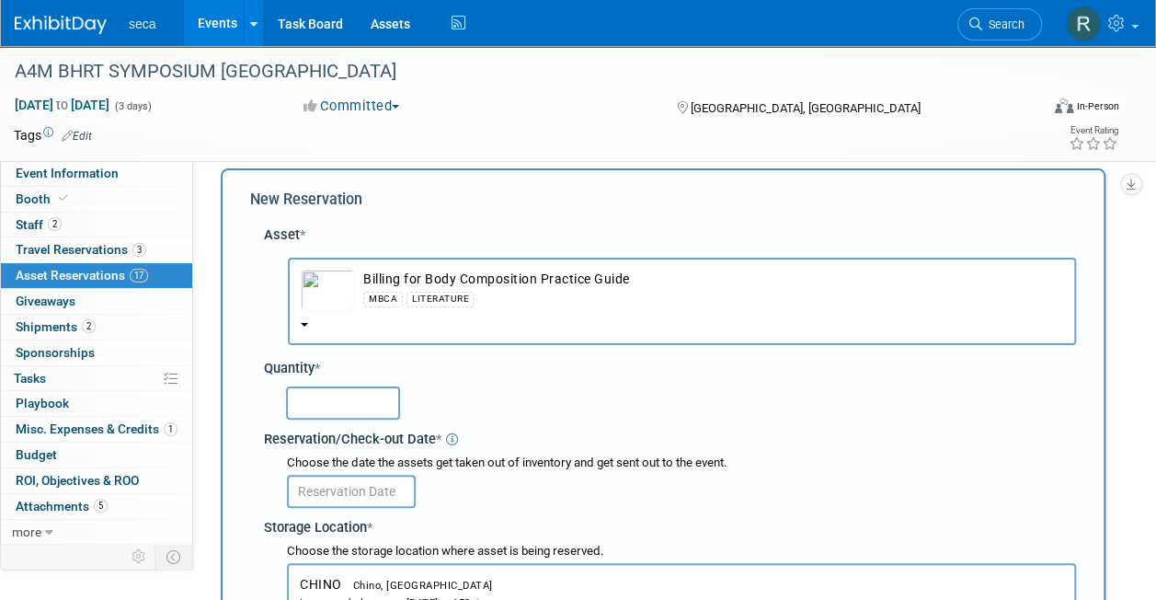
click at [349, 409] on input "text" at bounding box center [343, 402] width 114 height 33
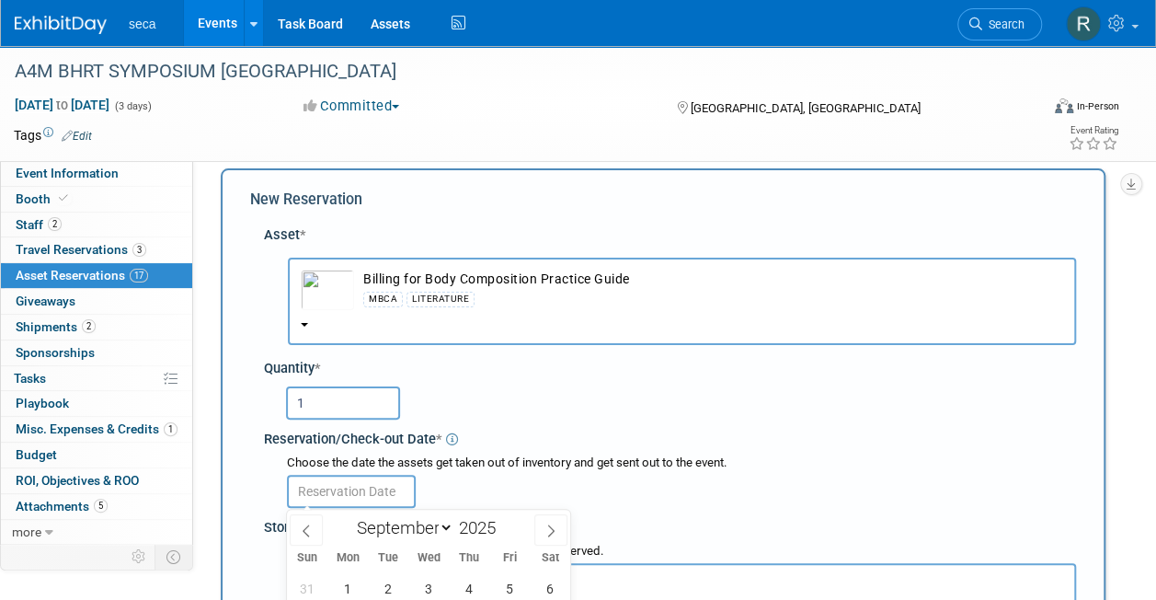
click at [348, 490] on input "text" at bounding box center [351, 490] width 129 height 33
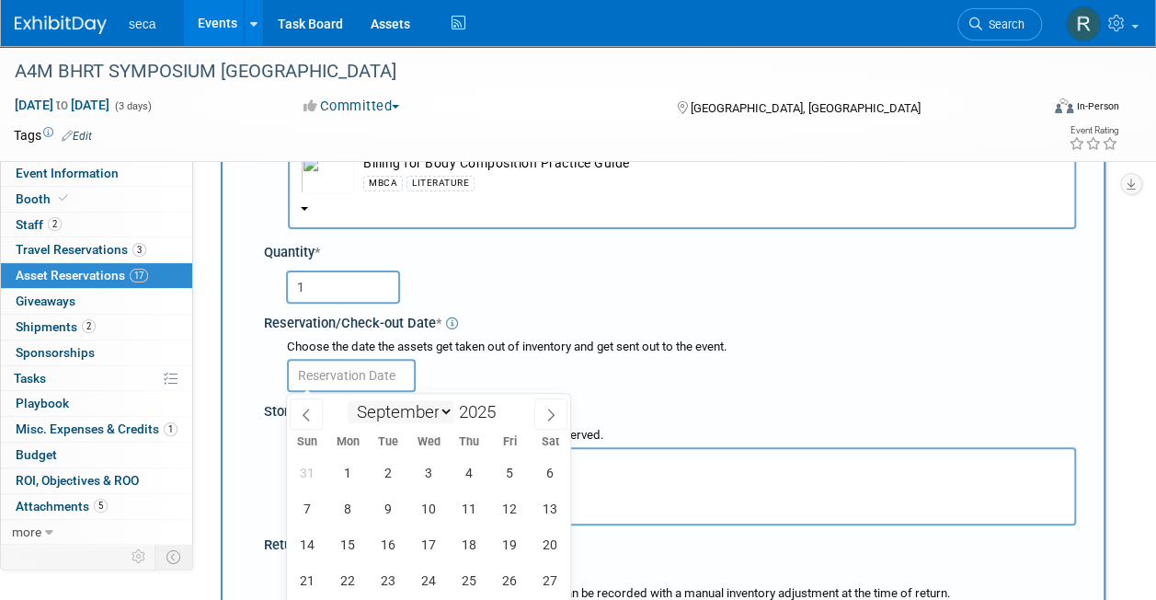
scroll to position [143, 0]
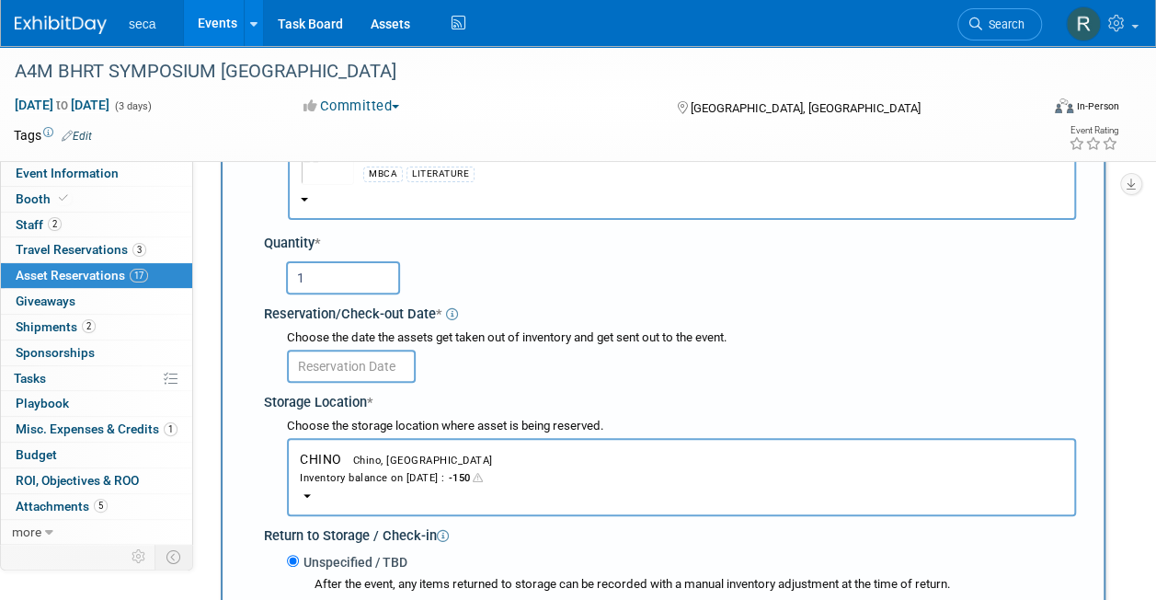
click at [341, 280] on input "1" at bounding box center [343, 277] width 114 height 33
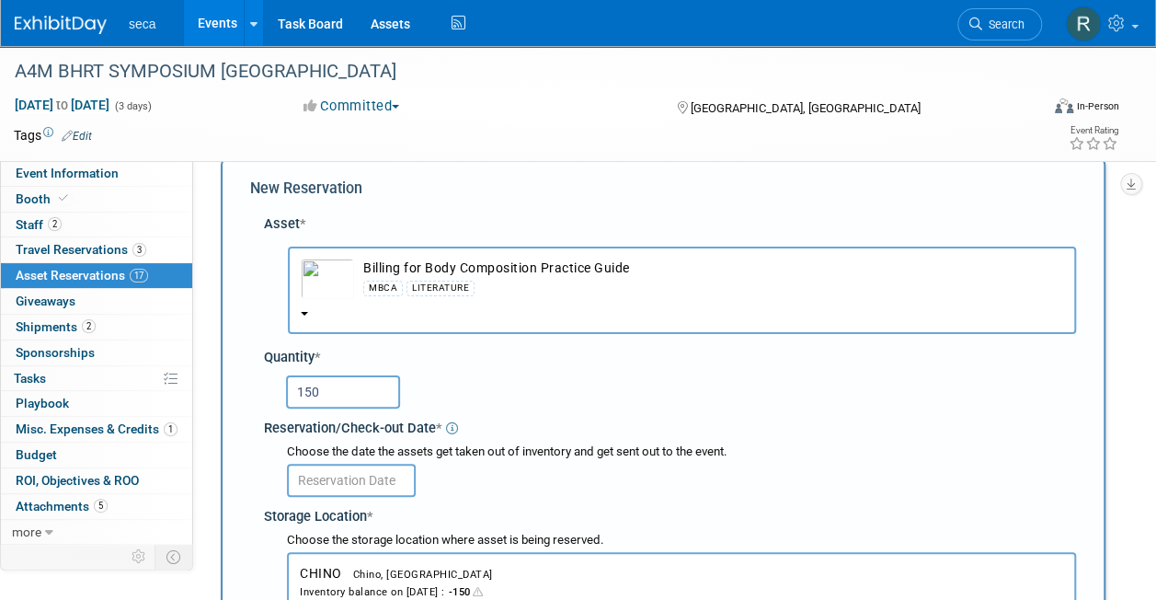
scroll to position [28, 0]
type input "150"
click at [304, 310] on button "Billing for Body Composition Practice Guide MBCA LITERATURE" at bounding box center [682, 290] width 788 height 87
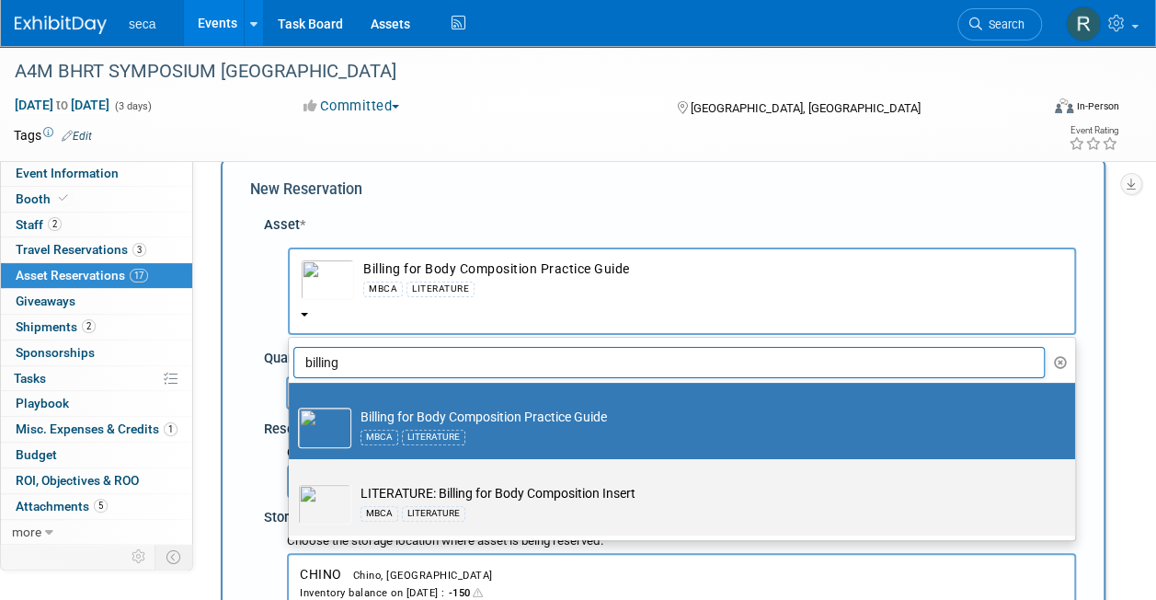
click at [349, 498] on img at bounding box center [324, 504] width 53 height 40
click at [291, 481] on input "LITERATURE: Billing for Body Composition Insert MBCA LITERATURE" at bounding box center [286, 475] width 12 height 12
select select "10727557"
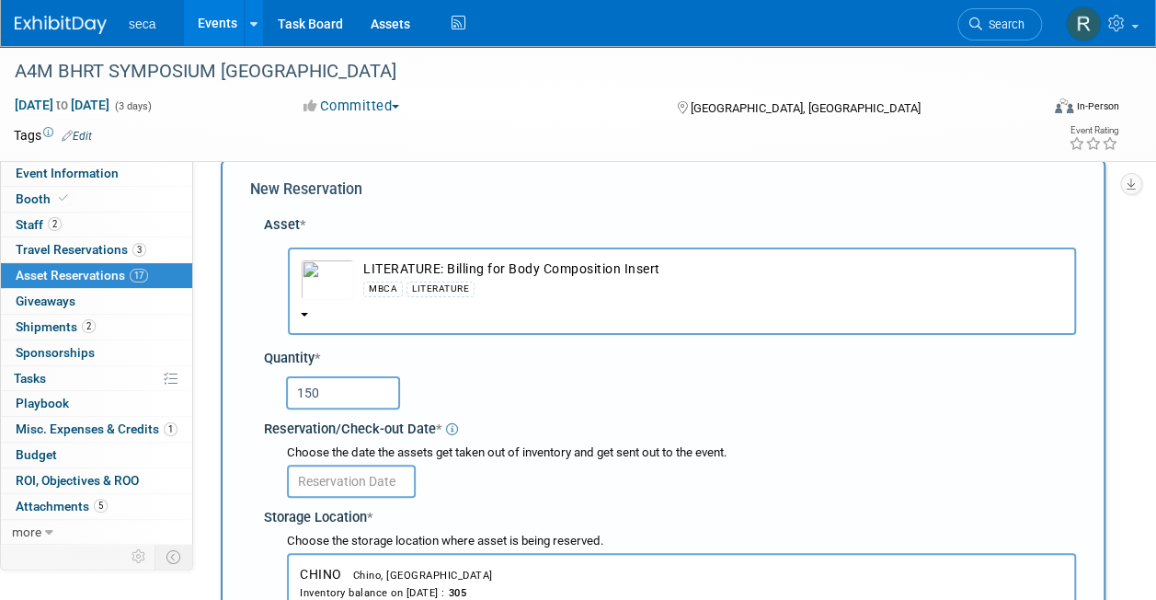
scroll to position [172, 0]
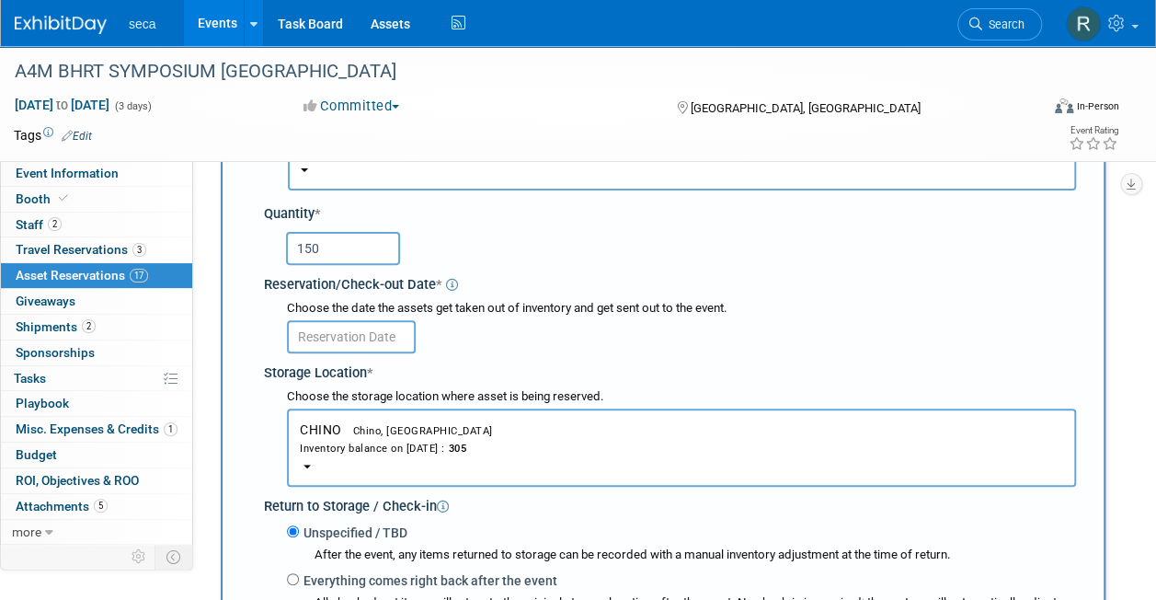
click at [360, 331] on input "text" at bounding box center [351, 336] width 129 height 33
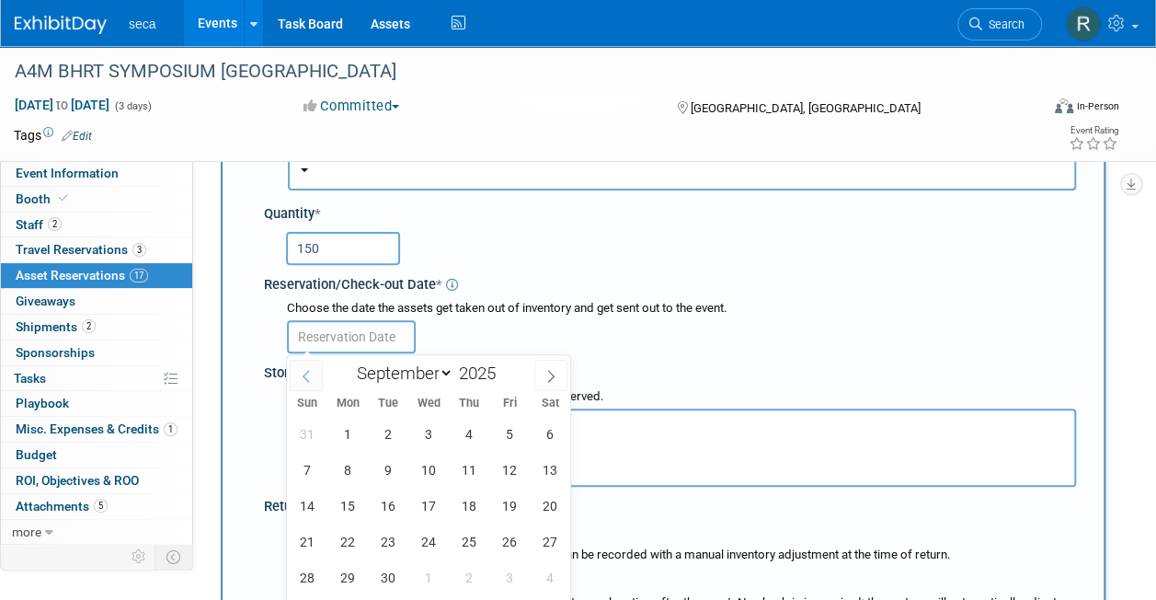
click at [310, 375] on icon at bounding box center [306, 376] width 13 height 13
select select "7"
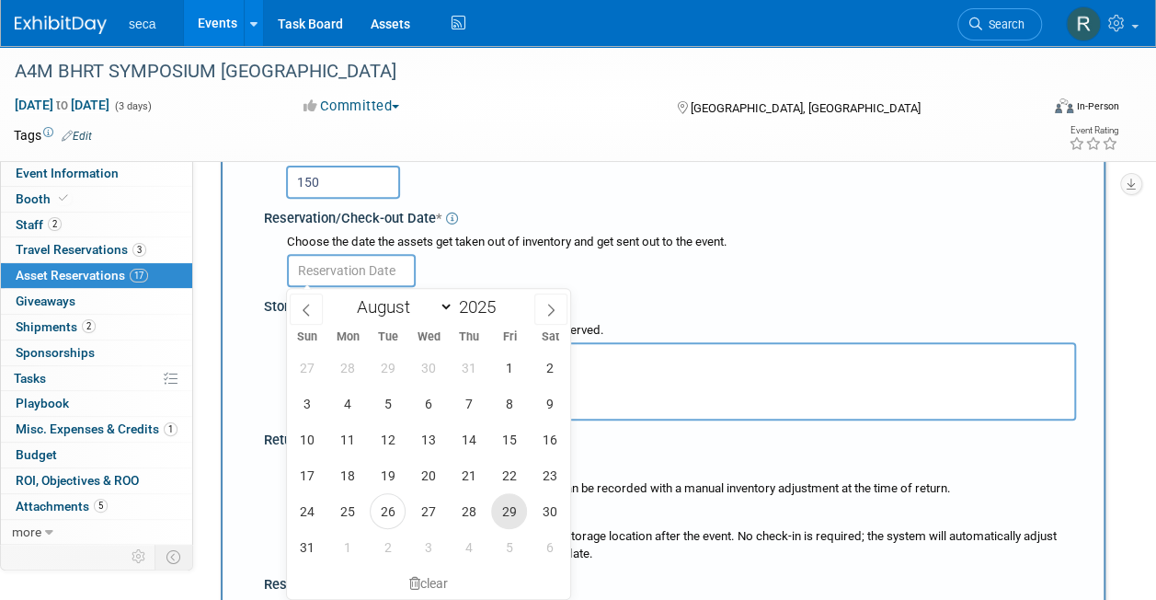
click at [502, 512] on span "29" at bounding box center [509, 511] width 36 height 36
type input "[DATE]"
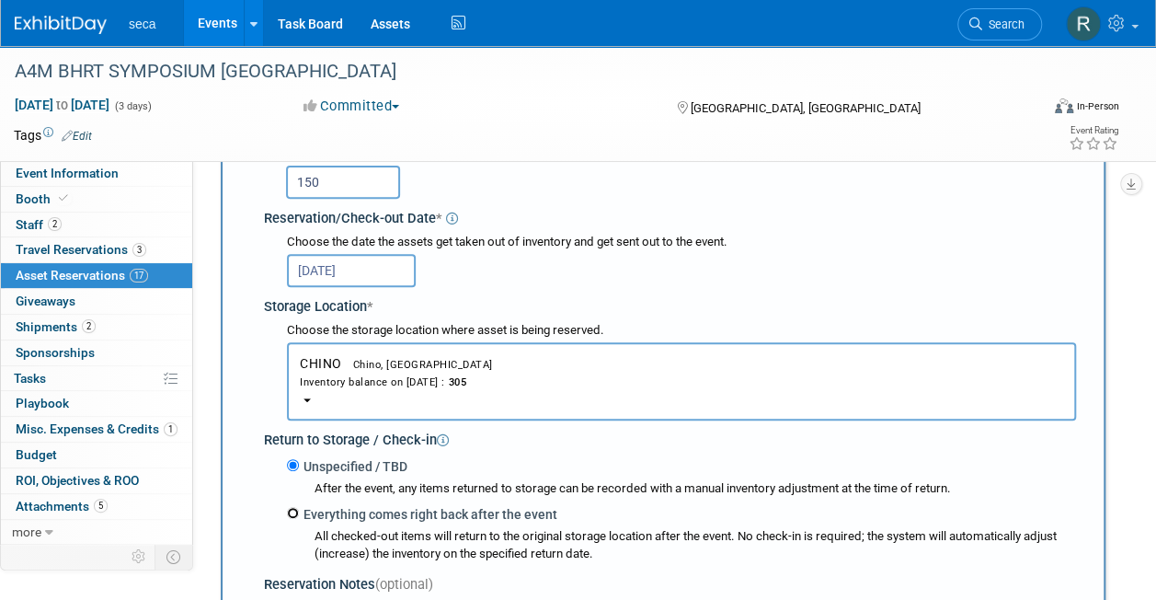
click at [292, 513] on input "Everything comes right back after the event" at bounding box center [293, 513] width 12 height 12
radio input "true"
select select "8"
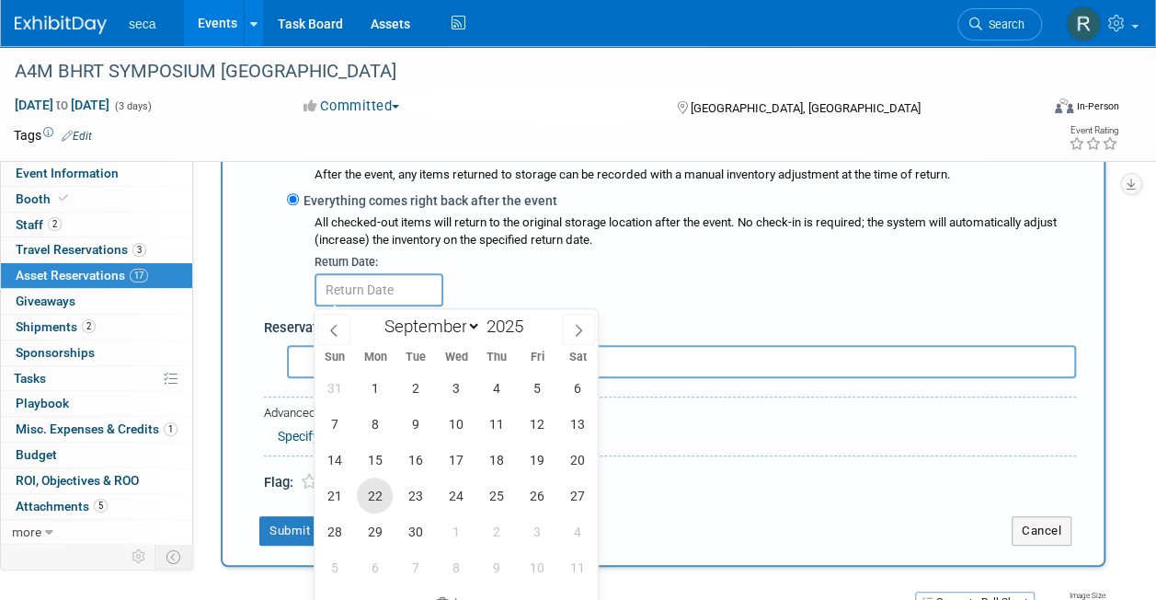
scroll to position [553, 0]
click at [375, 486] on span "22" at bounding box center [375, 494] width 36 height 36
type input "[DATE]"
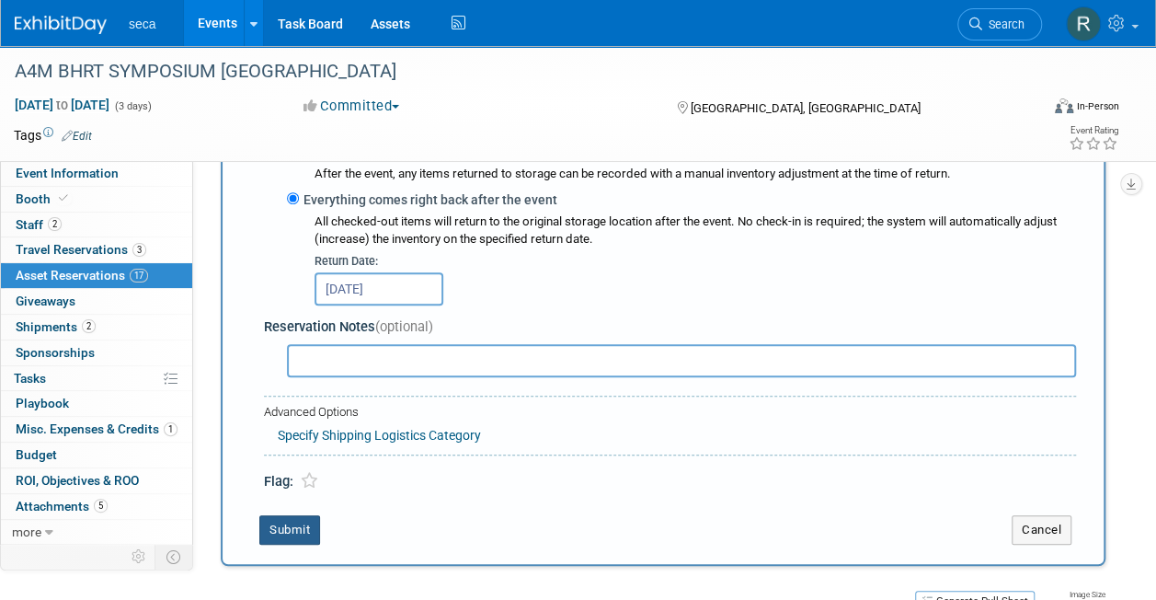
click at [298, 531] on button "Submit" at bounding box center [289, 529] width 61 height 29
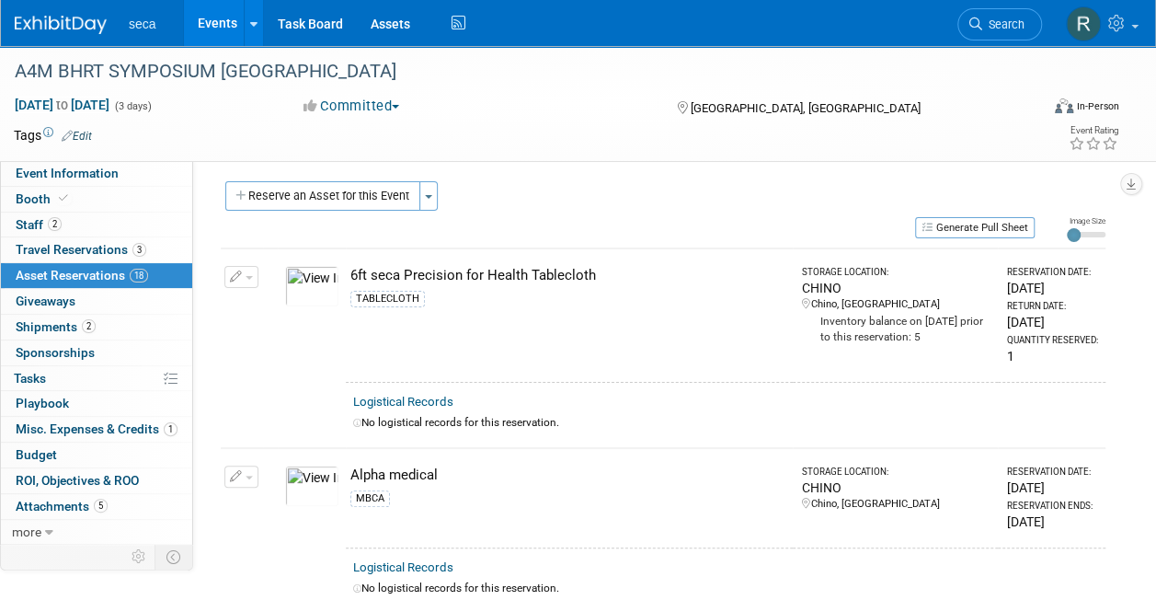
scroll to position [0, 0]
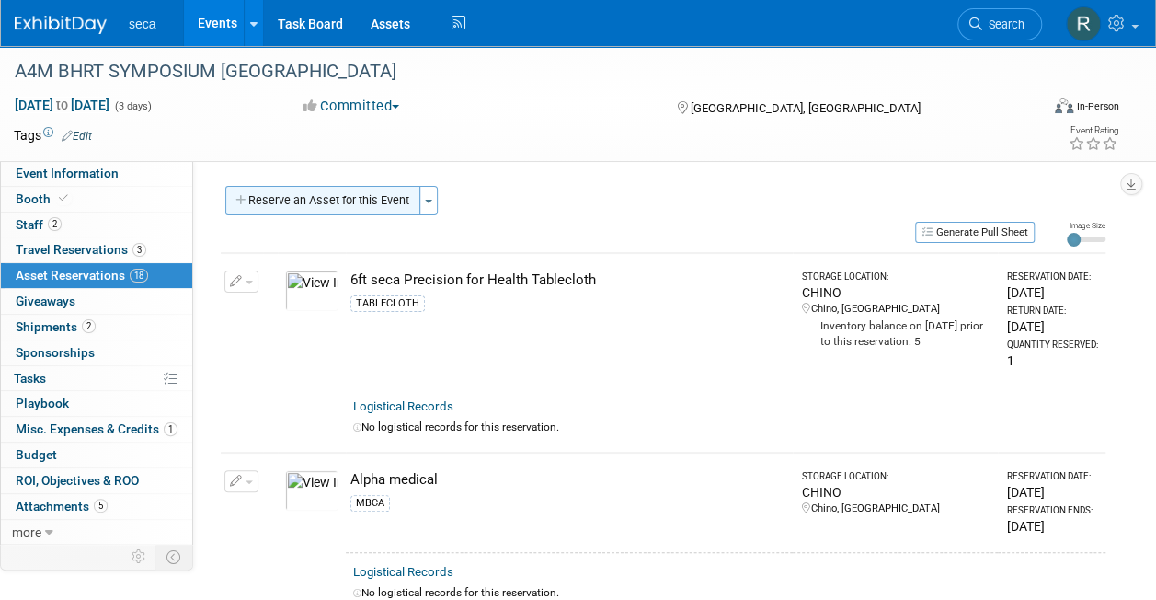
click at [361, 196] on button "Reserve an Asset for this Event" at bounding box center [322, 200] width 195 height 29
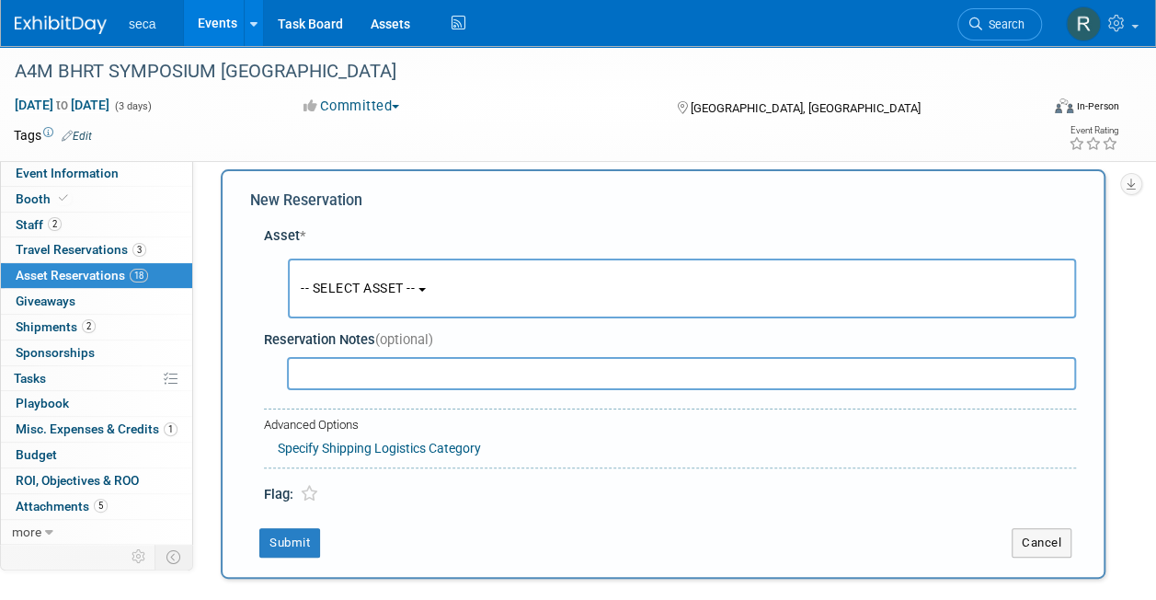
scroll to position [17, 0]
click at [337, 282] on span "-- SELECT ASSET --" at bounding box center [358, 287] width 114 height 15
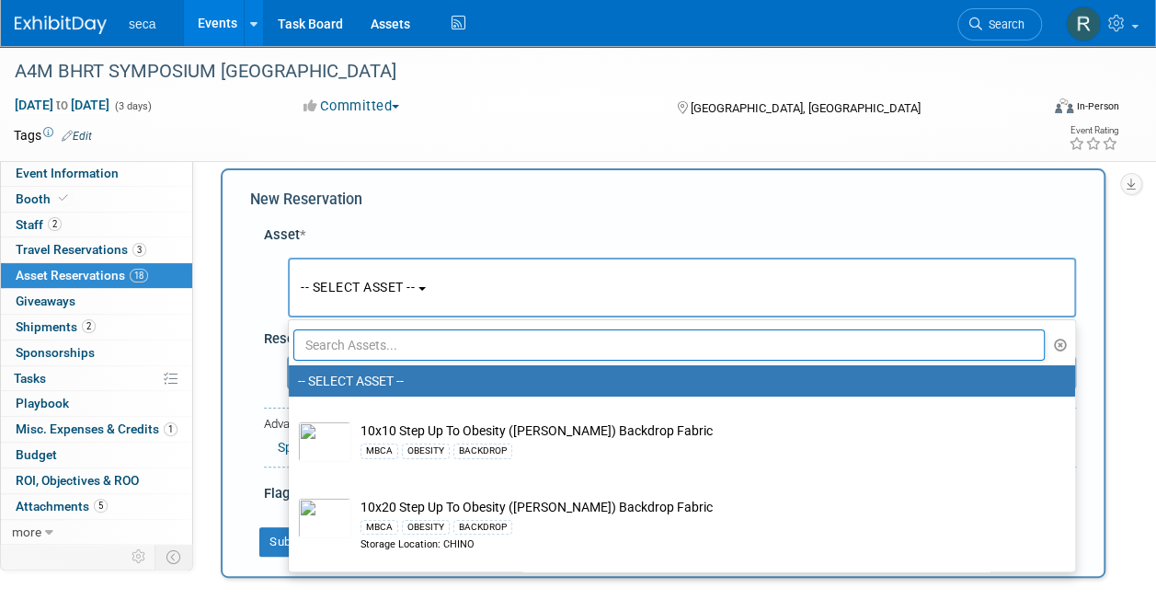
click at [342, 344] on input "text" at bounding box center [668, 344] width 751 height 31
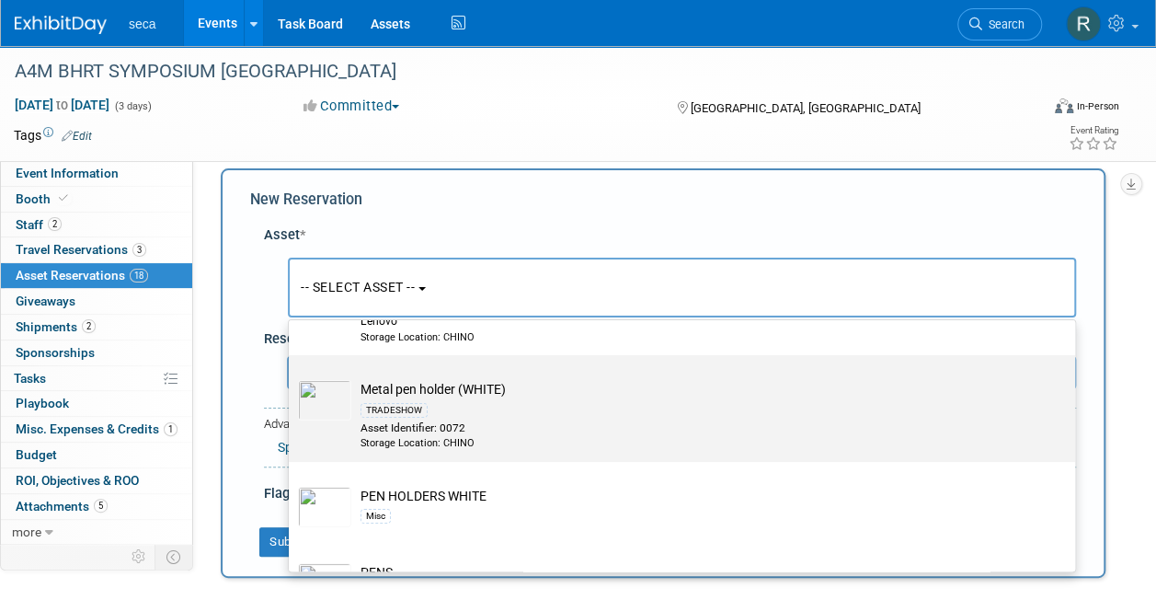
scroll to position [132, 0]
type input "pen"
click at [360, 435] on div "Storage Location: CHINO" at bounding box center [699, 442] width 678 height 15
click at [291, 376] on input "Metal pen holder (WHITE) TRADESHOW Asset Identifier: 0072 Storage Location: CHI…" at bounding box center [286, 370] width 12 height 12
select select "10726523"
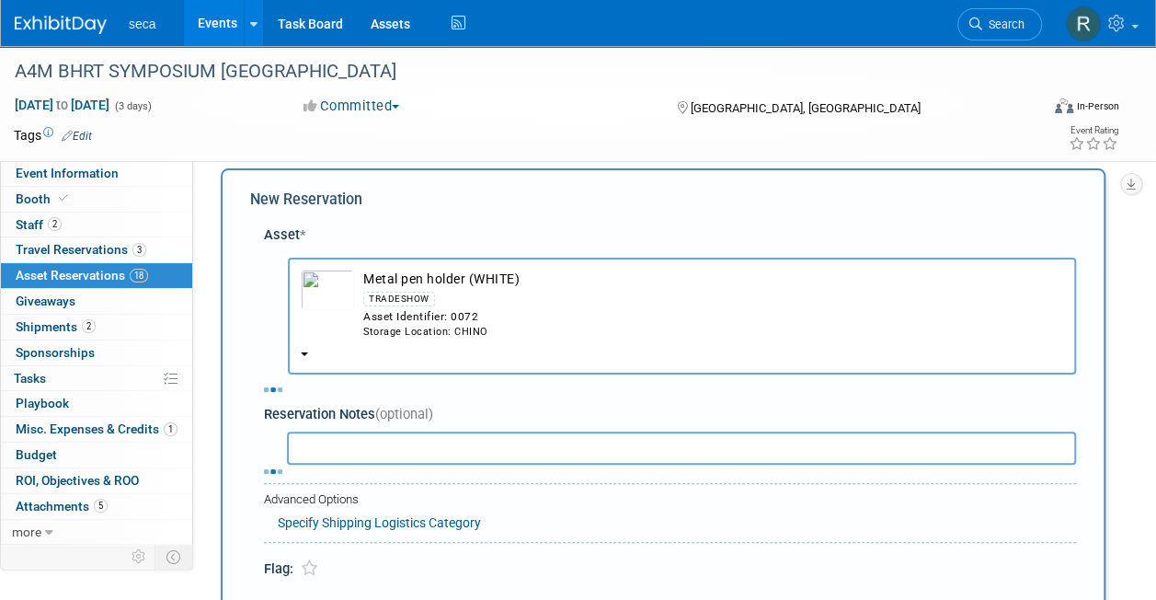
select select "8"
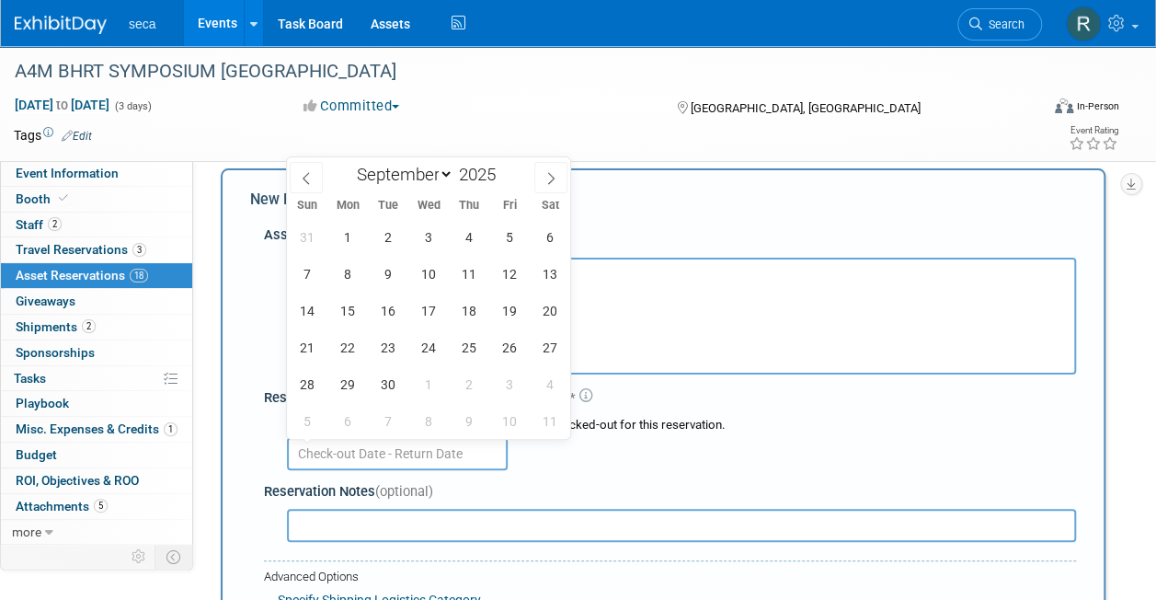
click at [351, 451] on input "text" at bounding box center [397, 453] width 221 height 33
click at [353, 246] on span "1" at bounding box center [347, 237] width 36 height 36
type input "[DATE]"
click at [316, 177] on span at bounding box center [306, 177] width 33 height 31
select select "7"
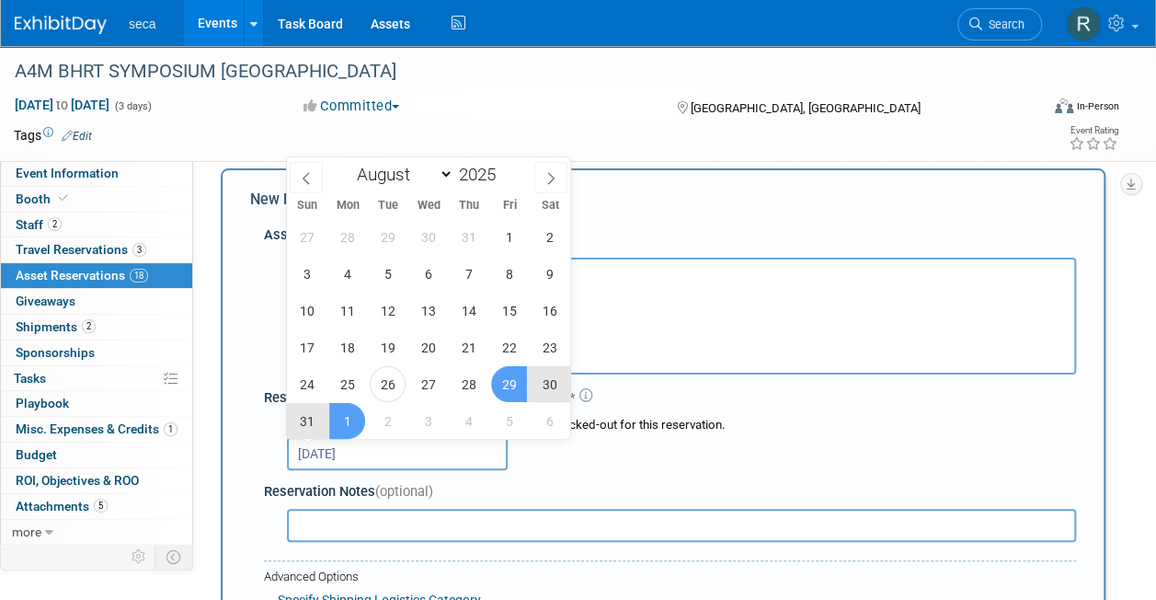
click at [508, 373] on span "29" at bounding box center [509, 384] width 36 height 36
type input "[DATE] to [DATE]"
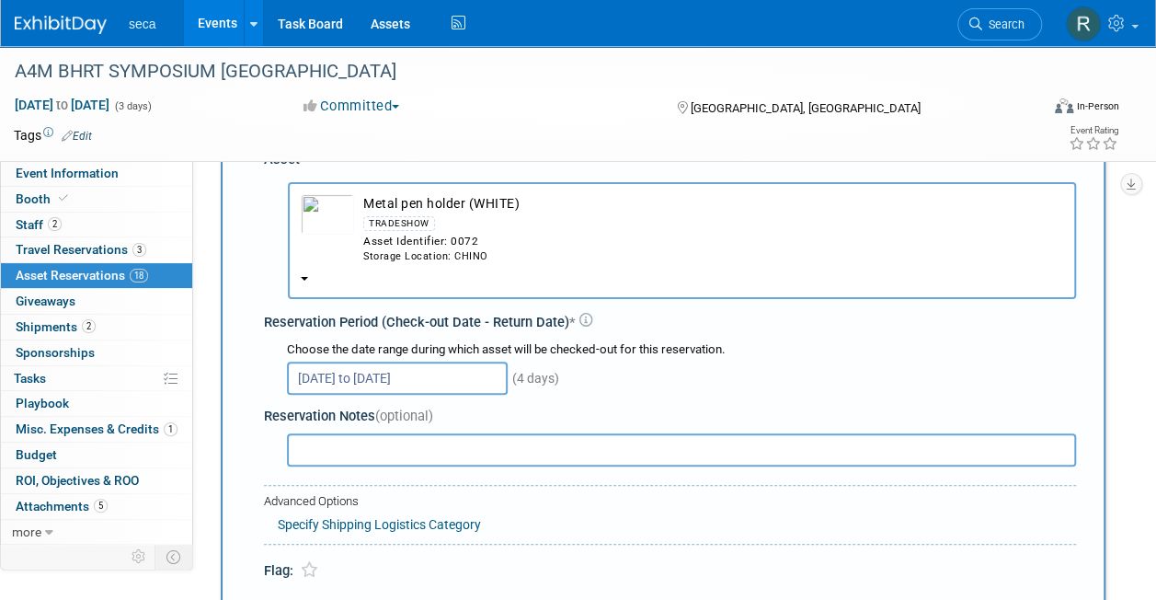
scroll to position [94, 0]
click at [412, 371] on input "[DATE] to [DATE]" at bounding box center [397, 376] width 221 height 33
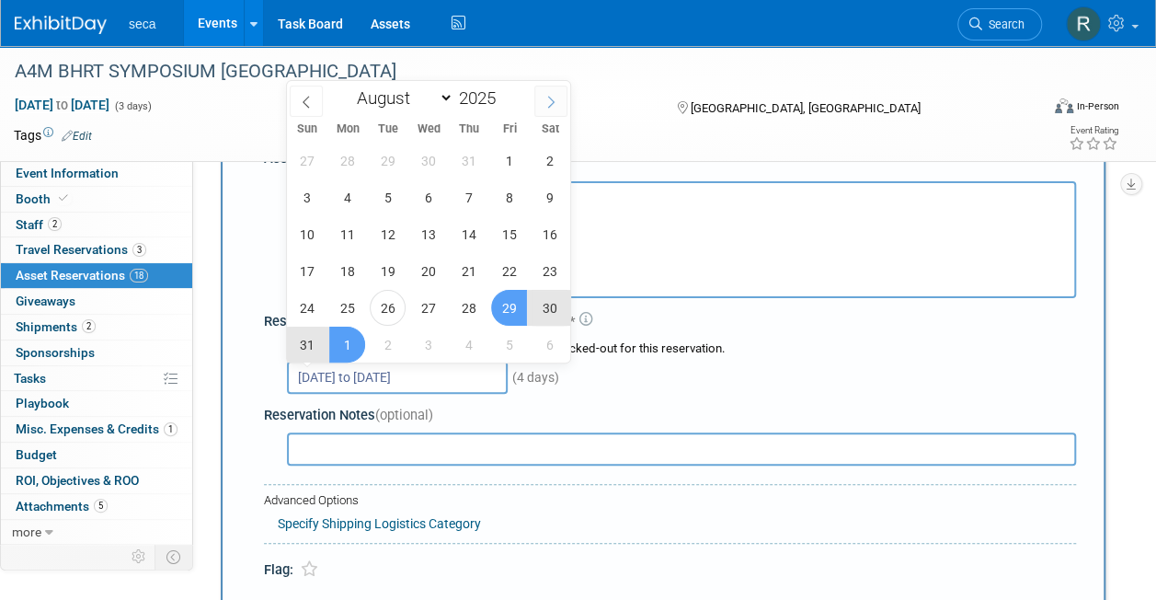
click at [543, 88] on span at bounding box center [550, 101] width 33 height 31
select select "8"
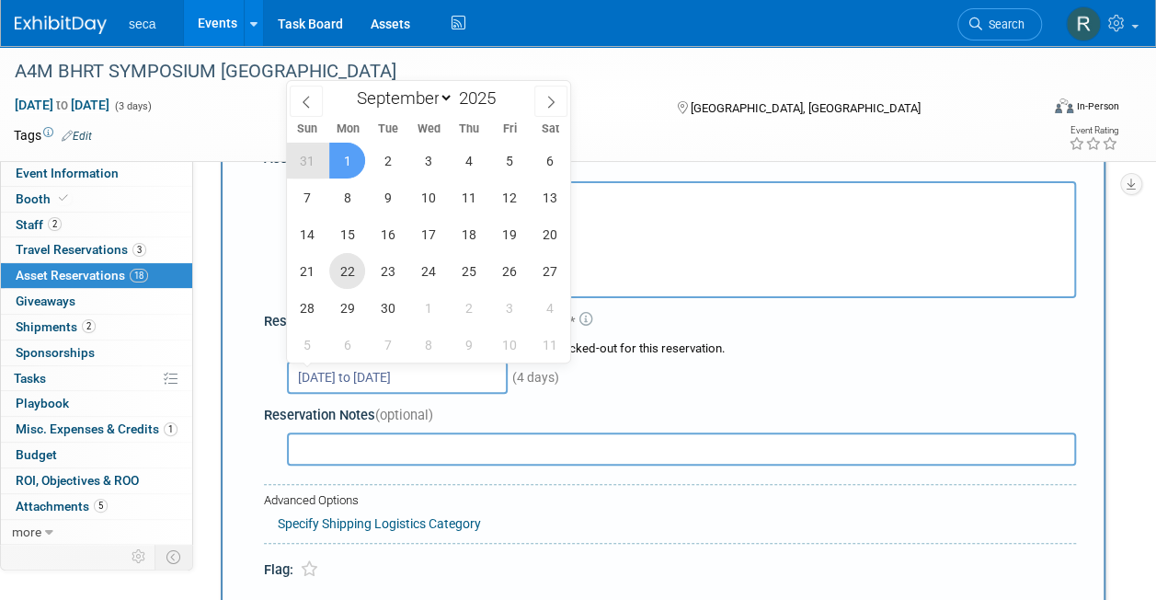
click at [351, 263] on span "22" at bounding box center [347, 271] width 36 height 36
type input "[DATE]"
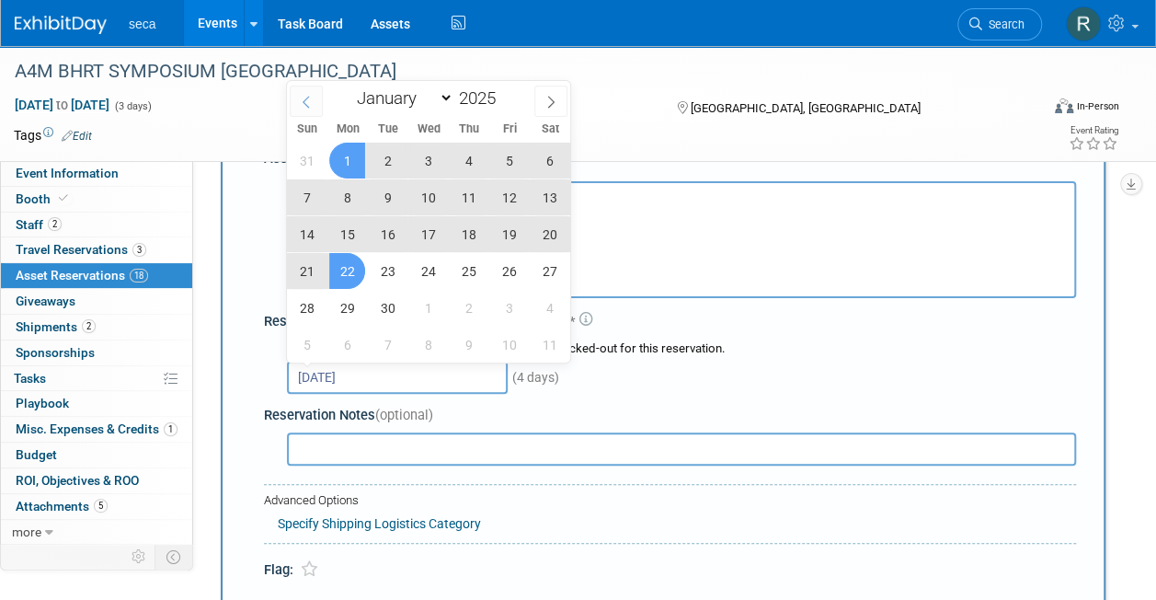
click at [305, 96] on icon at bounding box center [306, 102] width 13 height 13
select select "7"
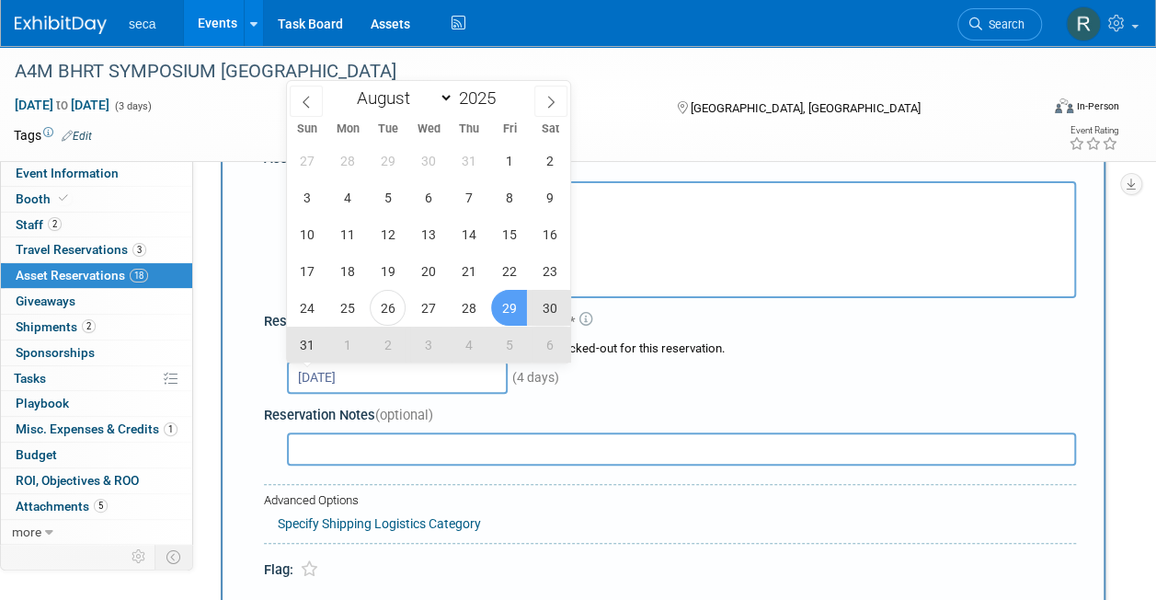
click at [505, 296] on span "29" at bounding box center [509, 308] width 36 height 36
type input "[DATE] to [DATE]"
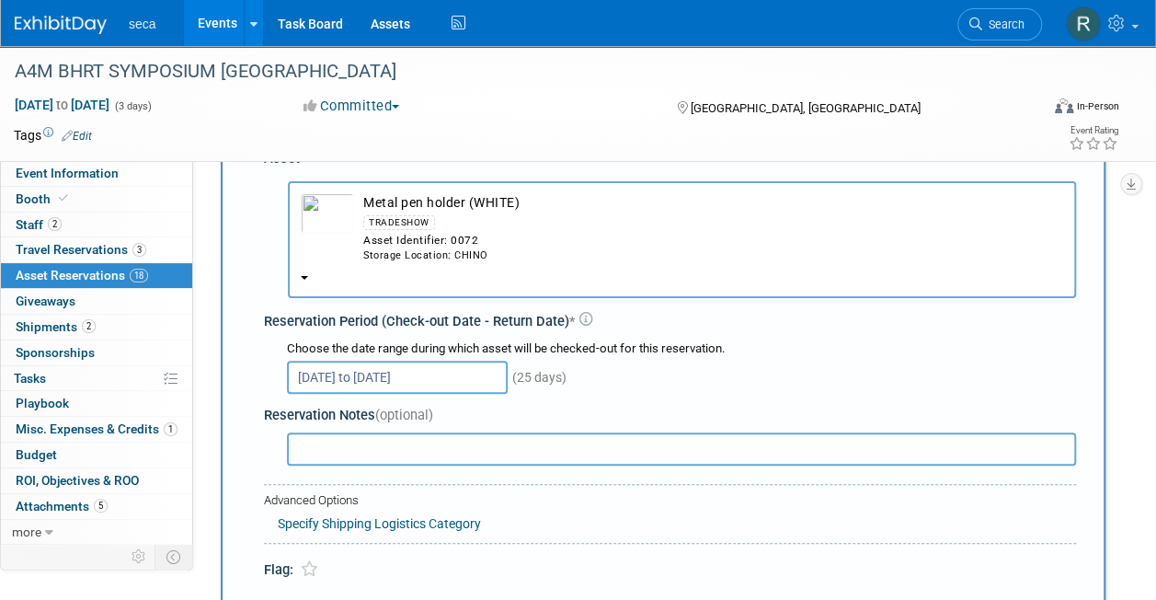
click at [250, 383] on div "Asset * -- SELECT ASSET -- pen" at bounding box center [663, 360] width 826 height 440
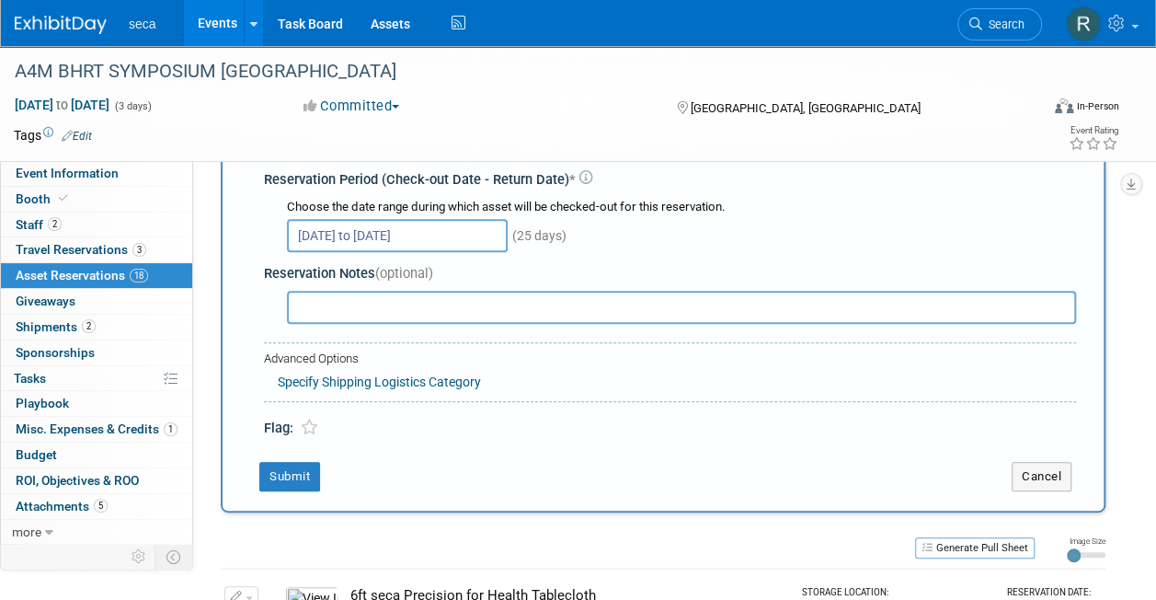
scroll to position [236, 0]
click at [280, 475] on button "Submit" at bounding box center [289, 475] width 61 height 29
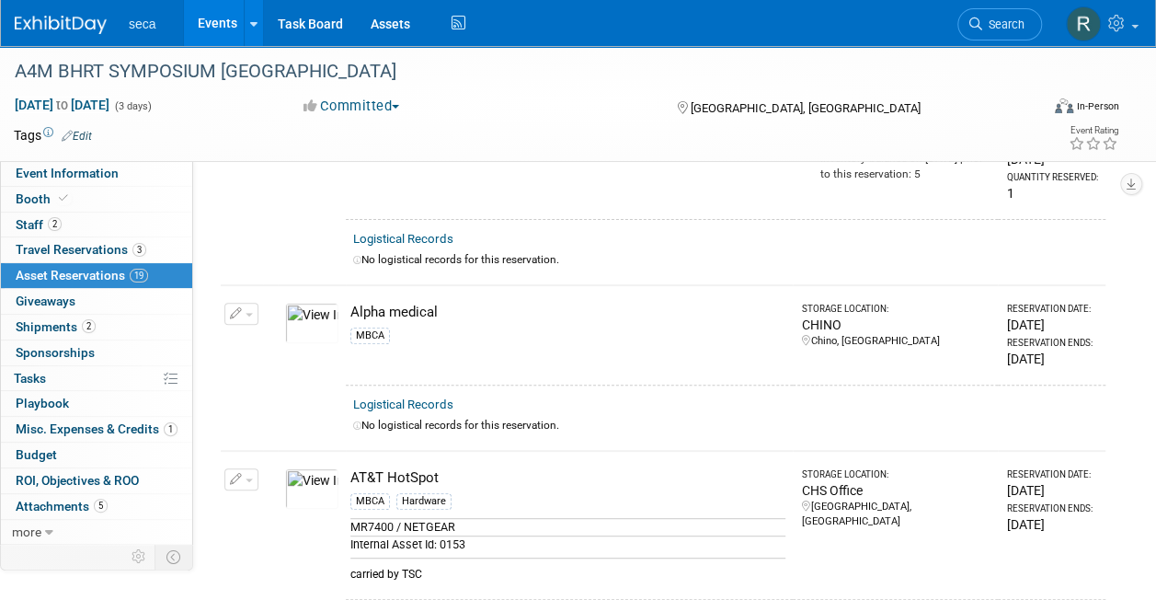
scroll to position [0, 0]
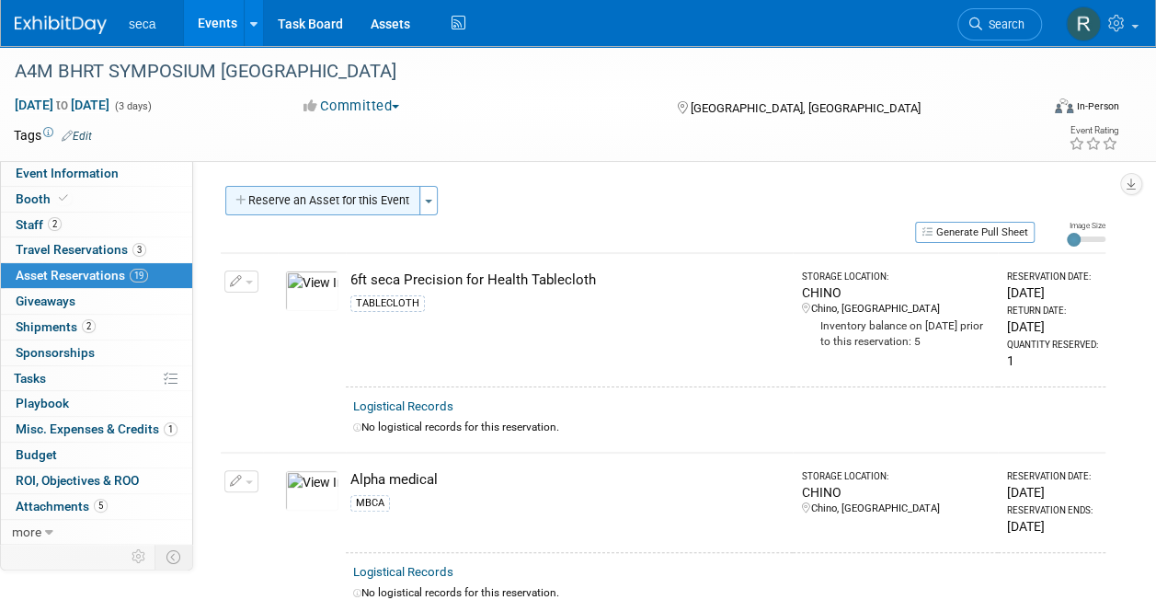
click at [307, 206] on button "Reserve an Asset for this Event" at bounding box center [322, 200] width 195 height 29
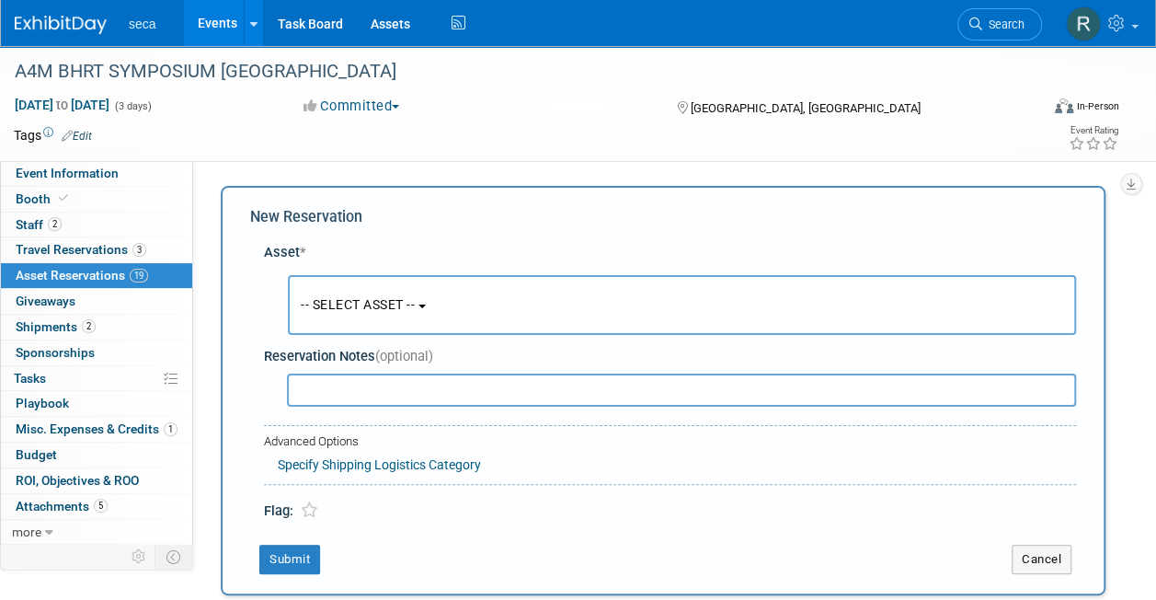
scroll to position [17, 0]
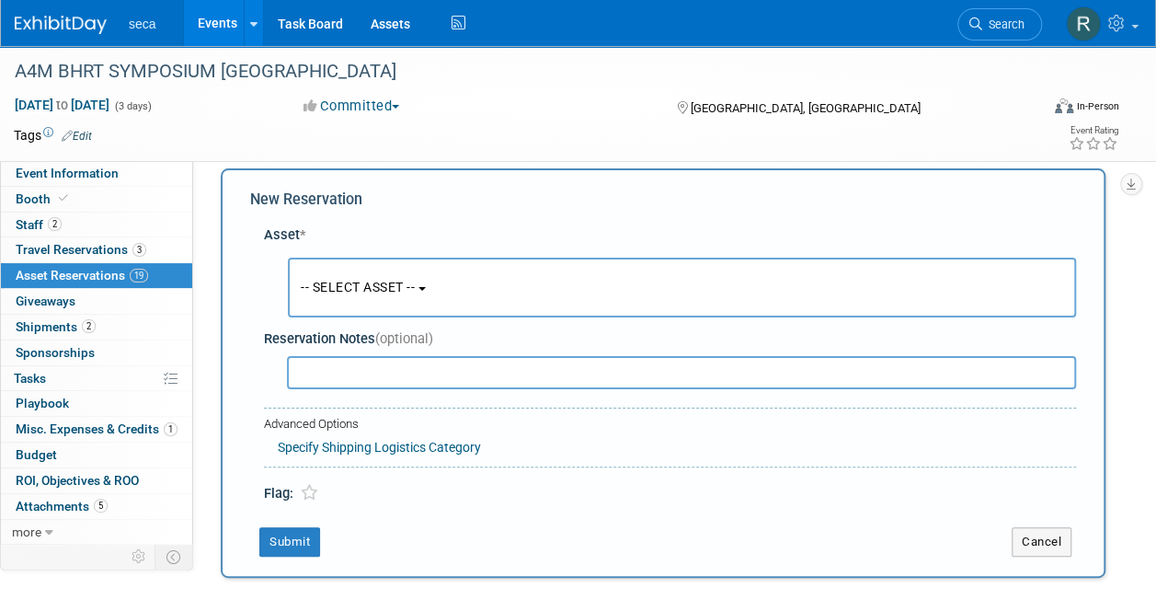
click at [337, 276] on button "-- SELECT ASSET --" at bounding box center [682, 287] width 788 height 60
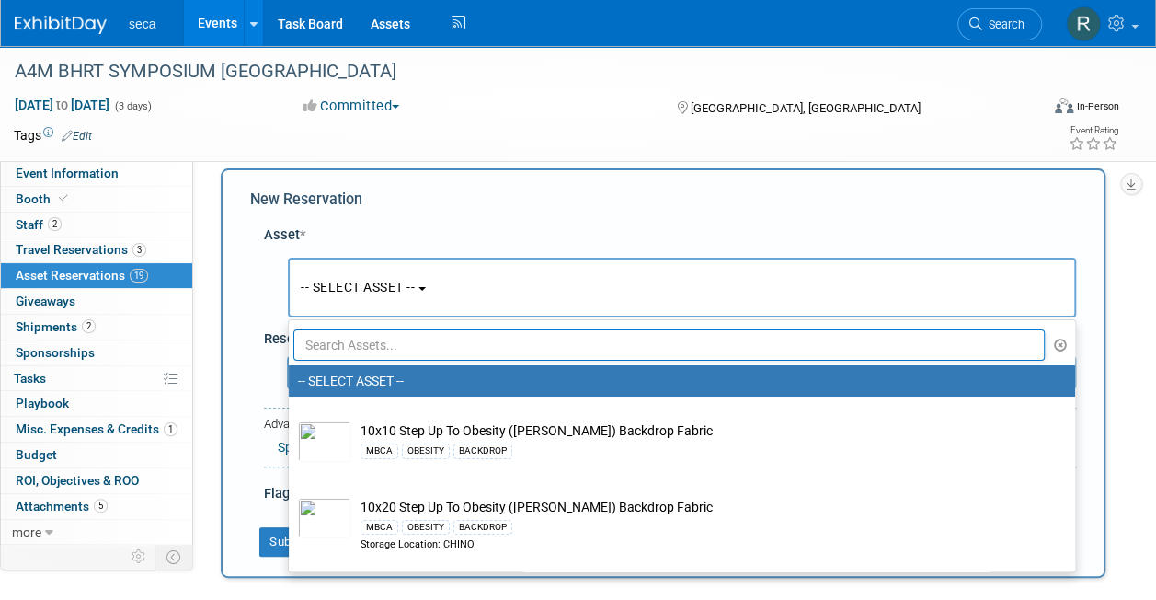
click at [347, 353] on input "text" at bounding box center [668, 344] width 751 height 31
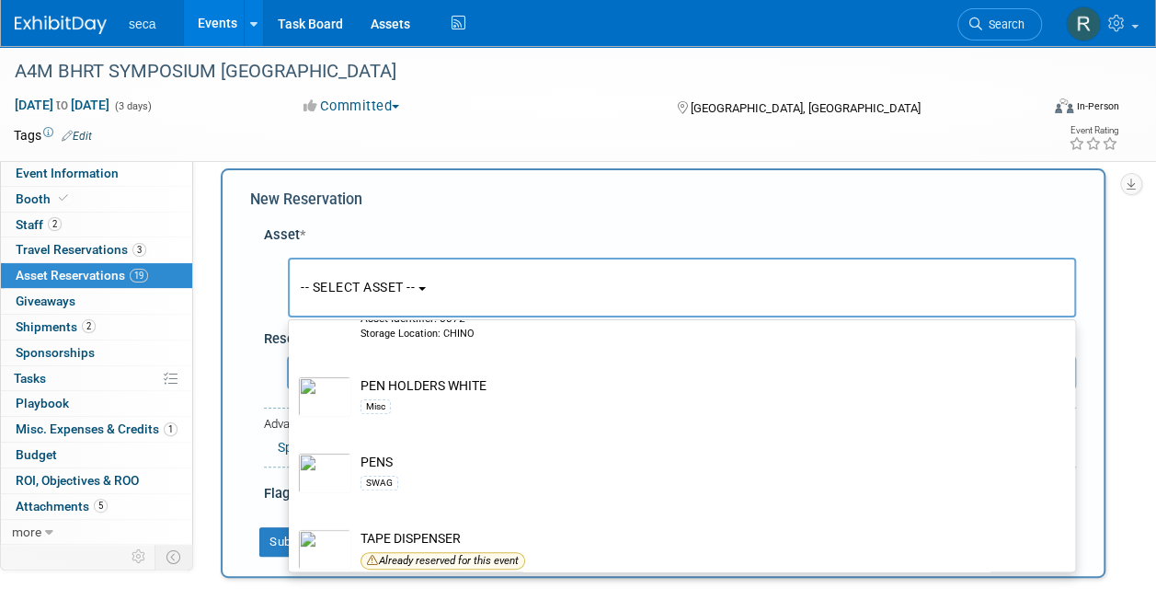
scroll to position [269, 0]
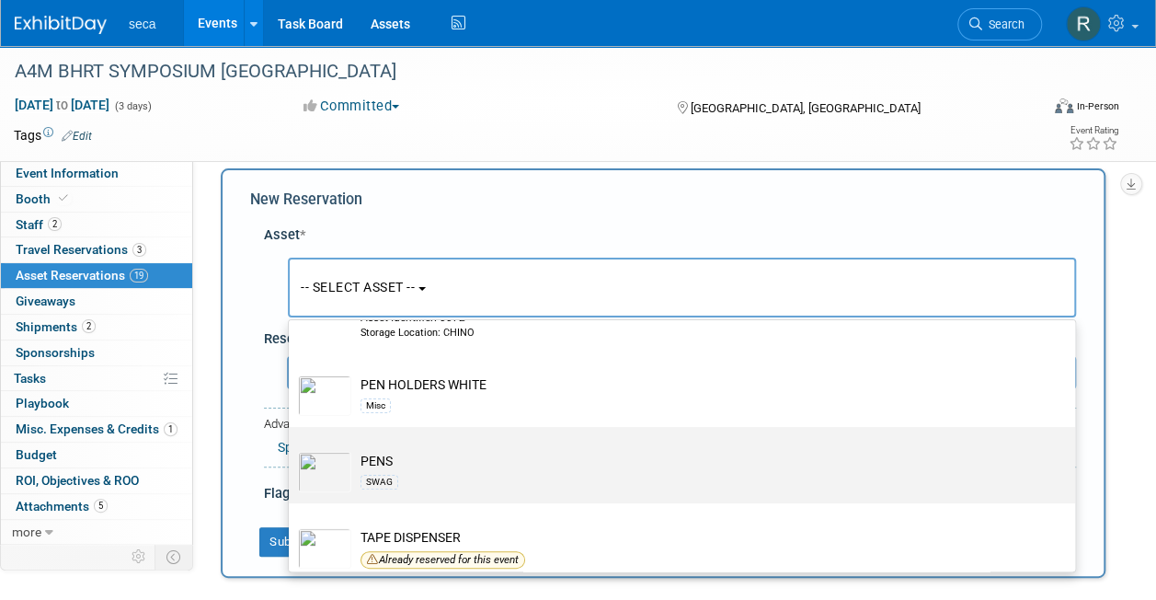
type input "pen"
click at [399, 451] on td "PENS SWAG" at bounding box center [694, 471] width 687 height 40
click at [291, 449] on input "PENS SWAG" at bounding box center [286, 443] width 12 height 12
select select "10727404"
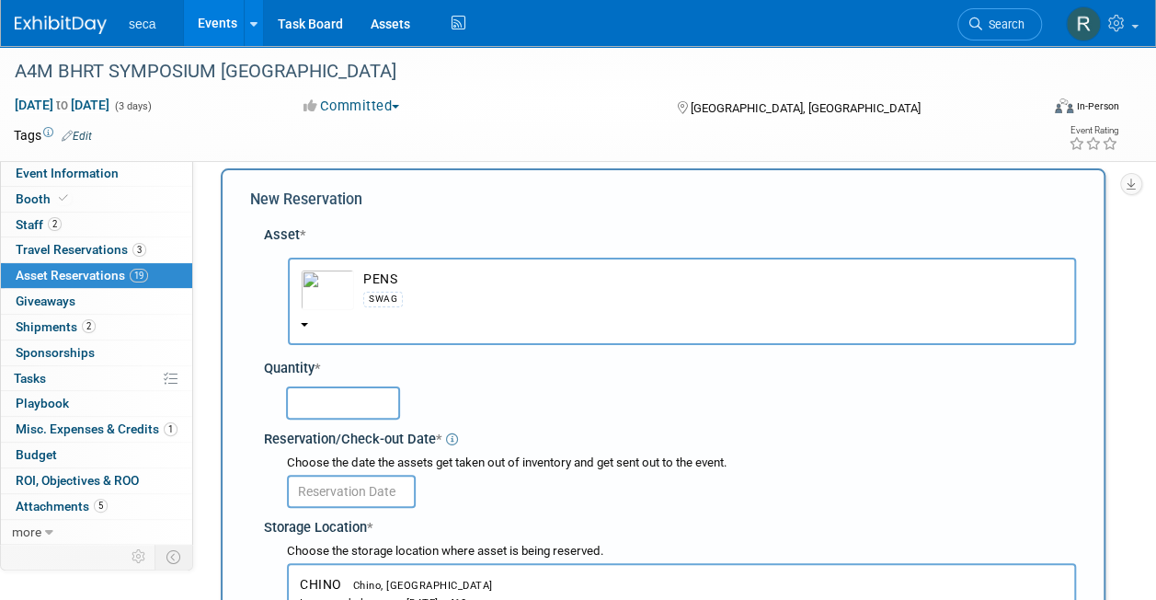
click at [367, 401] on input "text" at bounding box center [343, 402] width 114 height 33
type input "25"
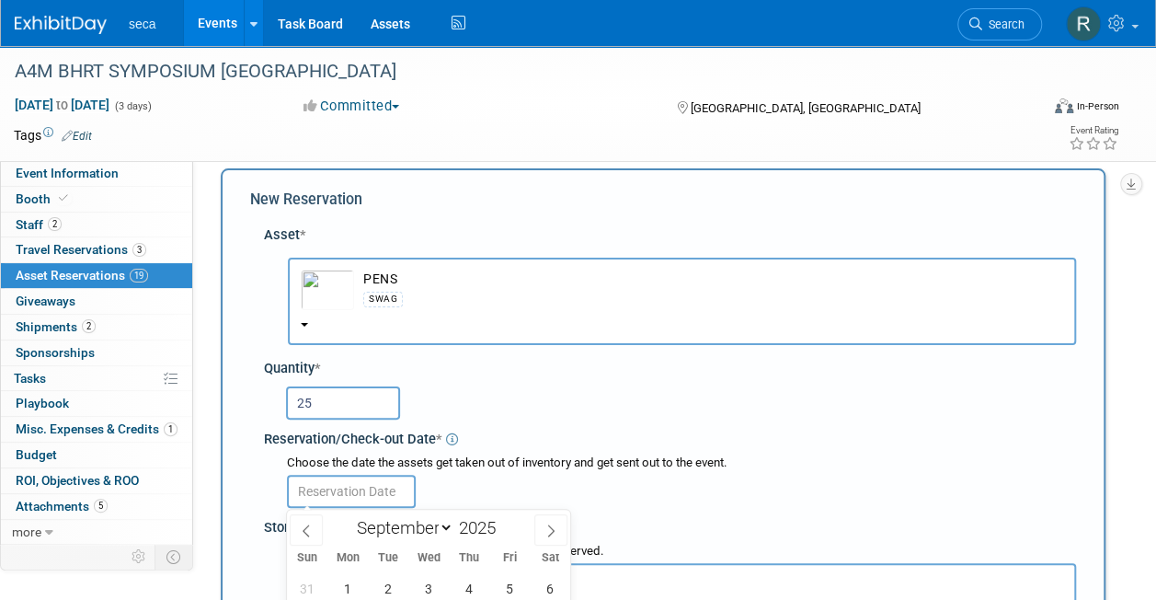
click at [351, 493] on input "text" at bounding box center [351, 490] width 129 height 33
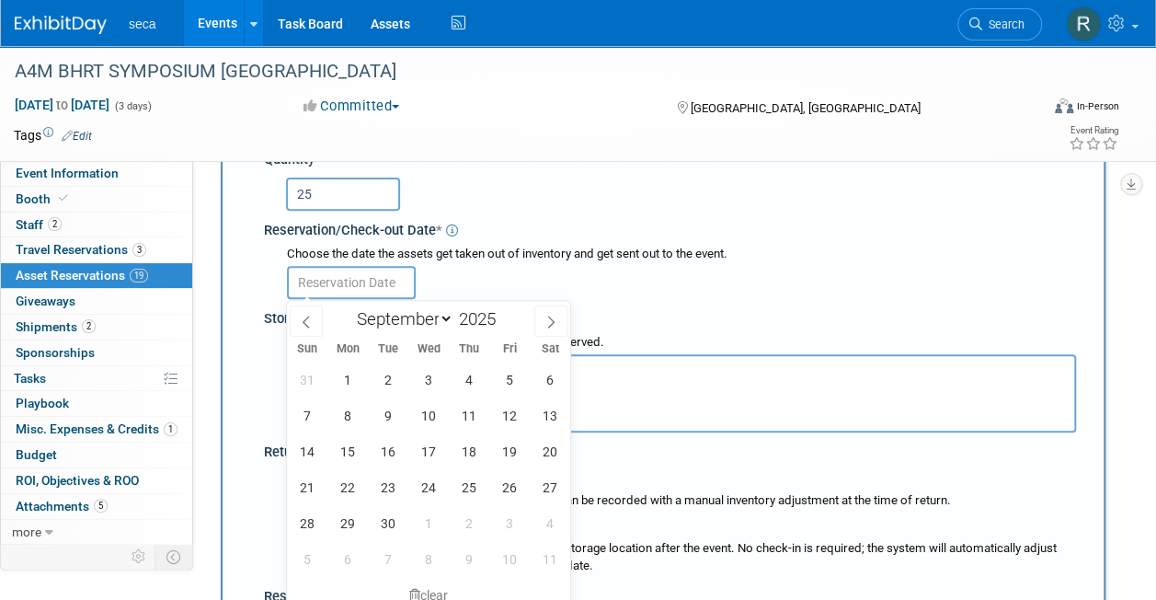
scroll to position [227, 0]
click at [311, 314] on icon at bounding box center [306, 320] width 13 height 13
select select "7"
click at [502, 515] on span "29" at bounding box center [509, 522] width 36 height 36
type input "[DATE]"
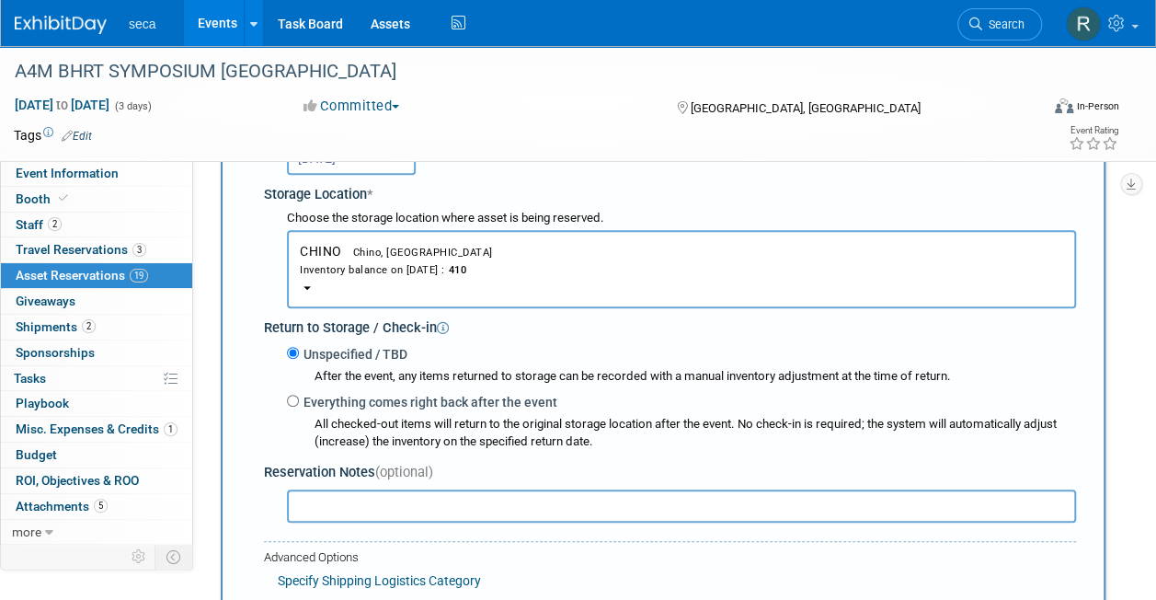
scroll to position [352, 0]
click at [297, 397] on input "Everything comes right back after the event" at bounding box center [293, 399] width 12 height 12
radio input "true"
select select "8"
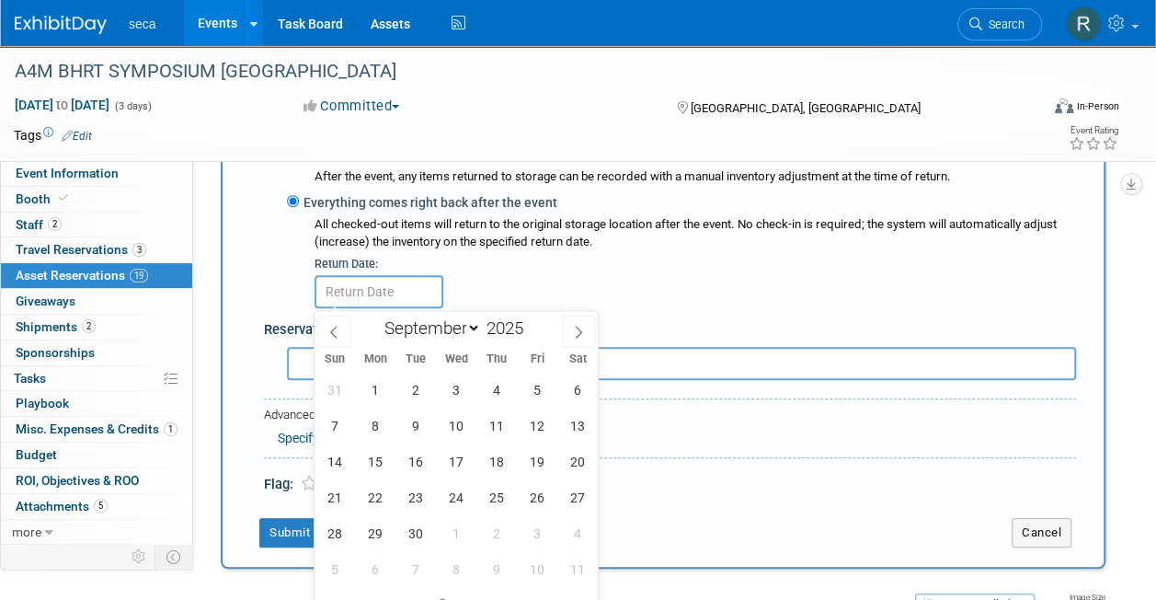
scroll to position [551, 0]
click at [378, 485] on span "22" at bounding box center [375, 496] width 36 height 36
type input "[DATE]"
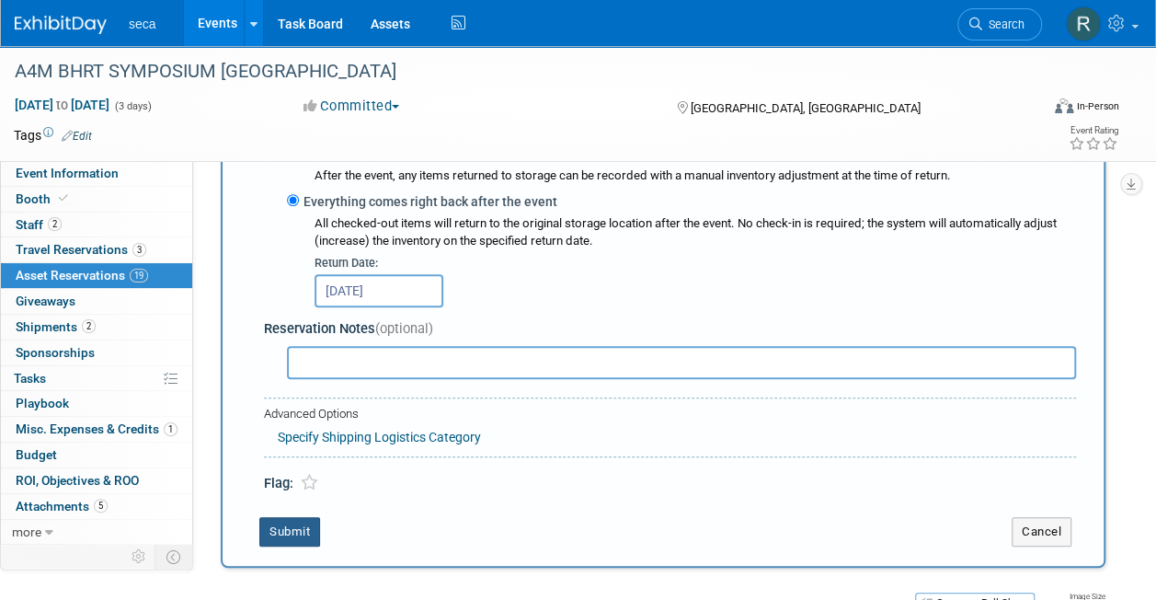
click at [301, 529] on button "Submit" at bounding box center [289, 531] width 61 height 29
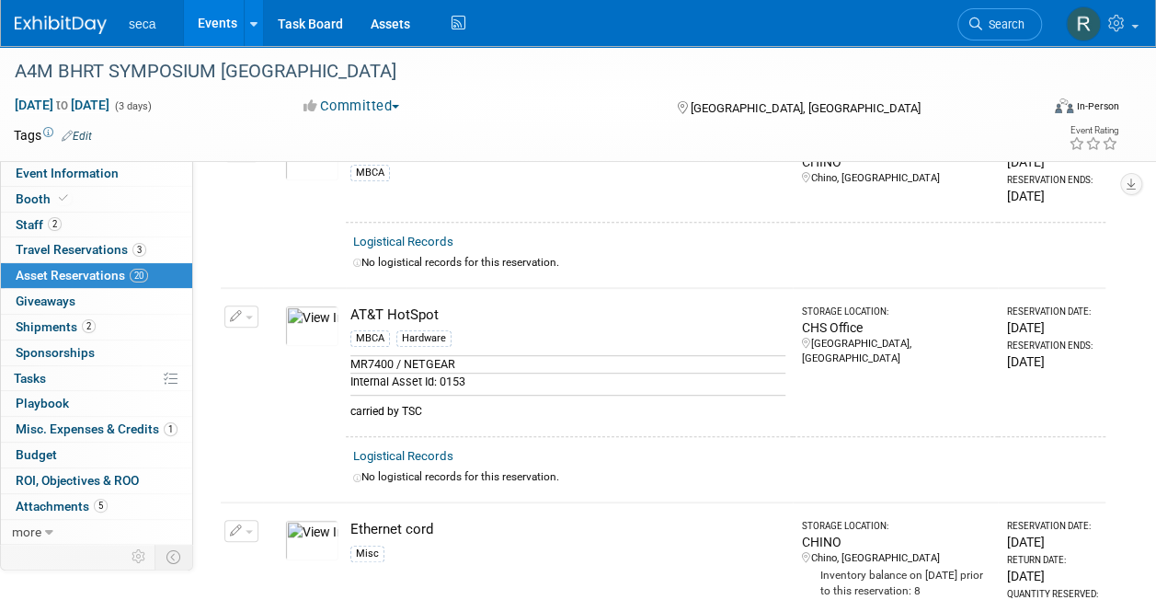
scroll to position [0, 0]
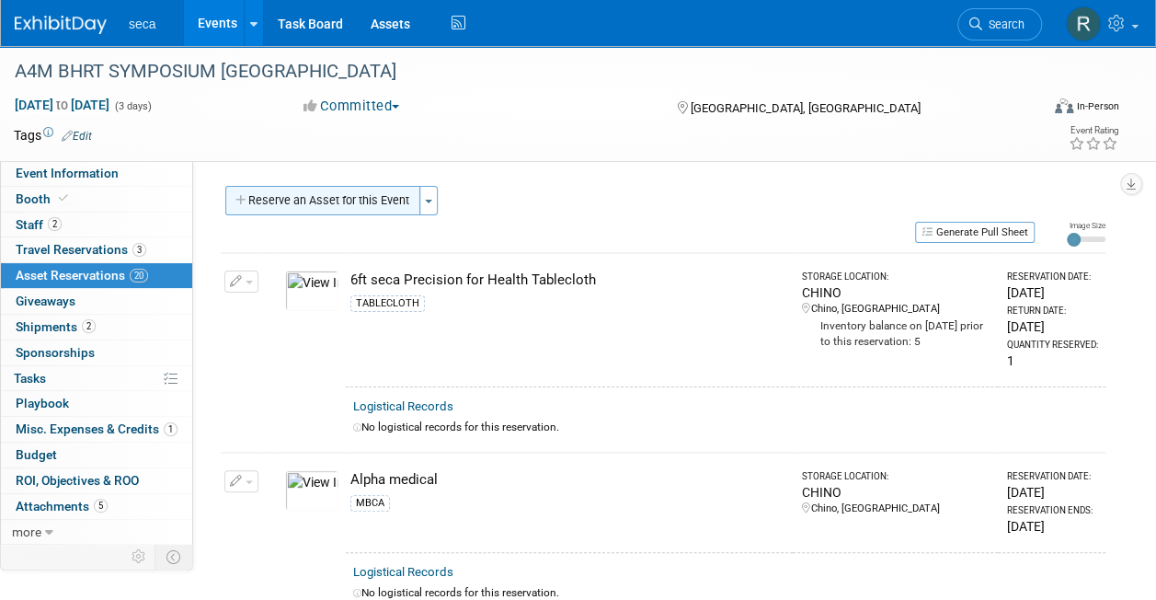
click at [314, 199] on button "Reserve an Asset for this Event" at bounding box center [322, 200] width 195 height 29
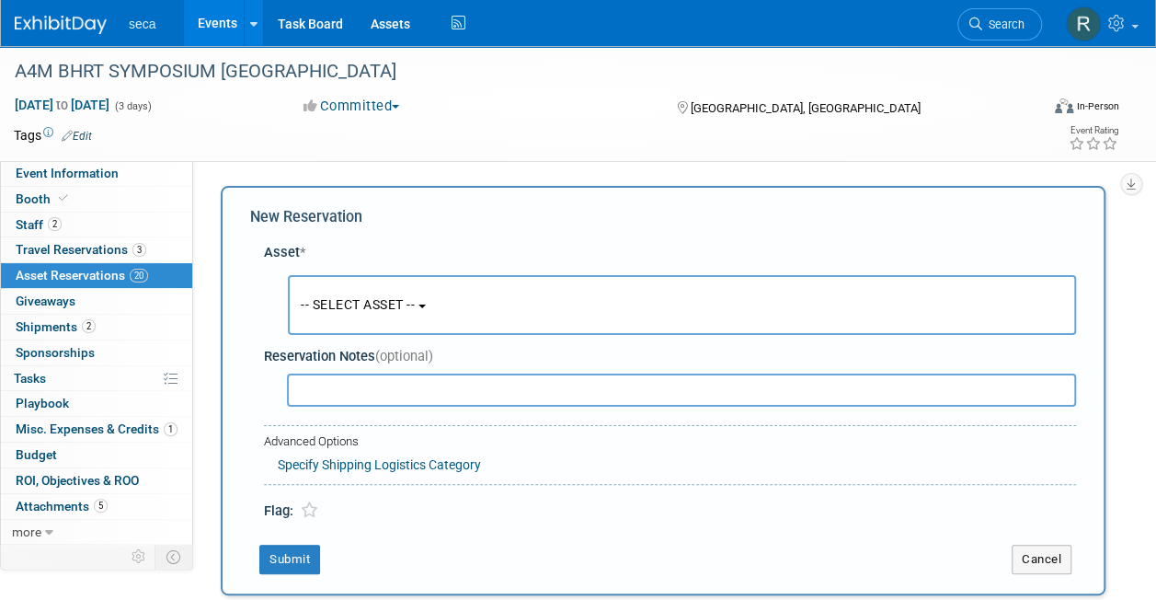
scroll to position [17, 0]
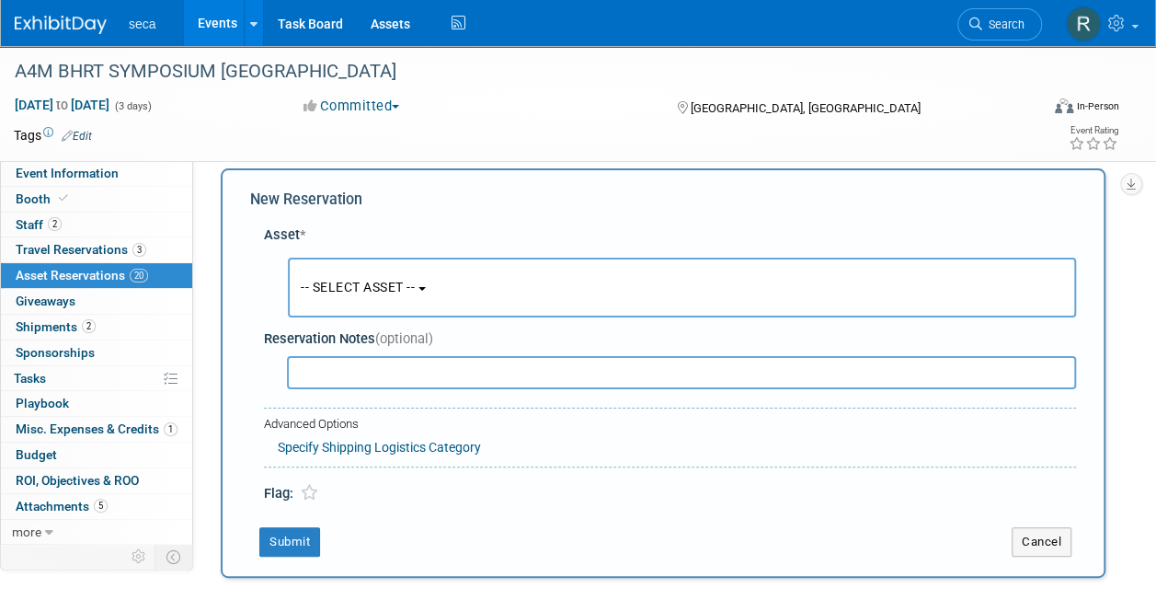
click at [343, 281] on span "-- SELECT ASSET --" at bounding box center [358, 287] width 114 height 15
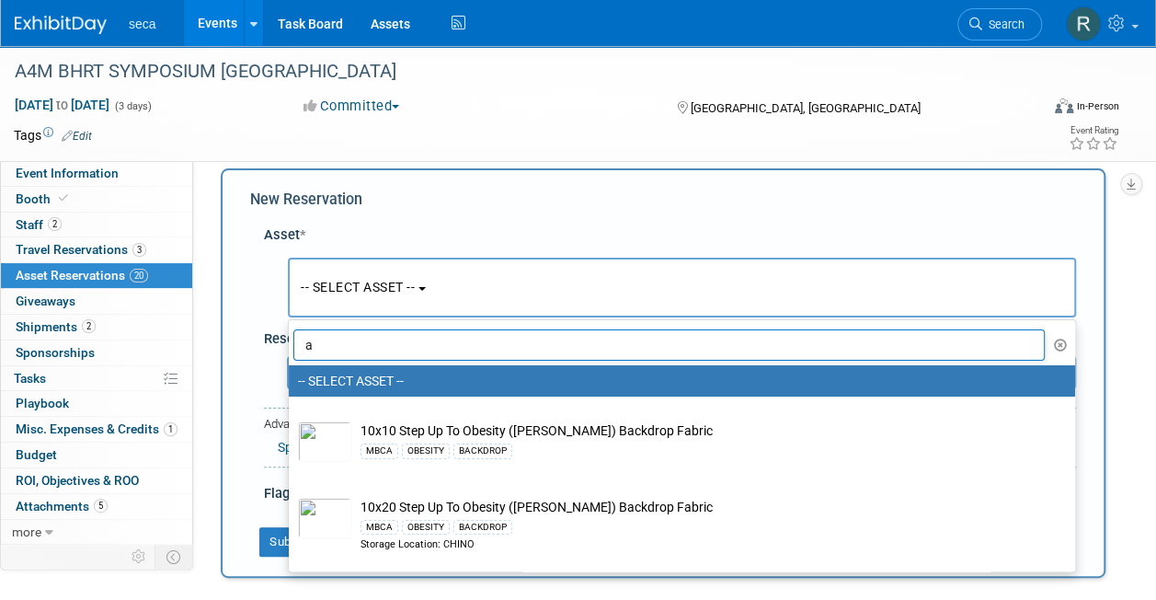
click at [348, 348] on input "a" at bounding box center [668, 344] width 751 height 31
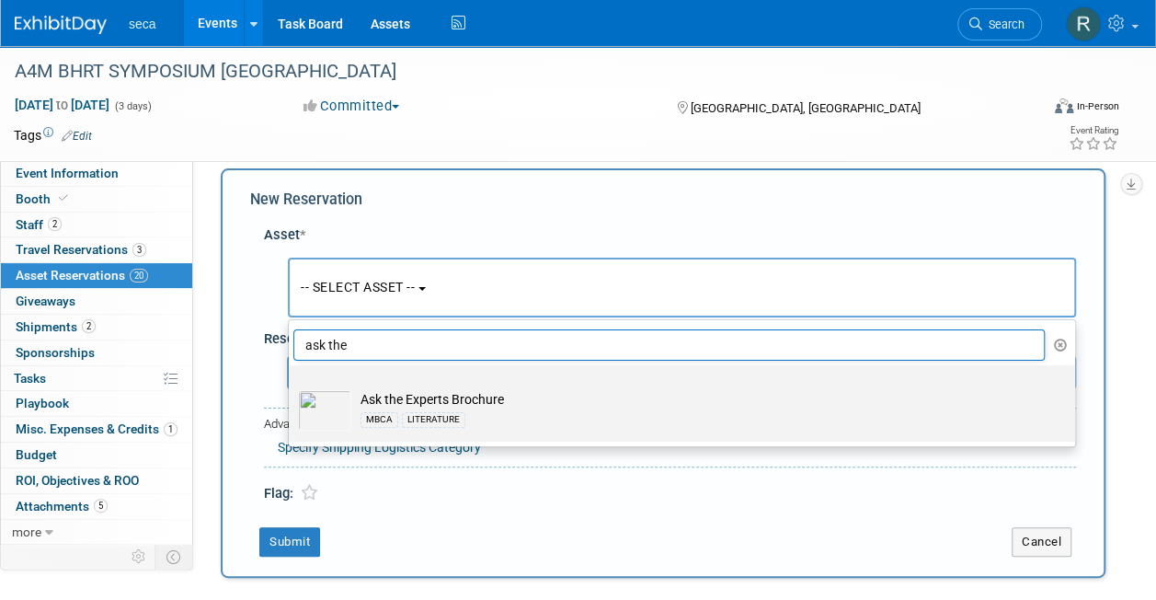
type input "ask the"
click at [336, 410] on img at bounding box center [324, 410] width 53 height 40
click at [291, 387] on input "Ask the Experts Brochure MBCA LITERATURE" at bounding box center [286, 381] width 12 height 12
select select "10726599"
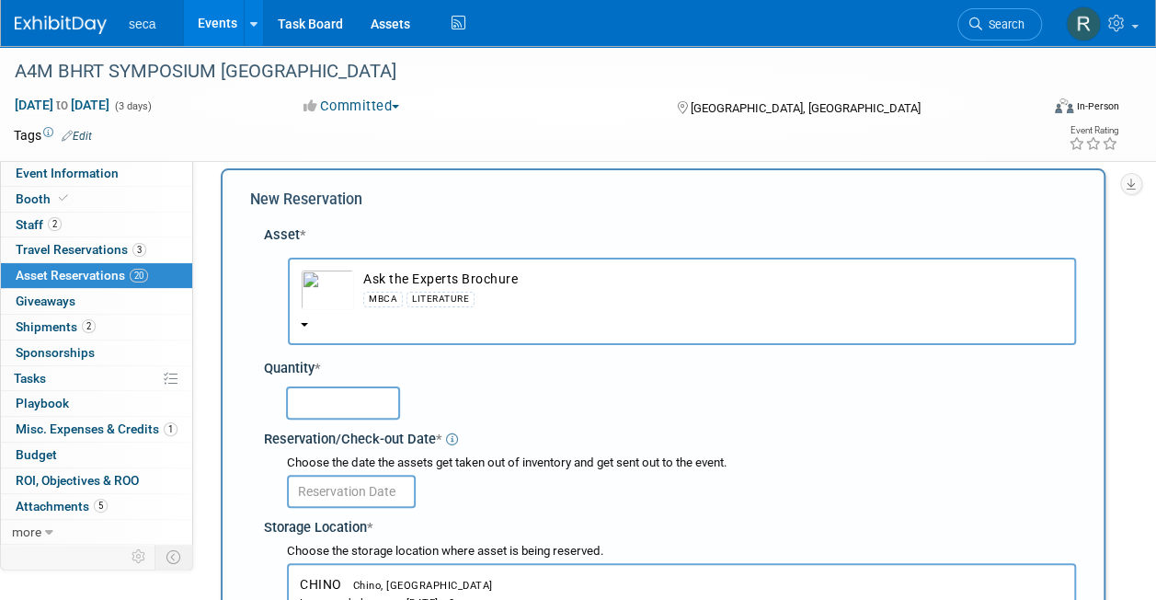
click at [333, 401] on input "text" at bounding box center [343, 402] width 114 height 33
type input "100"
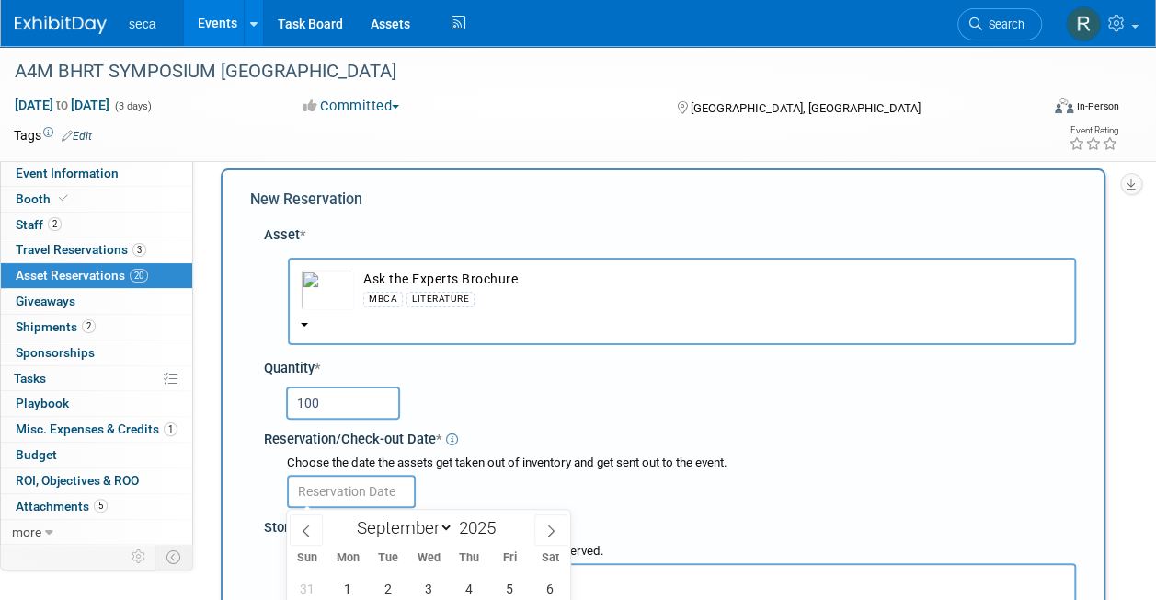
click at [343, 492] on input "text" at bounding box center [351, 490] width 129 height 33
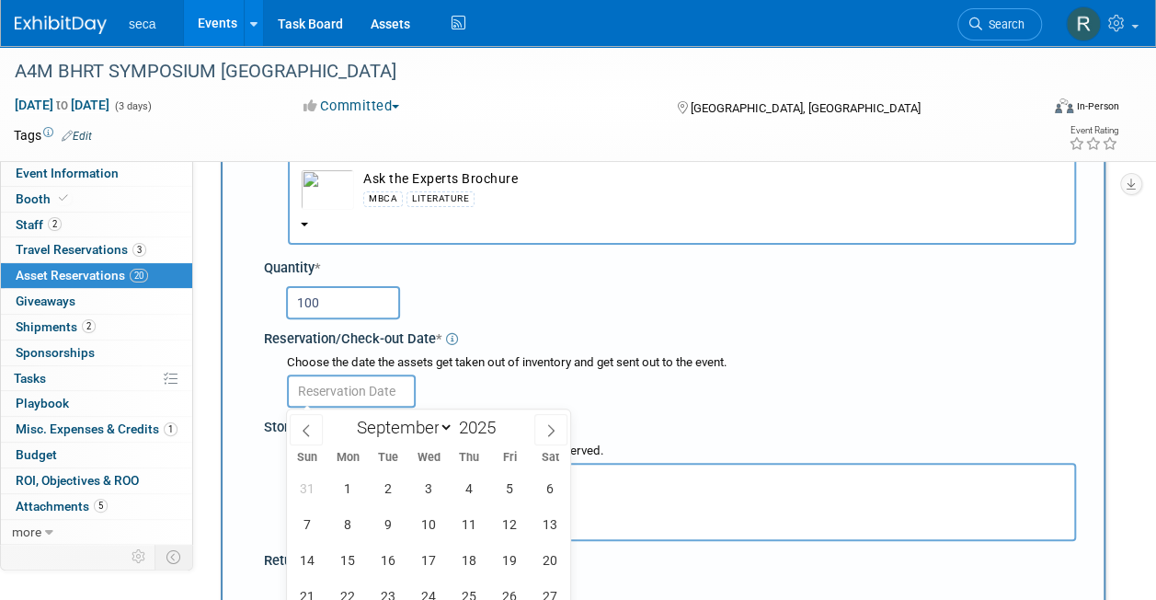
scroll to position [119, 0]
click at [307, 429] on icon at bounding box center [306, 429] width 13 height 13
select select "7"
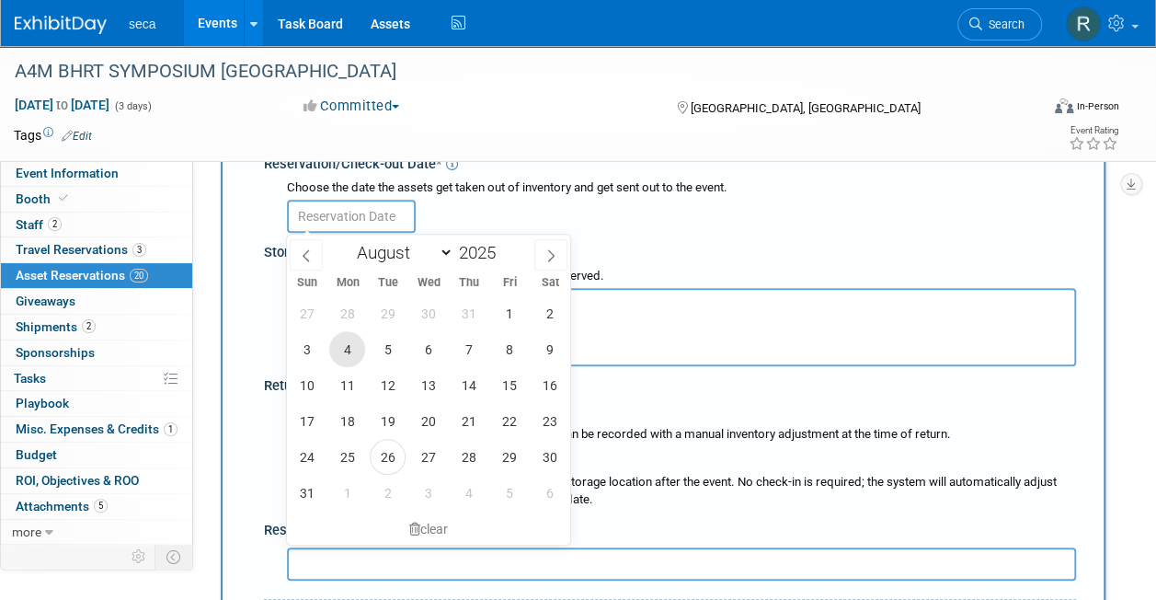
scroll to position [293, 0]
click at [508, 451] on span "29" at bounding box center [509, 456] width 36 height 36
type input "[DATE]"
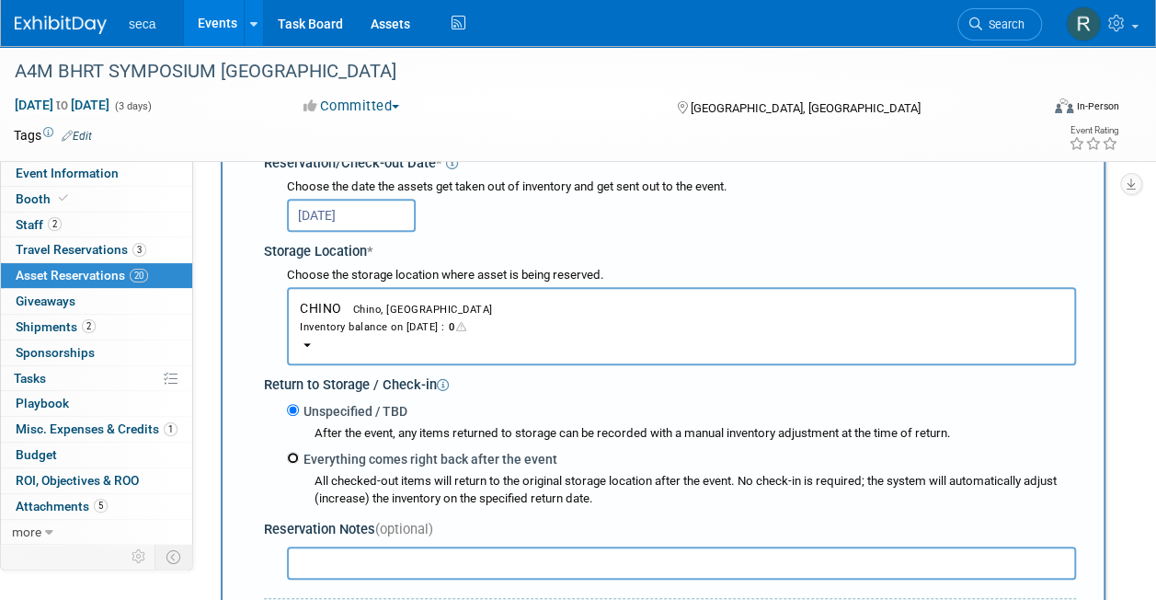
click at [294, 455] on input "Everything comes right back after the event" at bounding box center [293, 457] width 12 height 12
radio input "true"
select select "8"
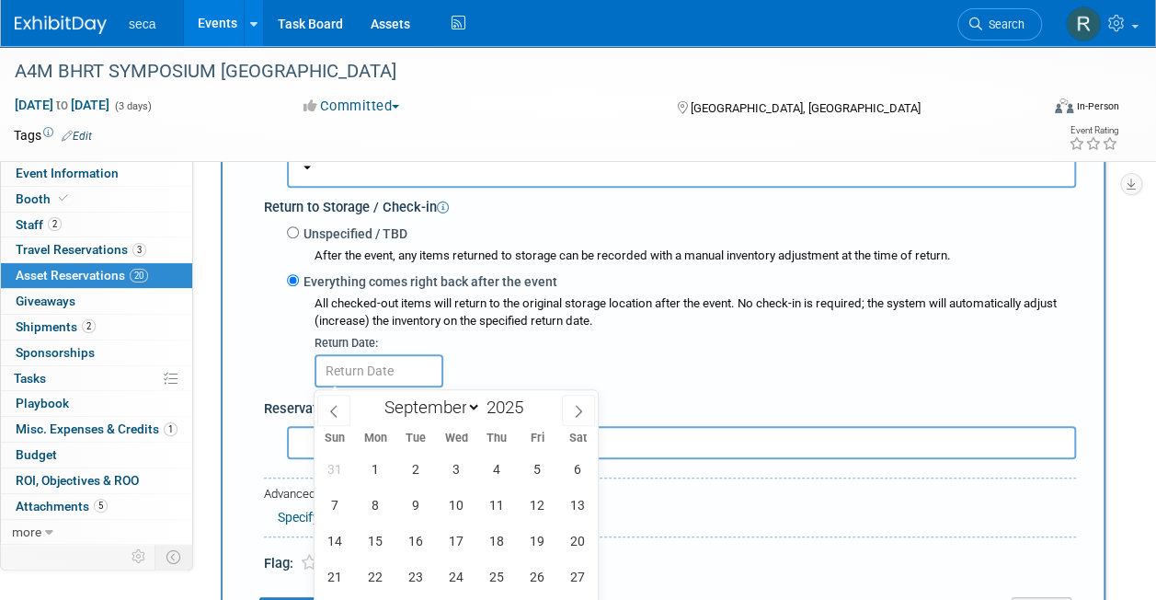
scroll to position [514, 0]
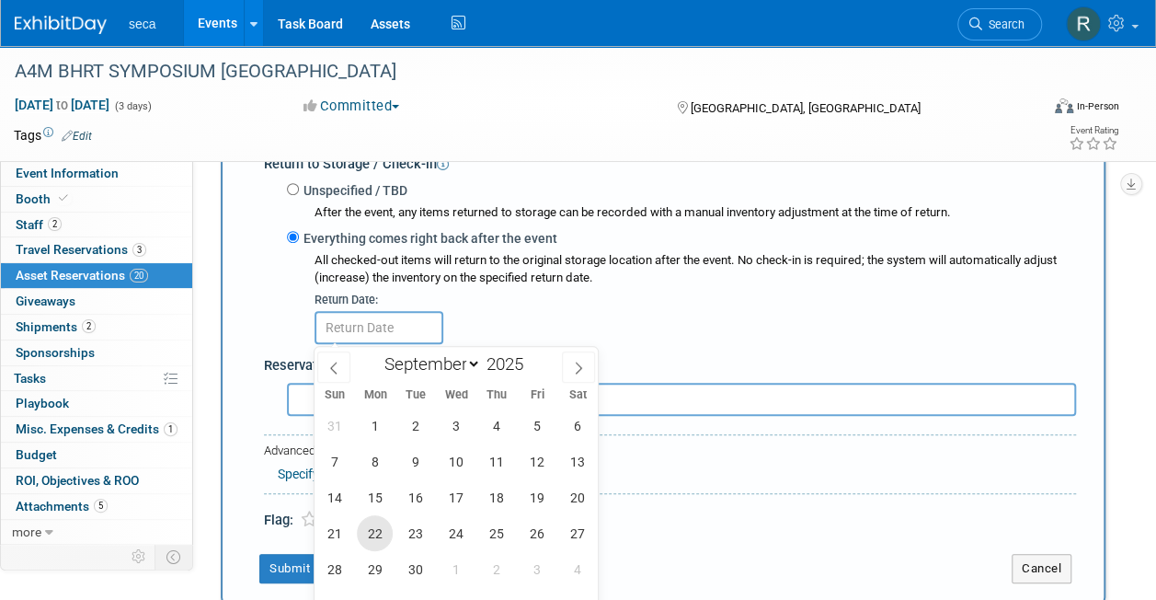
click at [381, 536] on span "22" at bounding box center [375, 533] width 36 height 36
type input "[DATE]"
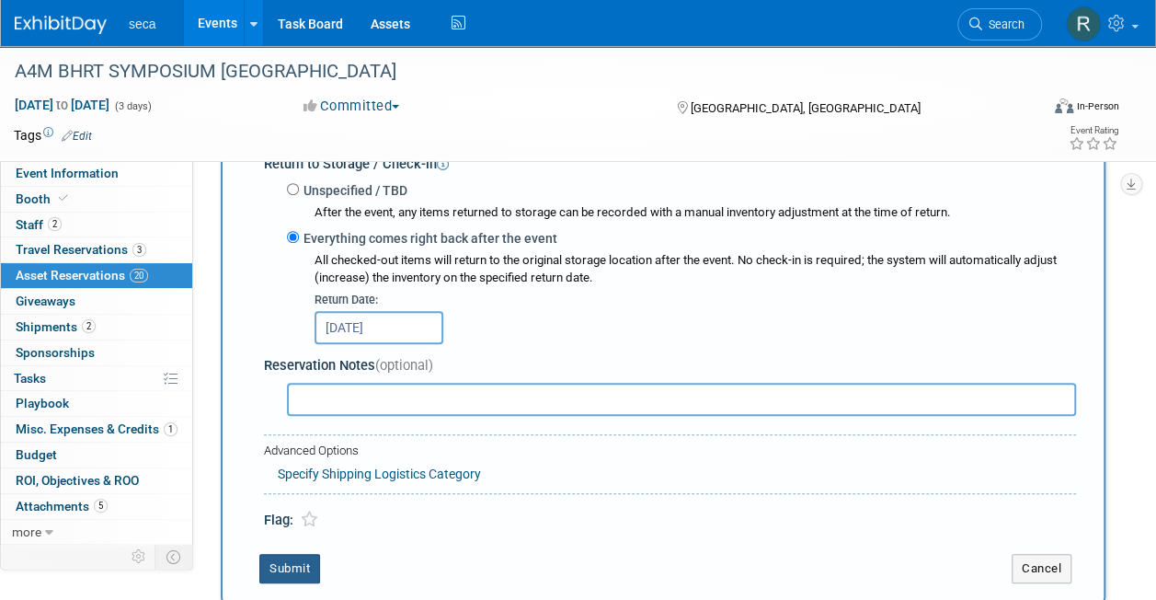
click at [296, 566] on button "Submit" at bounding box center [289, 568] width 61 height 29
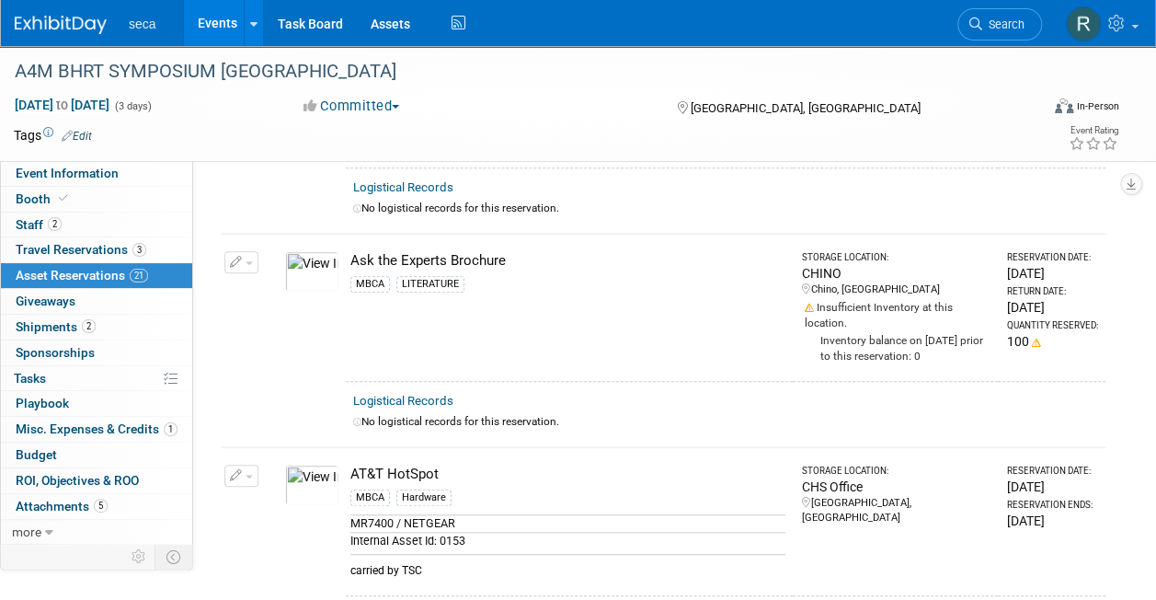
scroll to position [0, 0]
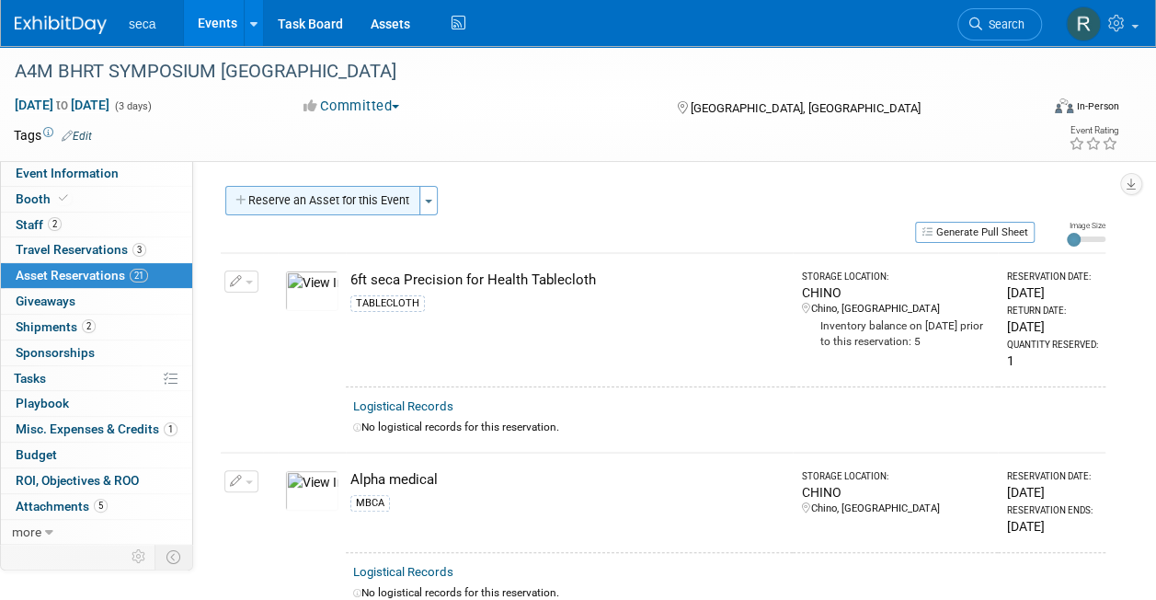
click at [360, 204] on button "Reserve an Asset for this Event" at bounding box center [322, 200] width 195 height 29
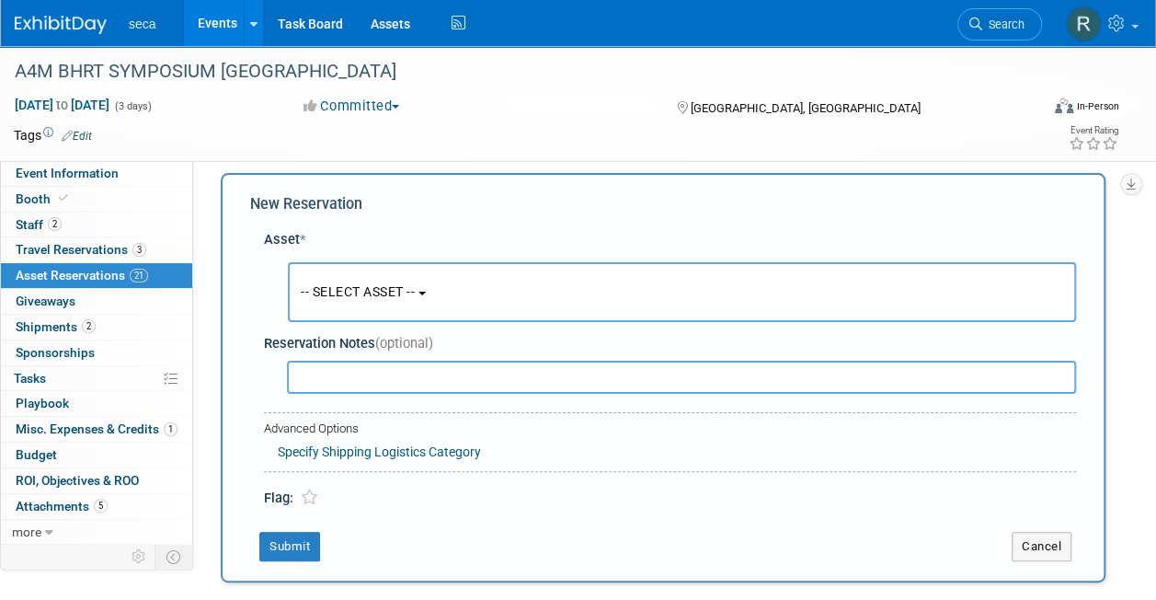
scroll to position [17, 0]
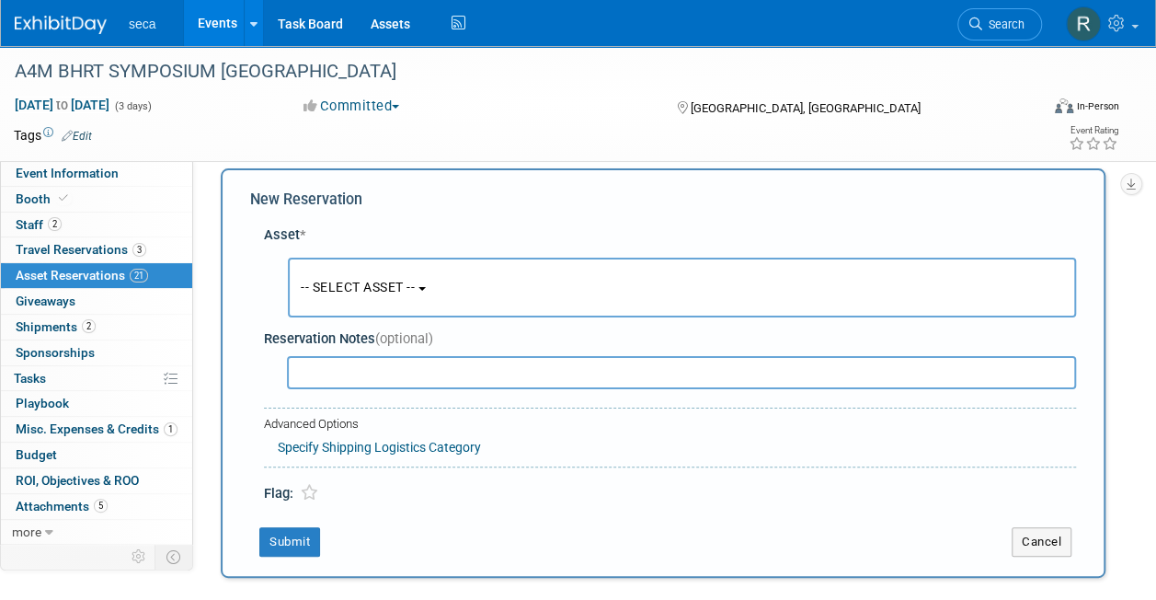
click at [352, 282] on span "-- SELECT ASSET --" at bounding box center [358, 287] width 114 height 15
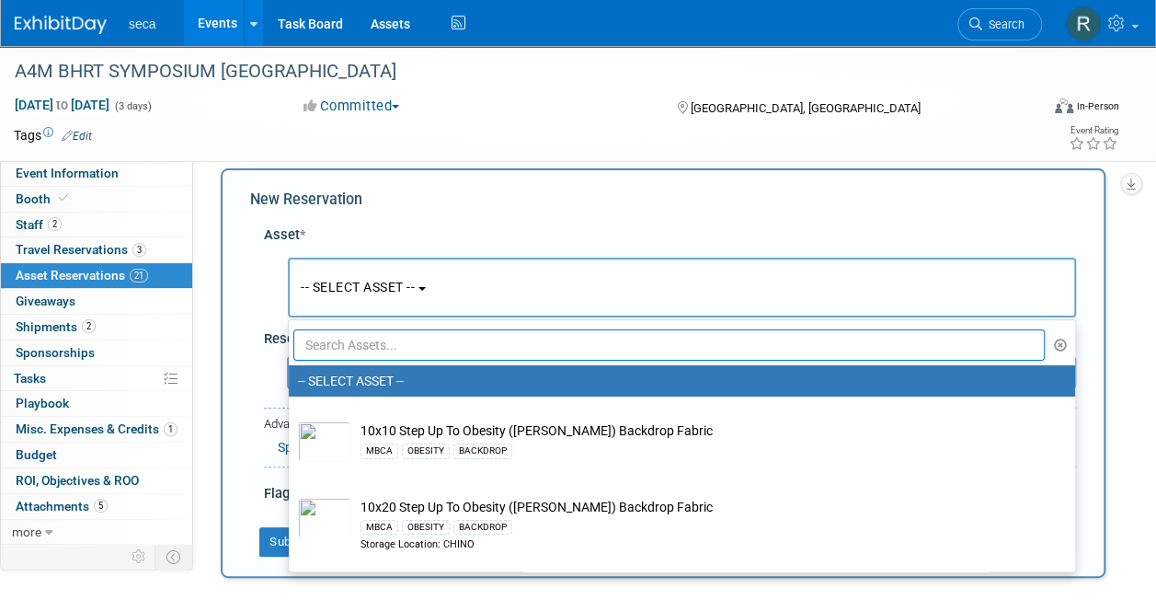
click at [351, 340] on input "text" at bounding box center [668, 344] width 751 height 31
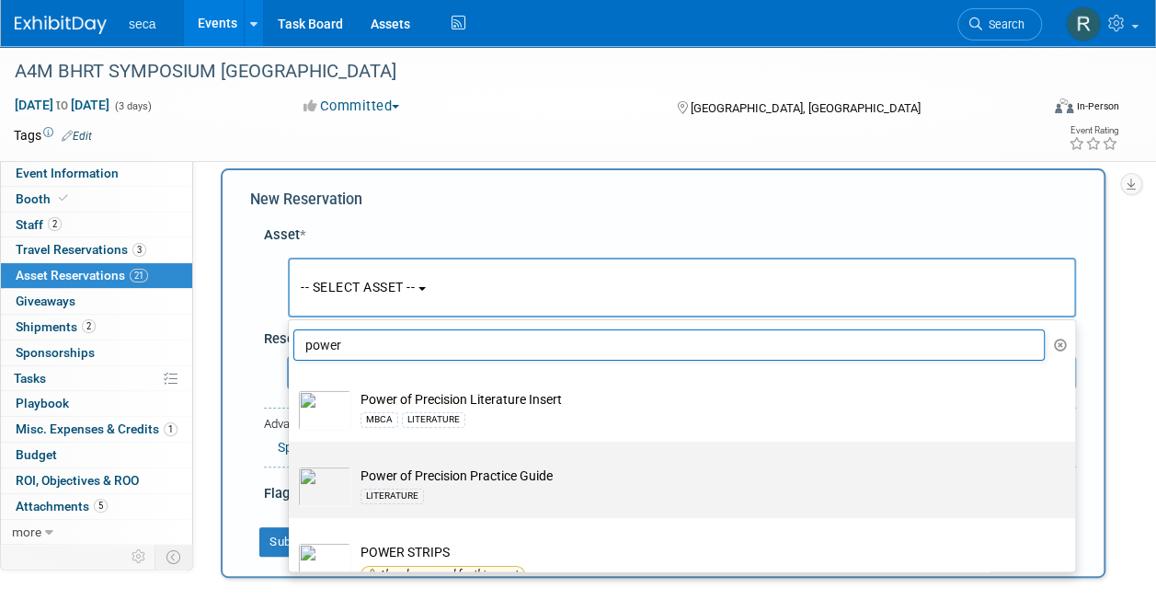
type input "power"
click at [346, 470] on img at bounding box center [324, 486] width 53 height 40
click at [291, 463] on input "Power of Precision Practice Guide LITERATURE" at bounding box center [286, 457] width 12 height 12
select select "10726603"
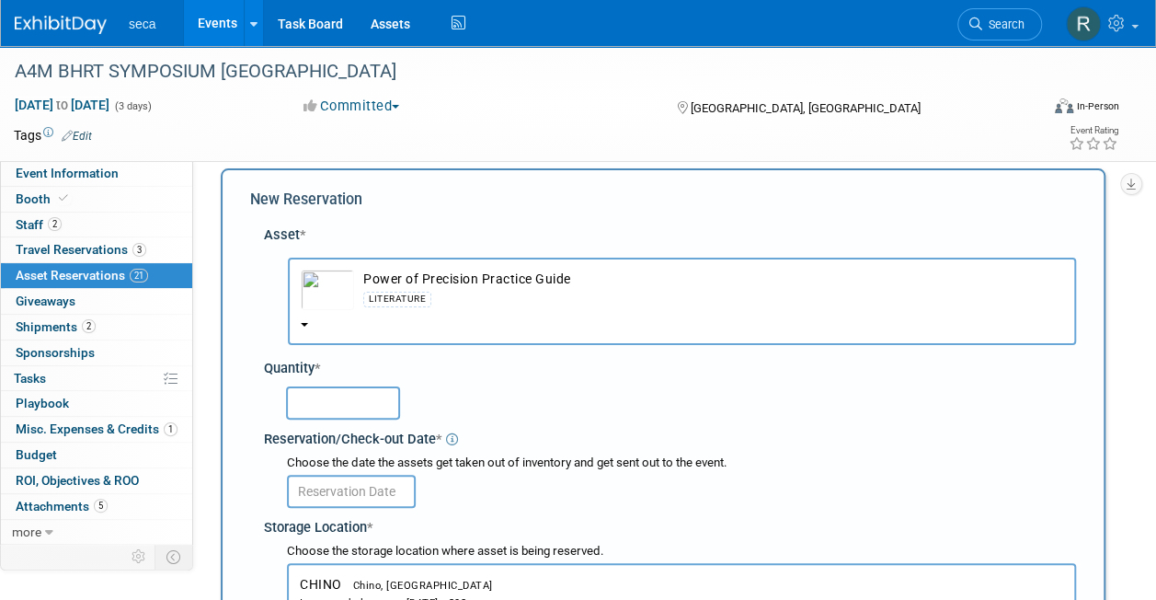
click at [340, 401] on input "text" at bounding box center [343, 402] width 114 height 33
type input "75"
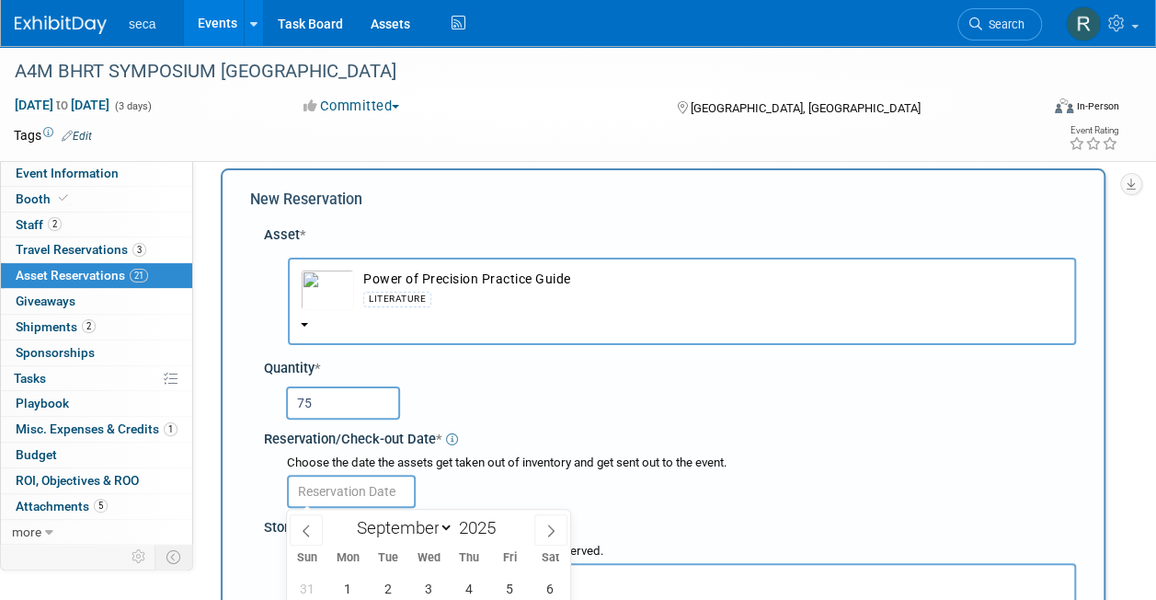
click at [349, 495] on input "text" at bounding box center [351, 490] width 129 height 33
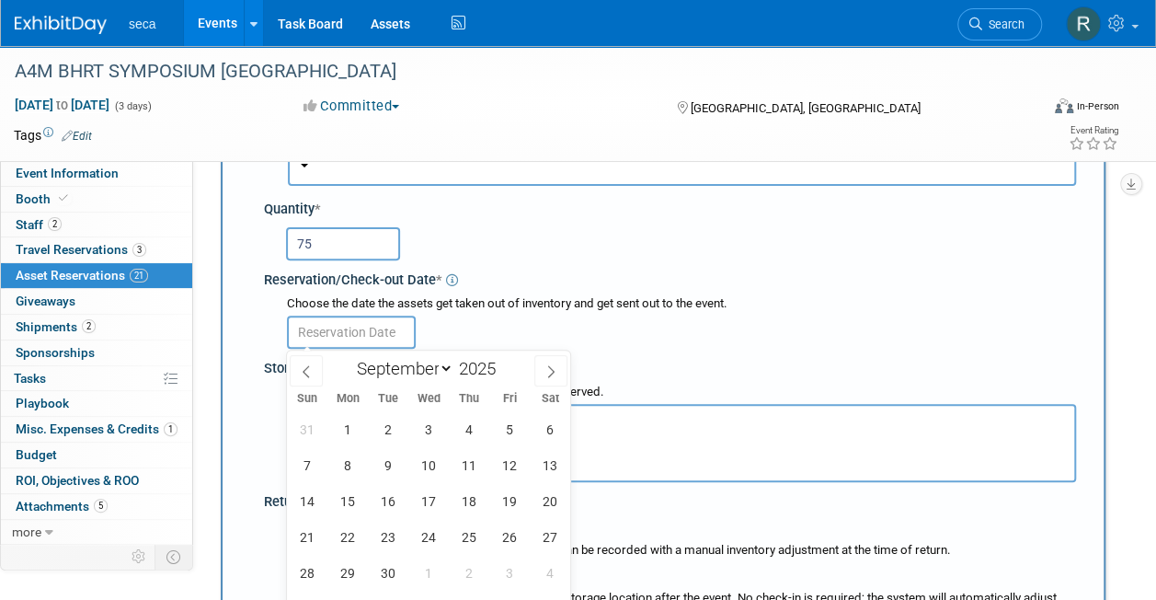
scroll to position [177, 0]
click at [311, 373] on icon at bounding box center [306, 370] width 13 height 13
select select "7"
click at [503, 559] on span "29" at bounding box center [509, 572] width 36 height 36
type input "[DATE]"
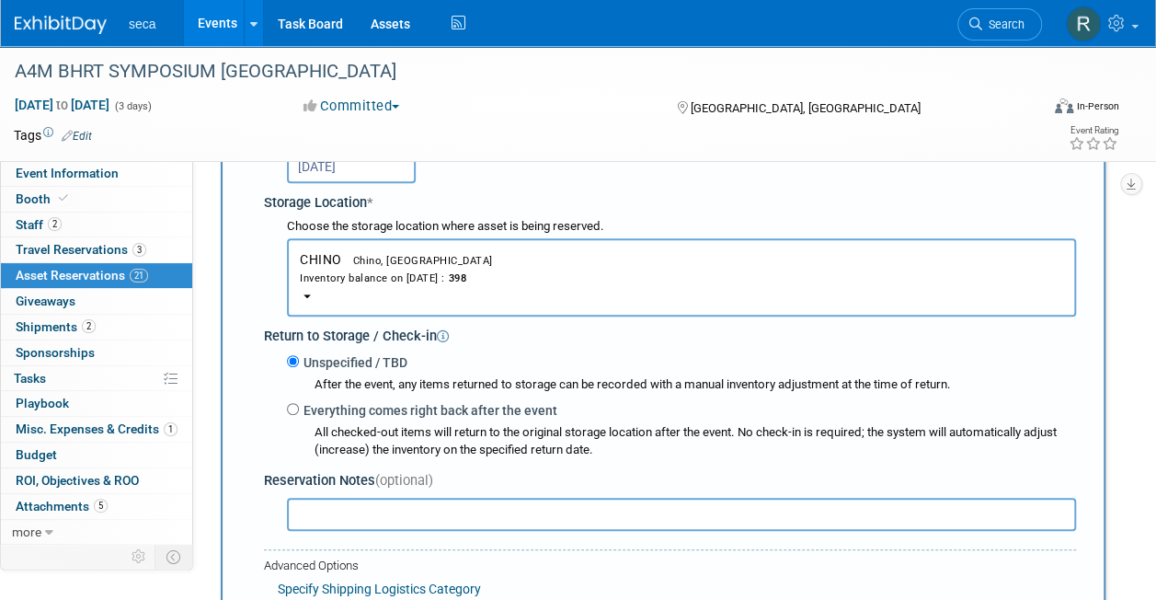
scroll to position [343, 0]
click at [295, 406] on input "Everything comes right back after the event" at bounding box center [293, 408] width 12 height 12
radio input "true"
select select "8"
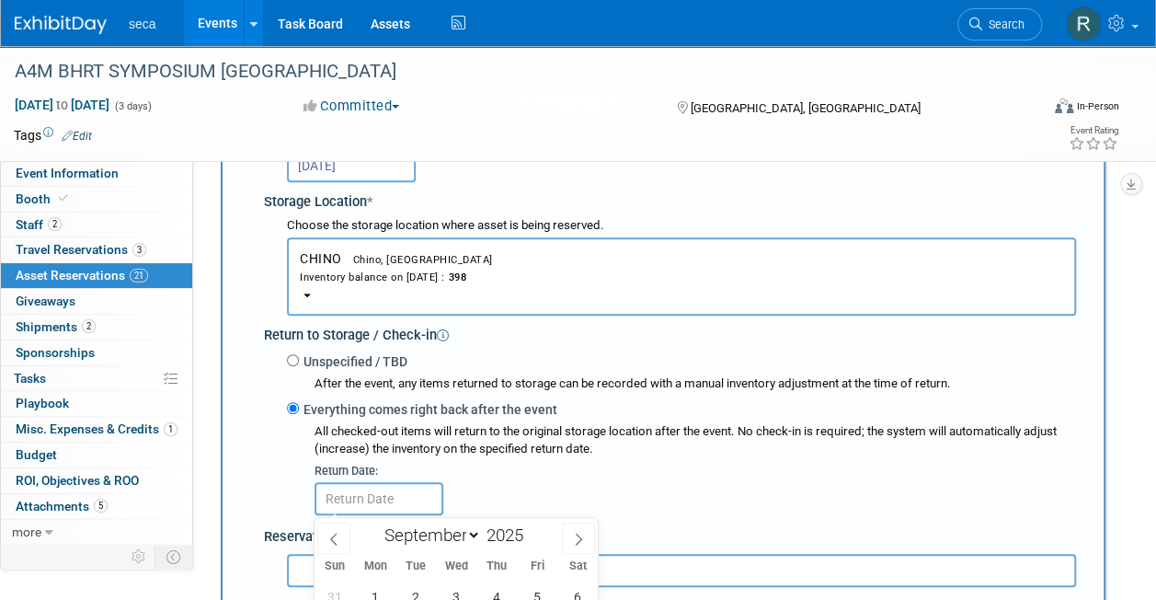
scroll to position [576, 0]
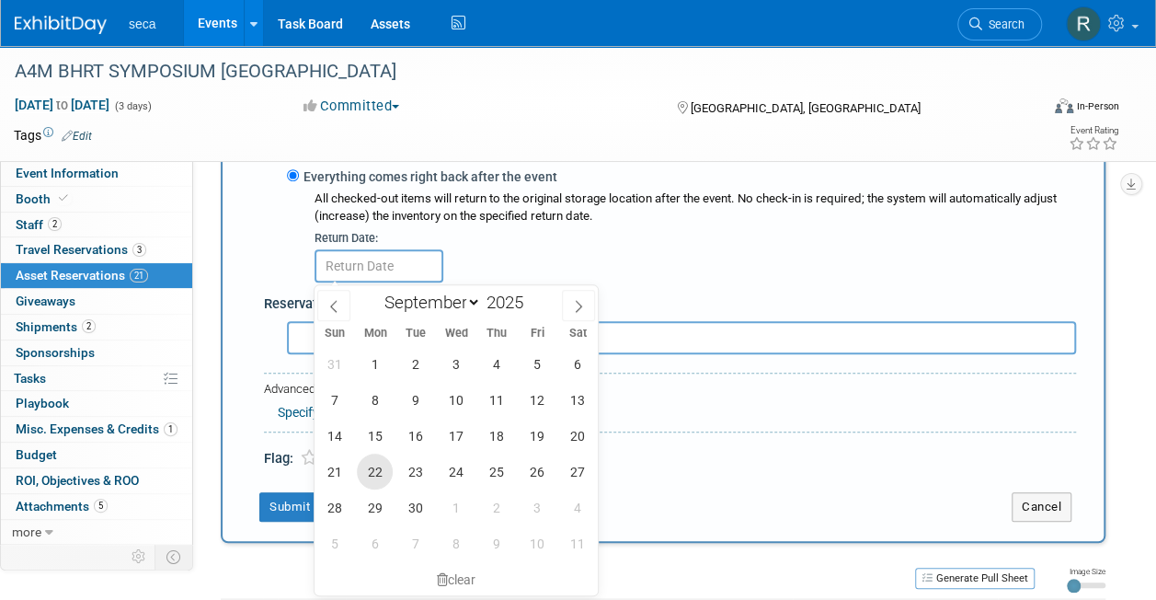
click at [377, 463] on span "22" at bounding box center [375, 471] width 36 height 36
type input "[DATE]"
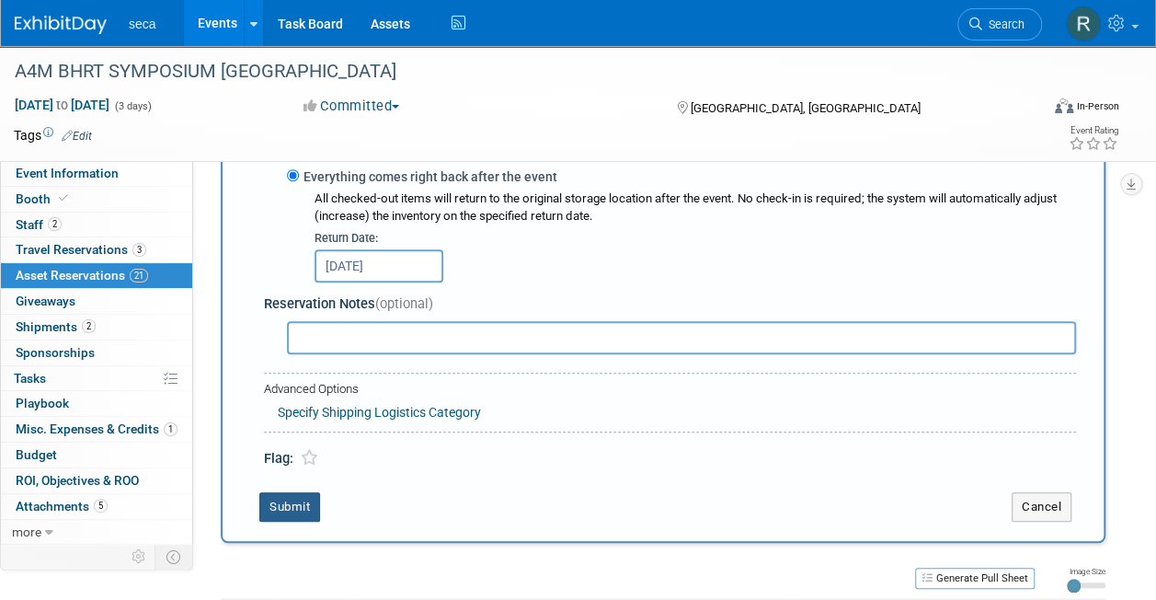
click at [298, 509] on button "Submit" at bounding box center [289, 506] width 61 height 29
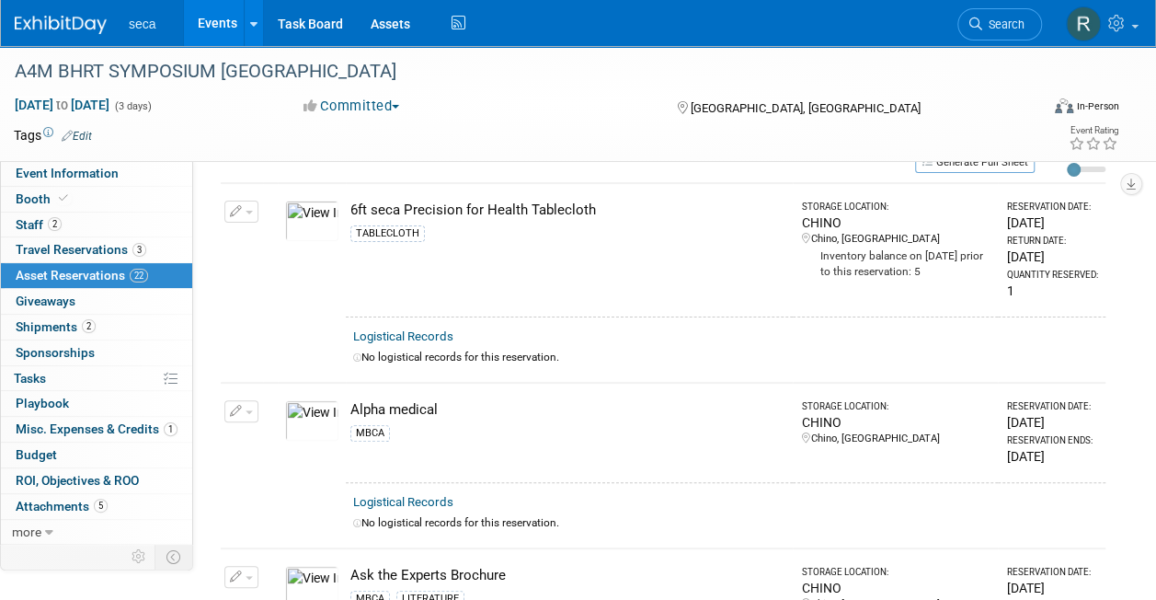
scroll to position [0, 0]
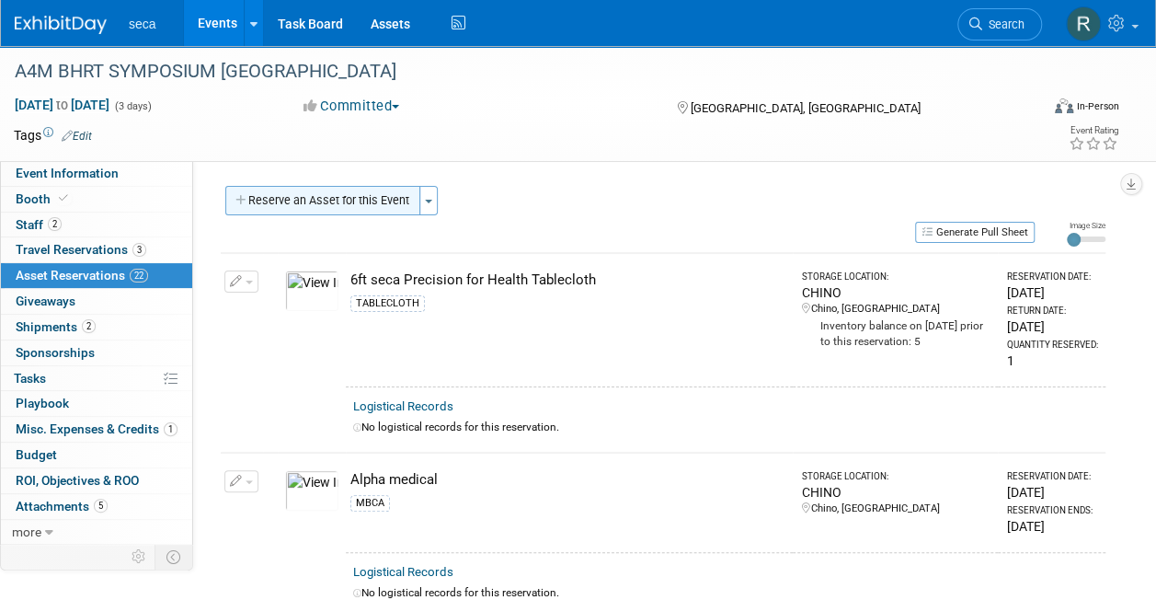
click at [289, 191] on button "Reserve an Asset for this Event" at bounding box center [322, 200] width 195 height 29
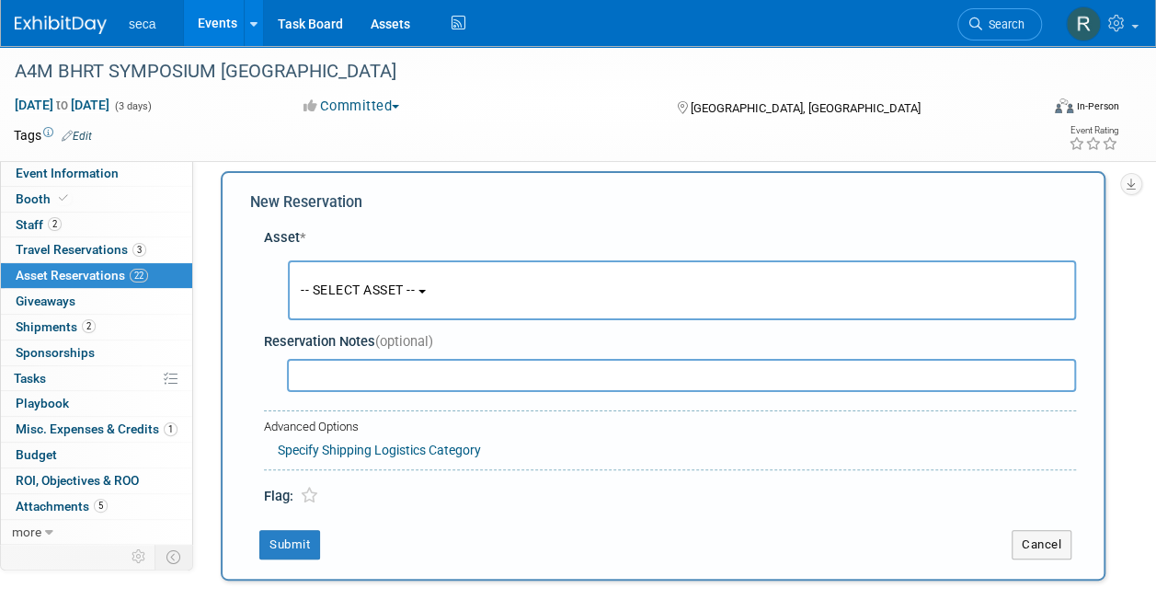
scroll to position [17, 0]
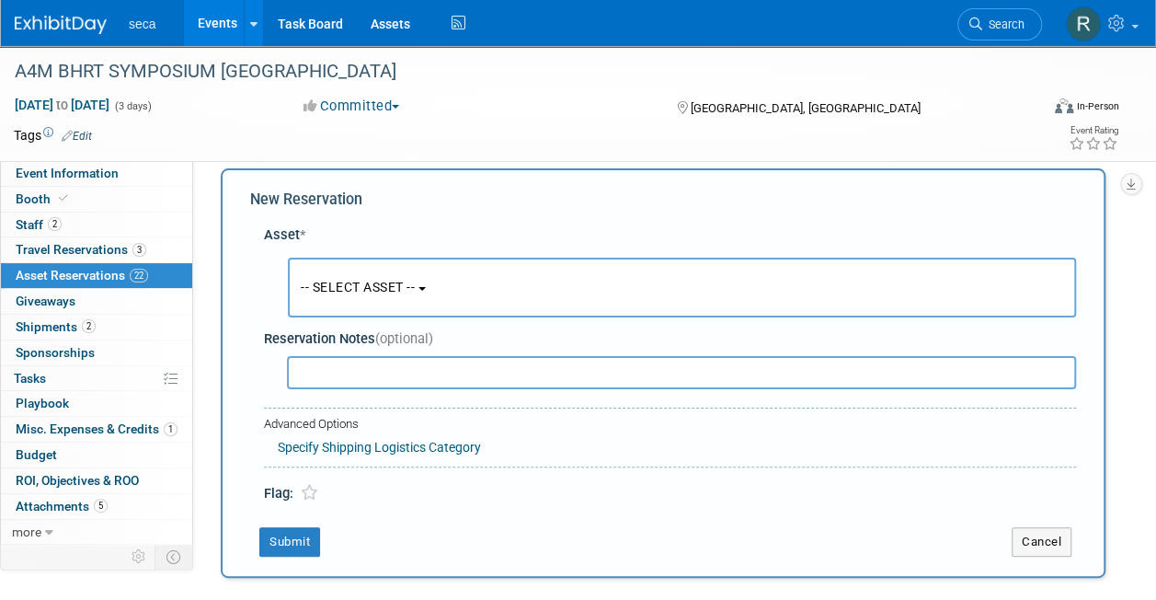
click at [324, 285] on span "-- SELECT ASSET --" at bounding box center [358, 287] width 114 height 15
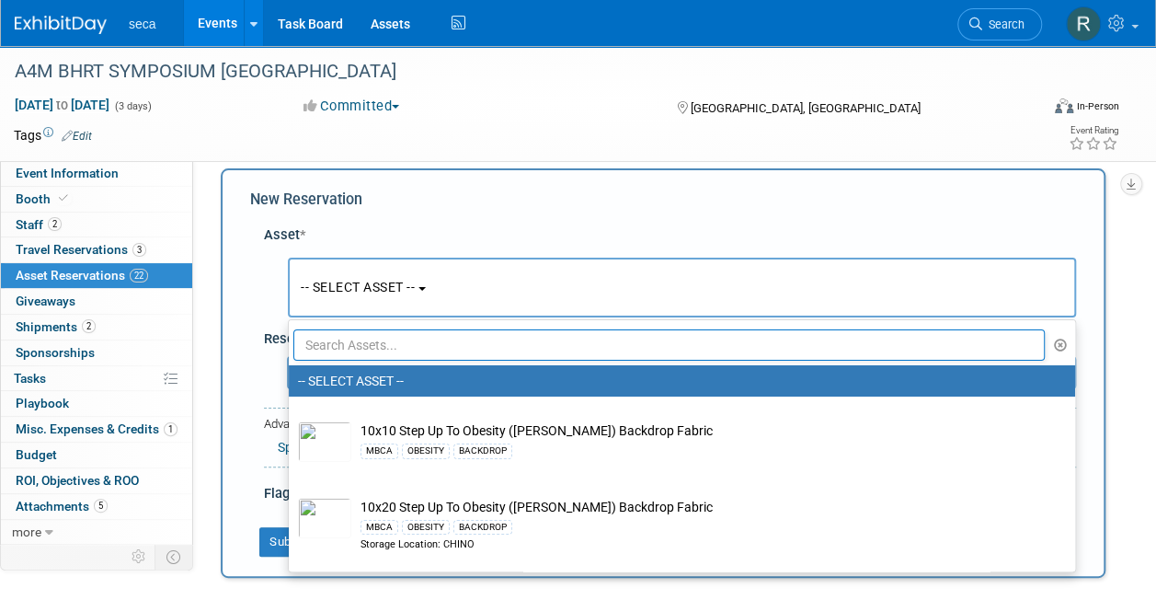
click at [335, 343] on input "text" at bounding box center [668, 344] width 751 height 31
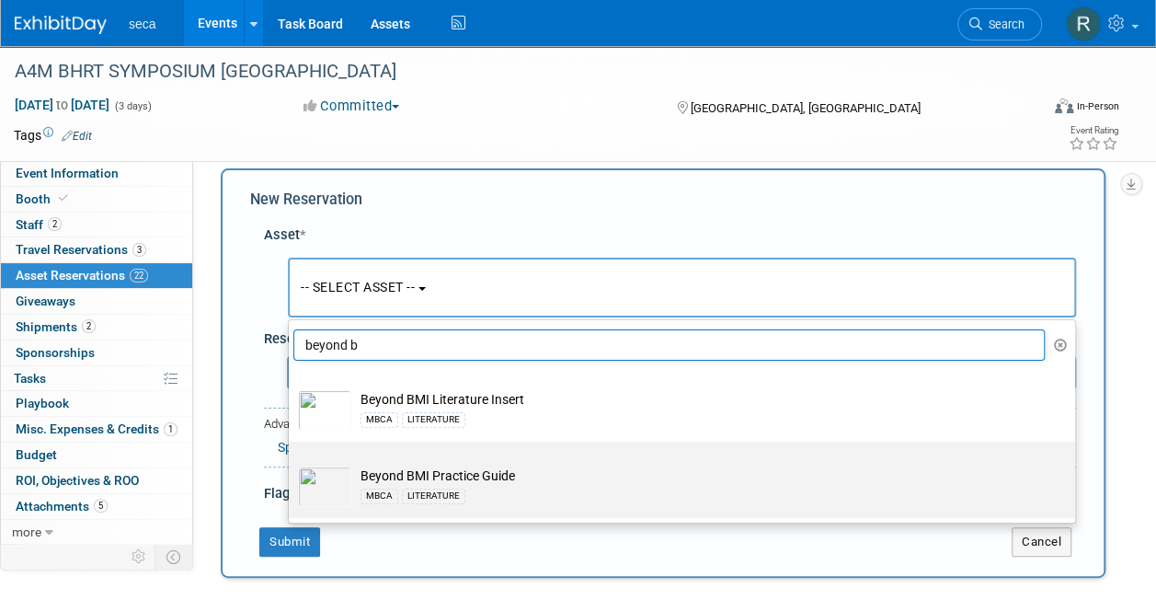
type input "beyond b"
click at [337, 473] on img at bounding box center [324, 486] width 53 height 40
click at [291, 463] on input "Beyond BMI Practice Guide MBCA LITERATURE" at bounding box center [286, 457] width 12 height 12
select select "10726600"
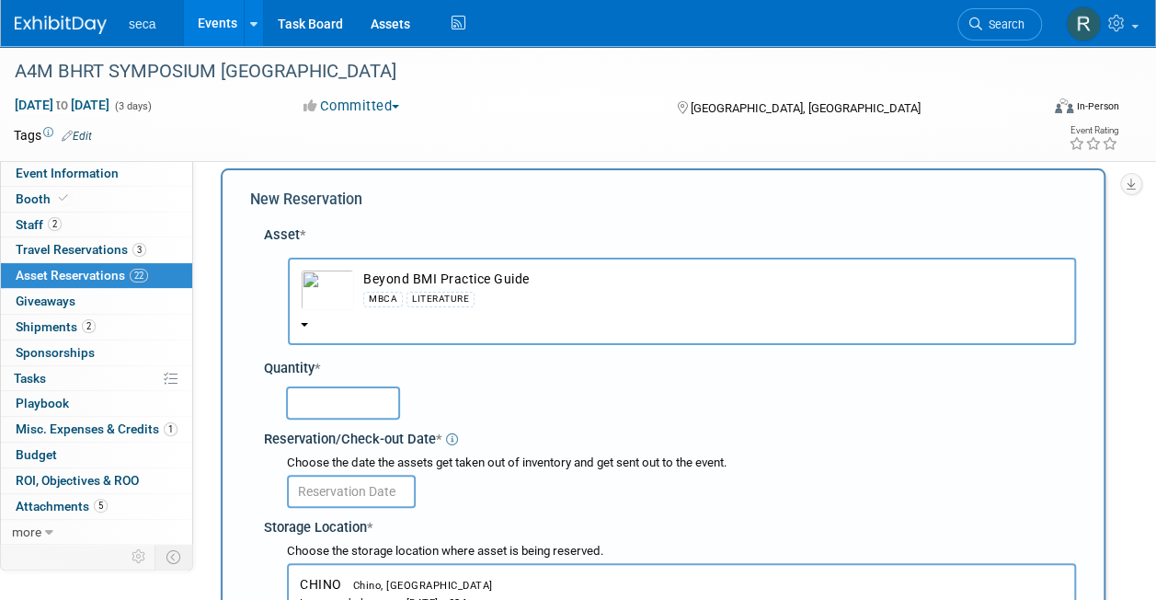
click at [326, 400] on input "text" at bounding box center [343, 402] width 114 height 33
type input "100"
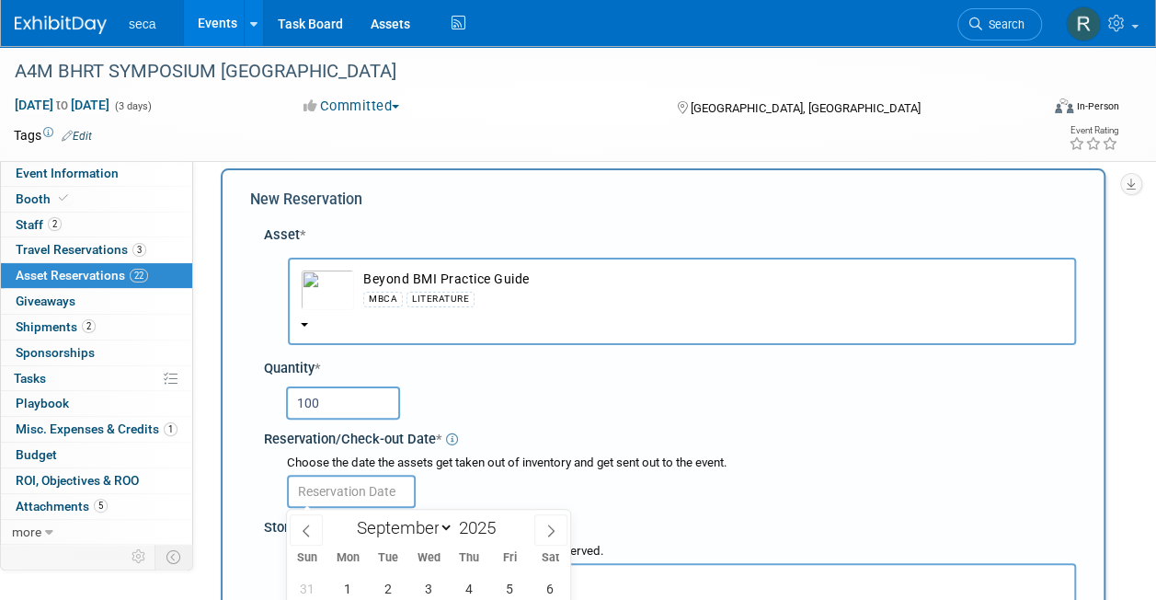
click at [368, 493] on input "text" at bounding box center [351, 490] width 129 height 33
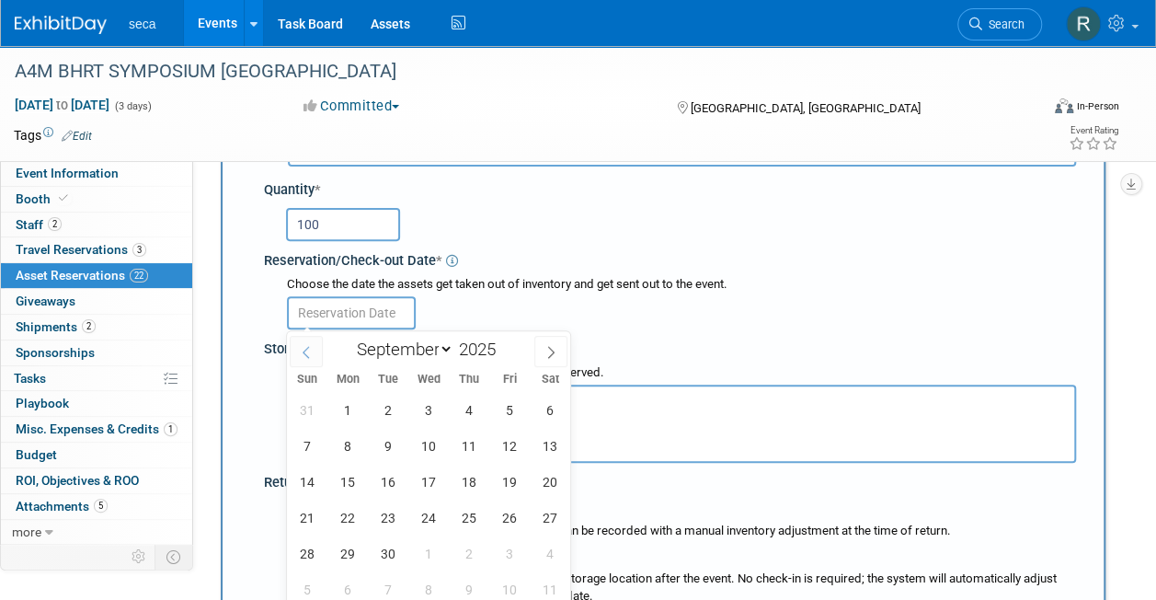
click at [310, 348] on icon at bounding box center [306, 352] width 13 height 13
select select "7"
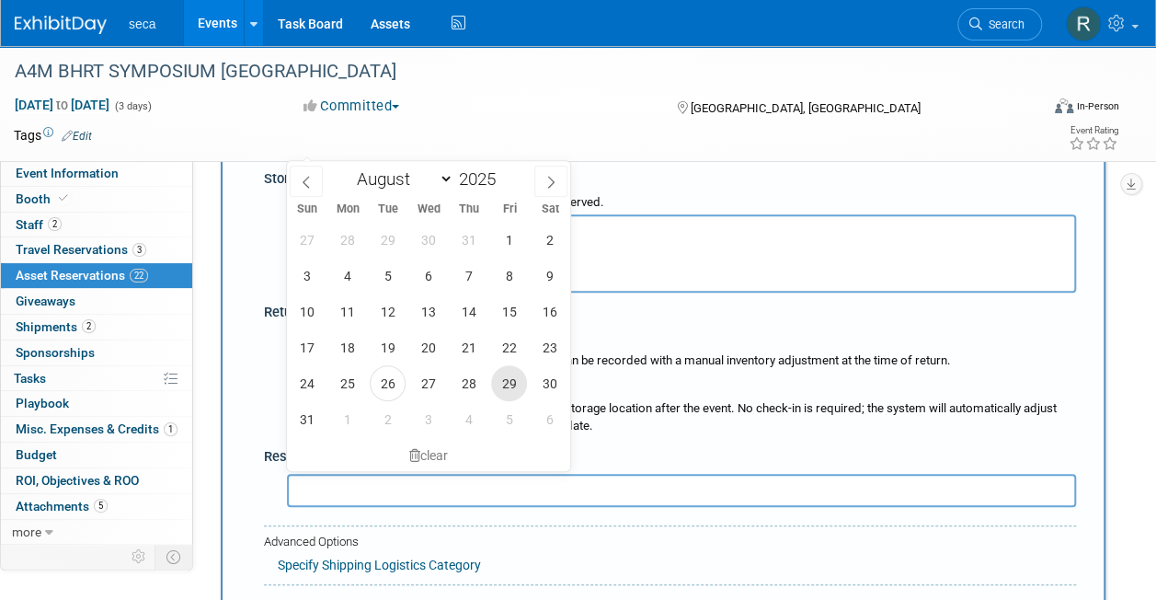
click at [505, 392] on span "29" at bounding box center [509, 383] width 36 height 36
type input "[DATE]"
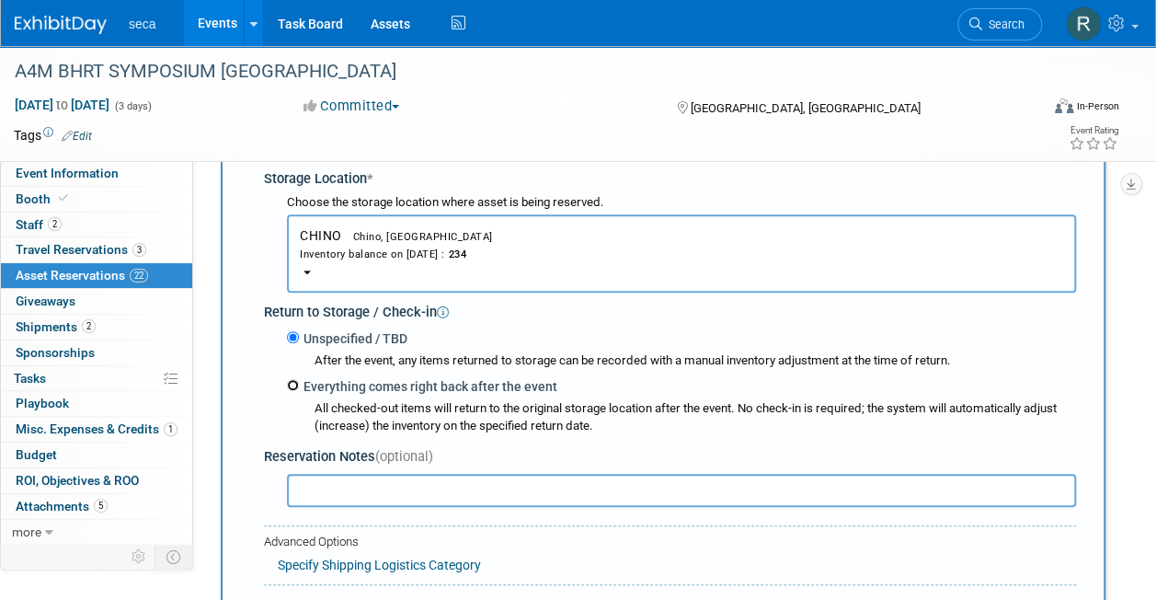
click at [294, 382] on input "Everything comes right back after the event" at bounding box center [293, 385] width 12 height 12
radio input "true"
select select "8"
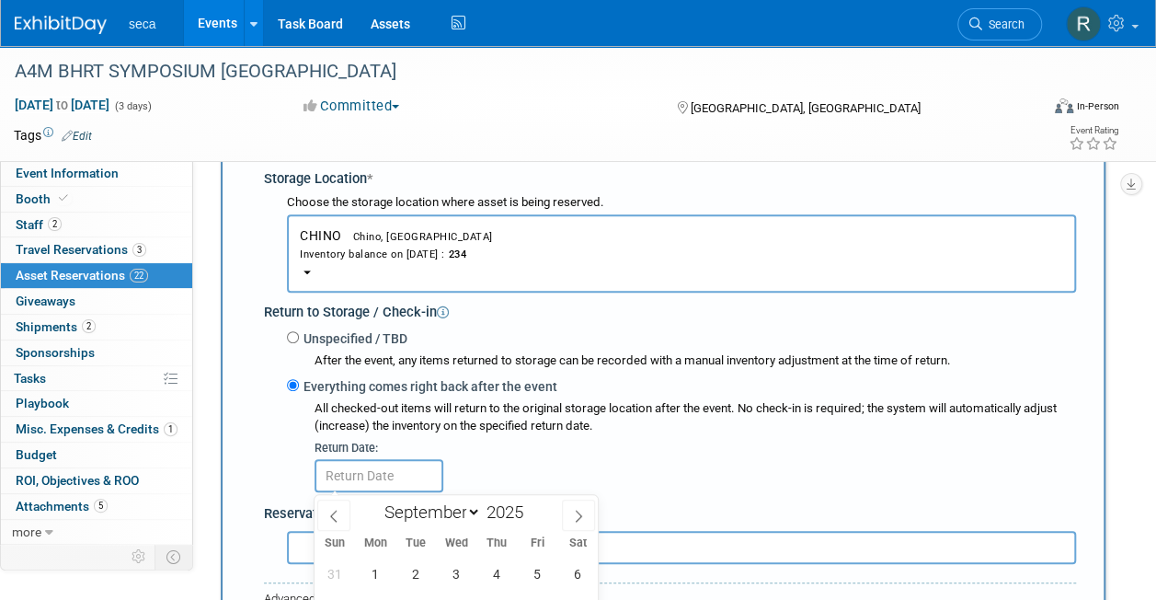
scroll to position [602, 0]
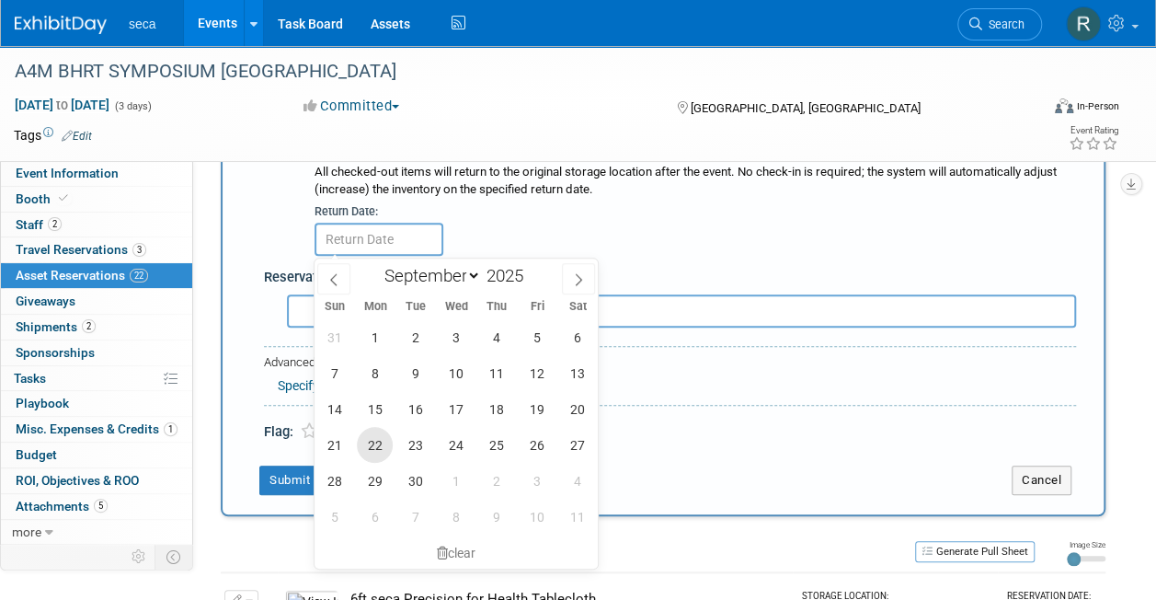
click at [371, 445] on span "22" at bounding box center [375, 445] width 36 height 36
type input "[DATE]"
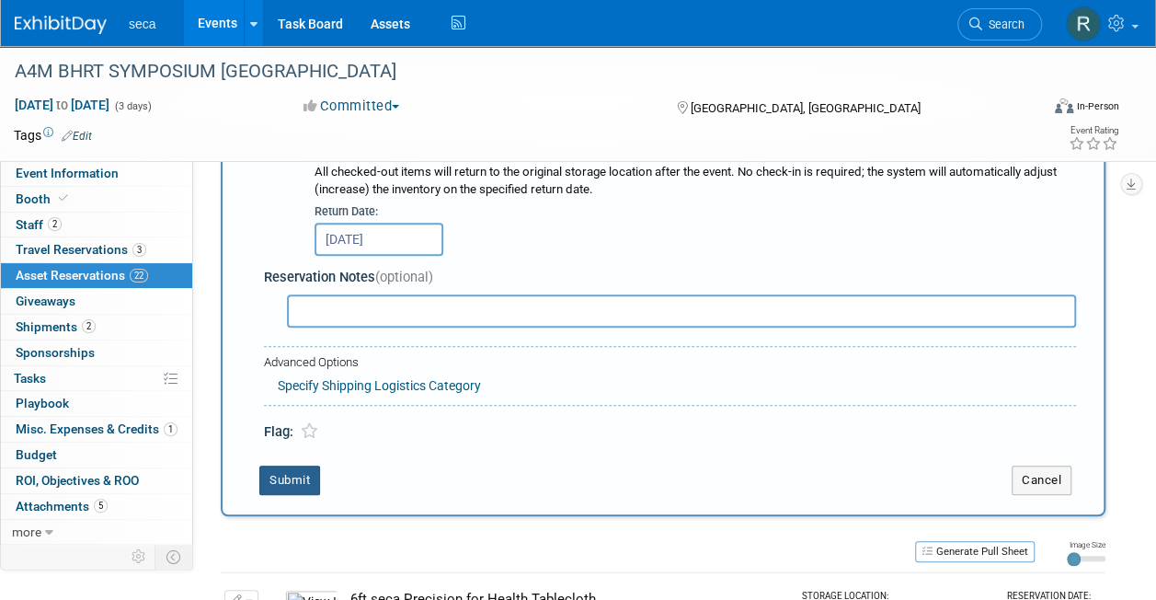
click at [289, 472] on button "Submit" at bounding box center [289, 479] width 61 height 29
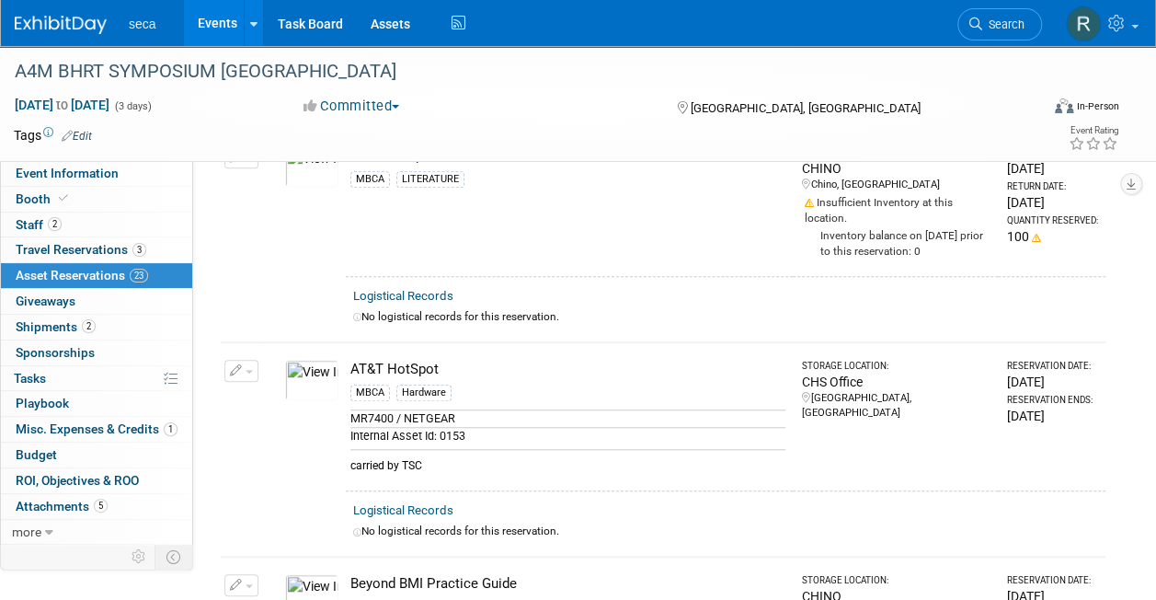
scroll to position [0, 0]
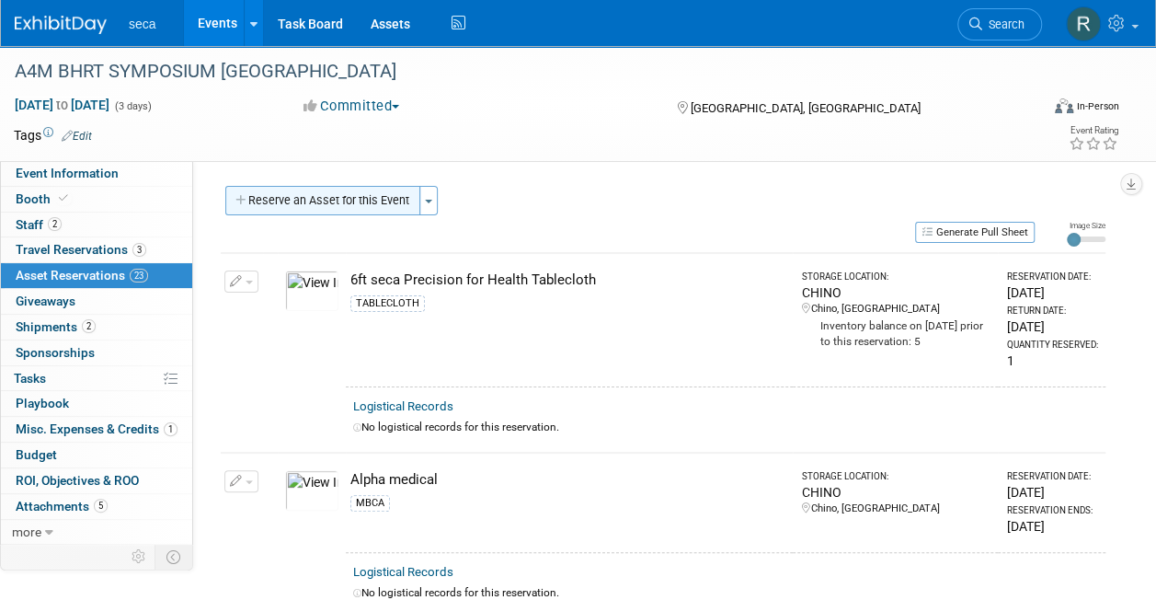
click at [323, 199] on button "Reserve an Asset for this Event" at bounding box center [322, 200] width 195 height 29
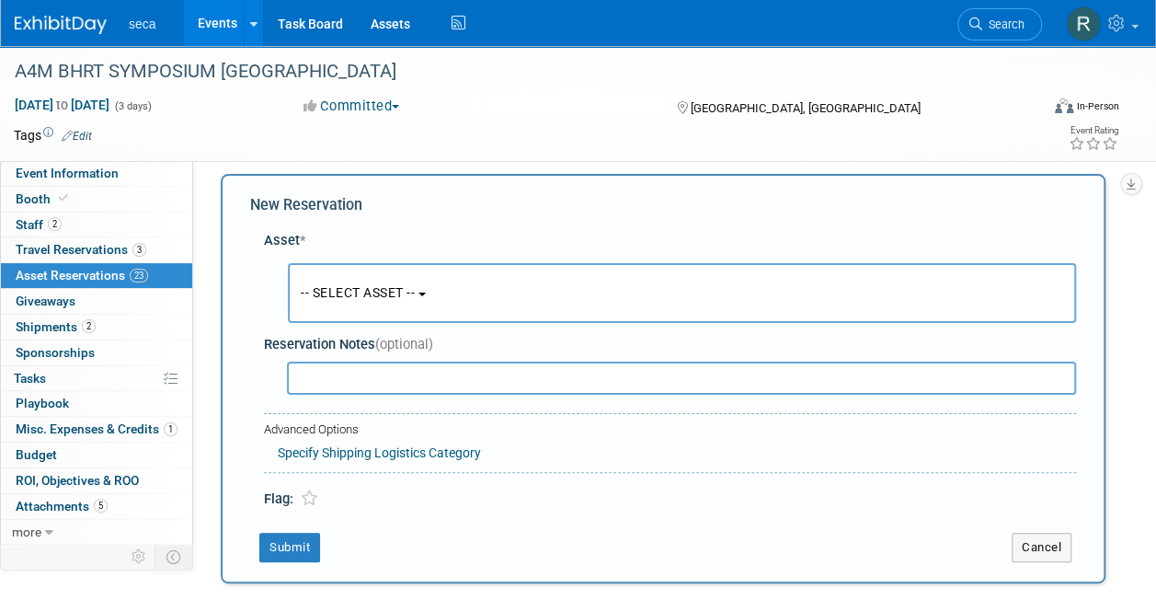
scroll to position [17, 0]
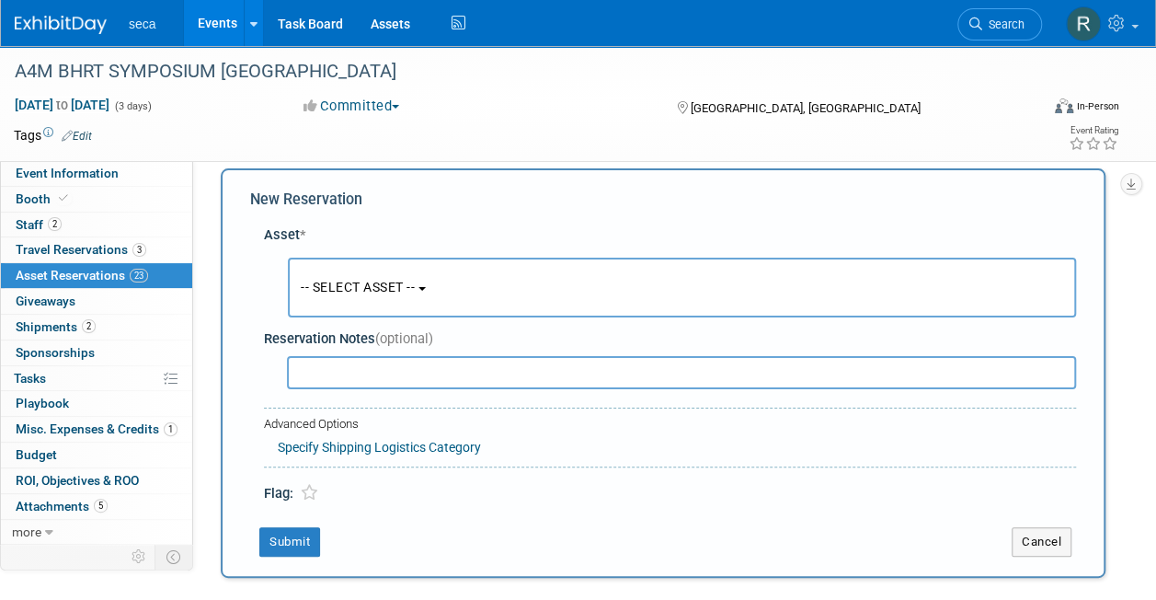
click at [329, 280] on span "-- SELECT ASSET --" at bounding box center [358, 287] width 114 height 15
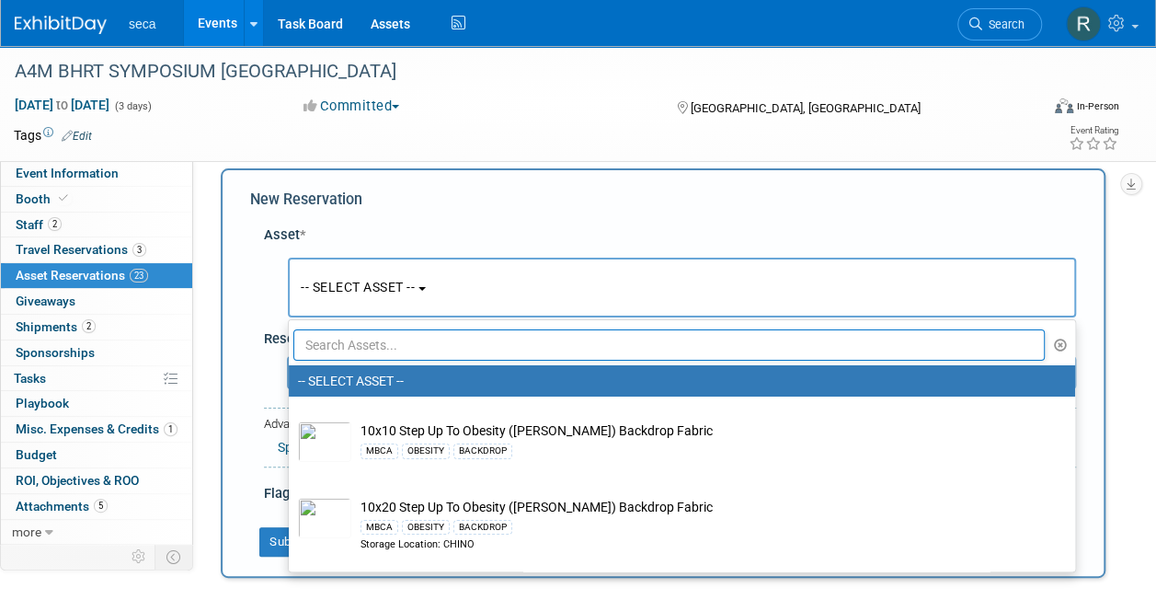
click at [335, 347] on input "text" at bounding box center [668, 344] width 751 height 31
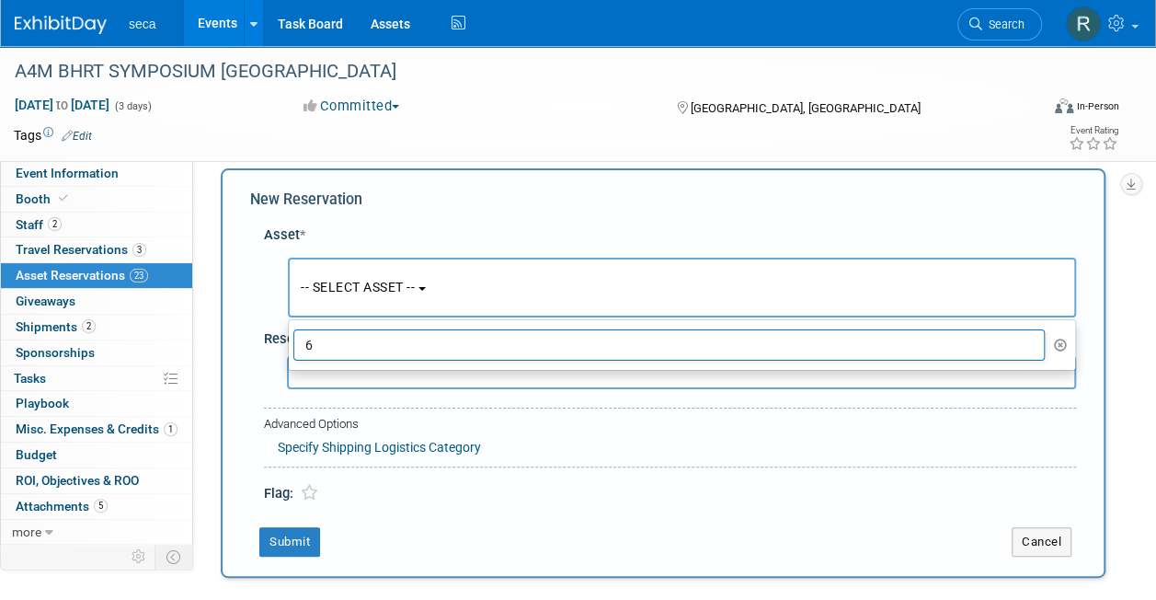
type input "6"
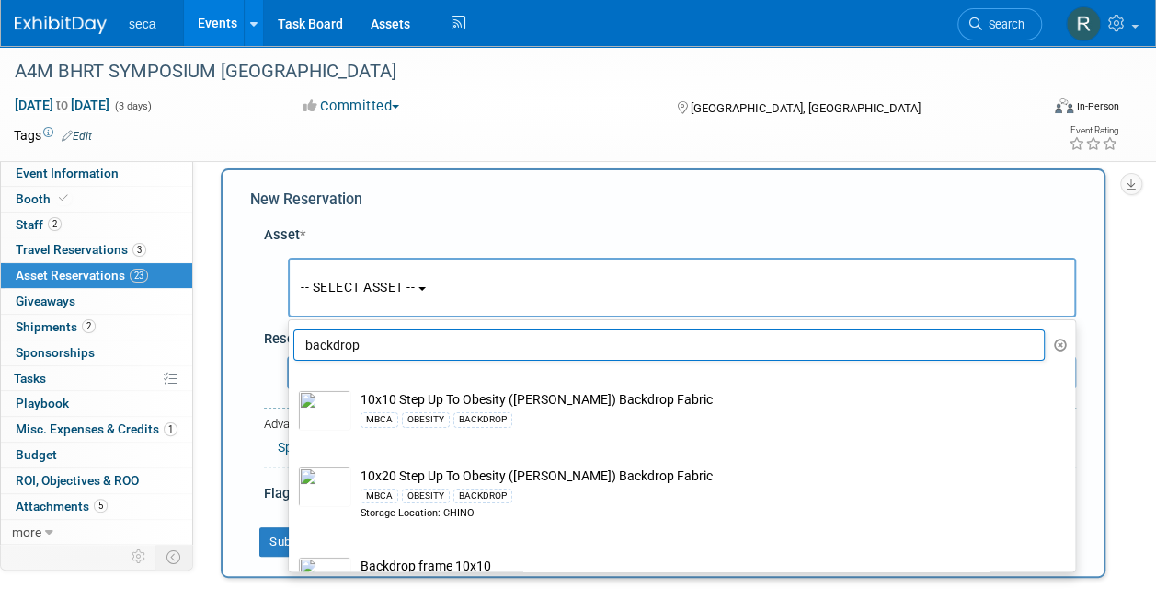
scroll to position [0, 0]
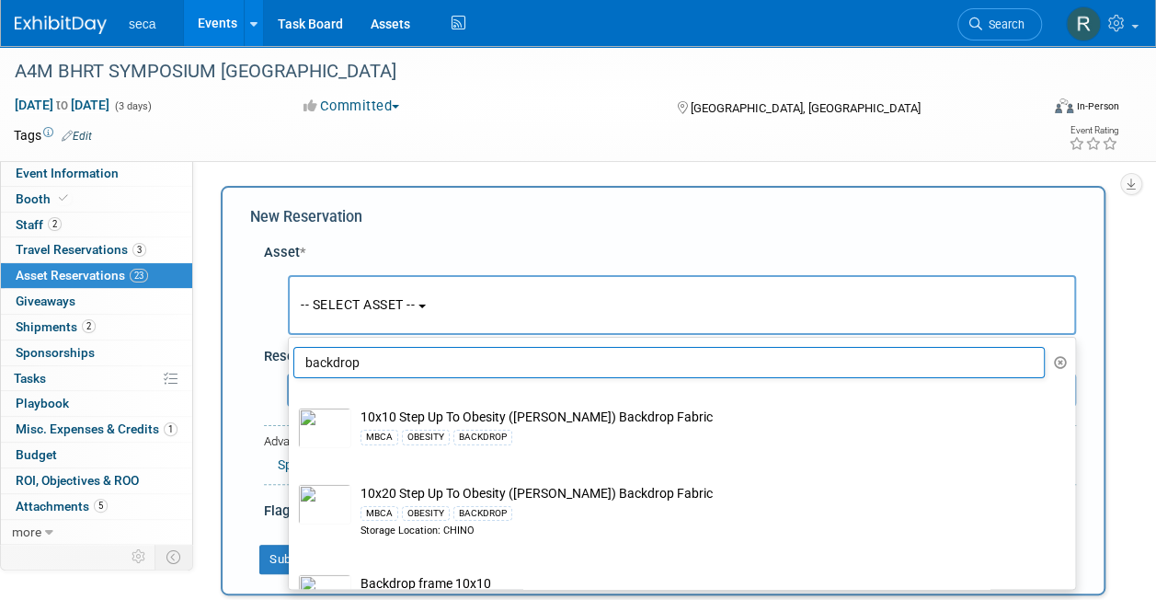
type input "backdrop"
click at [790, 216] on div "New Reservation" at bounding box center [663, 217] width 826 height 21
